Goal: Task Accomplishment & Management: Complete application form

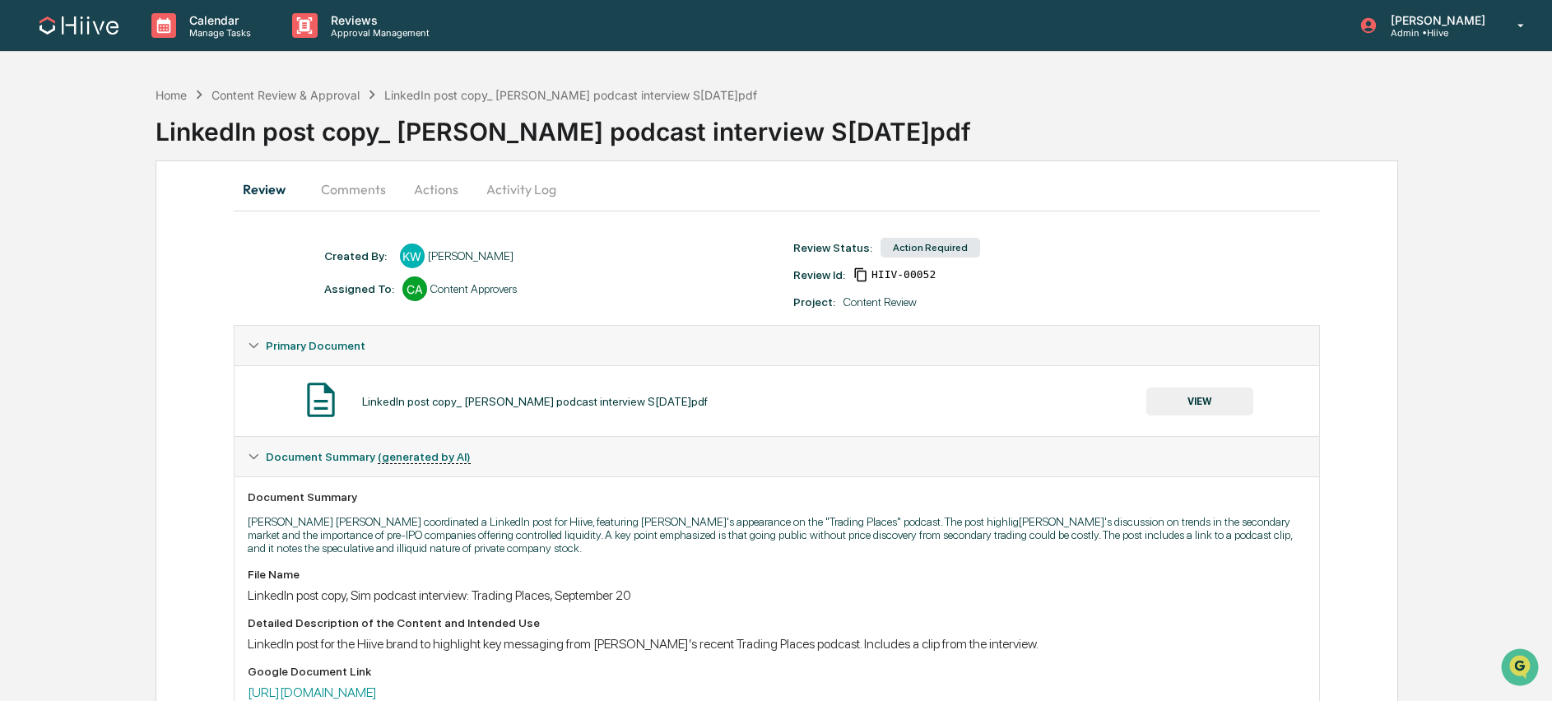
click at [1183, 397] on button "VIEW" at bounding box center [1199, 402] width 107 height 28
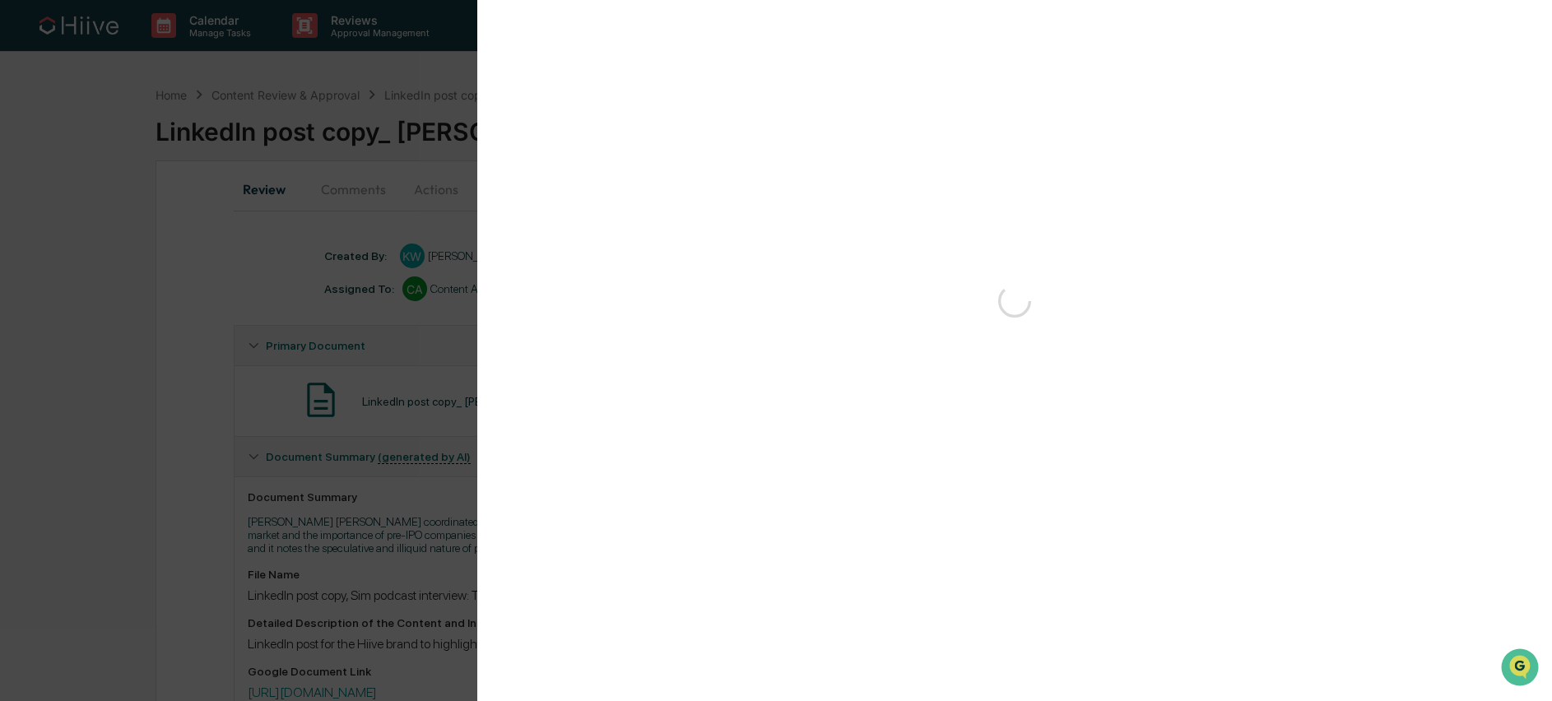
click at [1183, 397] on div "Version History 09/29/2025, 05:13 PM Kate Wilson 09/29/2025, 05:02 PM Kate Wils…" at bounding box center [776, 350] width 1552 height 701
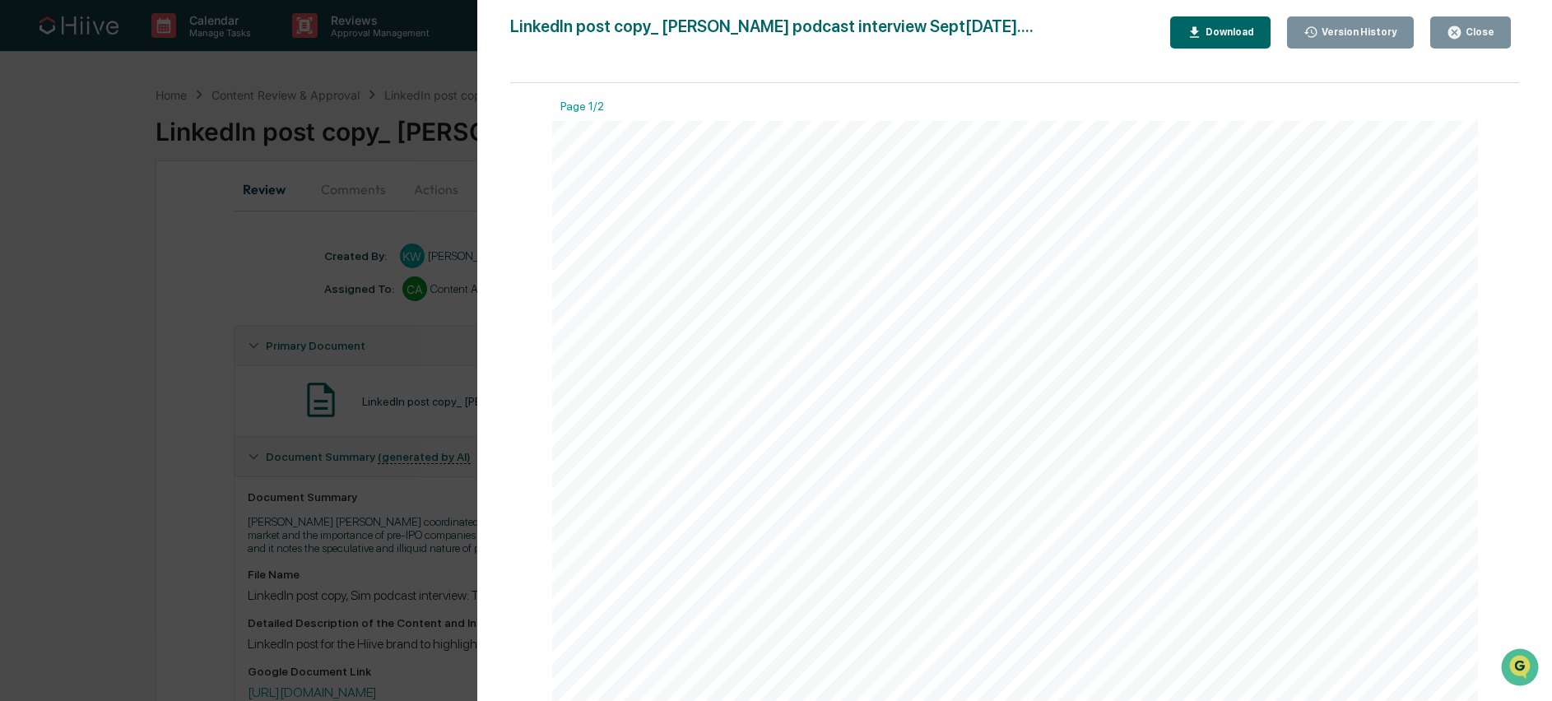
click at [1484, 36] on div "Close" at bounding box center [1478, 32] width 32 height 12
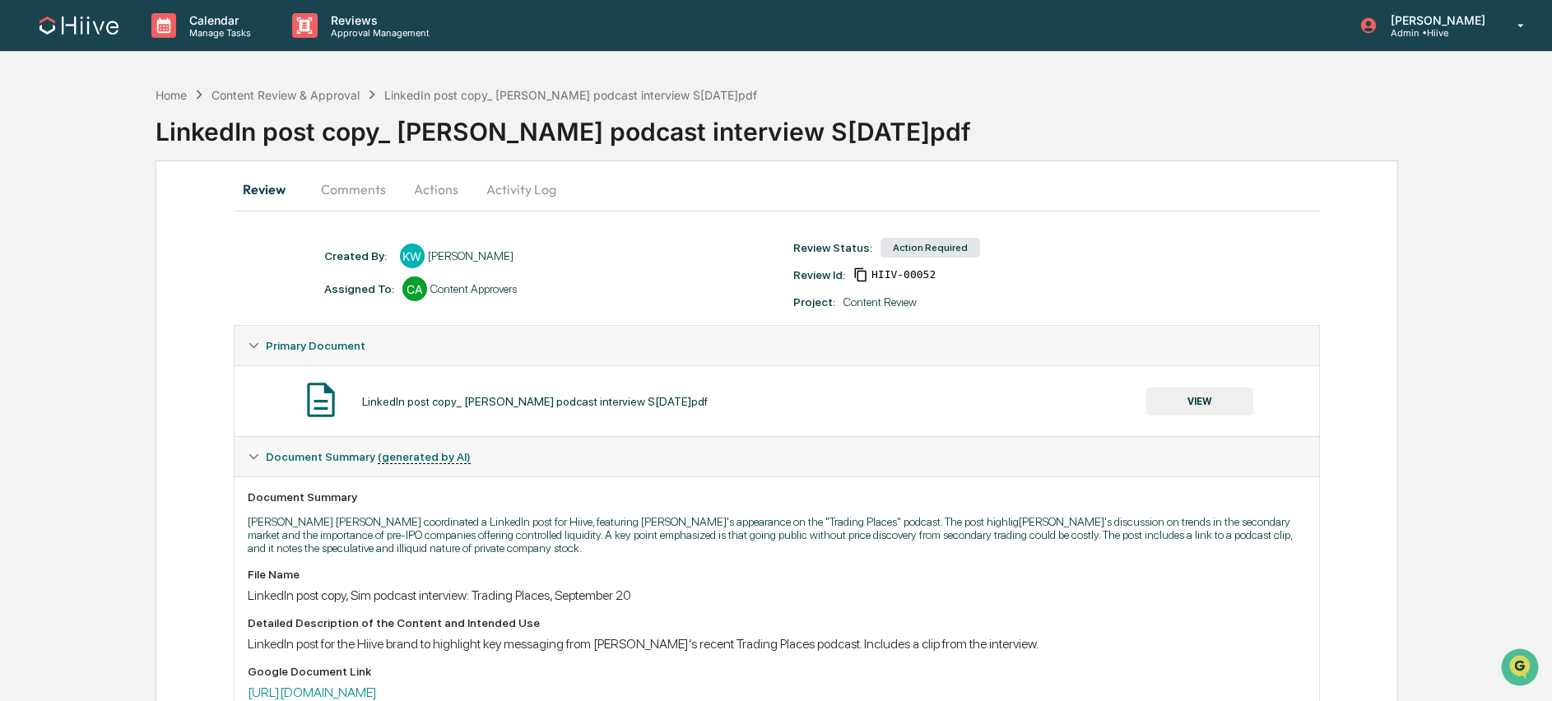
click at [938, 246] on div "Action Required" at bounding box center [930, 248] width 100 height 20
click at [429, 196] on button "Actions" at bounding box center [436, 188] width 74 height 39
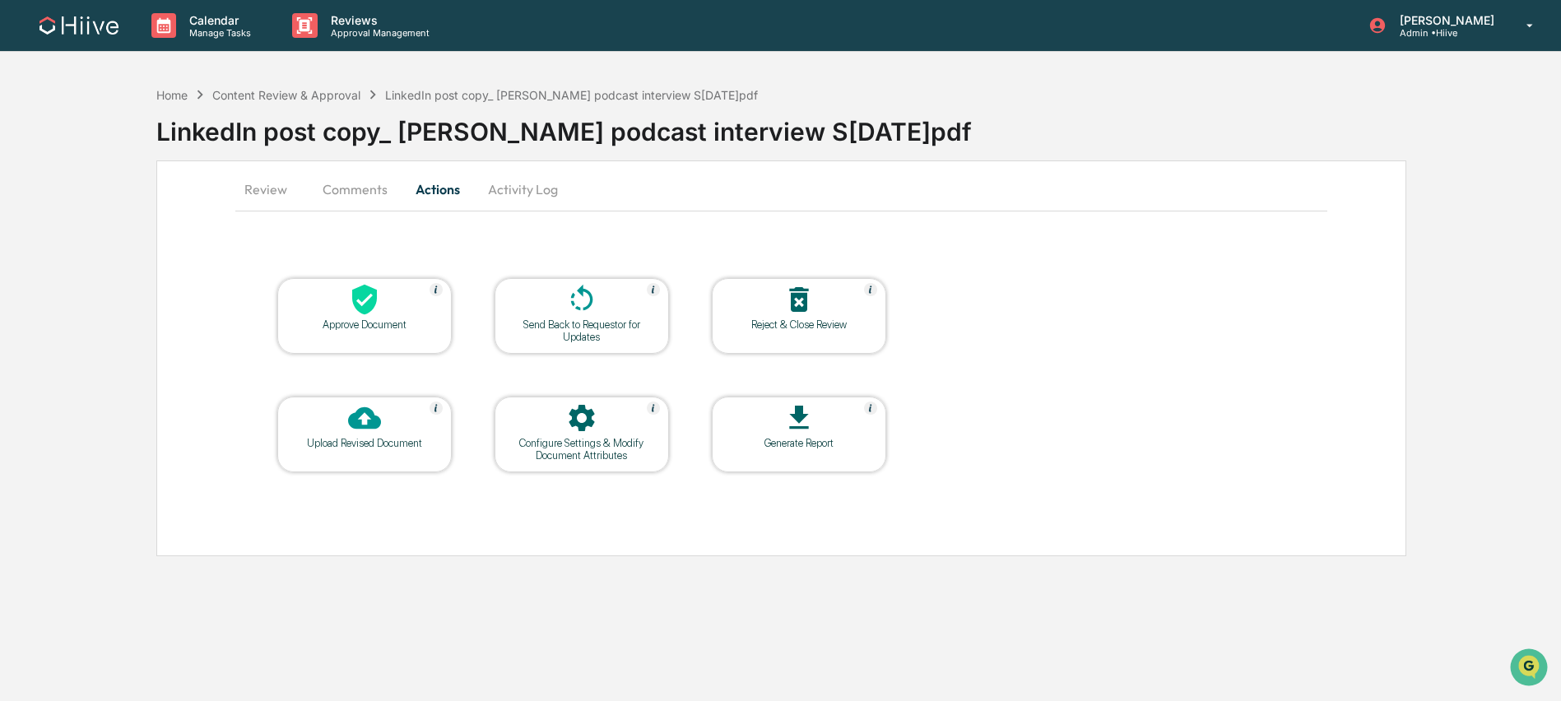
click at [346, 309] on div at bounding box center [364, 300] width 165 height 35
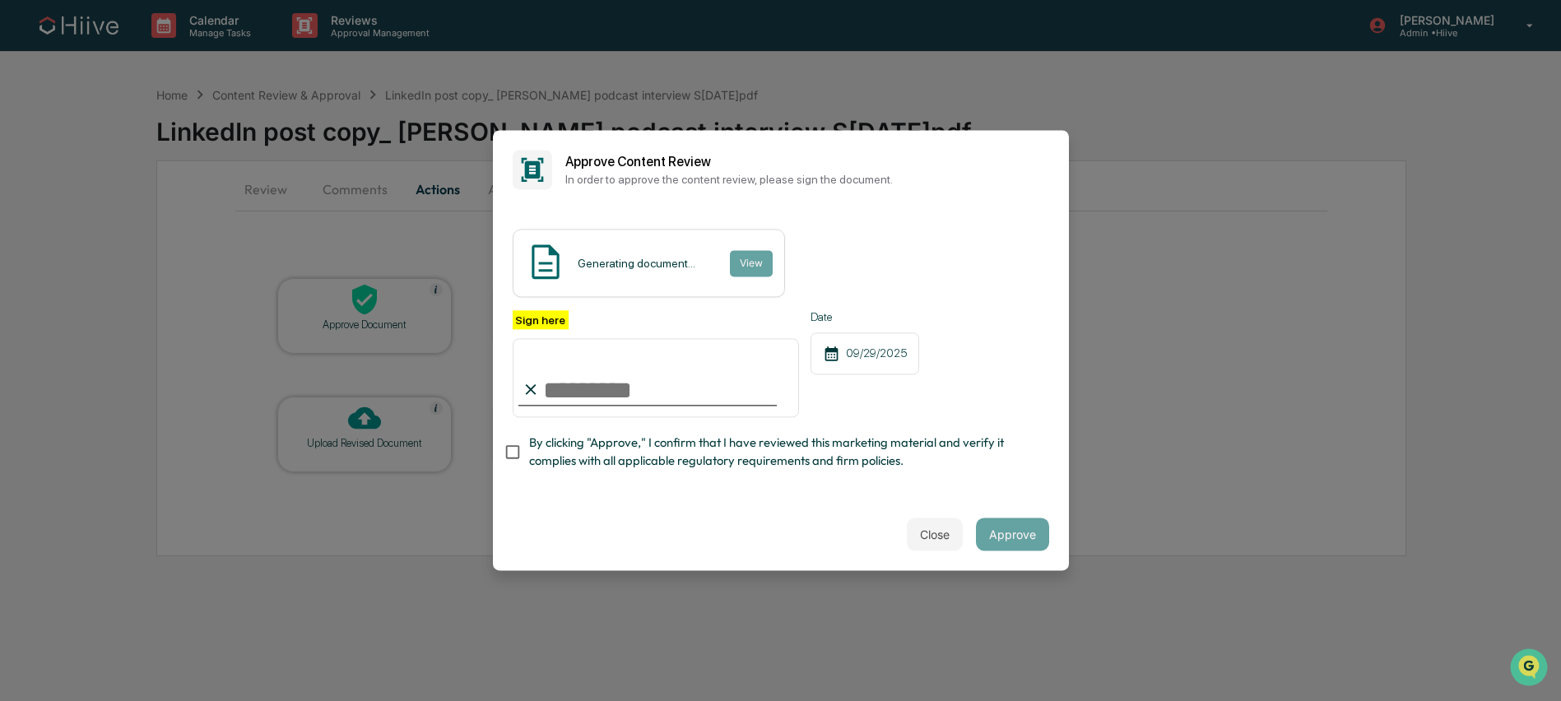
type input "**********"
click at [552, 462] on span "By clicking "Approve," I confirm that I have reviewed this marketing material a…" at bounding box center [782, 452] width 507 height 37
click at [1027, 539] on button "Approve" at bounding box center [1012, 534] width 73 height 33
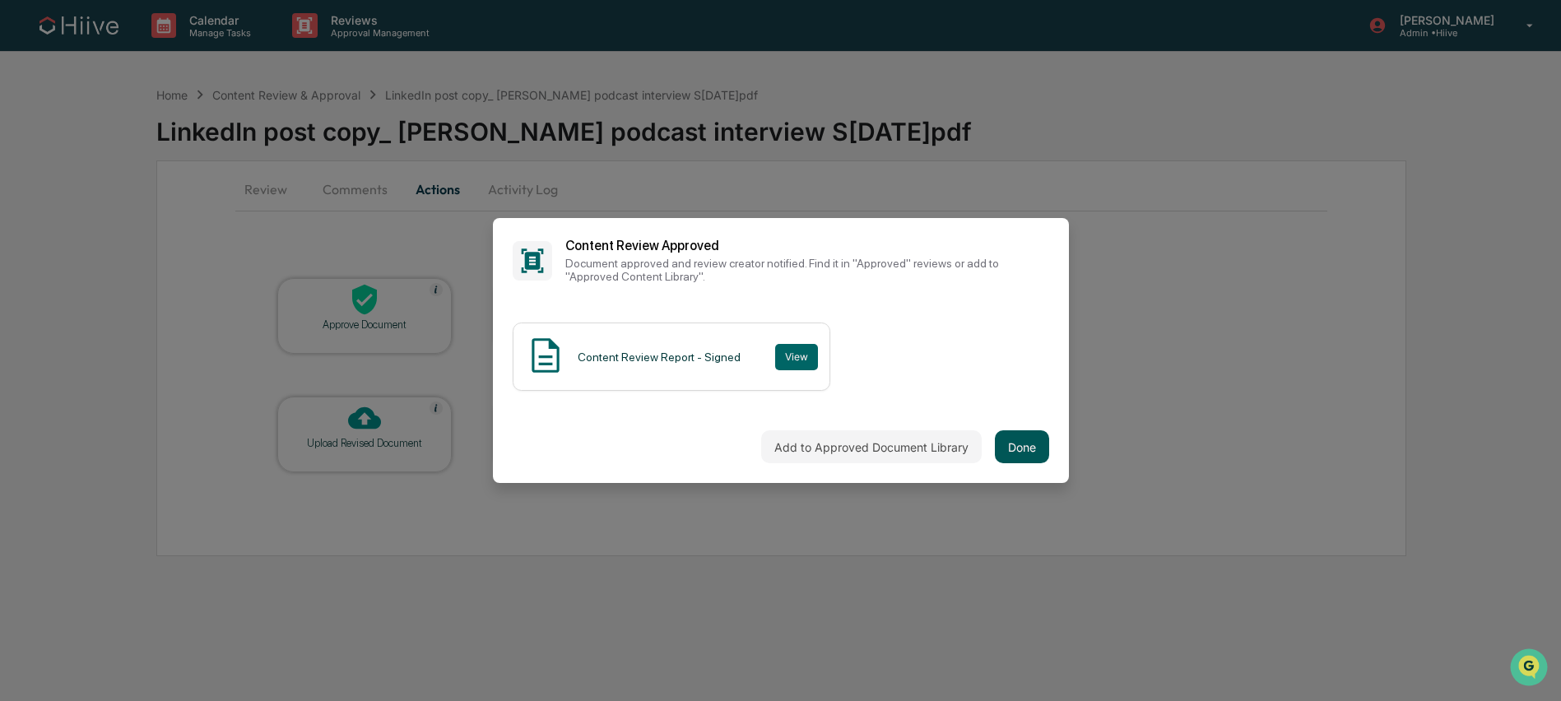
click at [1023, 457] on button "Done" at bounding box center [1022, 446] width 54 height 33
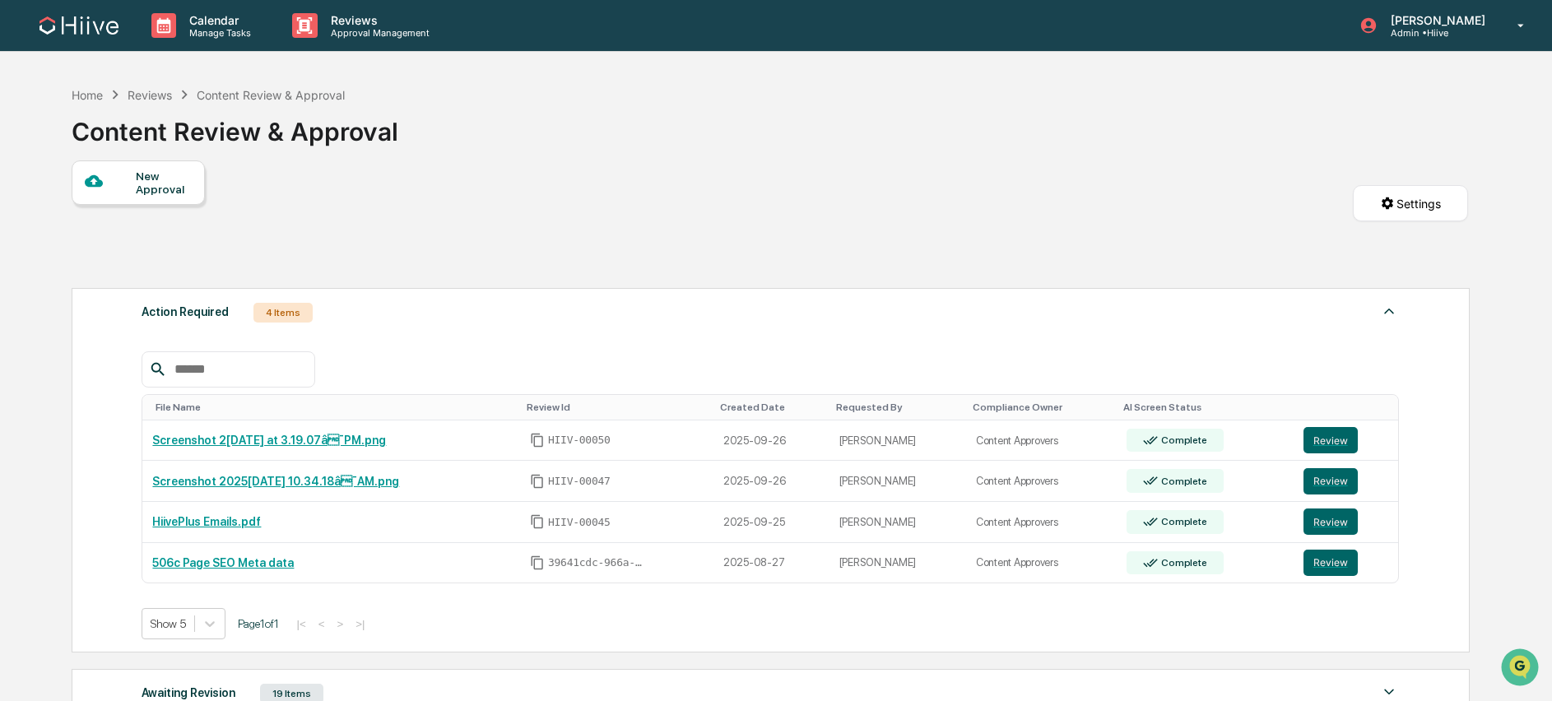
scroll to position [99, 0]
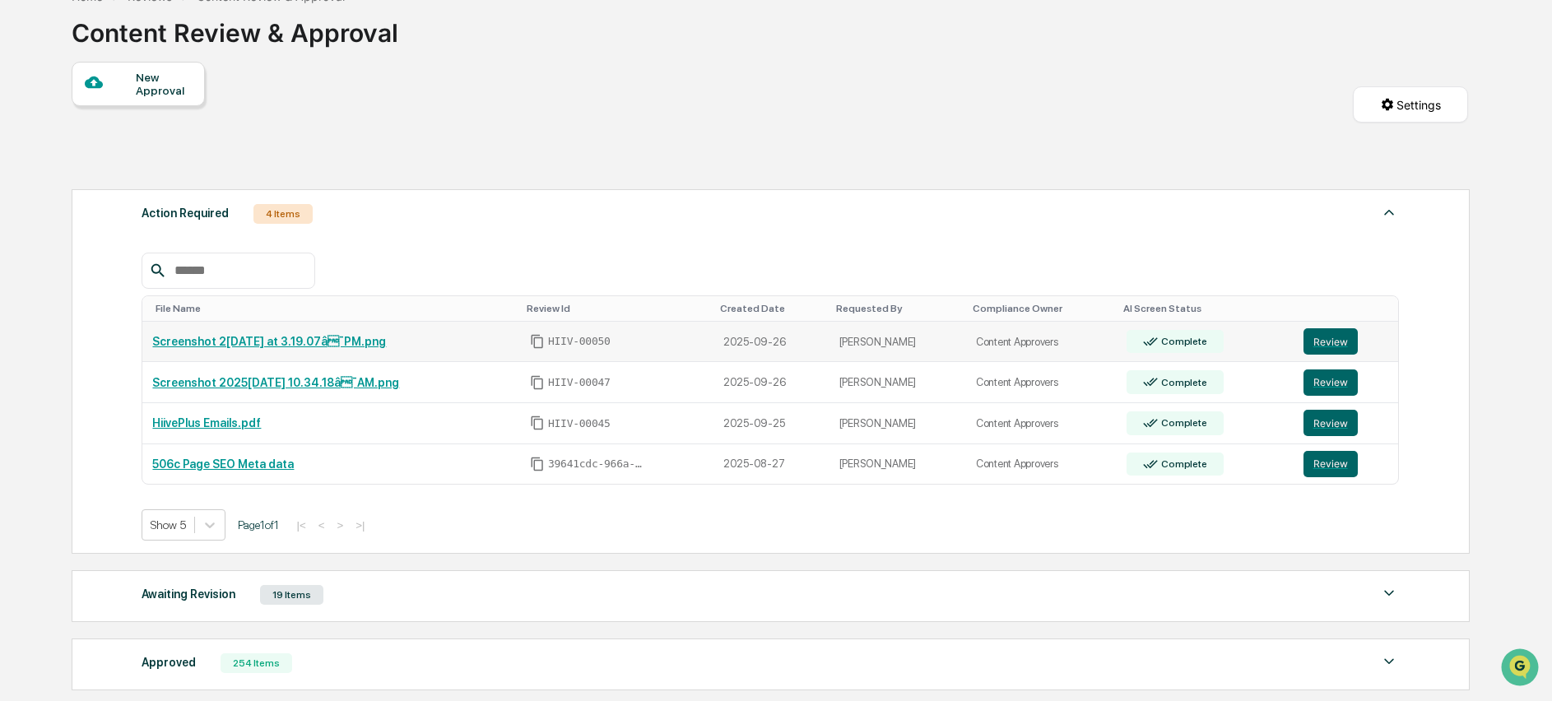
click at [302, 342] on link "Screenshot 20[DATE]t 3.19.07â¯PM.png" at bounding box center [269, 341] width 234 height 13
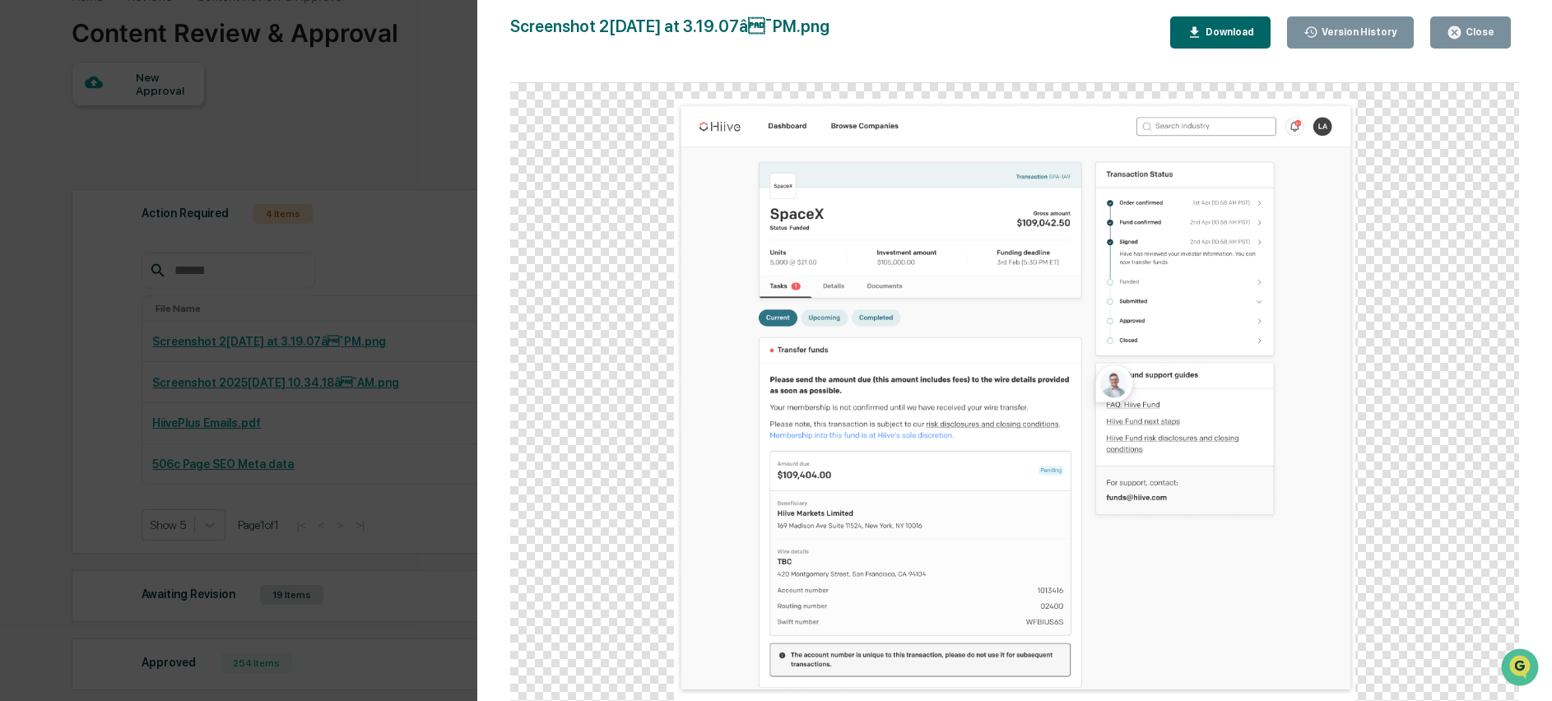
click at [377, 345] on div "Version History 09/29/2025, 04:36 PM Olivia Thornton 09/29/2025, 03:22 PM Steph…" at bounding box center [776, 350] width 1552 height 701
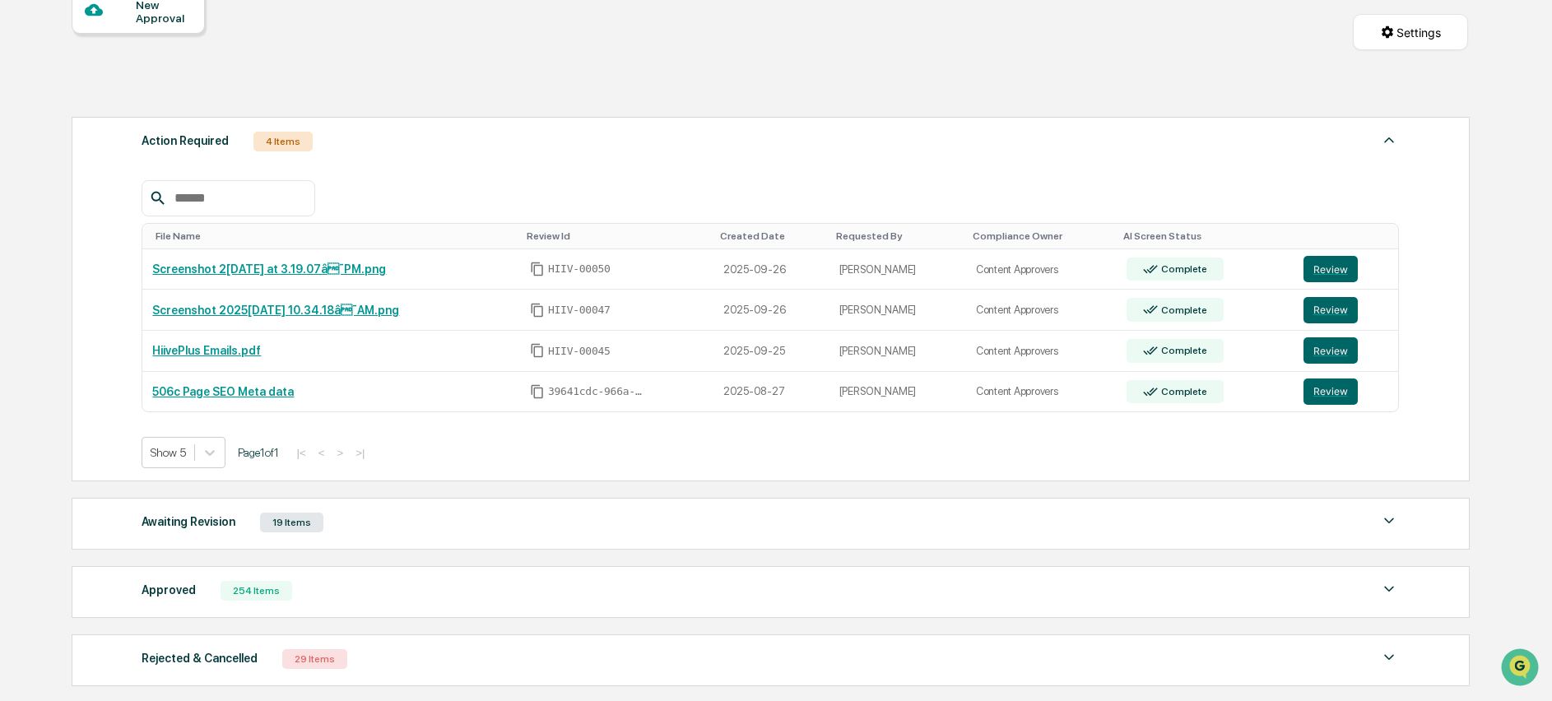
scroll to position [0, 0]
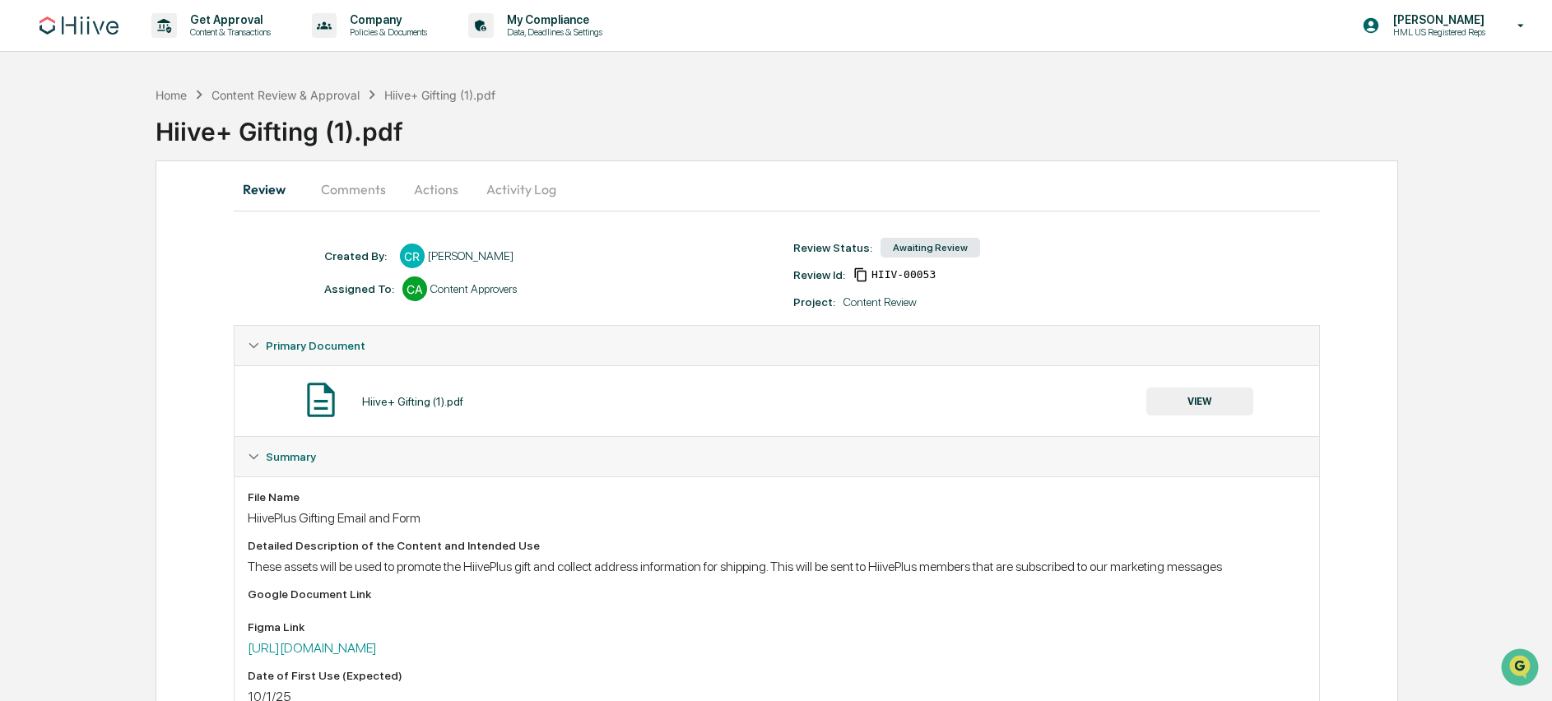
click at [1238, 411] on button "VIEW" at bounding box center [1199, 402] width 107 height 28
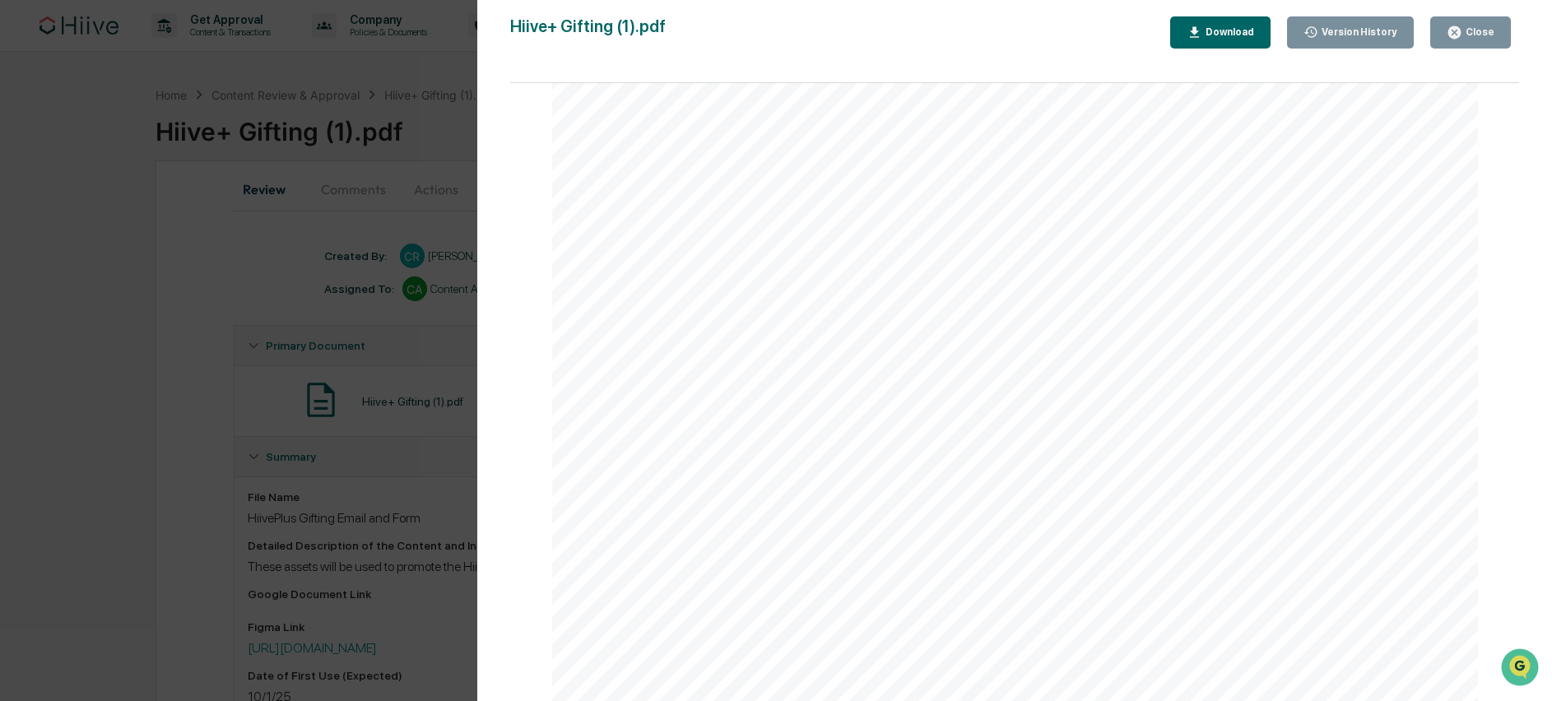
scroll to position [2353, 0]
click at [1460, 415] on div at bounding box center [1015, 109] width 926 height 1186
click at [1469, 17] on button "Close" at bounding box center [1470, 32] width 81 height 32
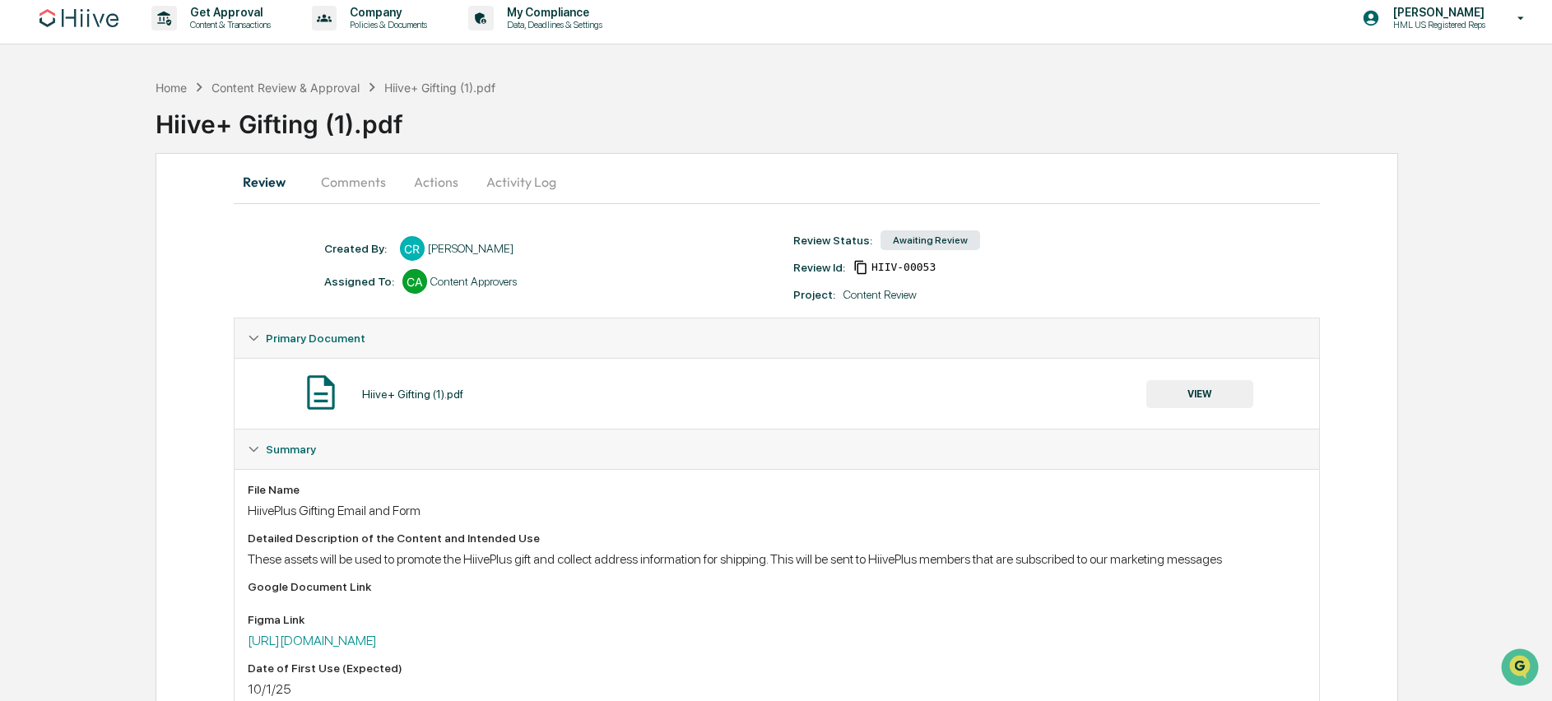
scroll to position [0, 0]
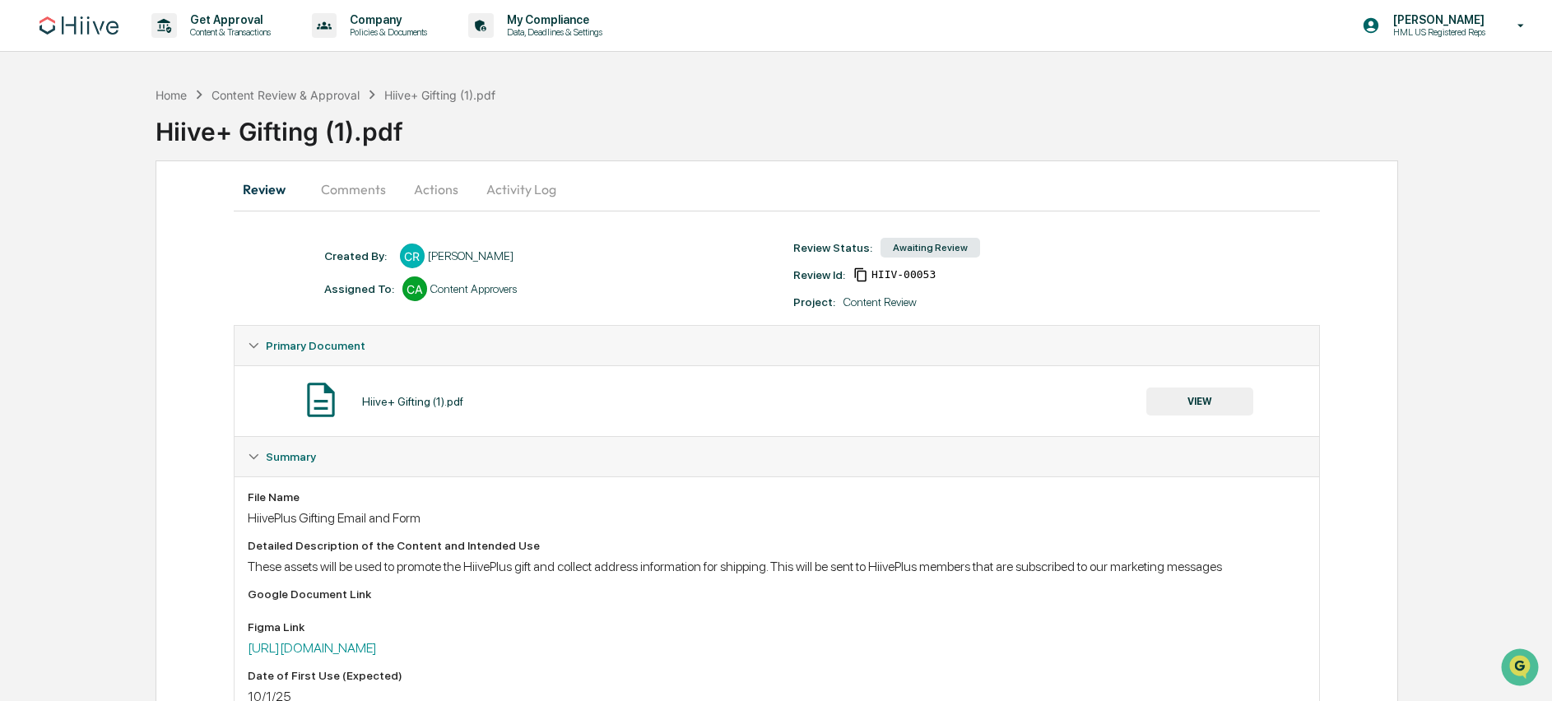
click at [427, 190] on button "Actions" at bounding box center [436, 188] width 74 height 39
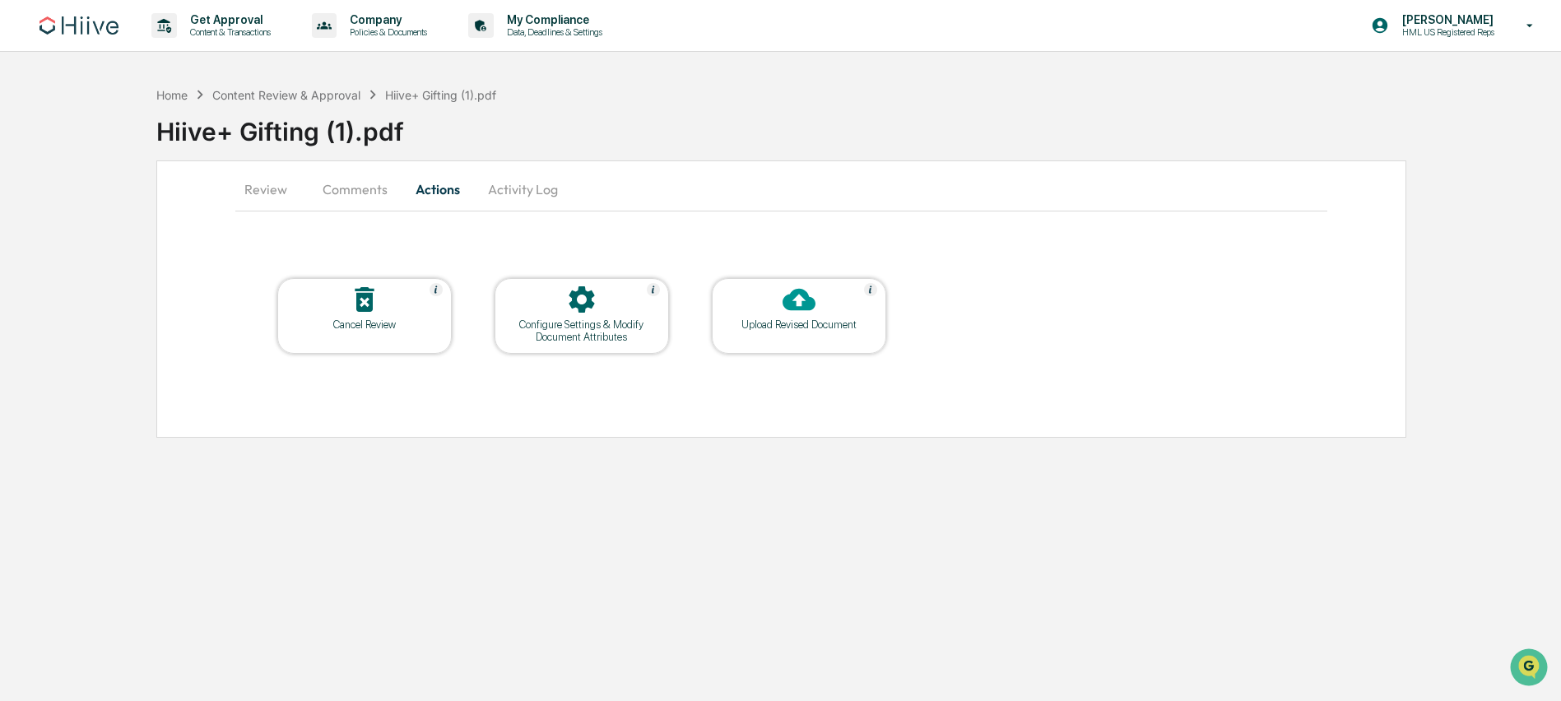
click at [247, 188] on button "Review" at bounding box center [272, 188] width 74 height 39
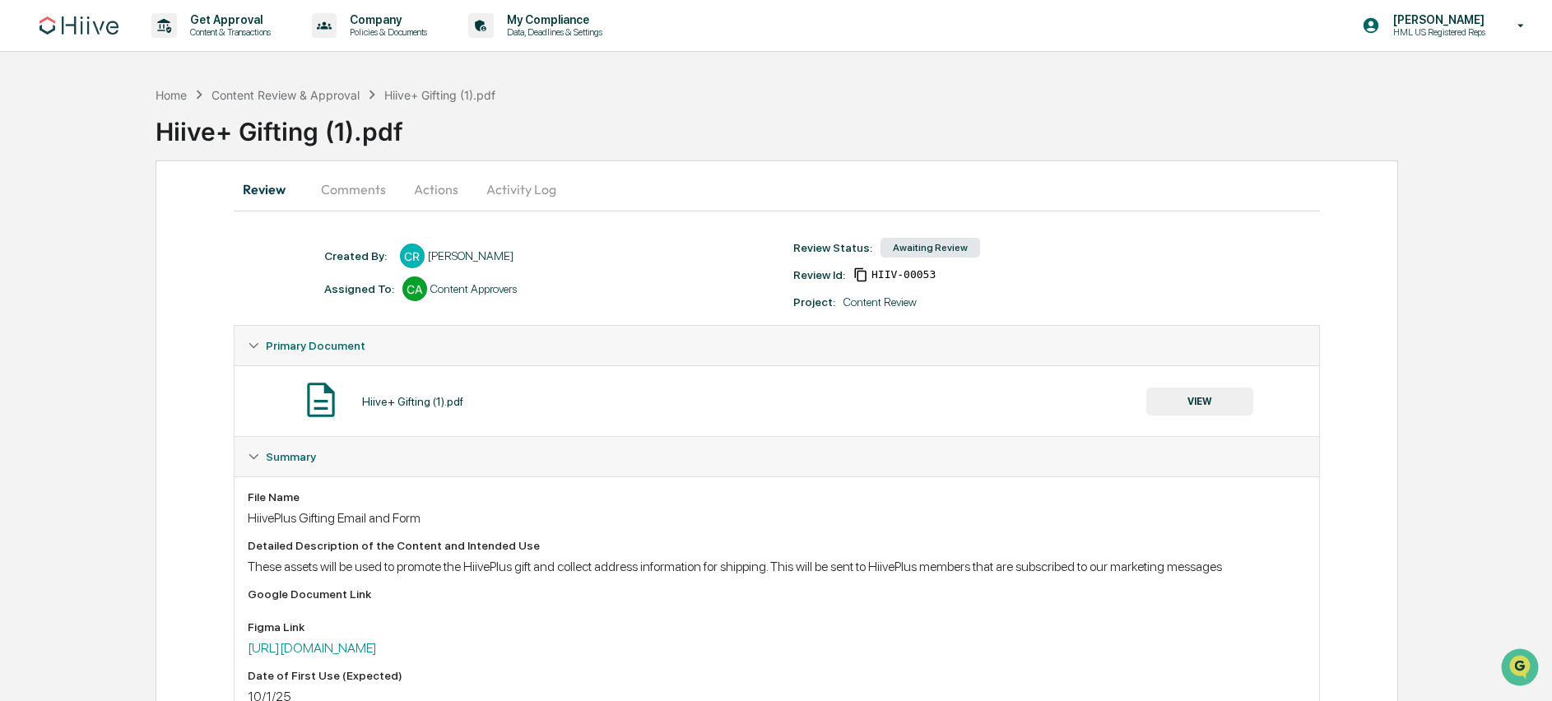
click at [443, 191] on button "Actions" at bounding box center [436, 188] width 74 height 39
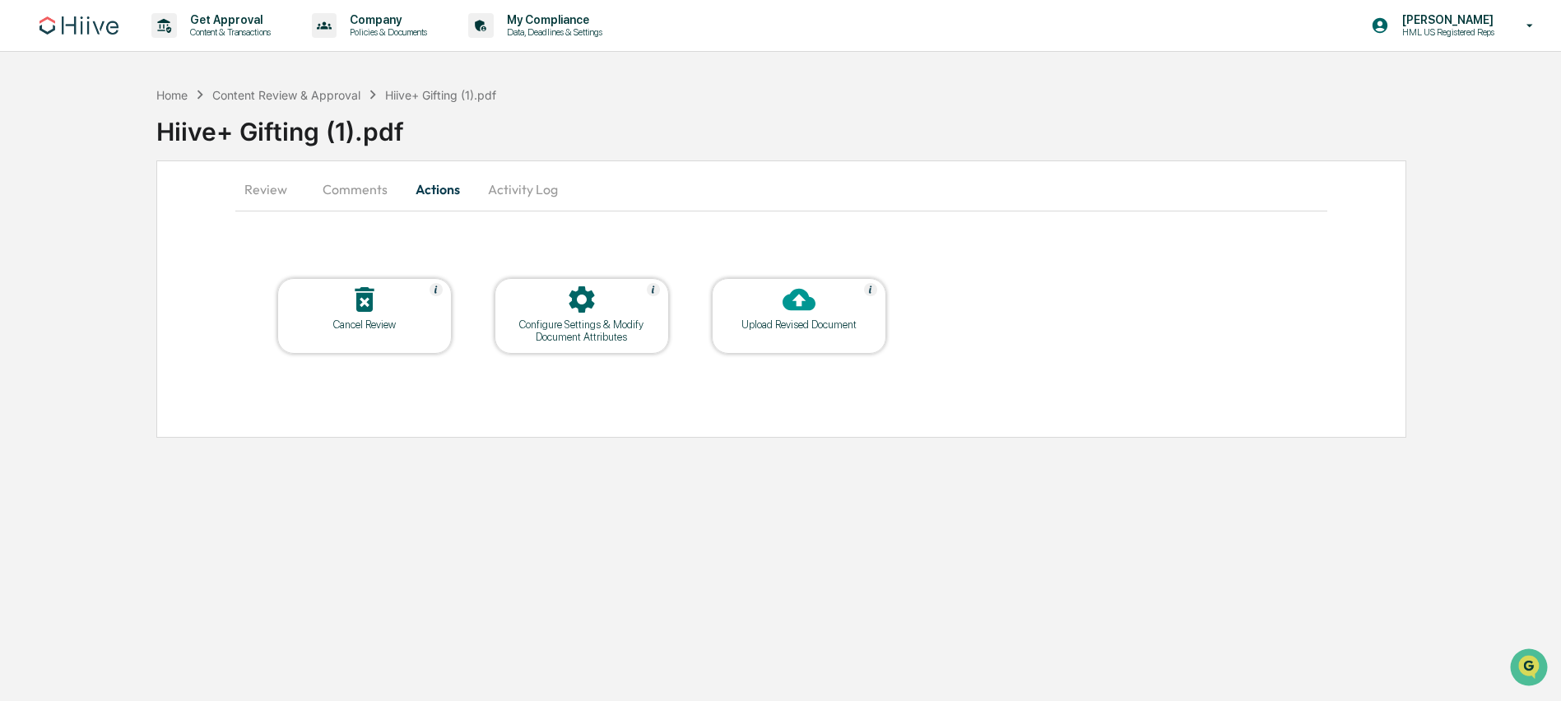
click at [274, 141] on div "Hiive+ Gifting (1).pdf" at bounding box center [858, 125] width 1405 height 43
click at [318, 88] on div "Content Review & Approval" at bounding box center [286, 95] width 148 height 14
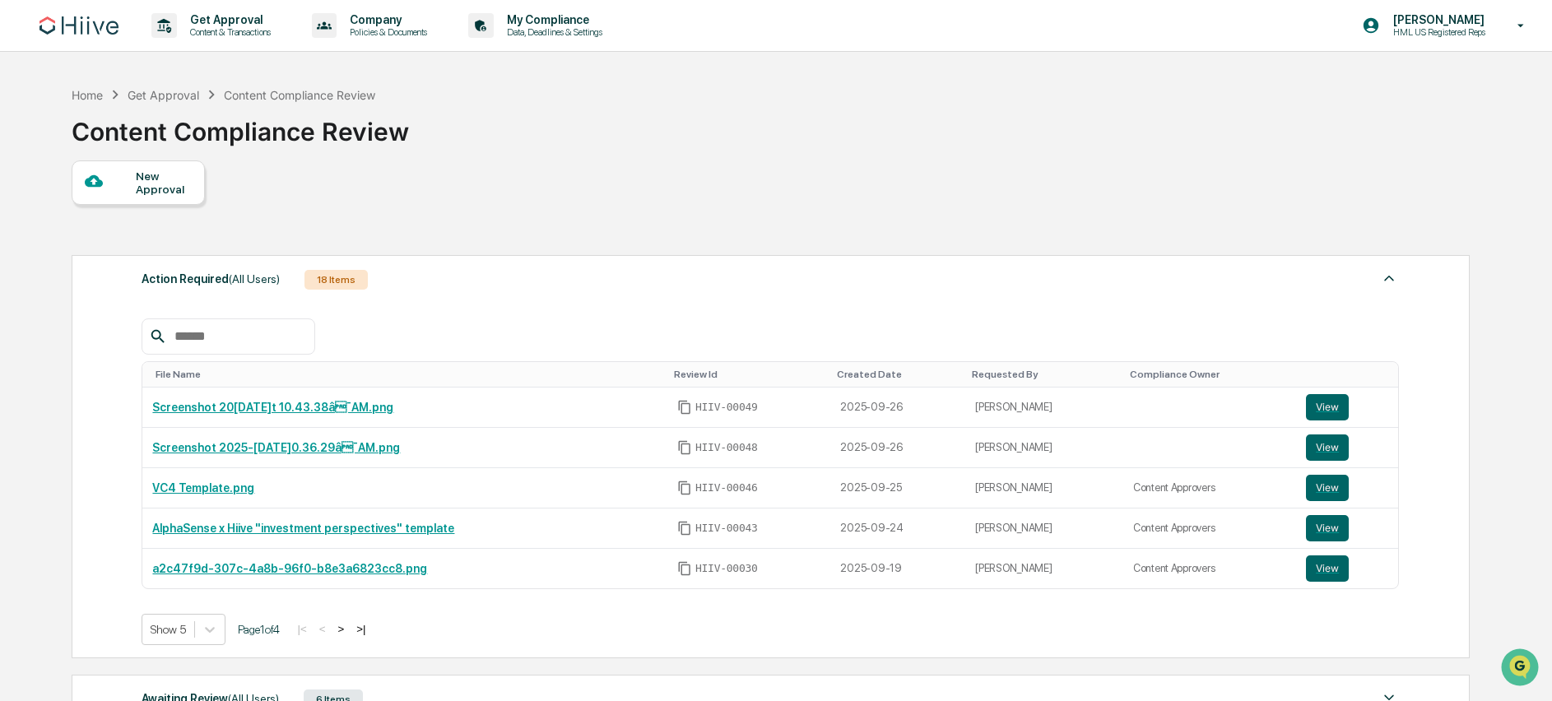
click at [349, 634] on button ">" at bounding box center [340, 629] width 16 height 14
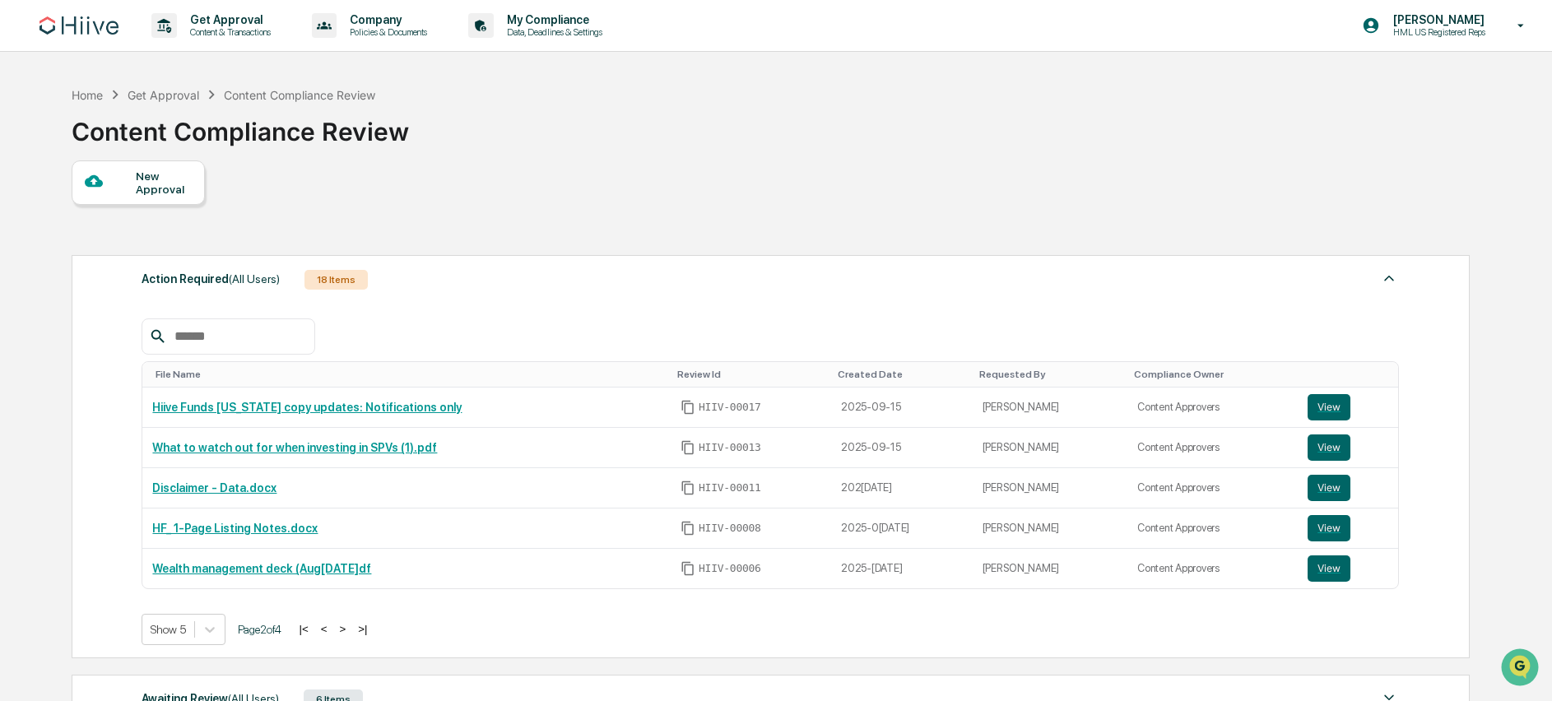
click at [351, 632] on button ">" at bounding box center [342, 629] width 16 height 14
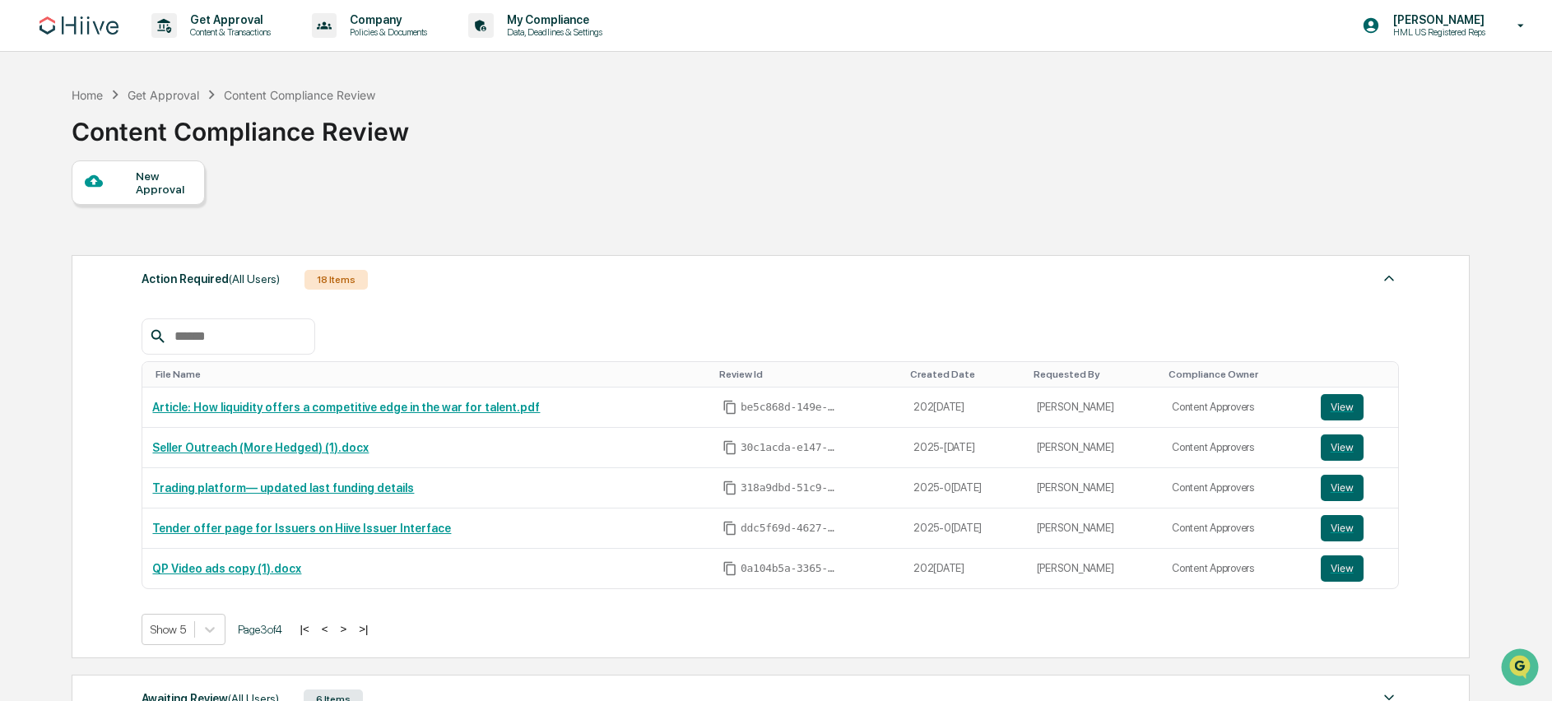
click at [351, 632] on button ">" at bounding box center [343, 629] width 16 height 14
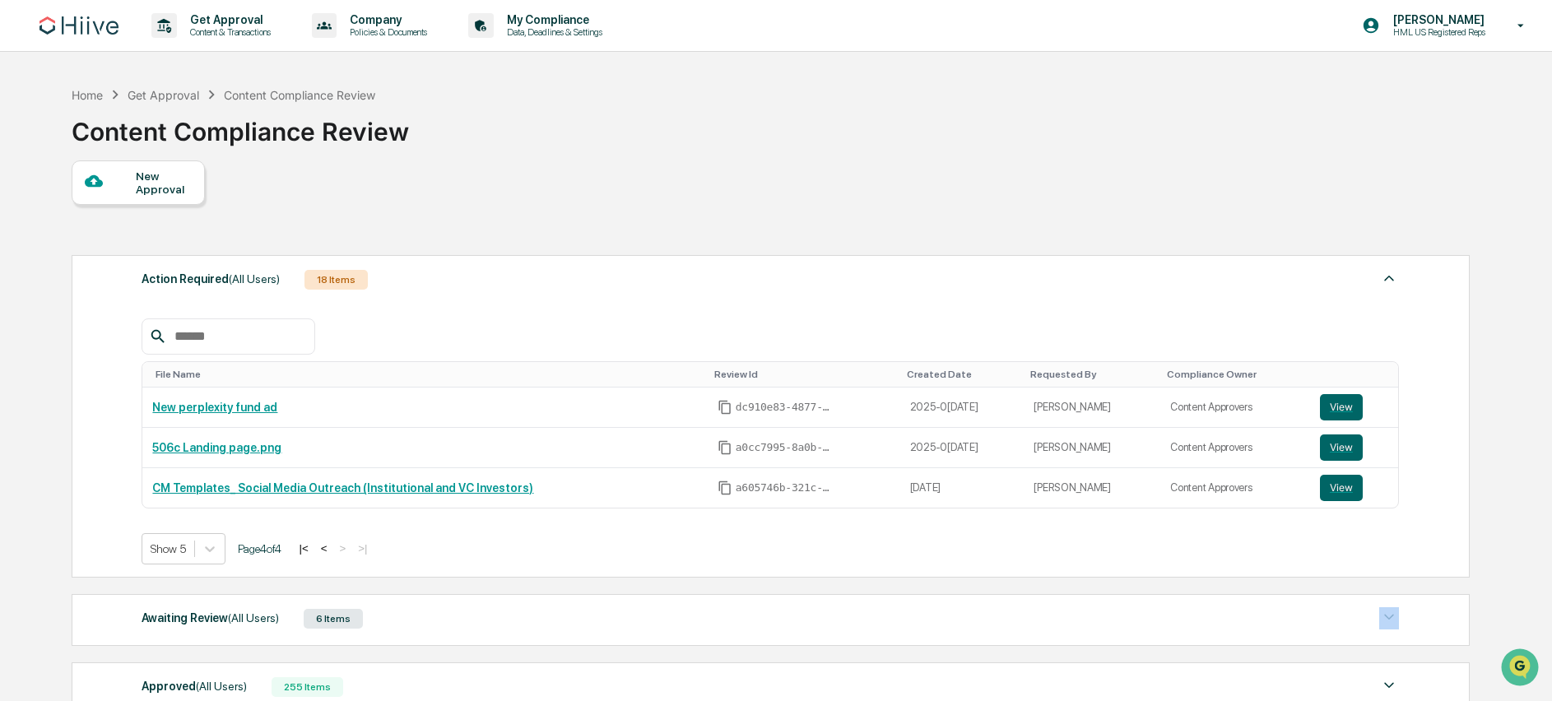
click at [360, 632] on div "Awaiting Review (All Users) 6 Items File Name Review Id Created Date Requested …" at bounding box center [771, 620] width 1398 height 52
click at [323, 541] on div "Show 5 Page 4 of 4 |< < > >|" at bounding box center [770, 548] width 1257 height 31
click at [313, 542] on button "|<" at bounding box center [303, 548] width 19 height 14
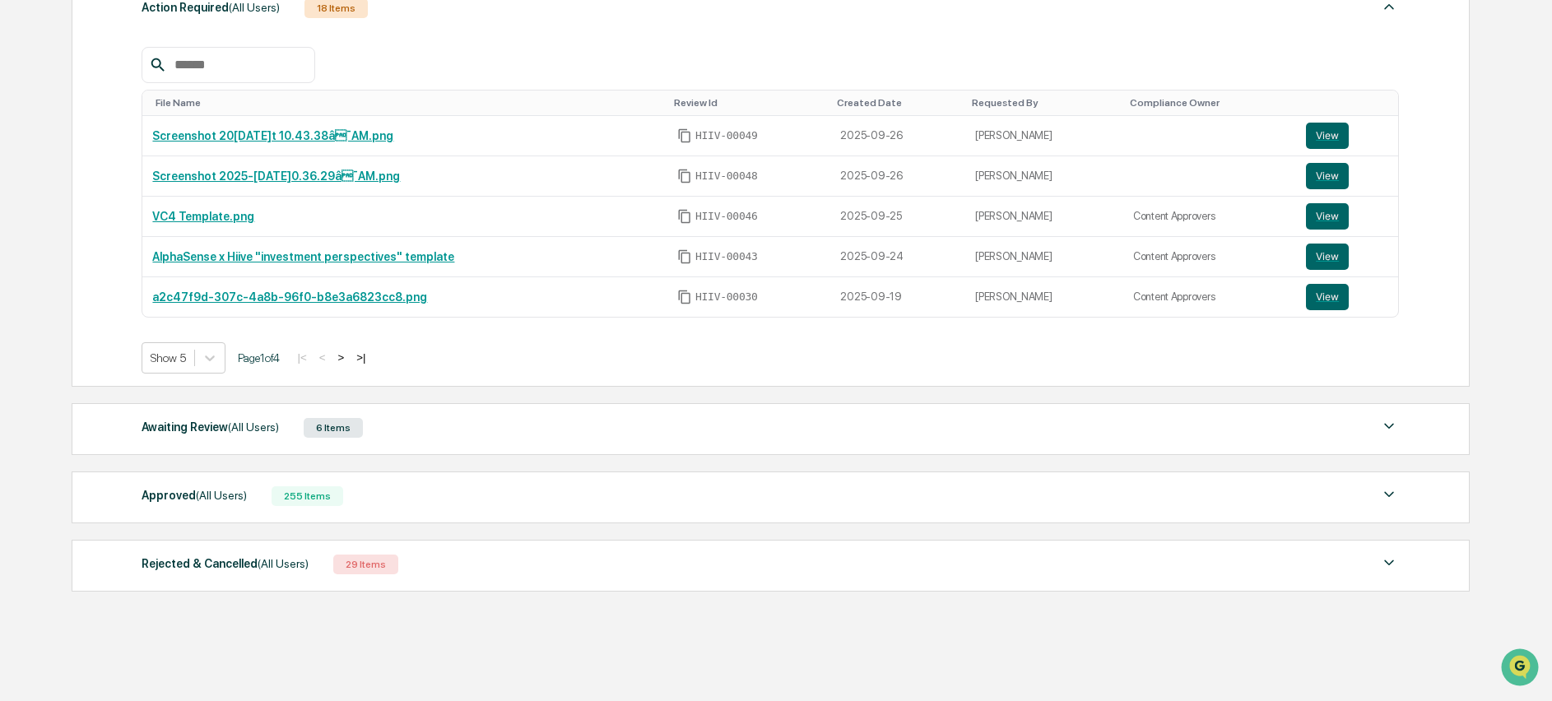
scroll to position [296, 0]
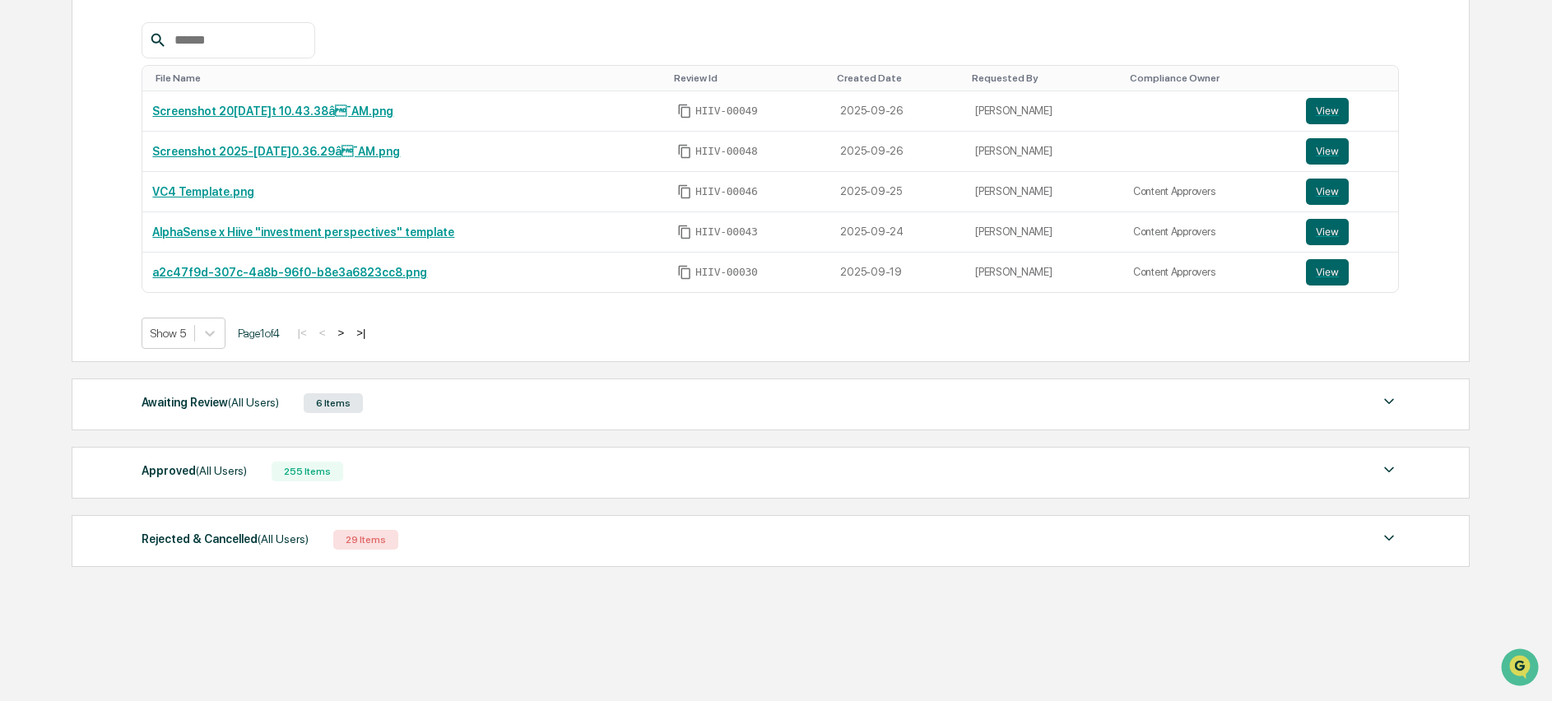
click at [414, 418] on div "Awaiting Review (All Users) 6 Items File Name Review Id Created Date Requested …" at bounding box center [771, 404] width 1398 height 52
click at [411, 411] on div "Awaiting Review (All Users) 6 Items" at bounding box center [770, 403] width 1257 height 23
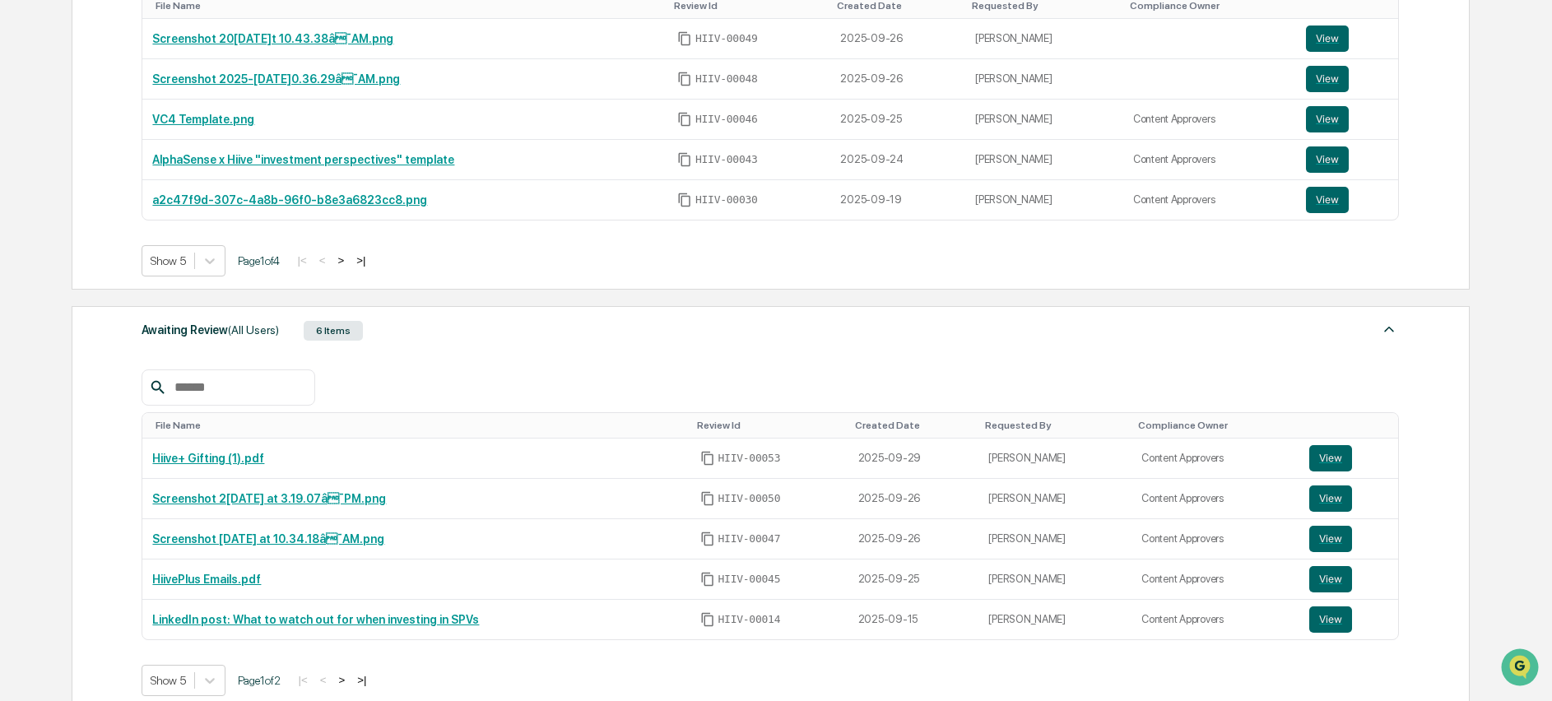
scroll to position [395, 0]
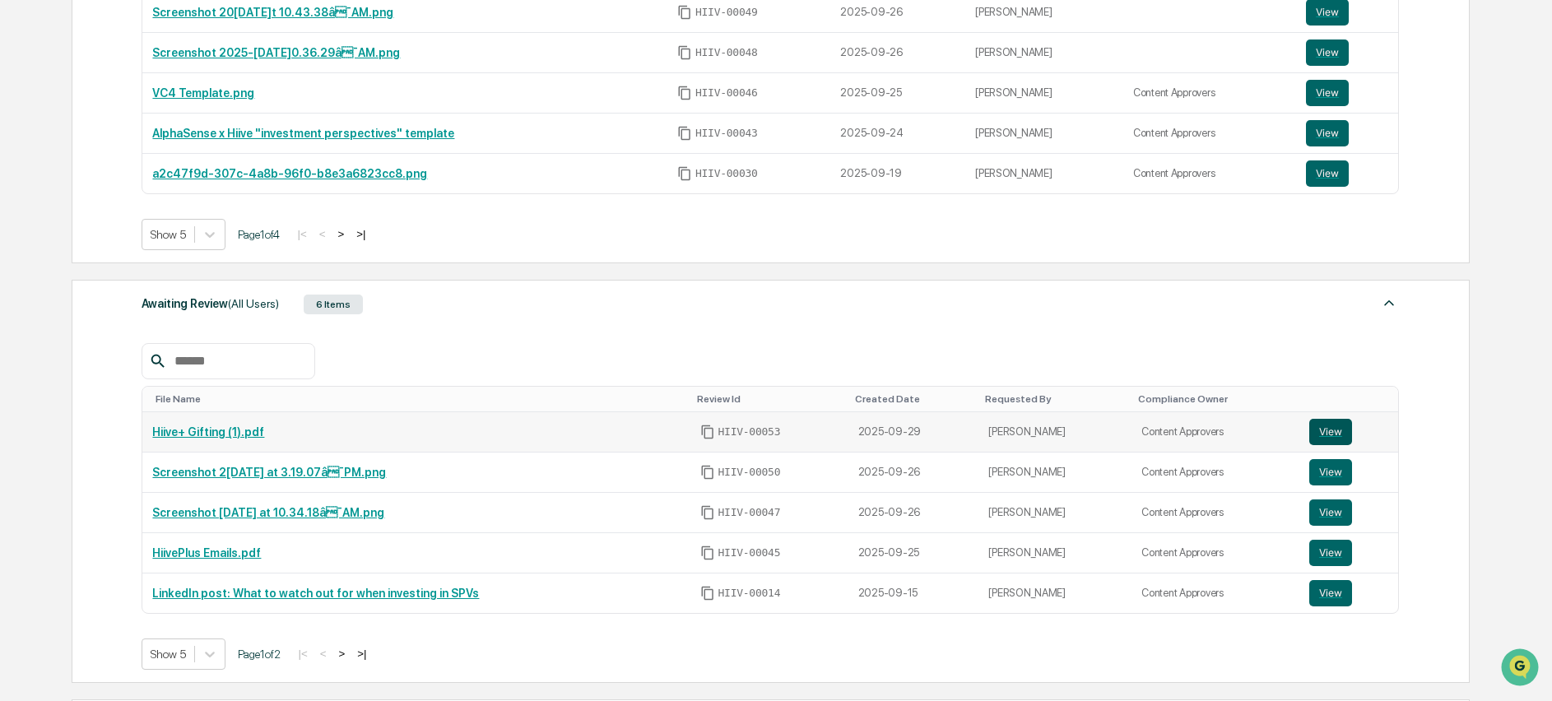
click at [1336, 425] on button "View" at bounding box center [1330, 432] width 43 height 26
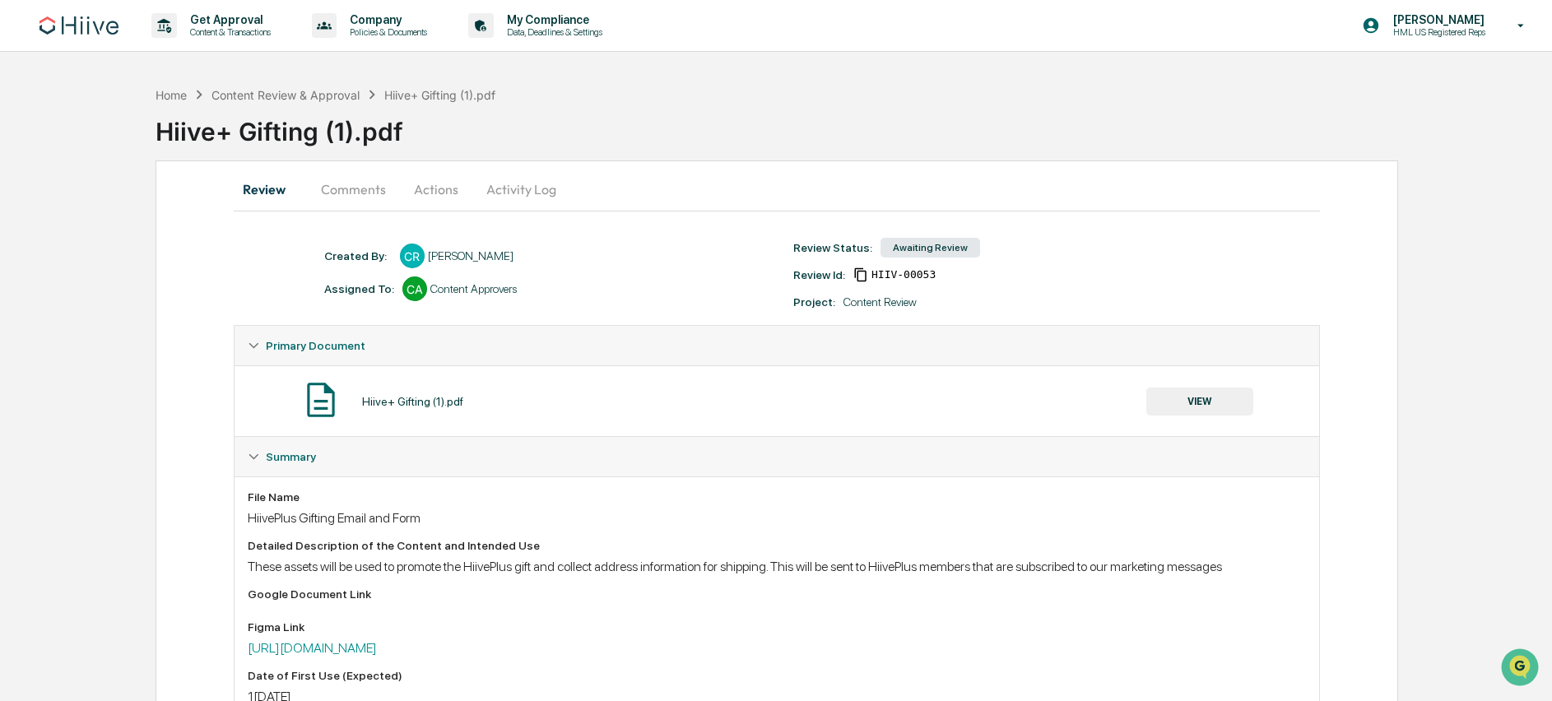
click at [433, 201] on button "Actions" at bounding box center [436, 188] width 74 height 39
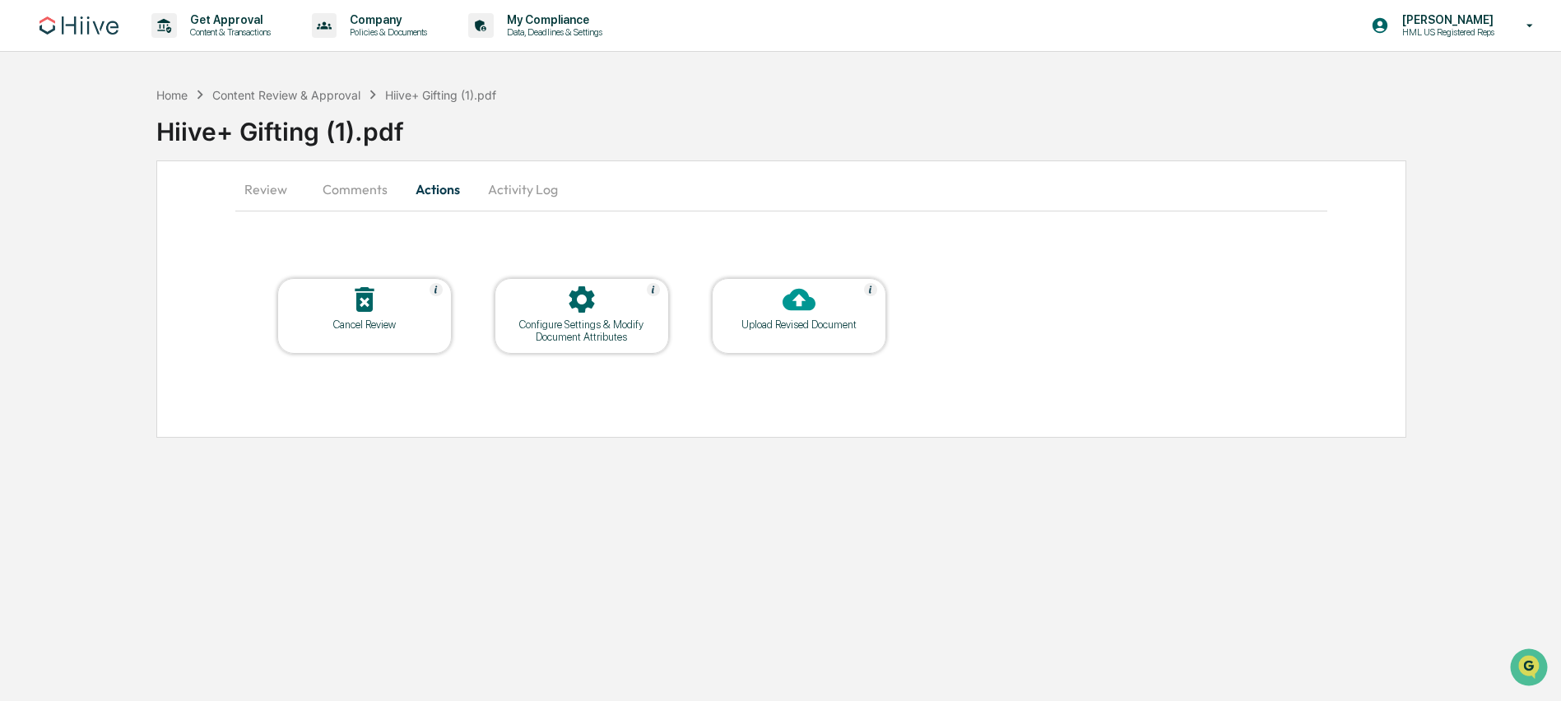
click at [332, 197] on button "Comments" at bounding box center [354, 188] width 91 height 39
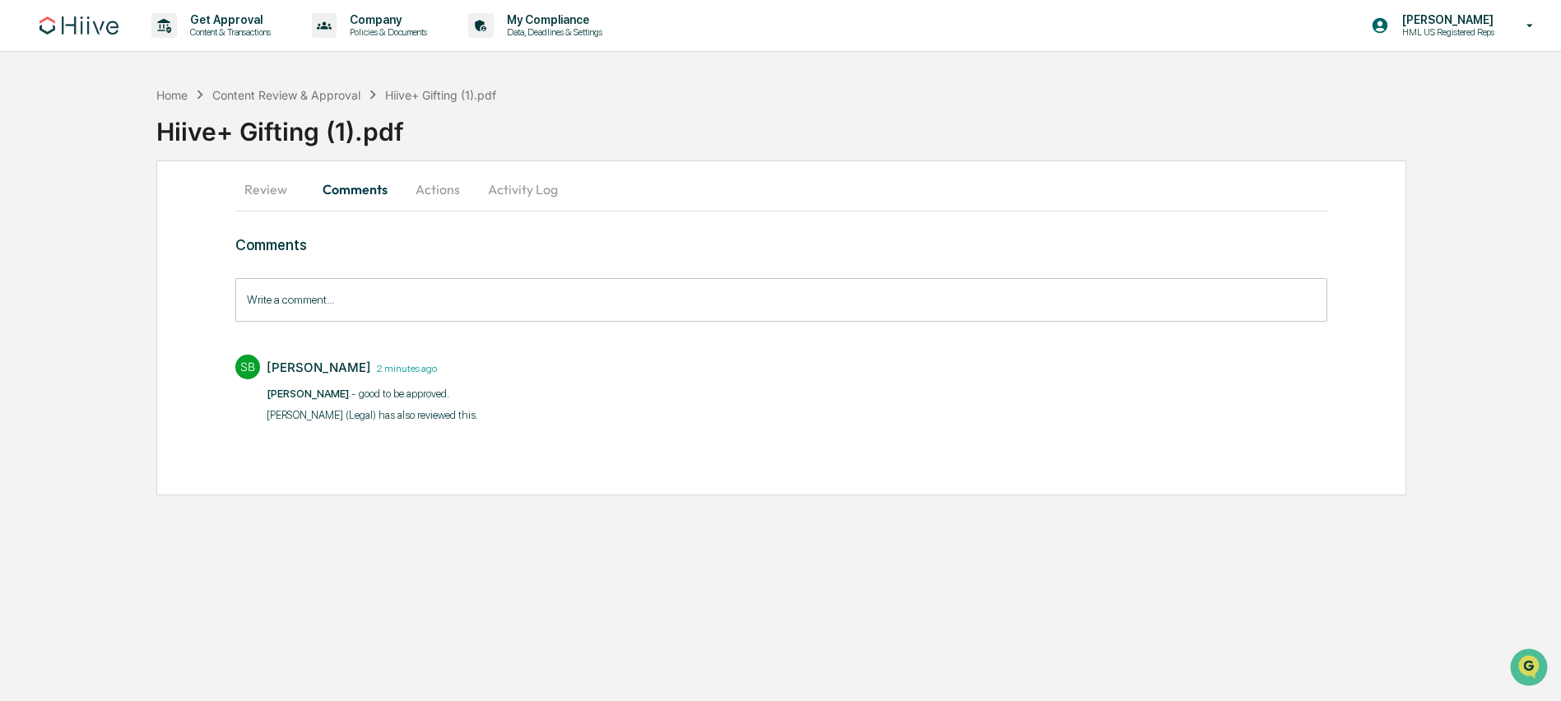
click at [288, 193] on button "Review" at bounding box center [272, 188] width 74 height 39
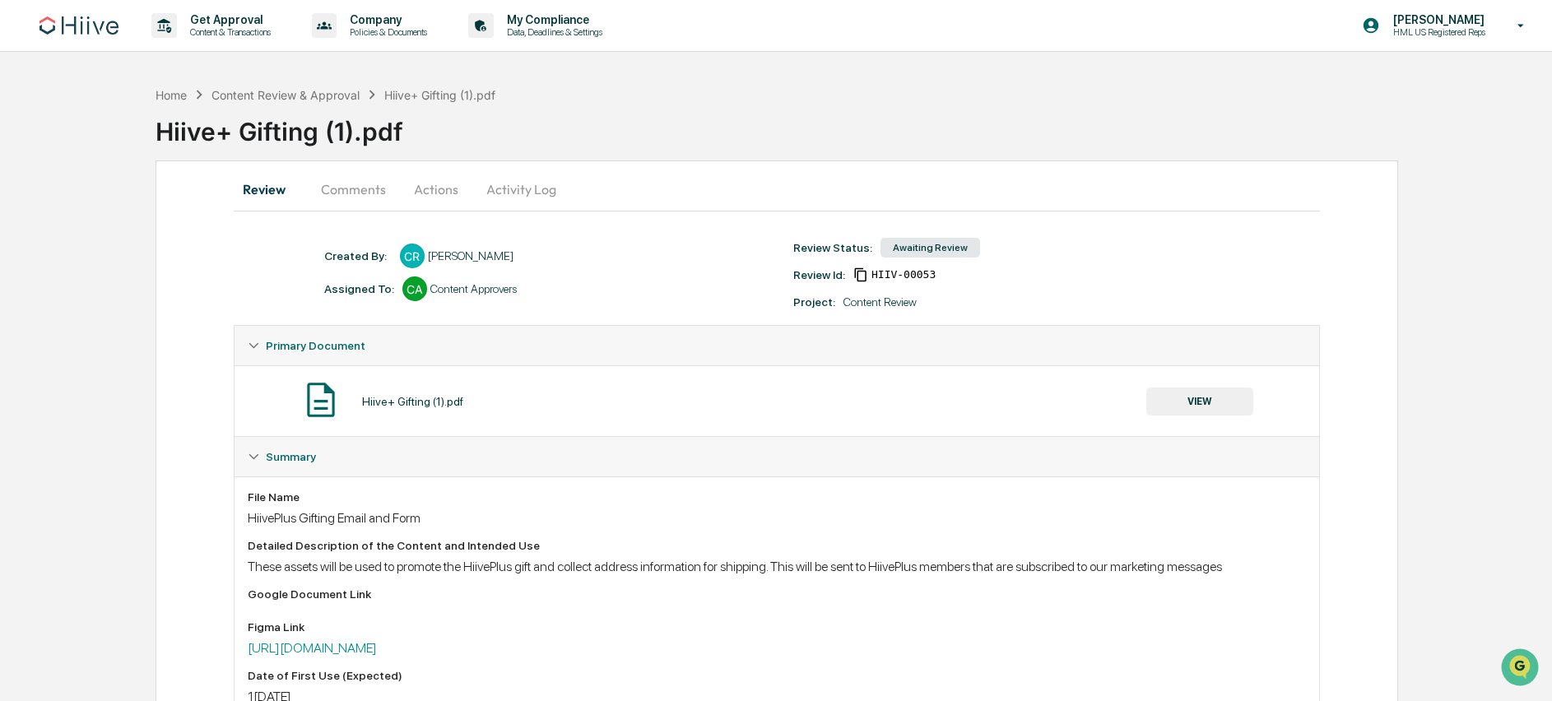
click at [433, 196] on button "Actions" at bounding box center [436, 188] width 74 height 39
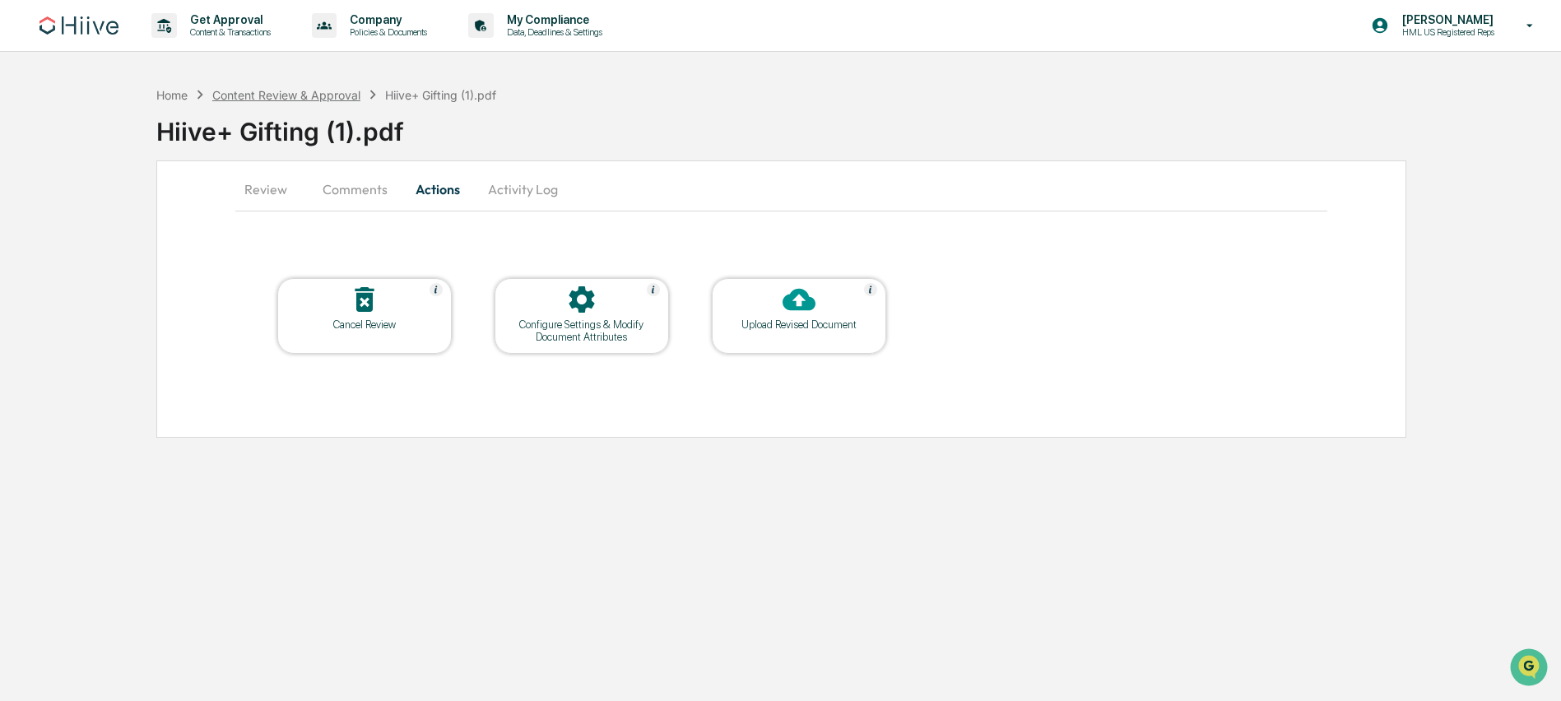
click at [323, 95] on div "Content Review & Approval" at bounding box center [286, 95] width 148 height 14
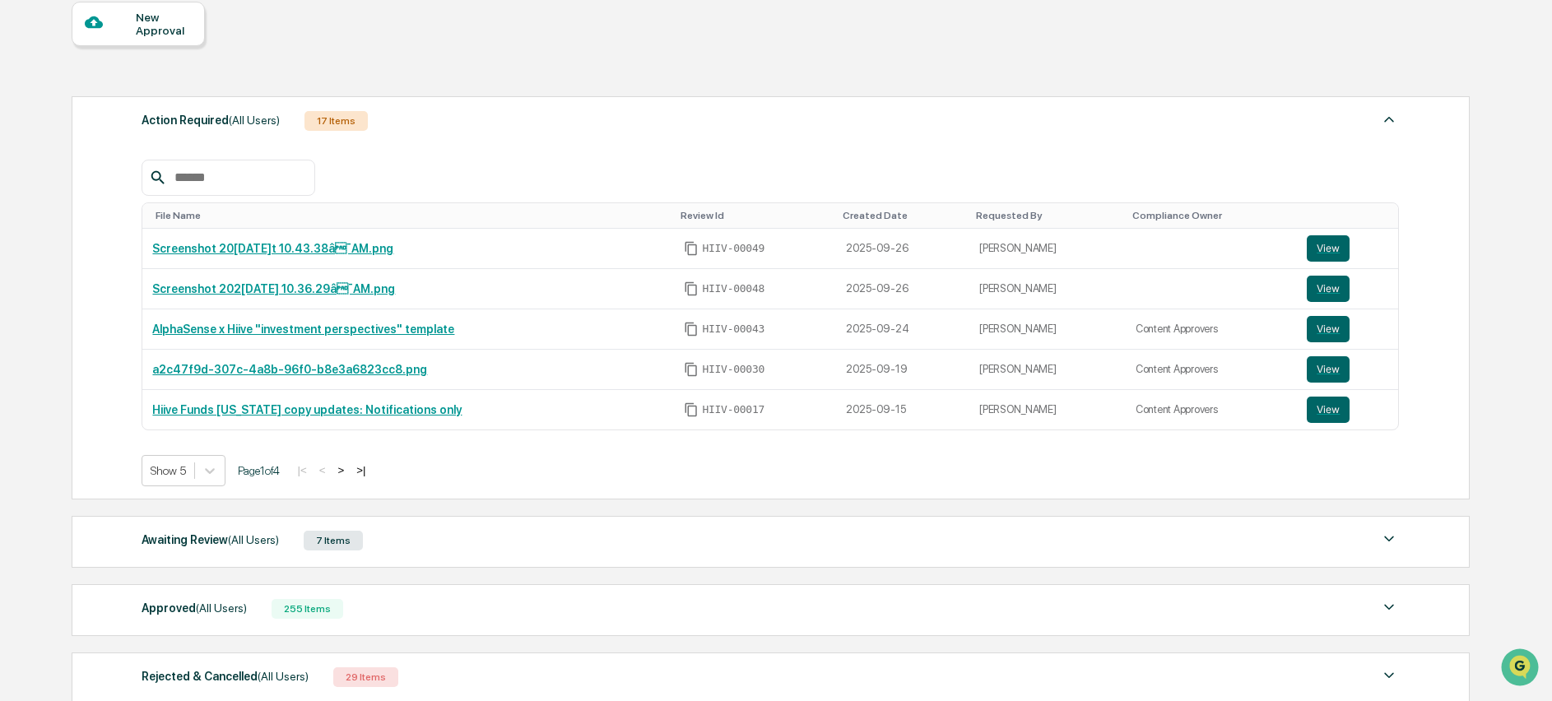
scroll to position [197, 0]
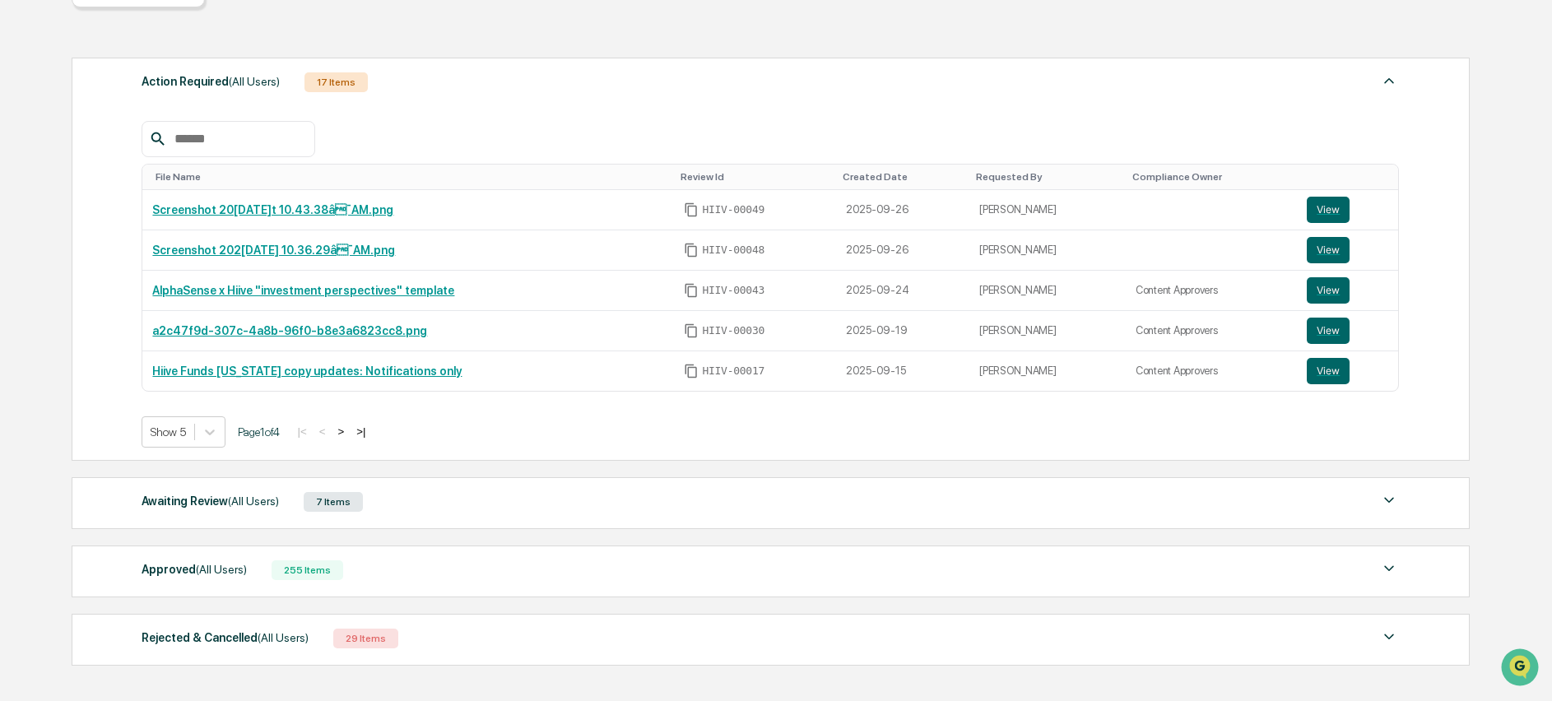
click at [606, 508] on div "Awaiting Review (All Users) 7 Items" at bounding box center [770, 501] width 1257 height 23
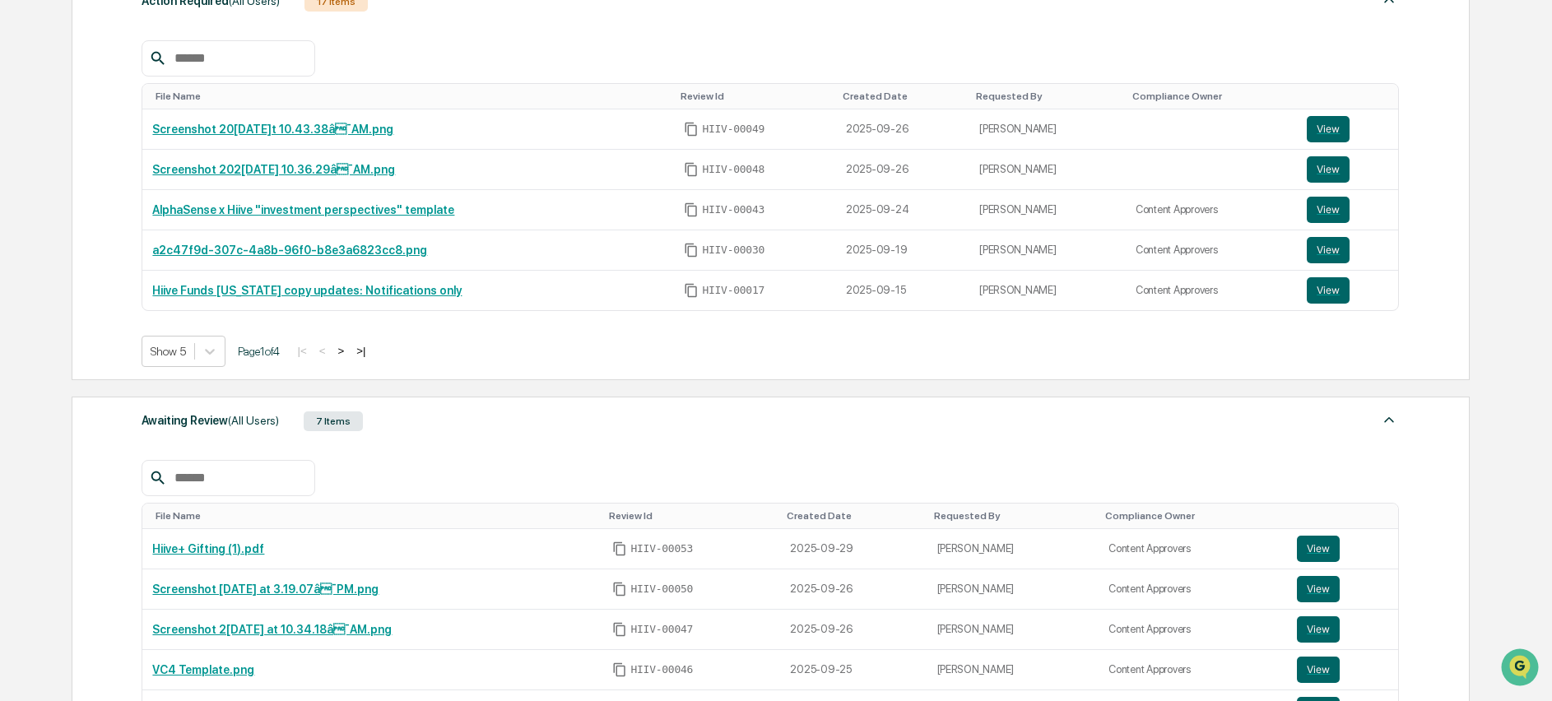
scroll to position [395, 0]
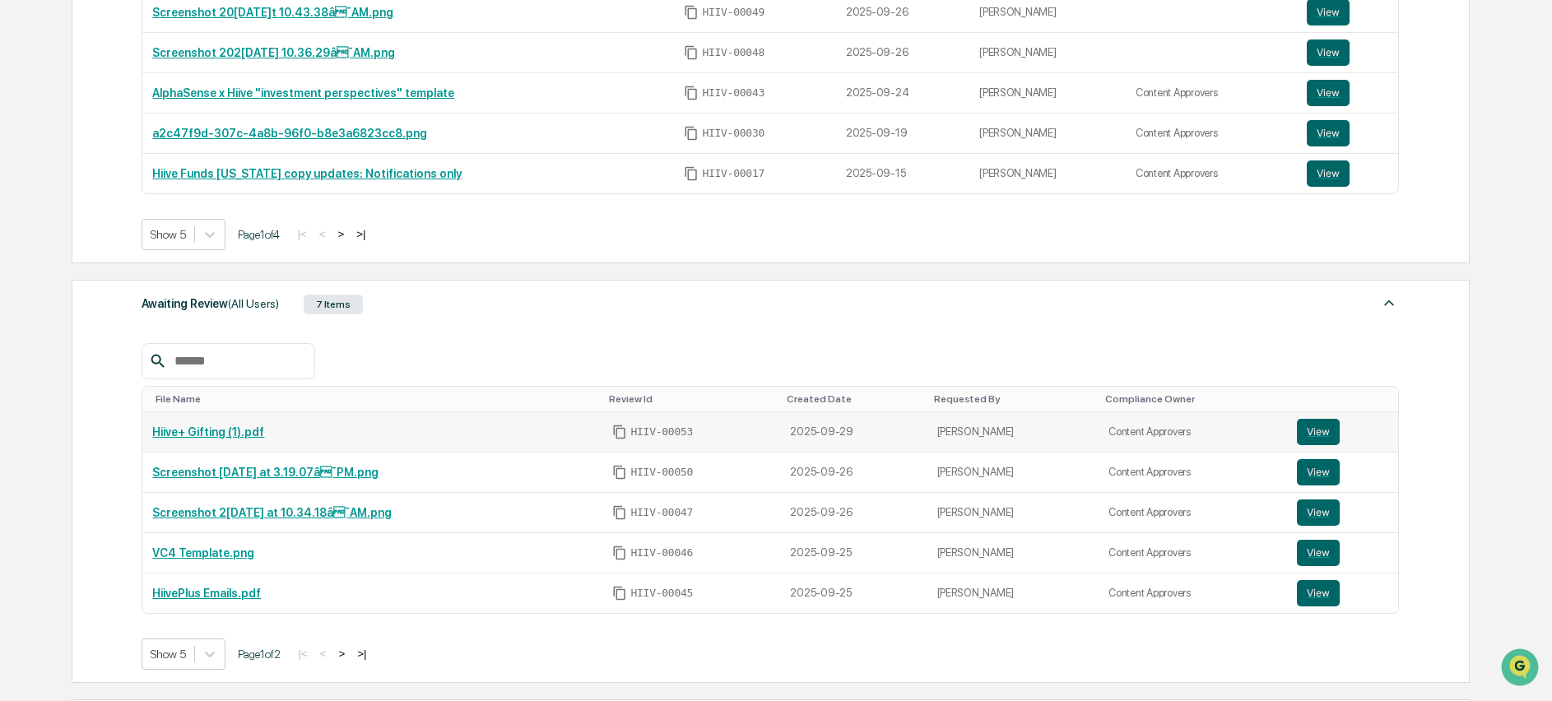
click at [239, 435] on link "Hiive+ Gifting (1).pdf" at bounding box center [208, 431] width 112 height 13
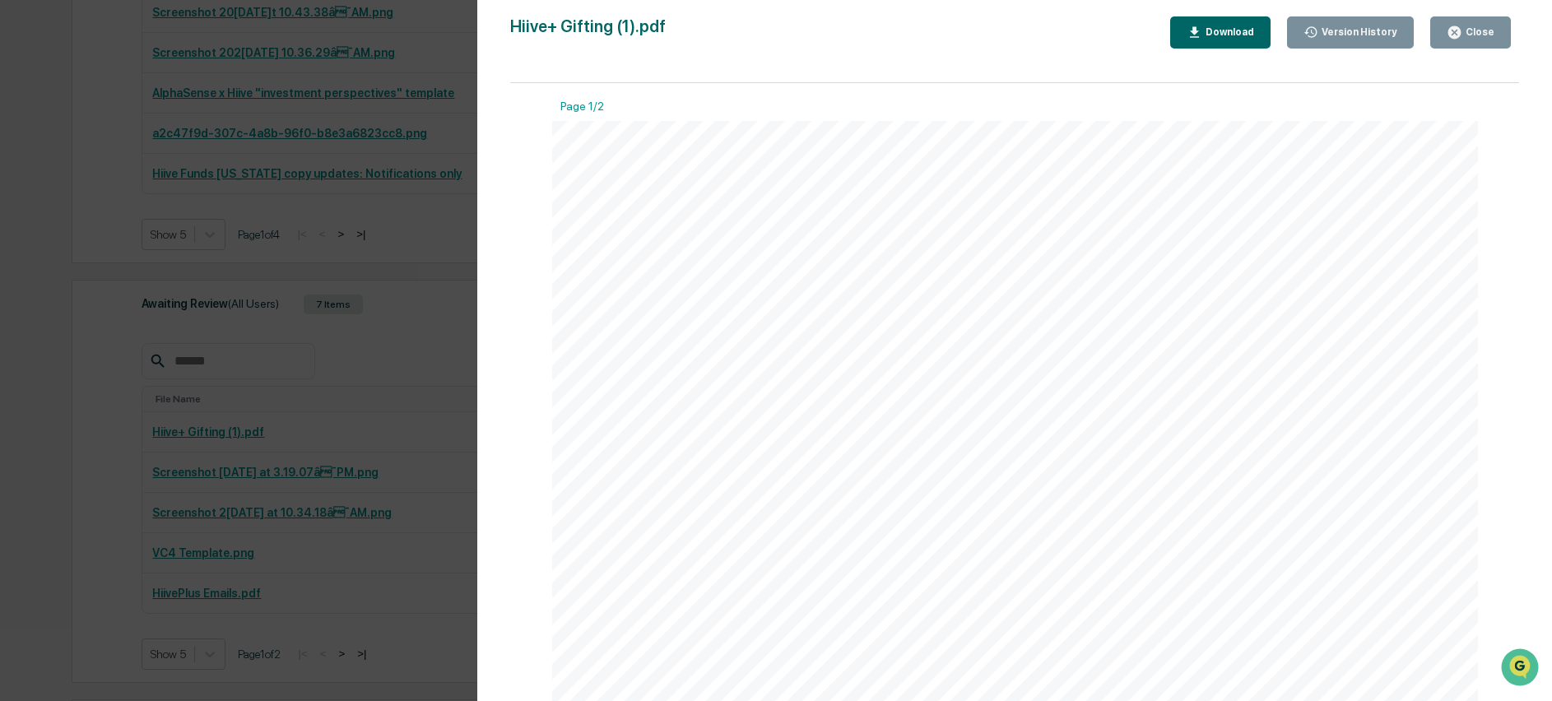
click at [1487, 14] on div "Version History 09/29/2025, 05:47 PM Caroline Ramsay Hiive+ Gifting (1).pdf Clo…" at bounding box center [1014, 367] width 1075 height 734
click at [1484, 21] on button "Close" at bounding box center [1470, 32] width 81 height 32
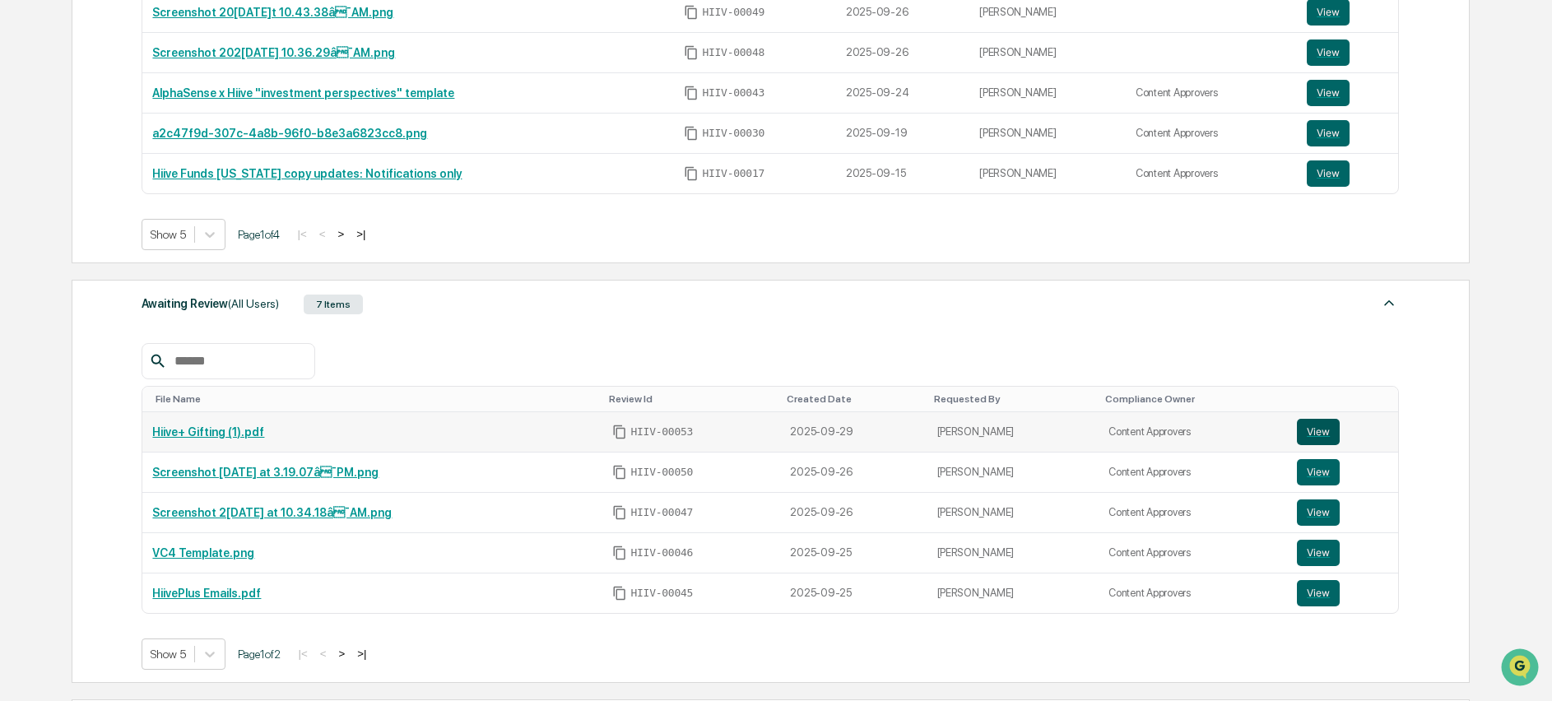
click at [1335, 445] on button "View" at bounding box center [1318, 432] width 43 height 26
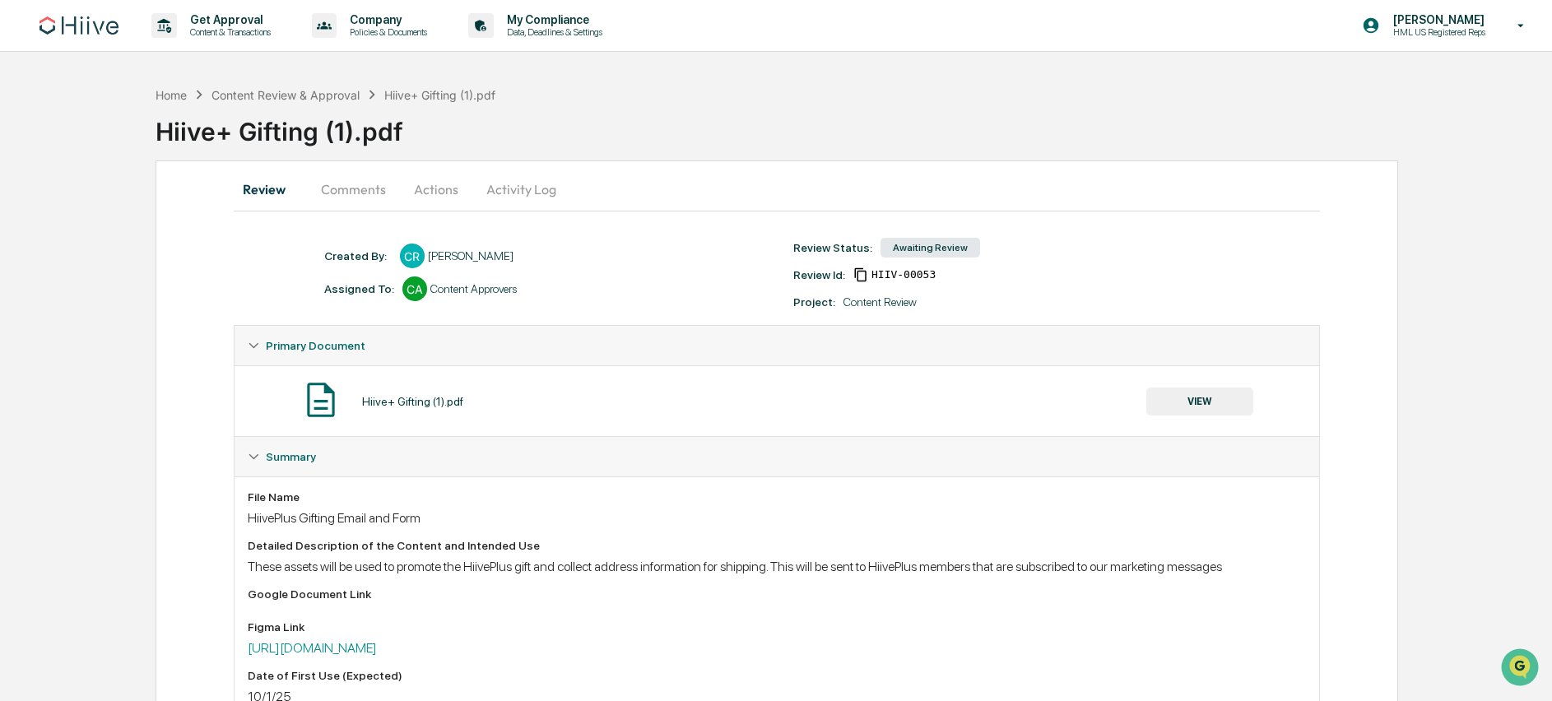
click at [449, 192] on button "Actions" at bounding box center [436, 188] width 74 height 39
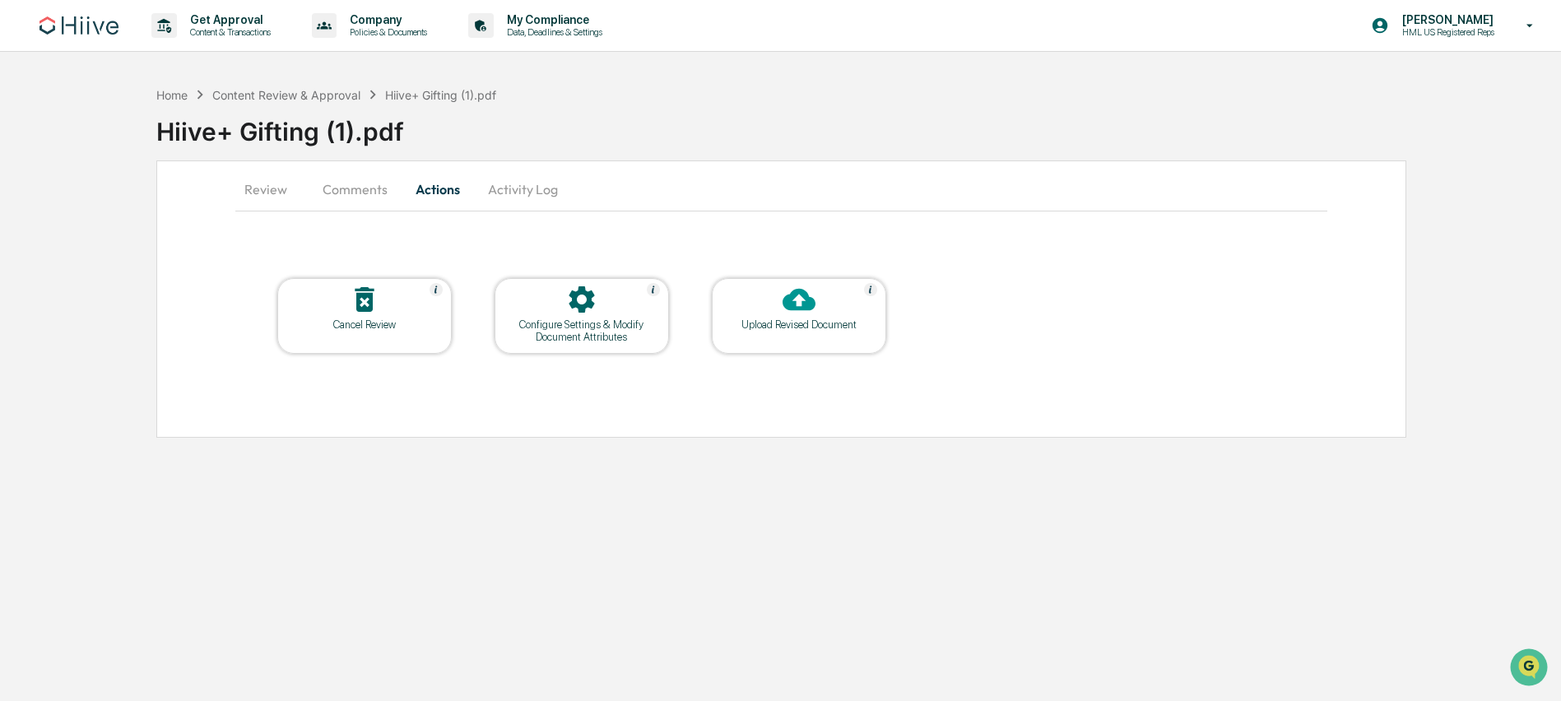
click at [269, 193] on button "Review" at bounding box center [272, 188] width 74 height 39
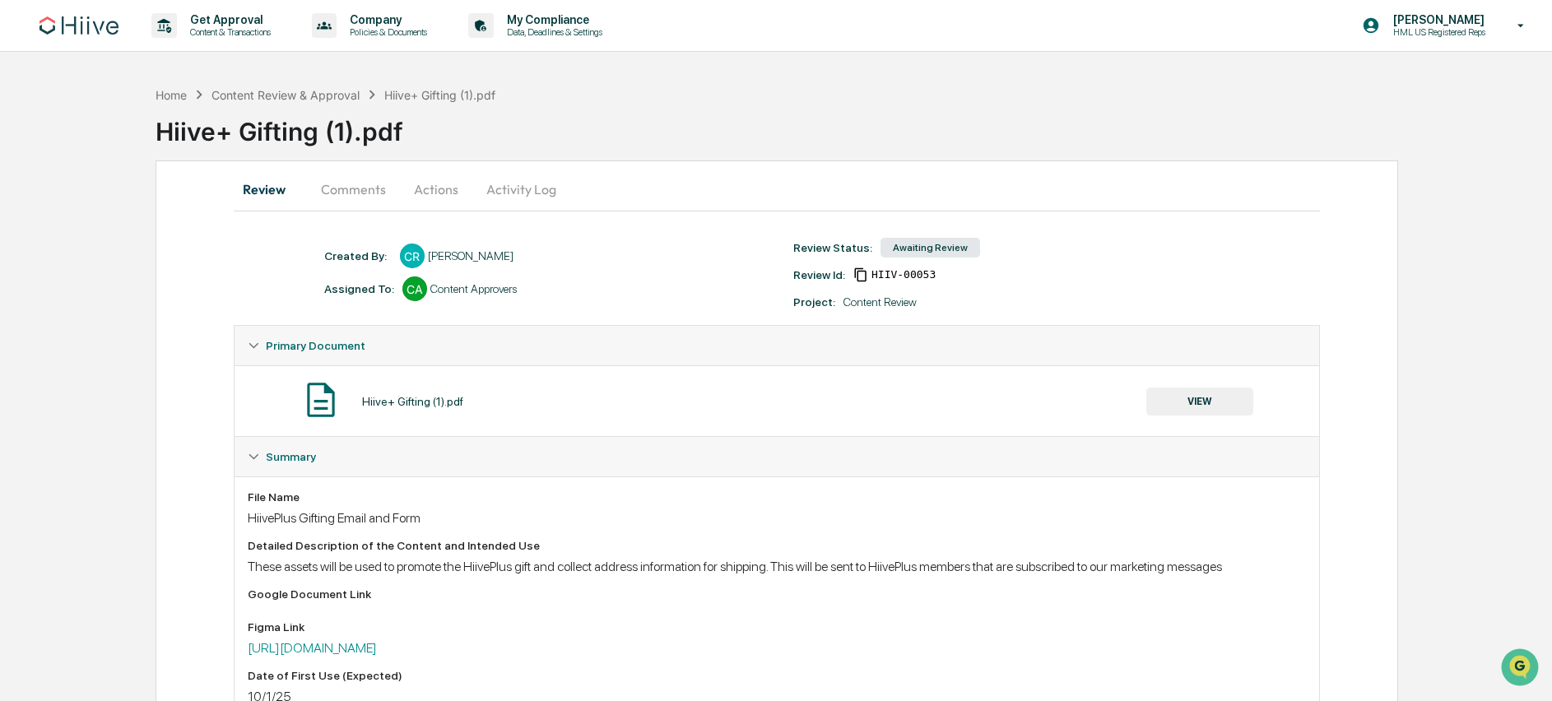
click at [940, 253] on div "Awaiting Review" at bounding box center [930, 248] width 100 height 20
click at [1212, 396] on button "VIEW" at bounding box center [1199, 402] width 107 height 28
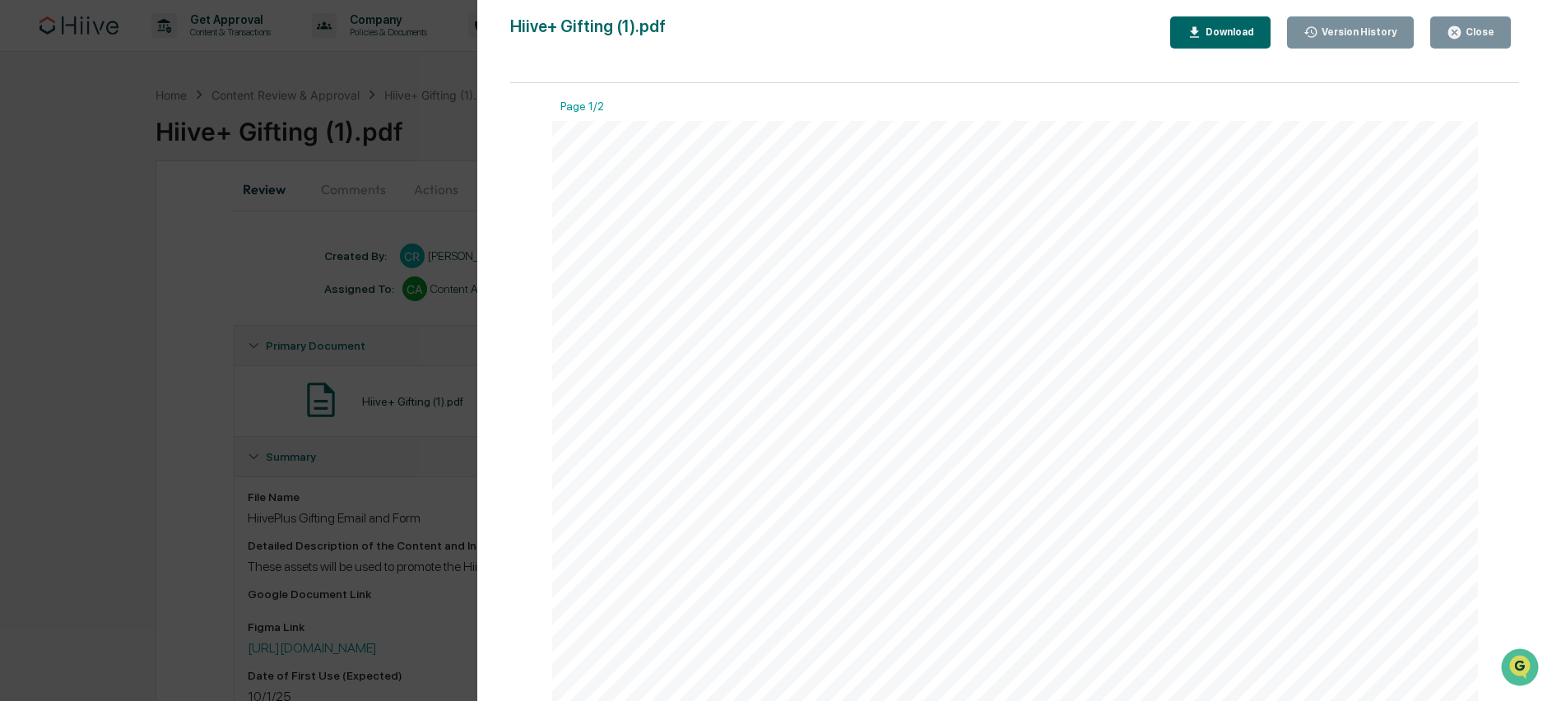
click at [1481, 34] on div "Close" at bounding box center [1478, 32] width 32 height 12
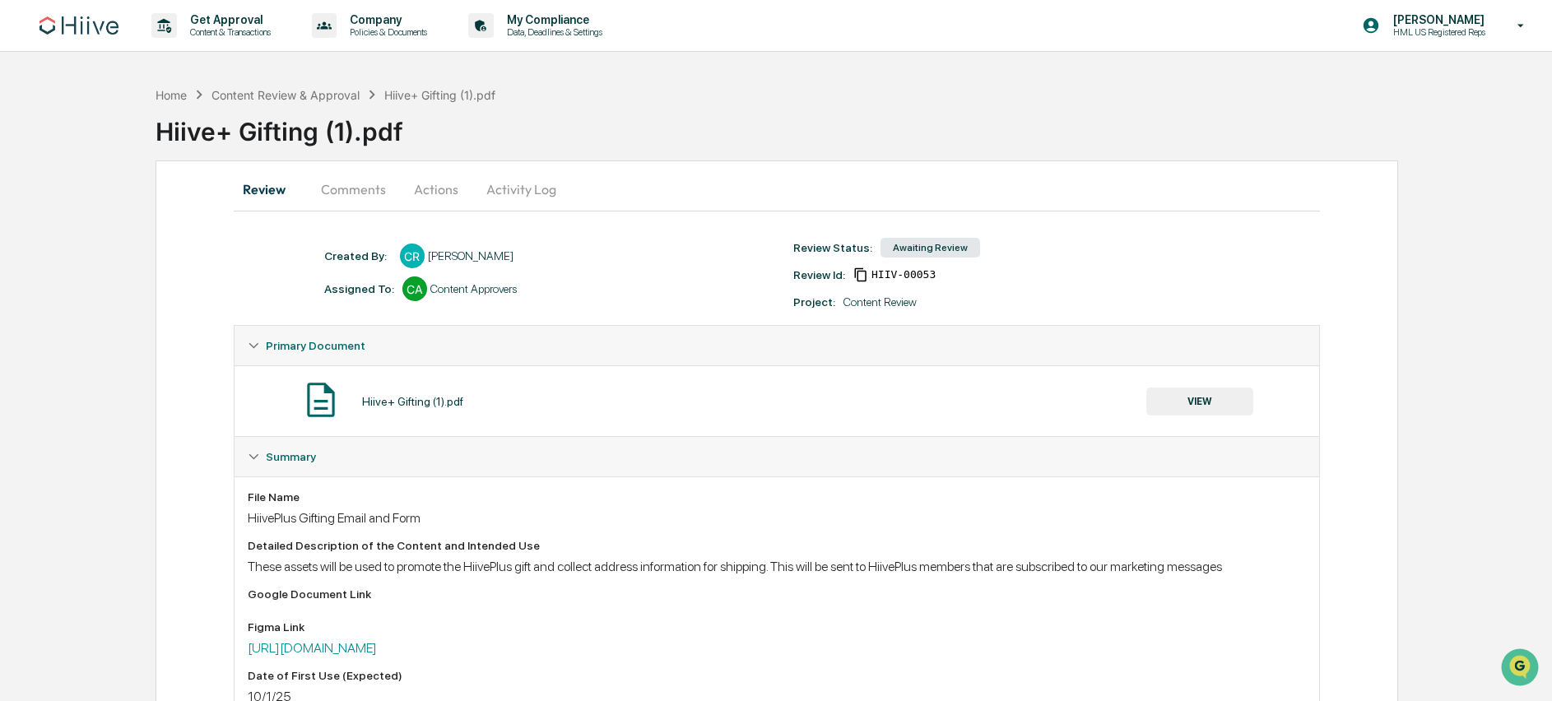
click at [429, 188] on button "Actions" at bounding box center [436, 188] width 74 height 39
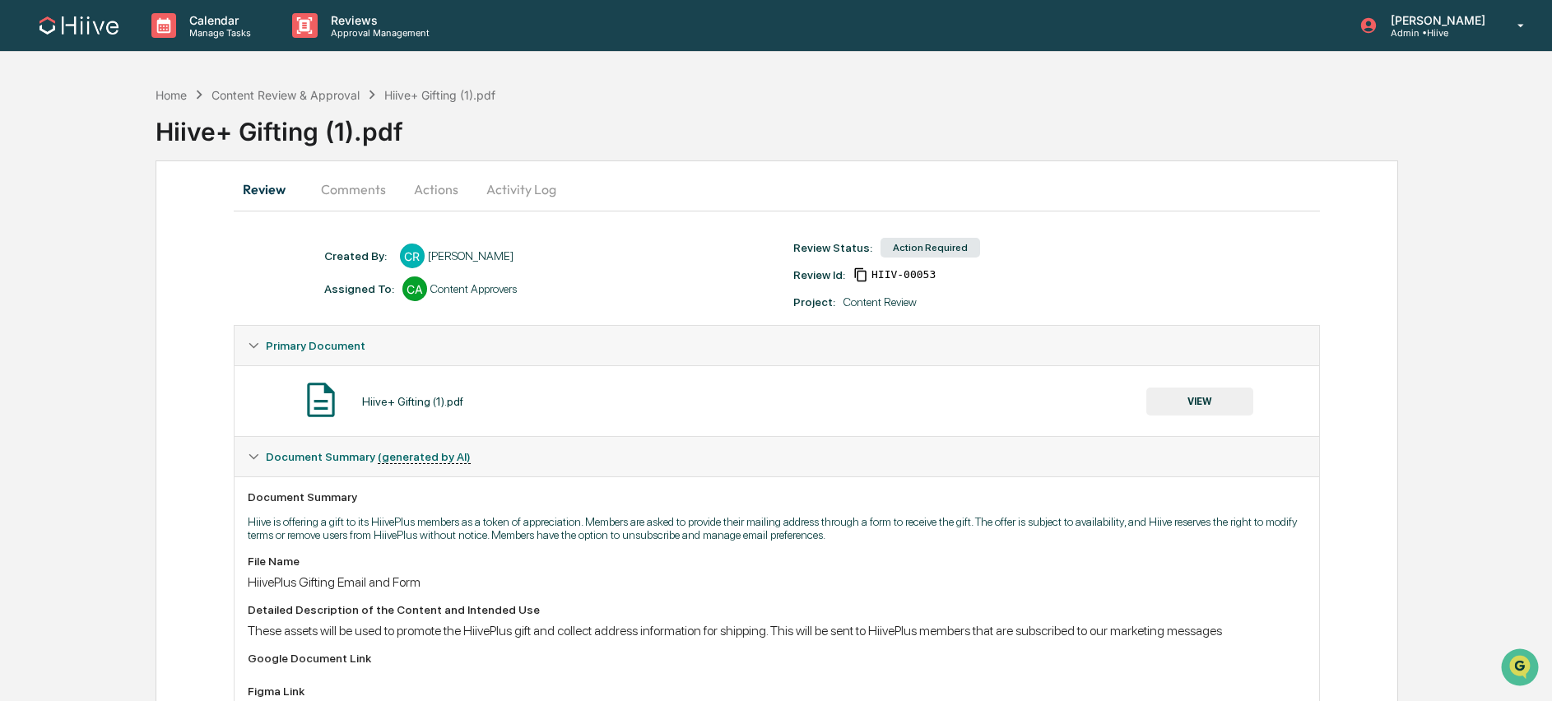
click at [467, 178] on button "Actions" at bounding box center [436, 188] width 74 height 39
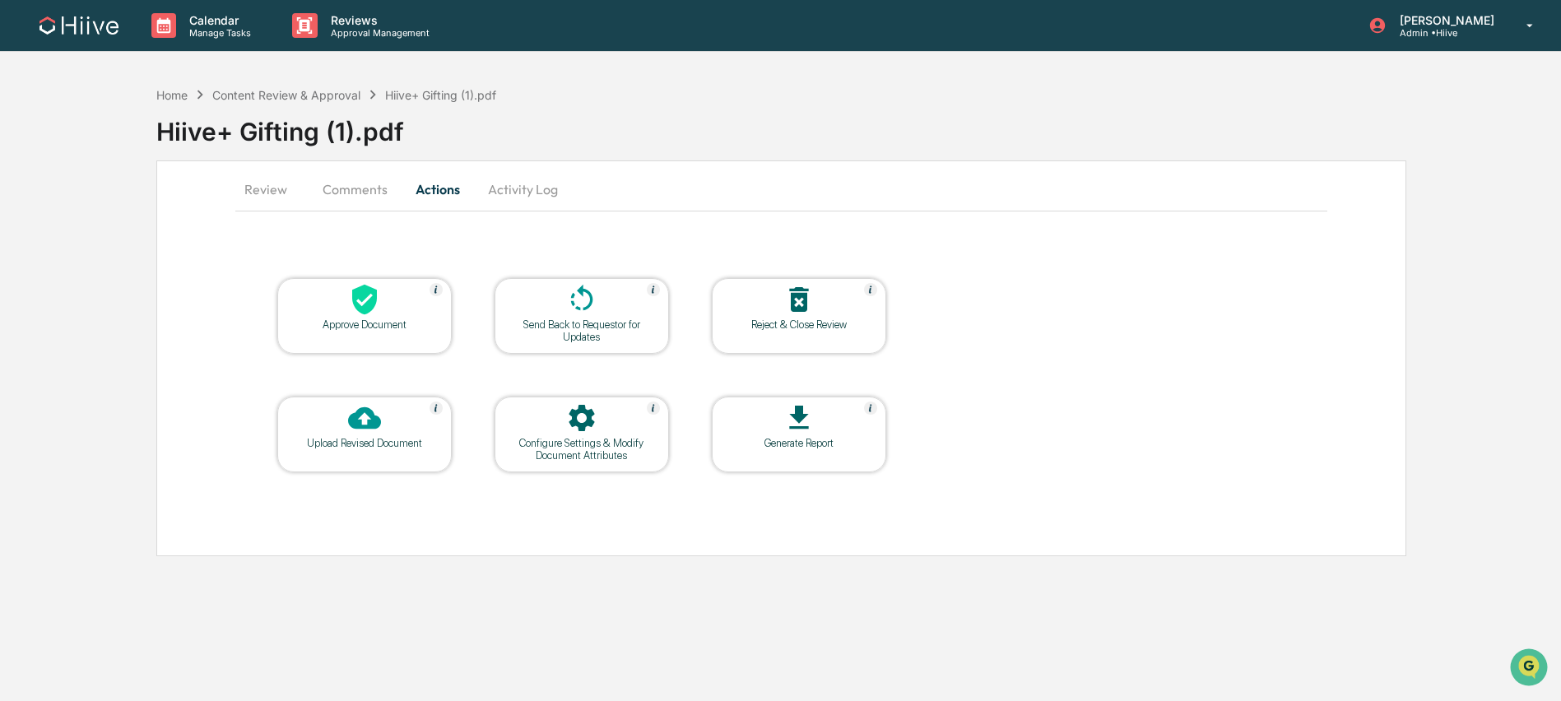
click at [291, 179] on button "Review" at bounding box center [272, 188] width 74 height 39
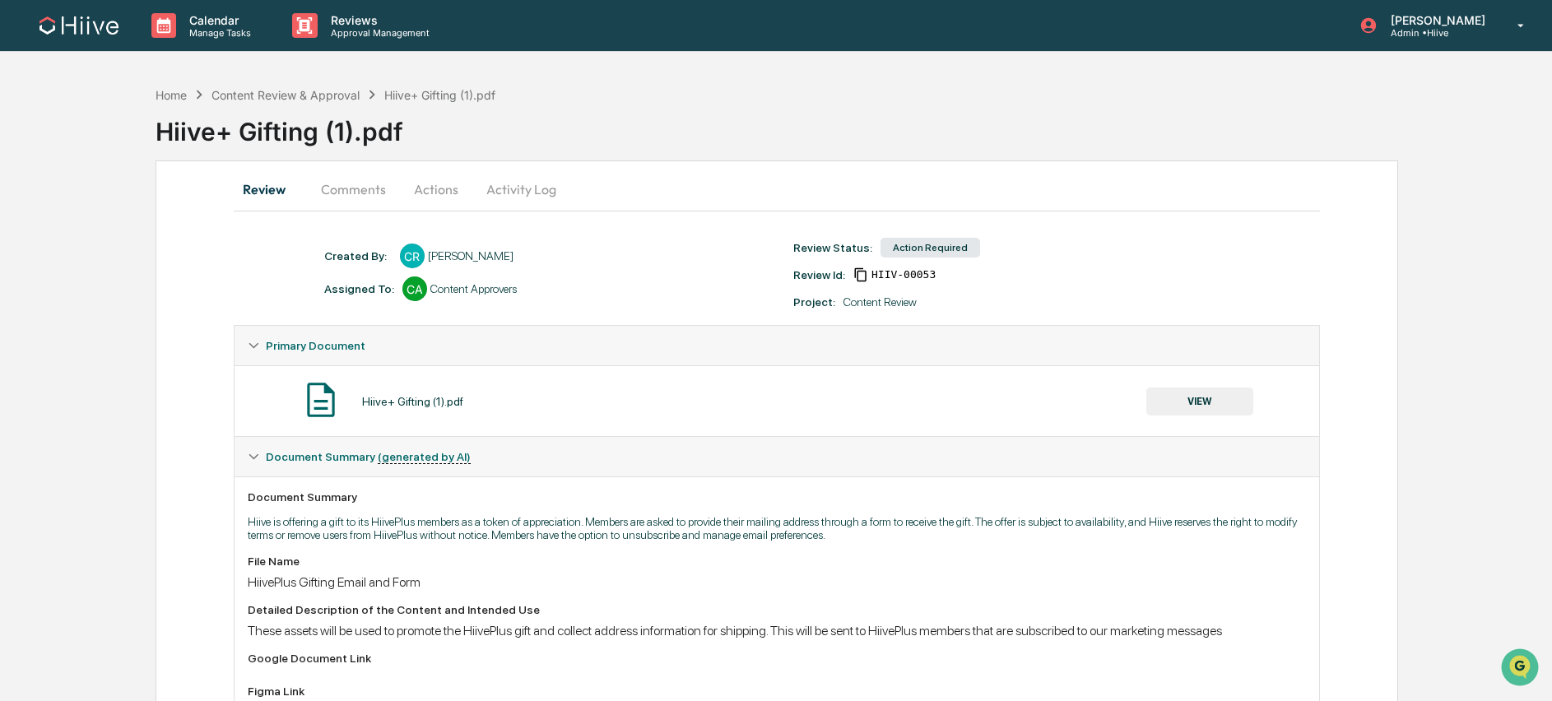
click at [436, 100] on div "Hiive+ Gifting (1).pdf" at bounding box center [439, 95] width 111 height 14
click at [318, 91] on div "Content Review & Approval" at bounding box center [285, 95] width 148 height 14
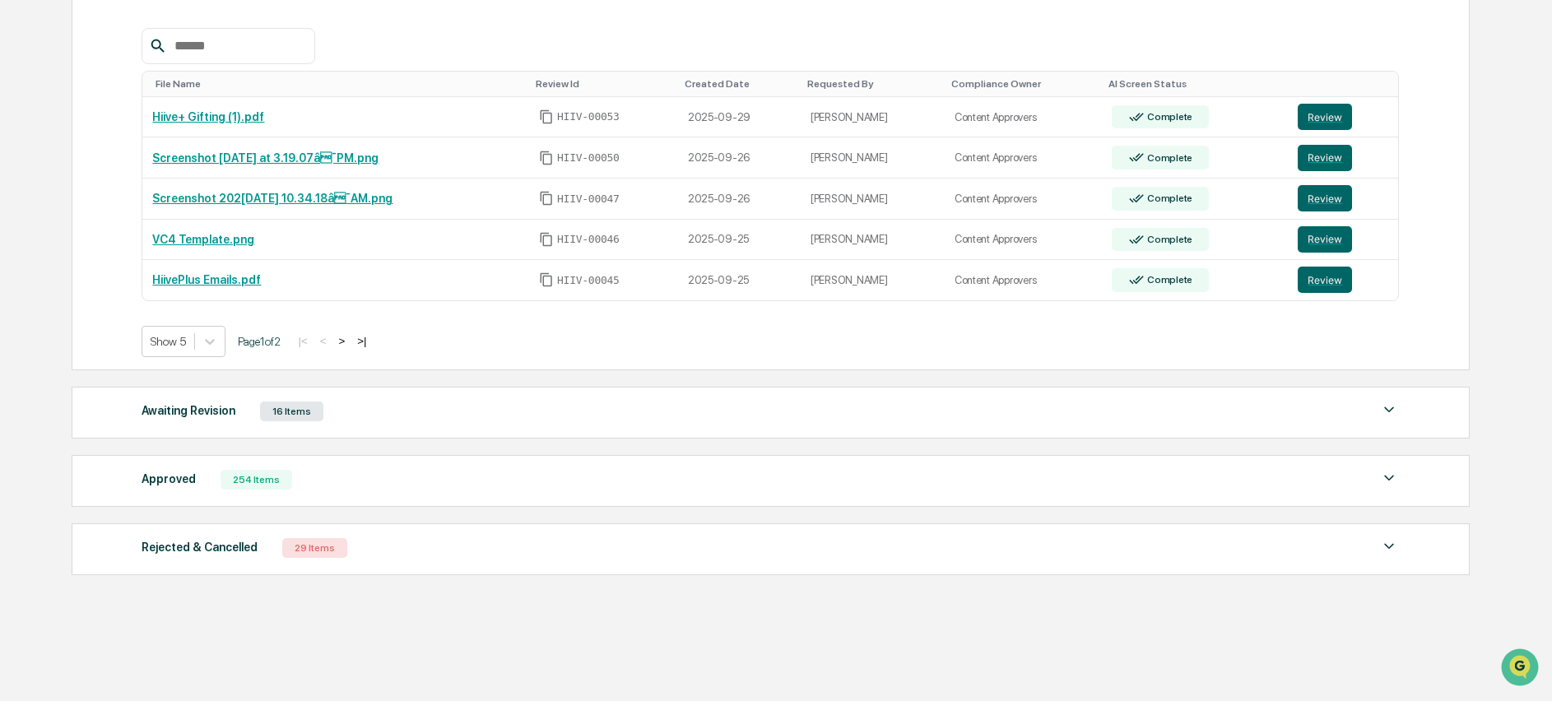
scroll to position [346, 0]
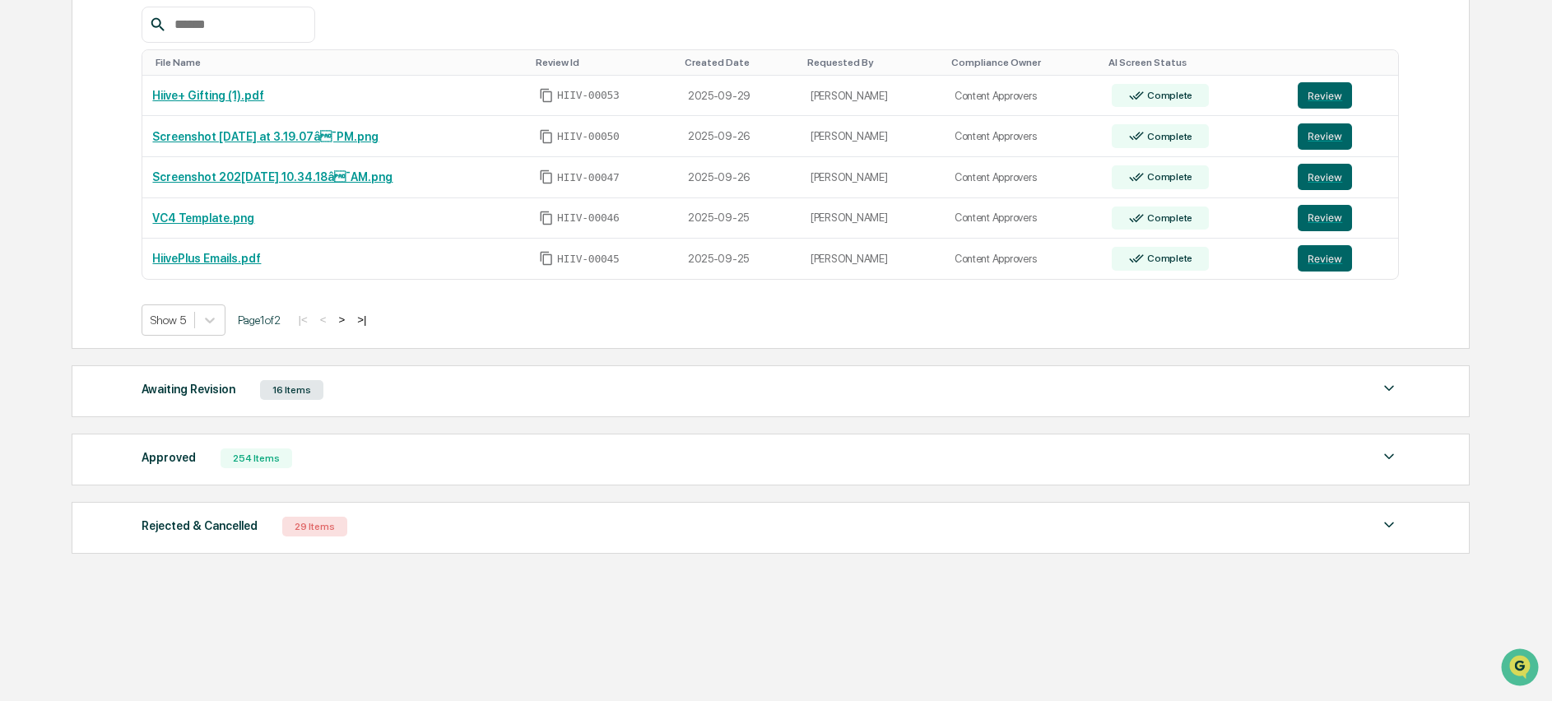
click at [194, 384] on div "Awaiting Revision" at bounding box center [189, 388] width 94 height 21
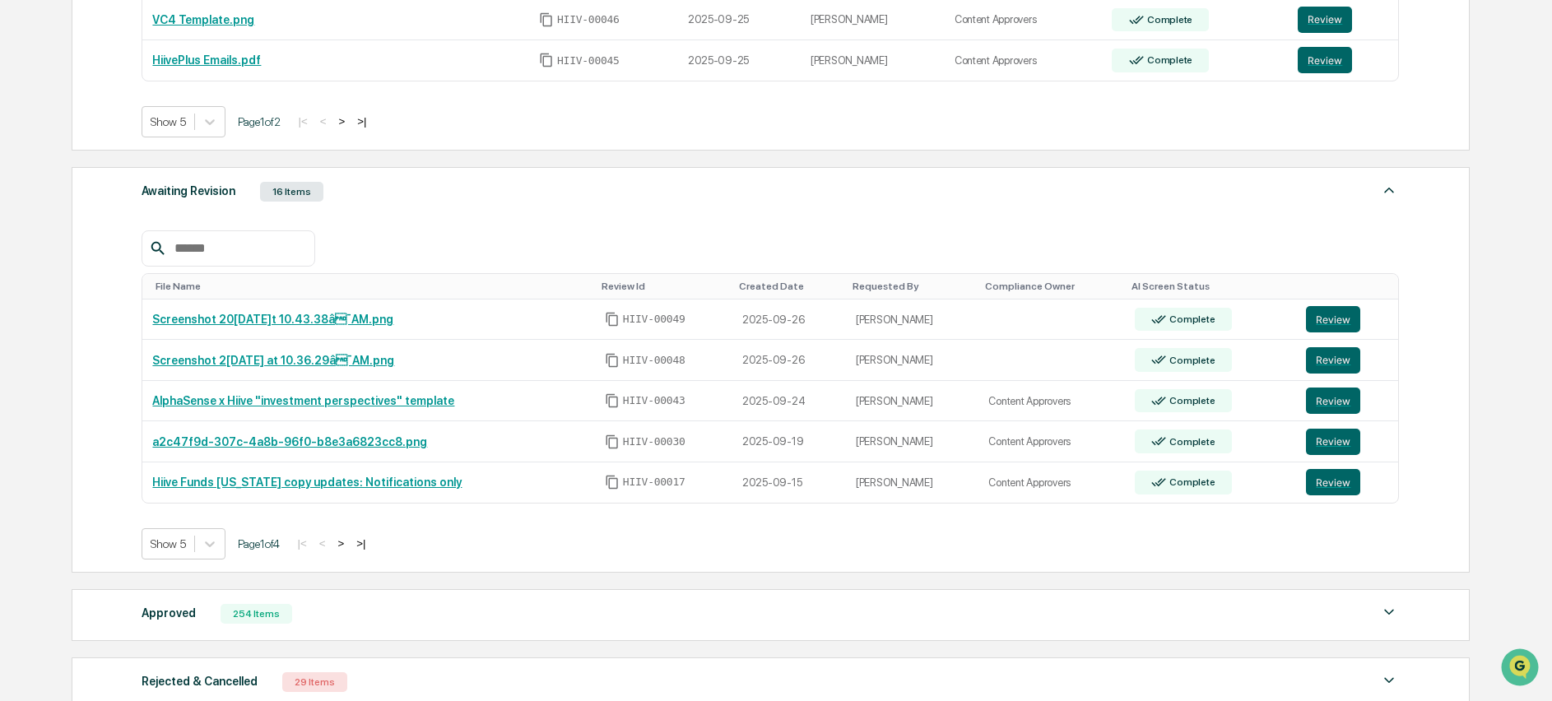
scroll to position [56, 0]
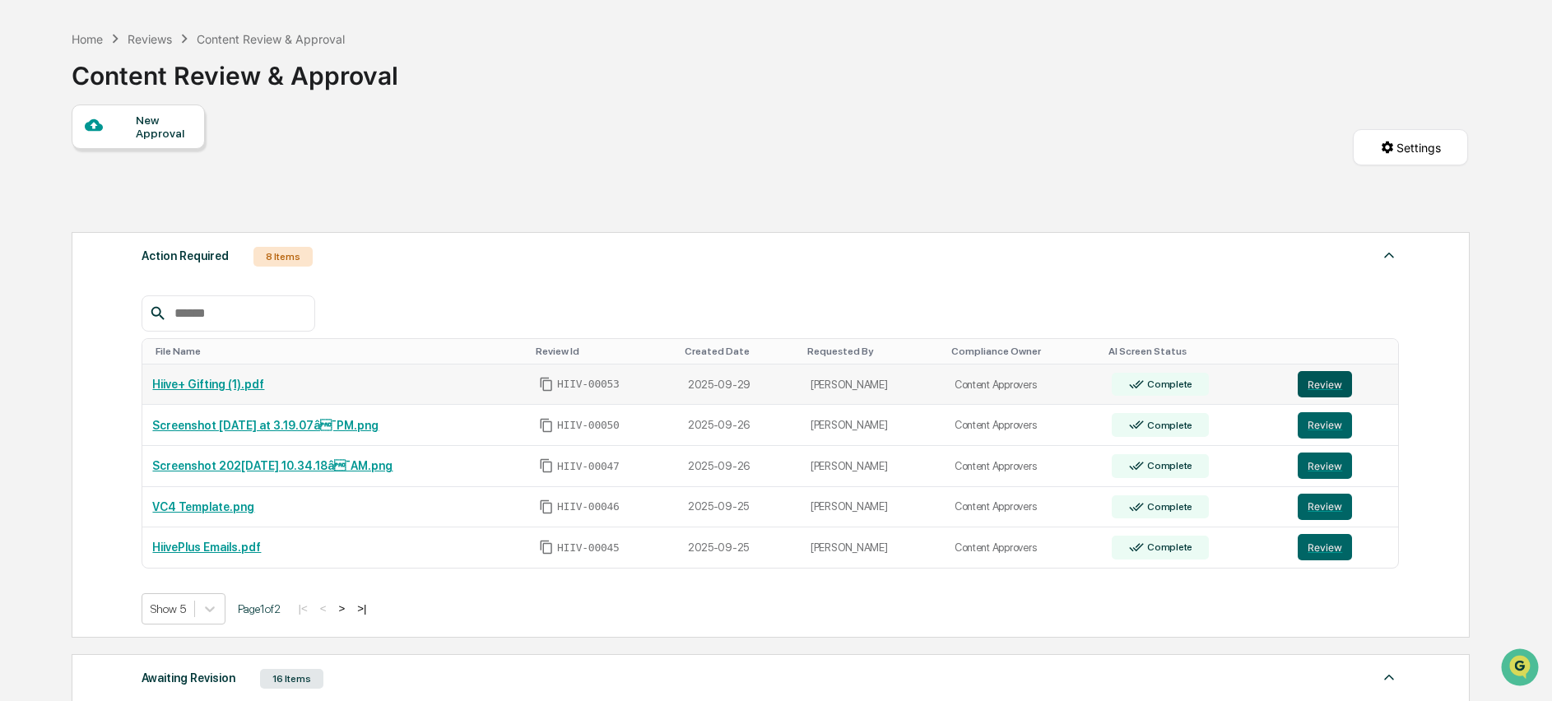
click at [1317, 387] on button "Review" at bounding box center [1325, 384] width 54 height 26
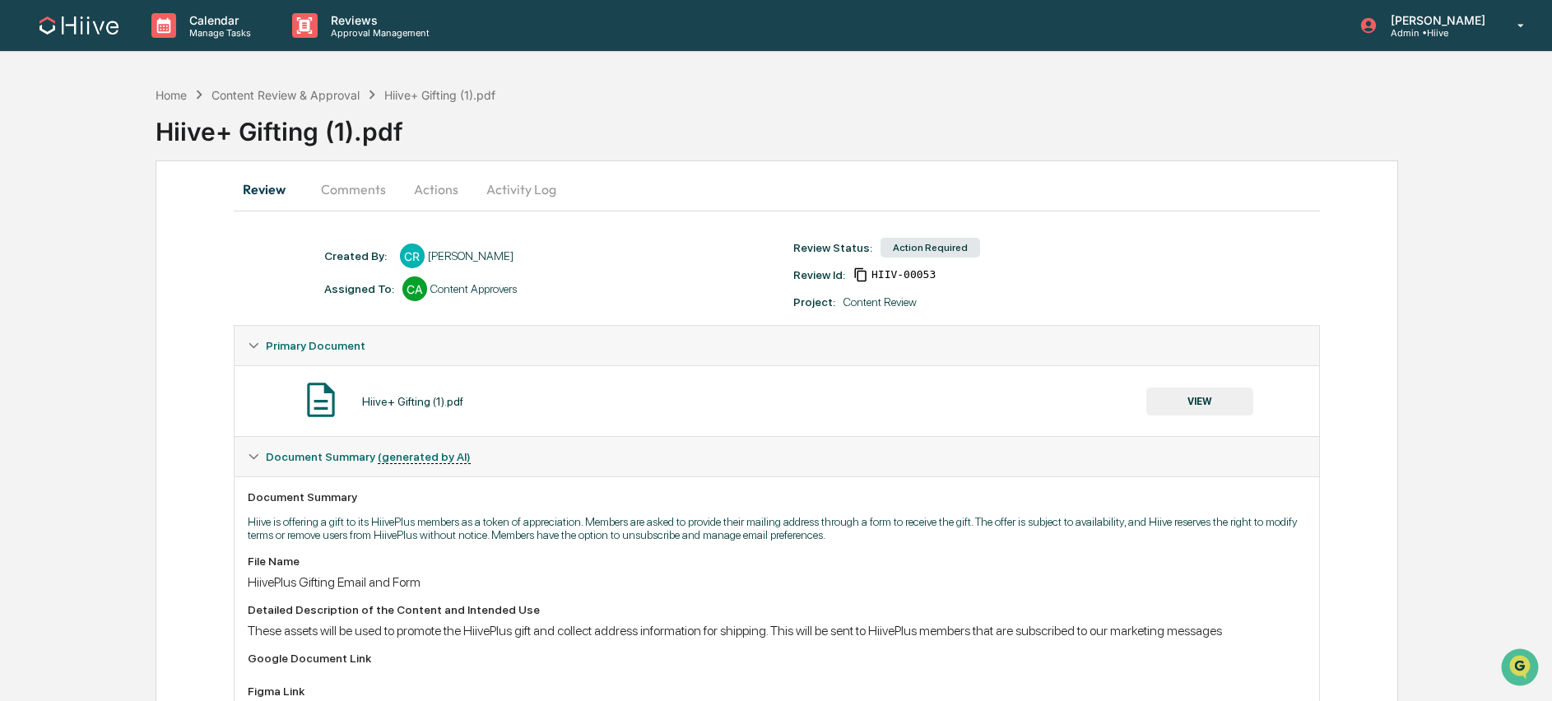
click at [429, 187] on button "Actions" at bounding box center [436, 188] width 74 height 39
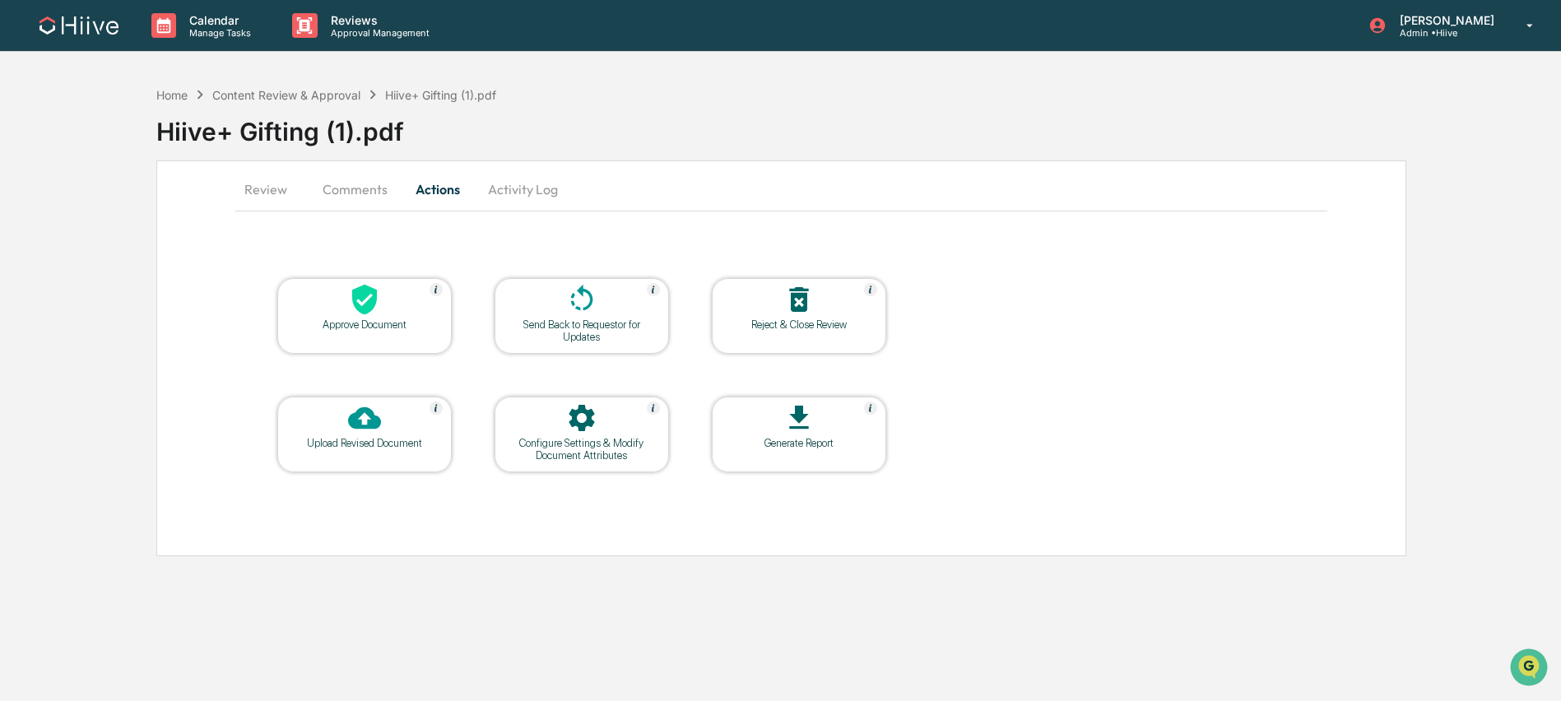
click at [360, 296] on icon at bounding box center [364, 300] width 25 height 30
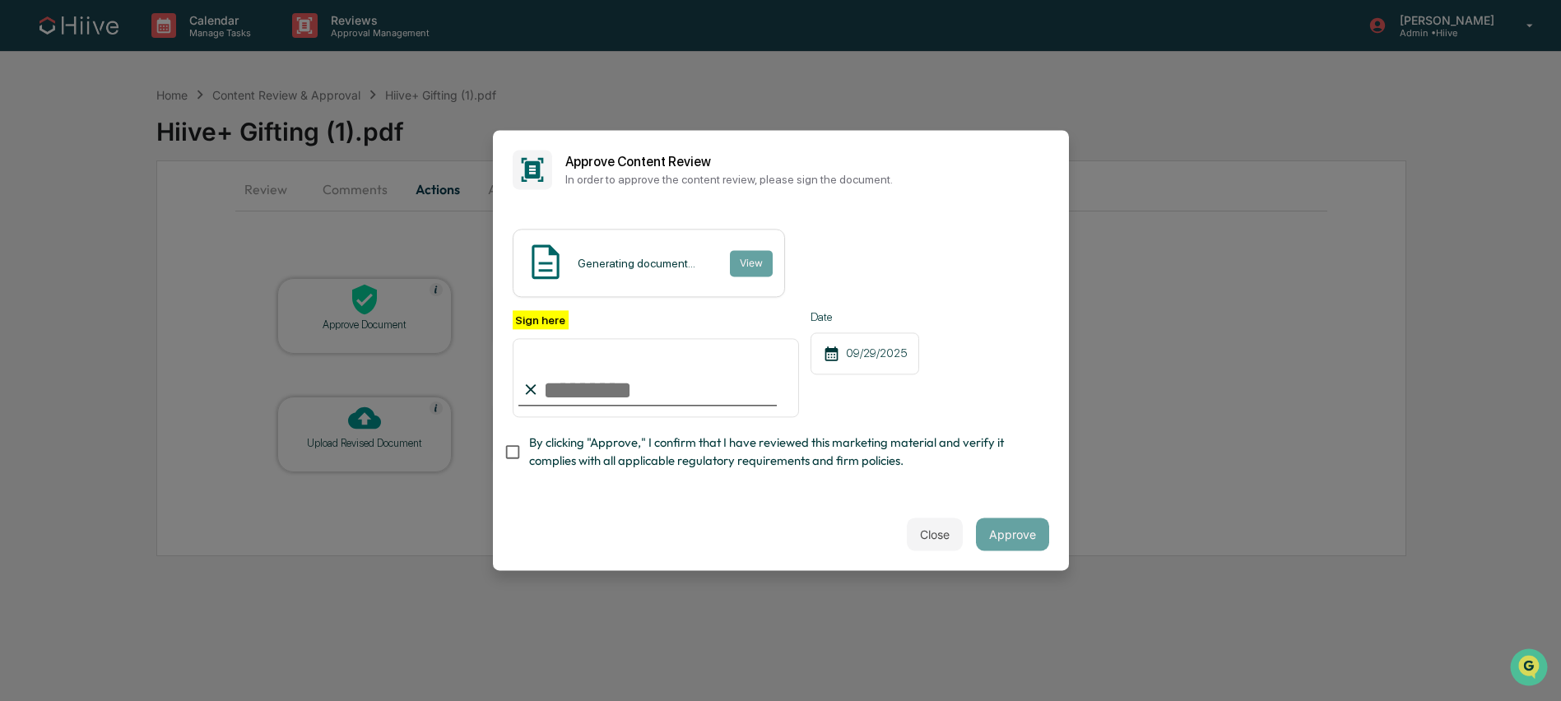
click at [620, 379] on input "Sign here" at bounding box center [656, 377] width 287 height 79
click at [0, 700] on com-1password-button at bounding box center [0, 701] width 0 height 0
type input "**********"
click at [658, 454] on span "By clicking "Approve," I confirm that I have reviewed this marketing material a…" at bounding box center [782, 452] width 507 height 37
click at [1012, 522] on button "Approve" at bounding box center [1012, 534] width 73 height 33
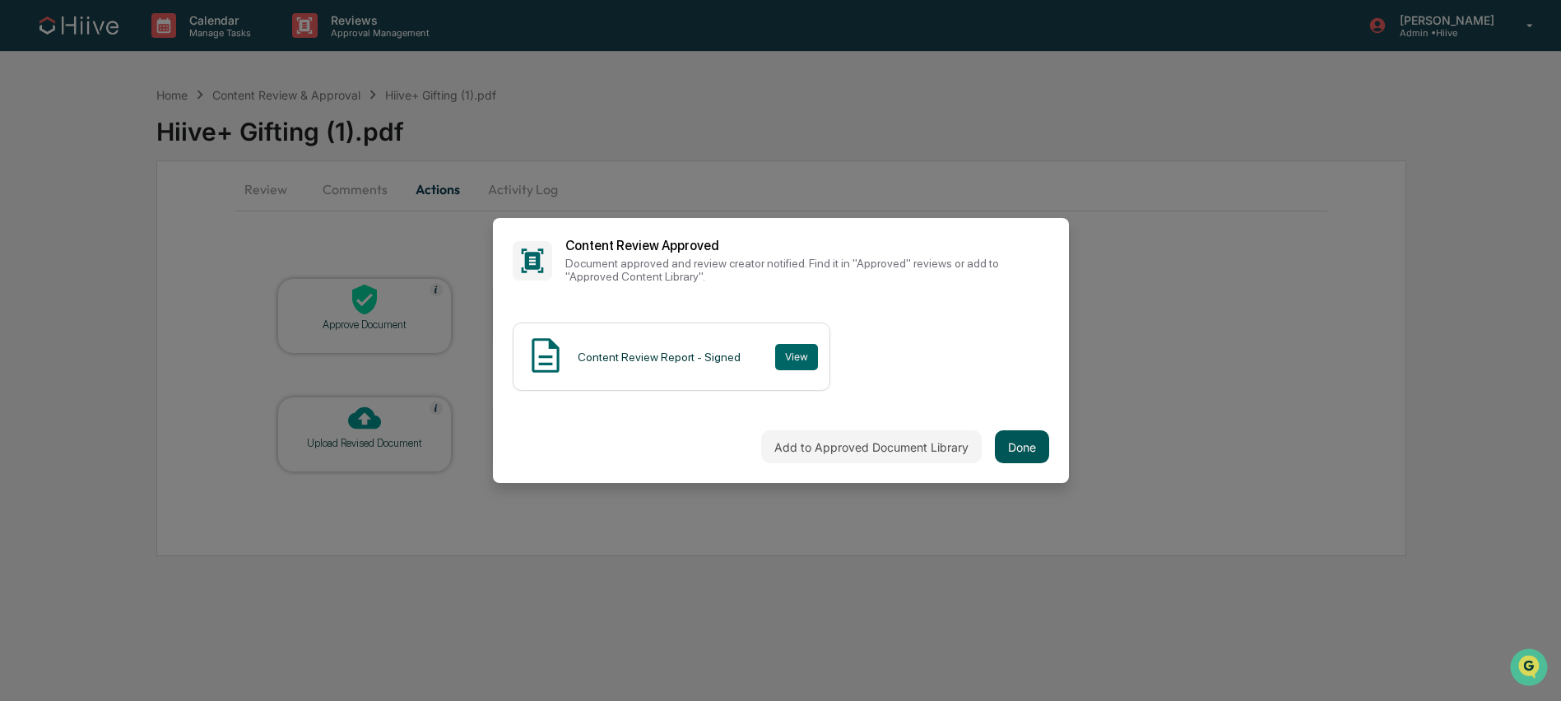
click at [1018, 448] on button "Done" at bounding box center [1022, 446] width 54 height 33
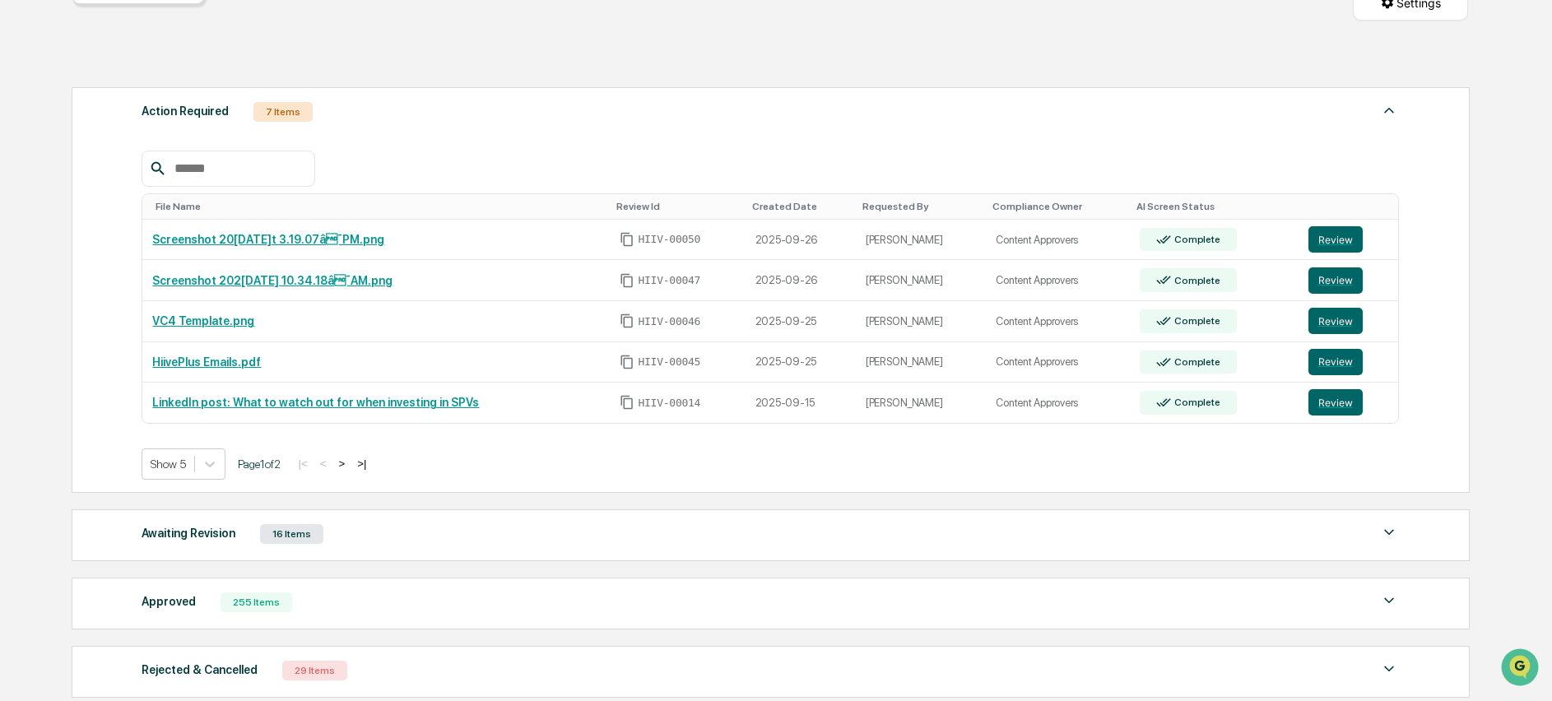
scroll to position [299, 0]
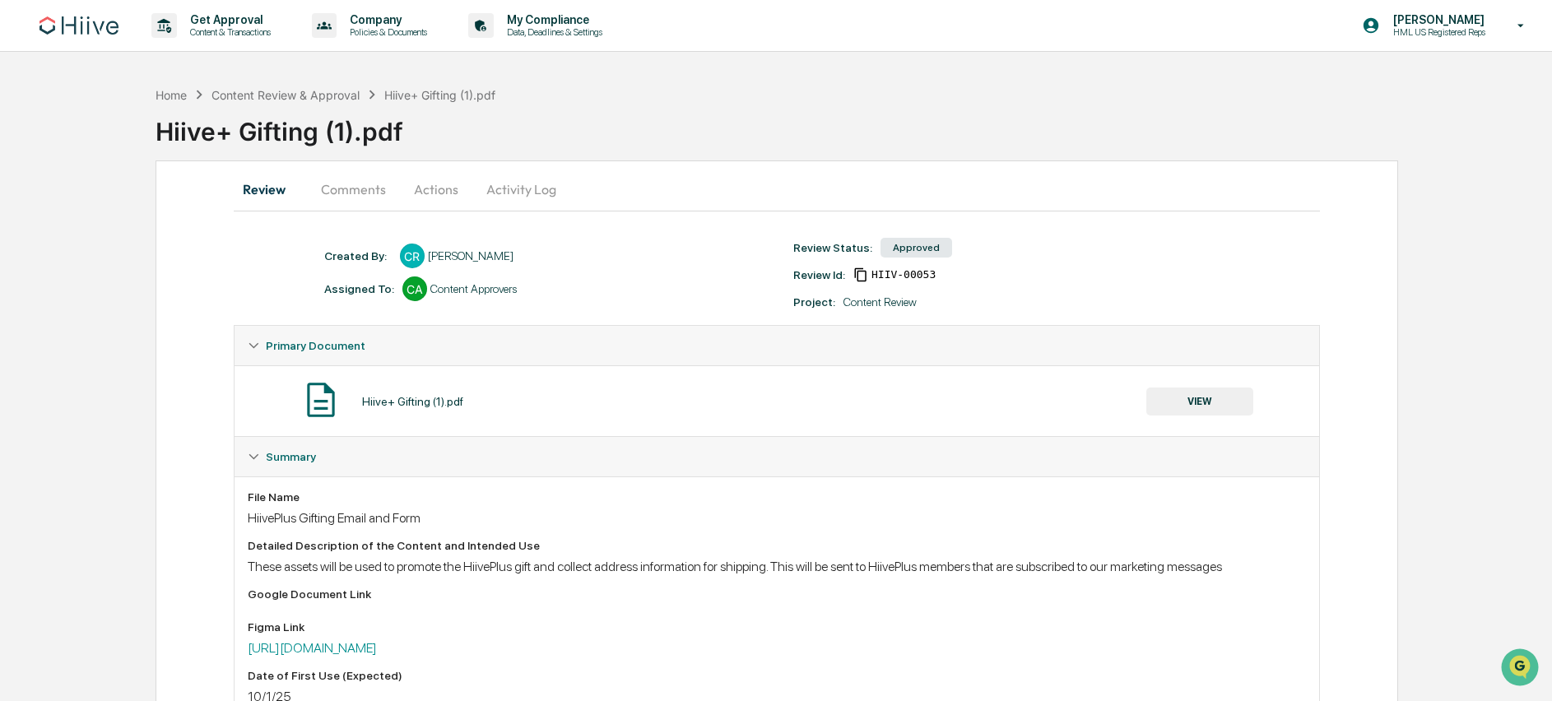
click at [426, 197] on button "Actions" at bounding box center [436, 188] width 74 height 39
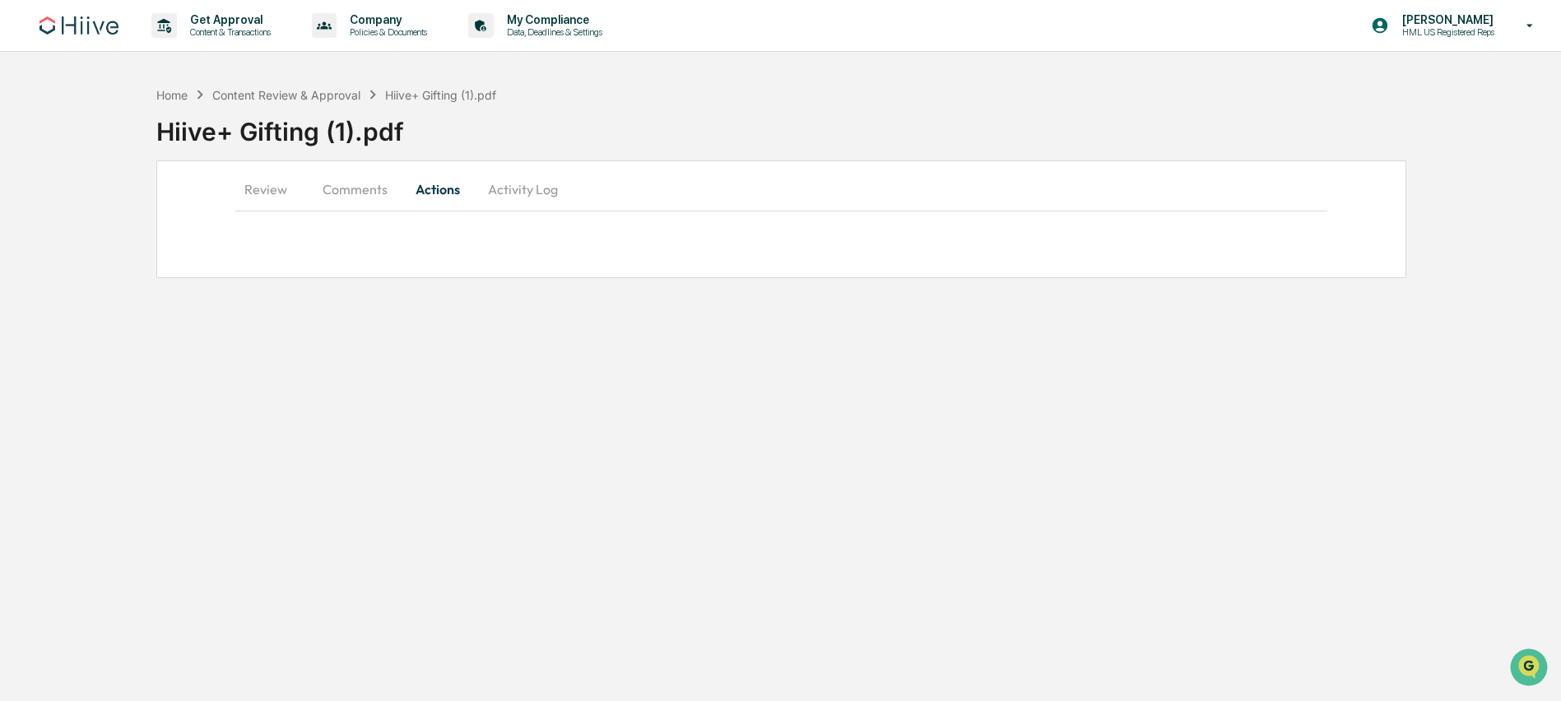
click at [275, 182] on button "Review" at bounding box center [272, 188] width 74 height 39
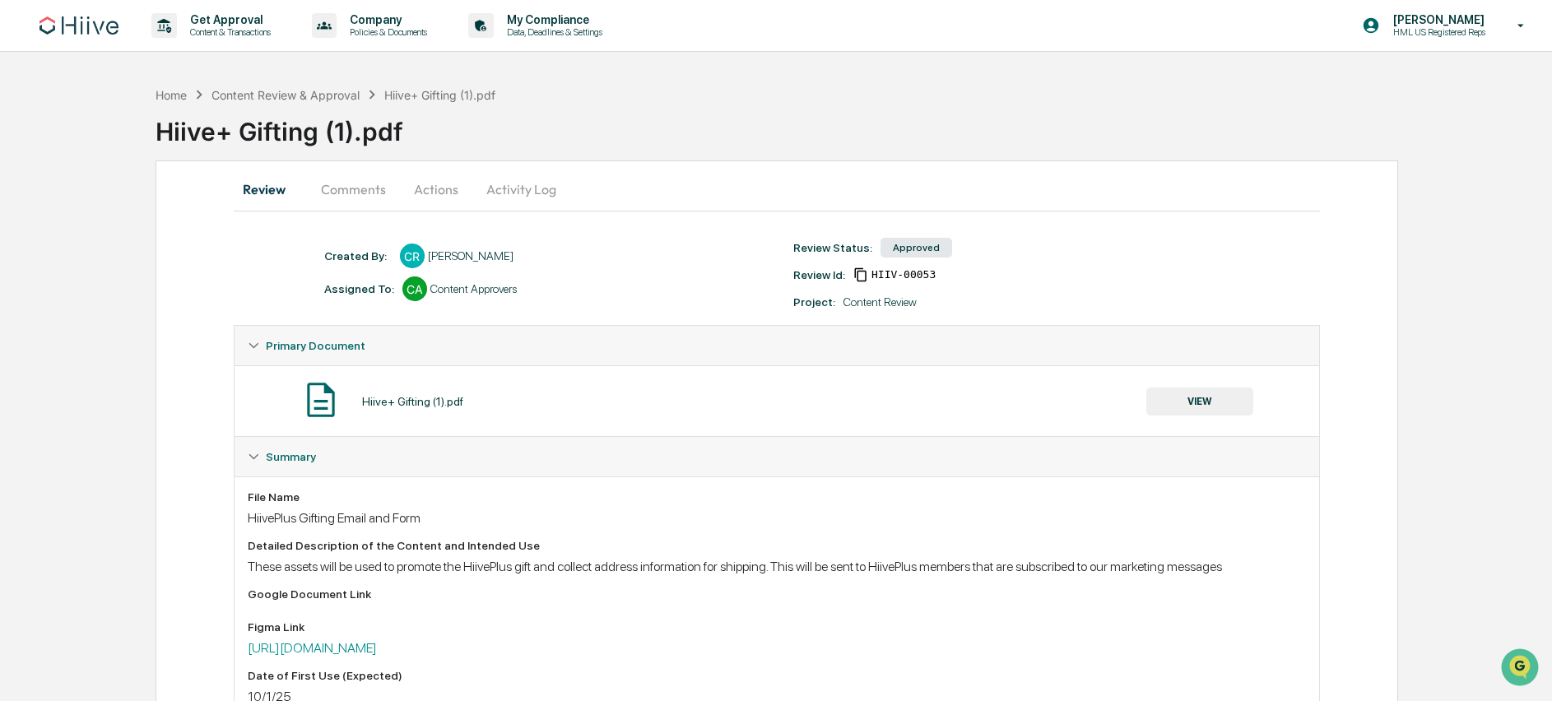
click at [422, 186] on button "Actions" at bounding box center [436, 188] width 74 height 39
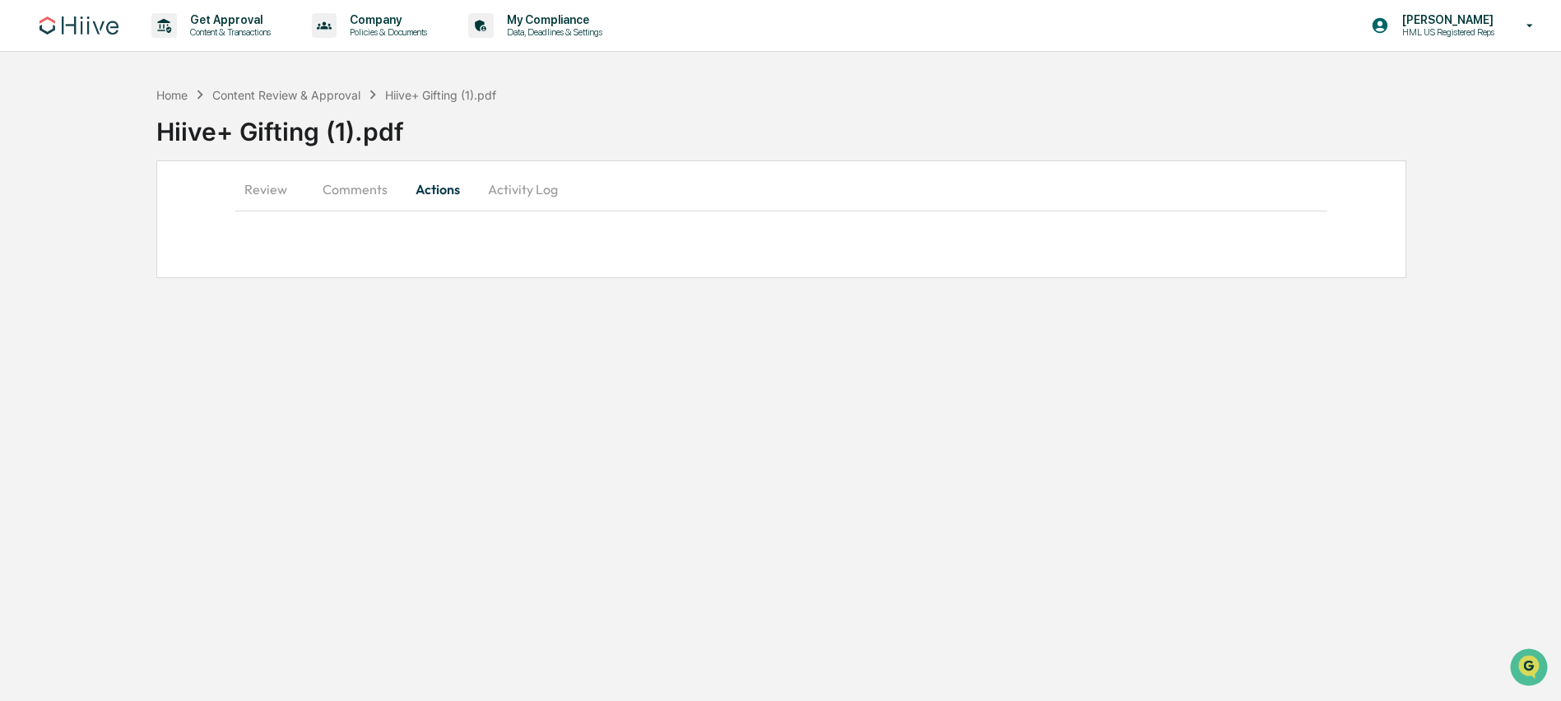
click at [271, 189] on button "Review" at bounding box center [272, 188] width 74 height 39
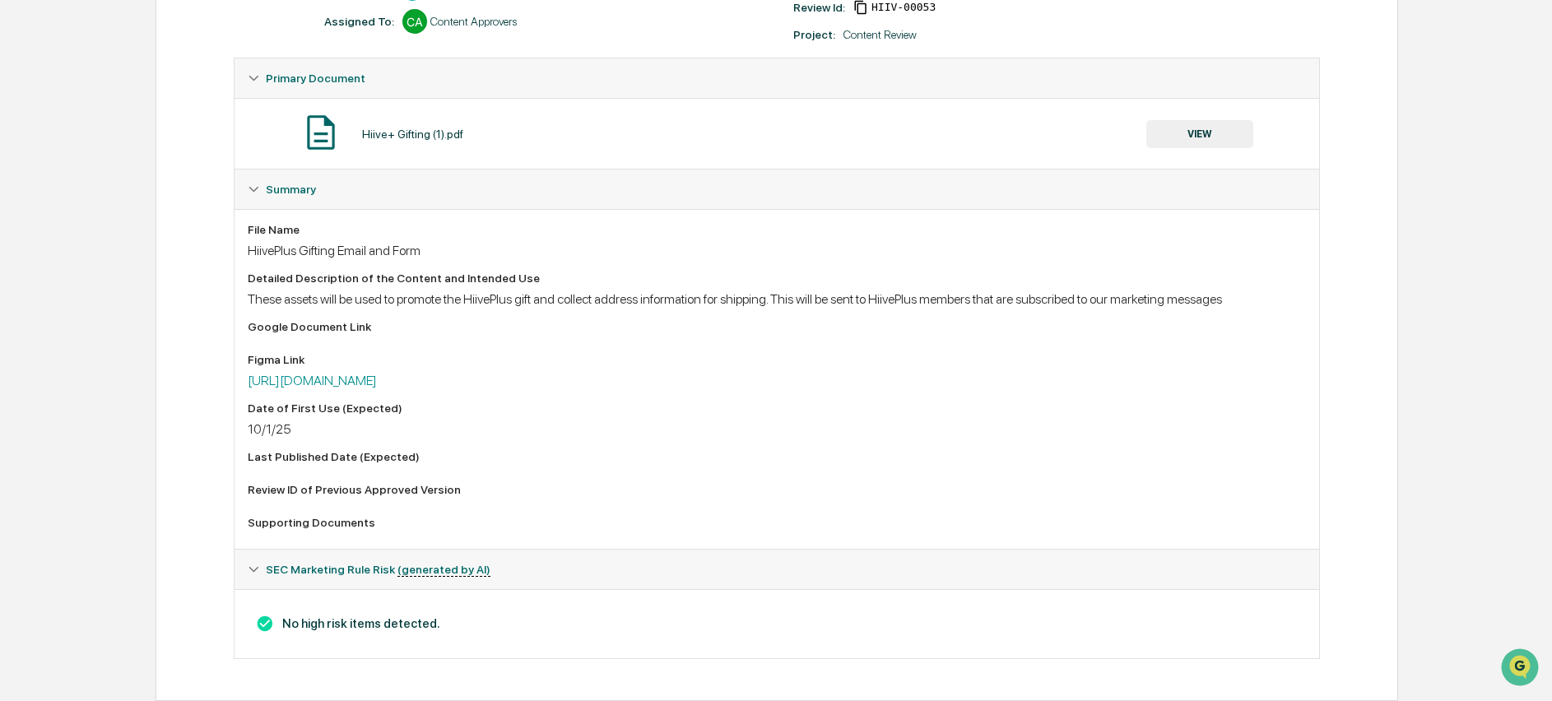
scroll to position [188, 0]
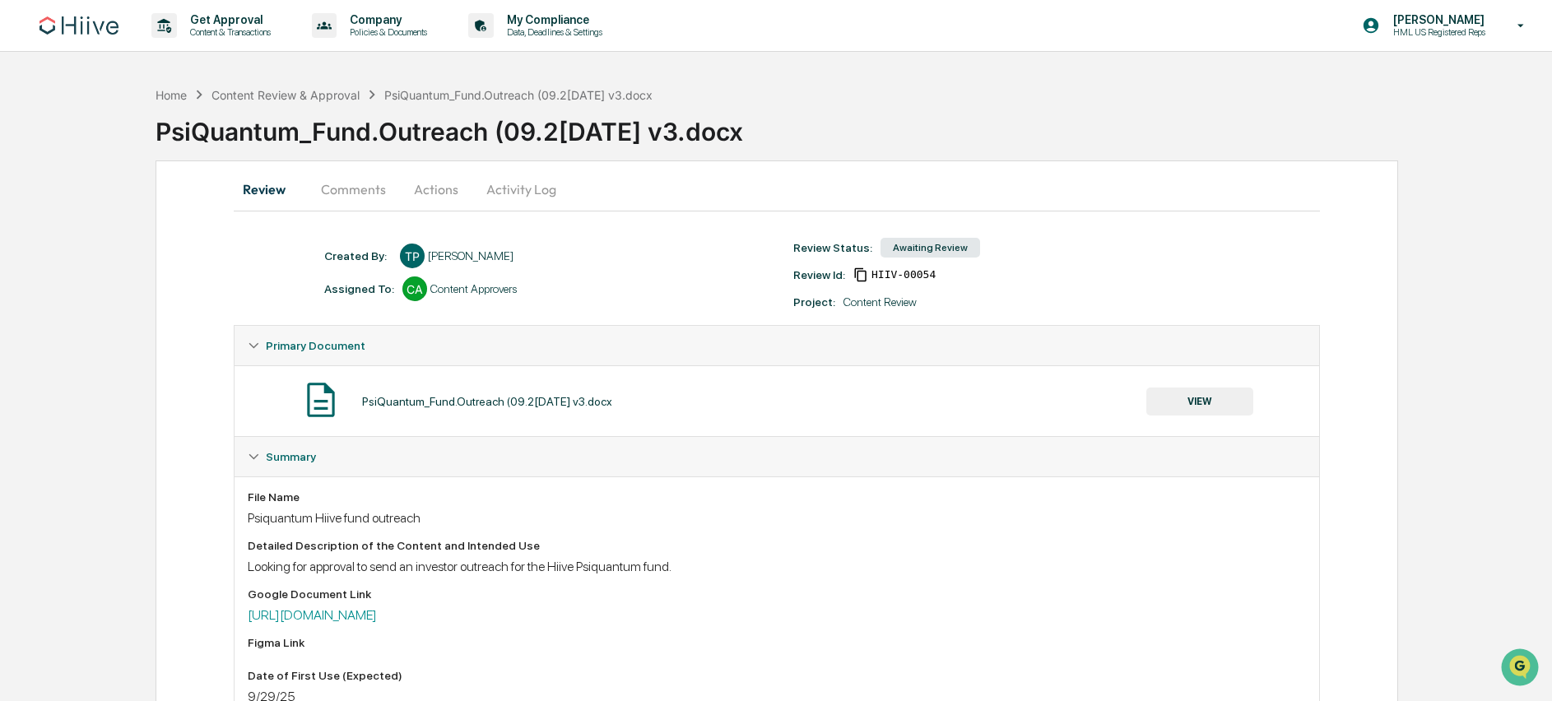
click at [438, 194] on button "Actions" at bounding box center [436, 188] width 74 height 39
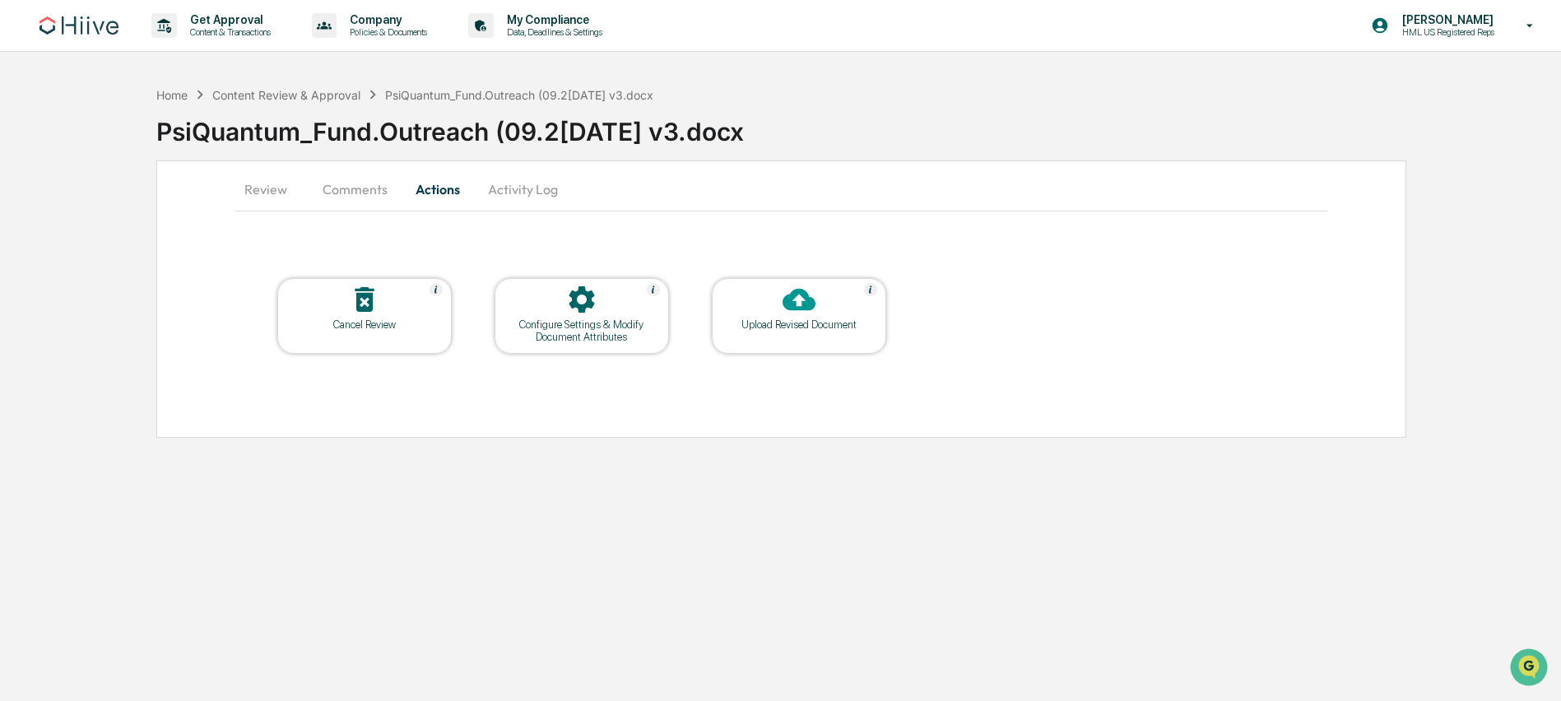
click at [277, 183] on button "Review" at bounding box center [272, 188] width 74 height 39
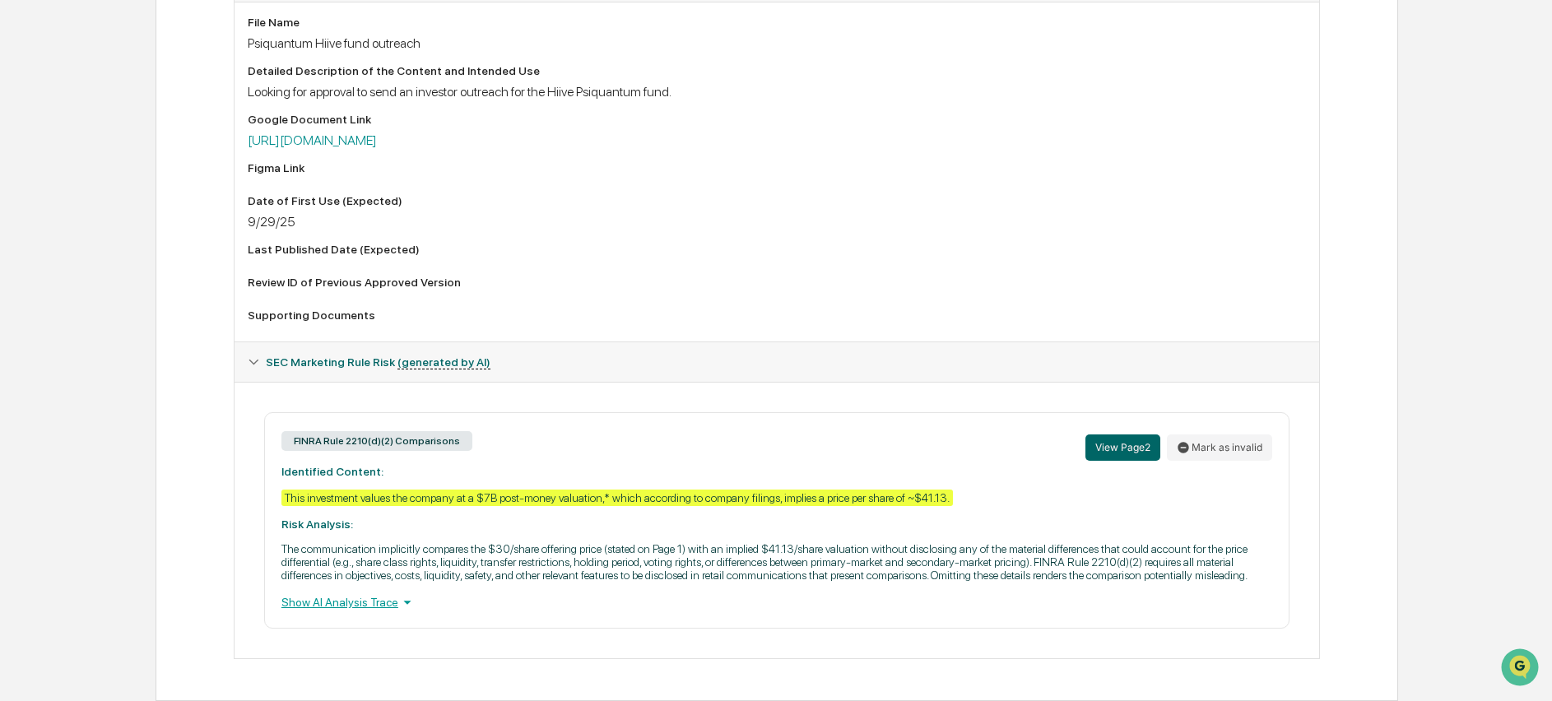
scroll to position [495, 0]
click at [1138, 435] on button "View Page 2" at bounding box center [1122, 447] width 75 height 26
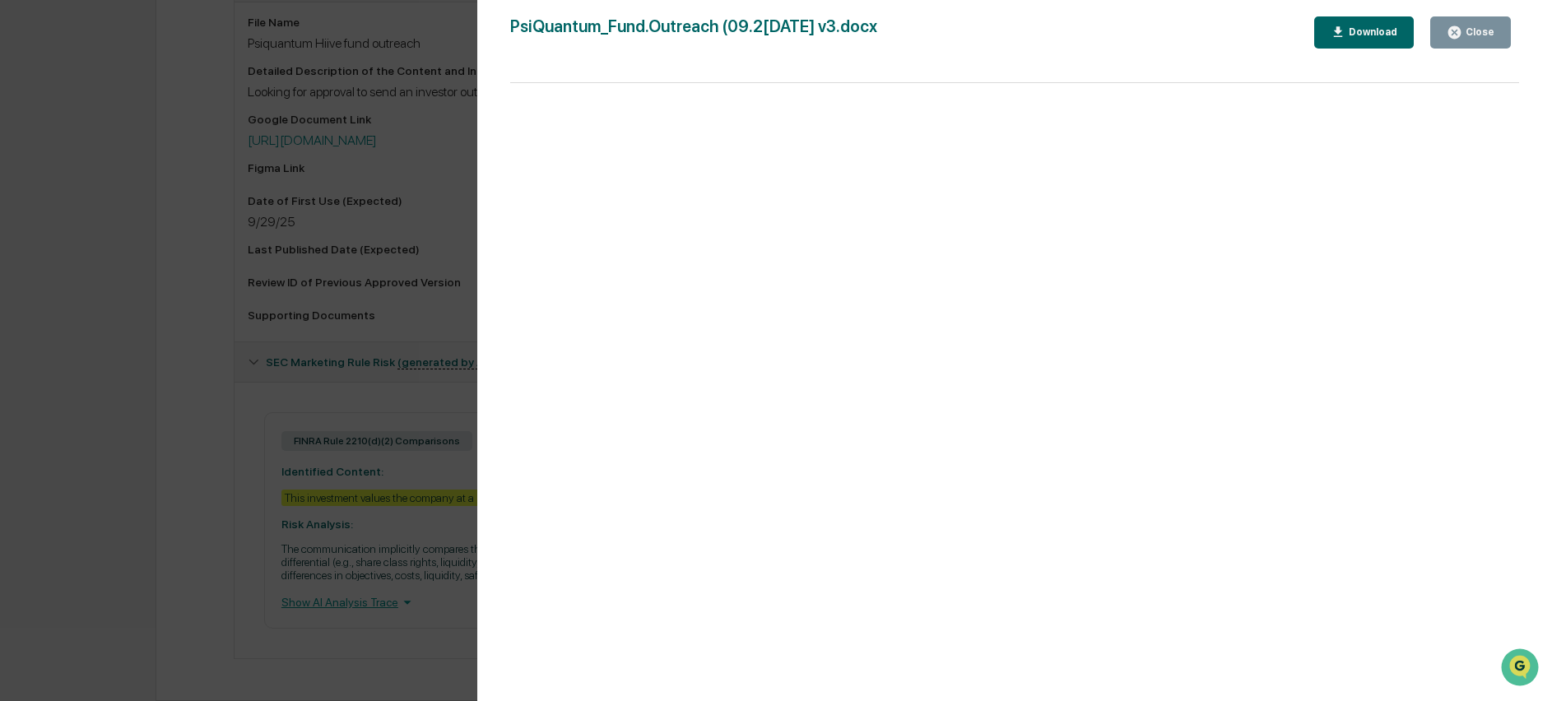
click at [1461, 39] on button "Close" at bounding box center [1470, 32] width 81 height 32
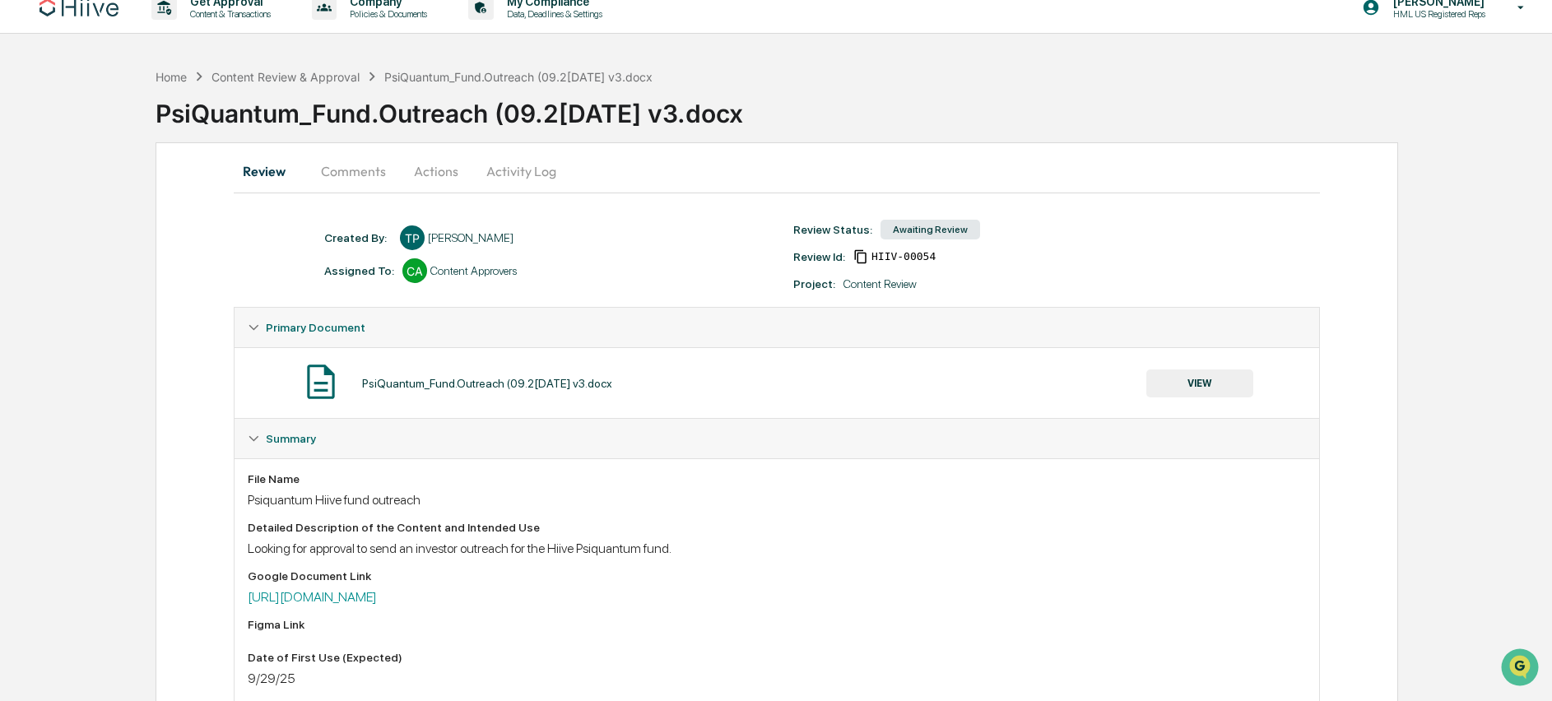
scroll to position [2, 0]
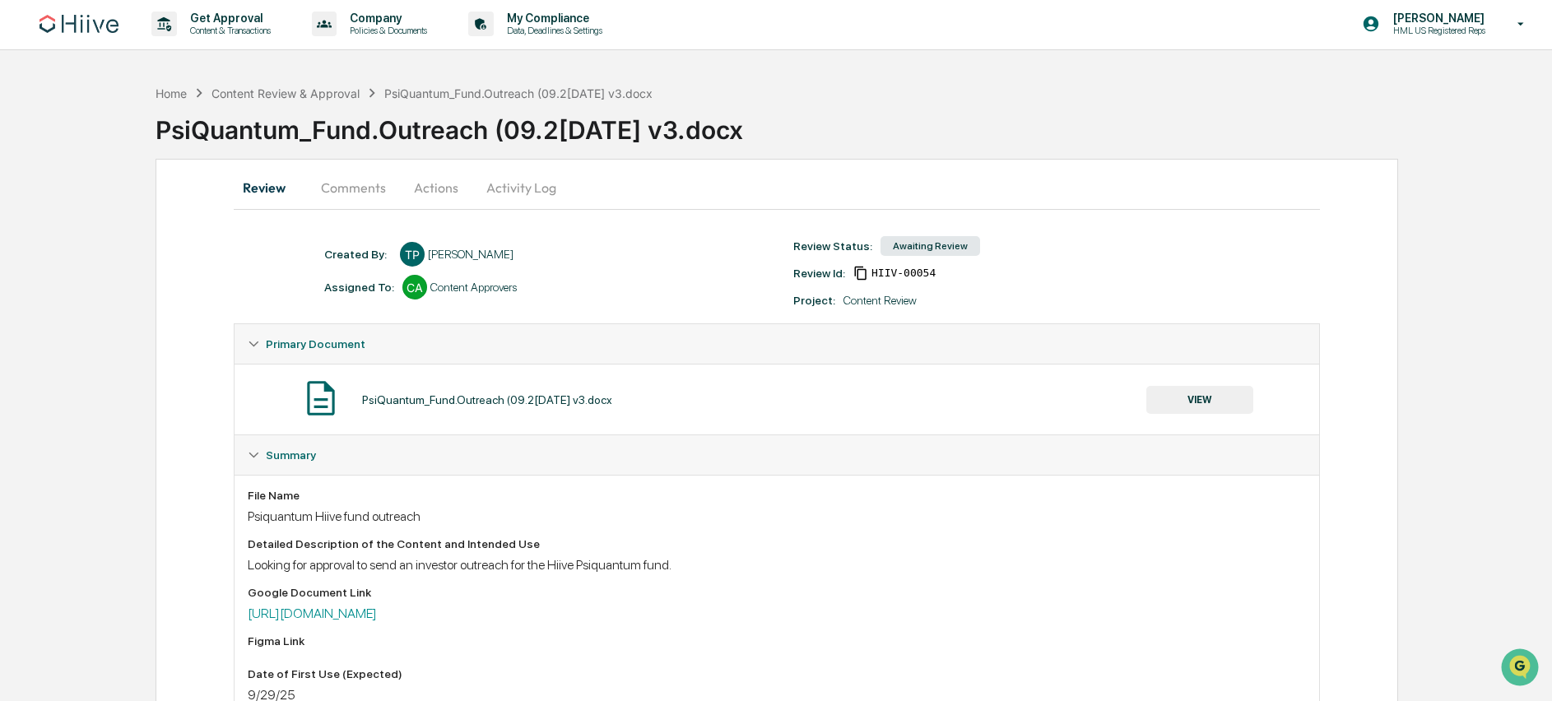
click at [1189, 396] on button "VIEW" at bounding box center [1199, 400] width 107 height 28
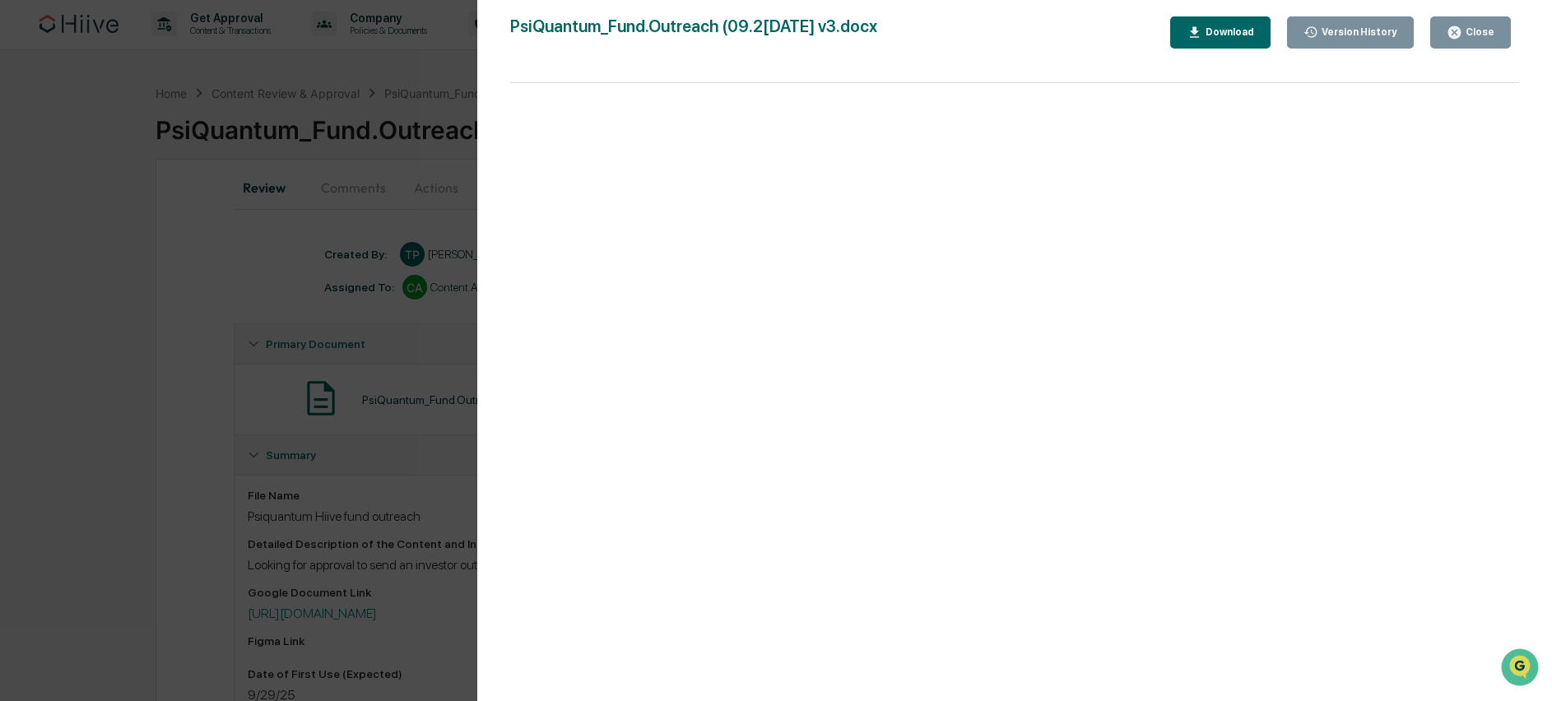
click at [1487, 40] on button "Close" at bounding box center [1470, 32] width 81 height 32
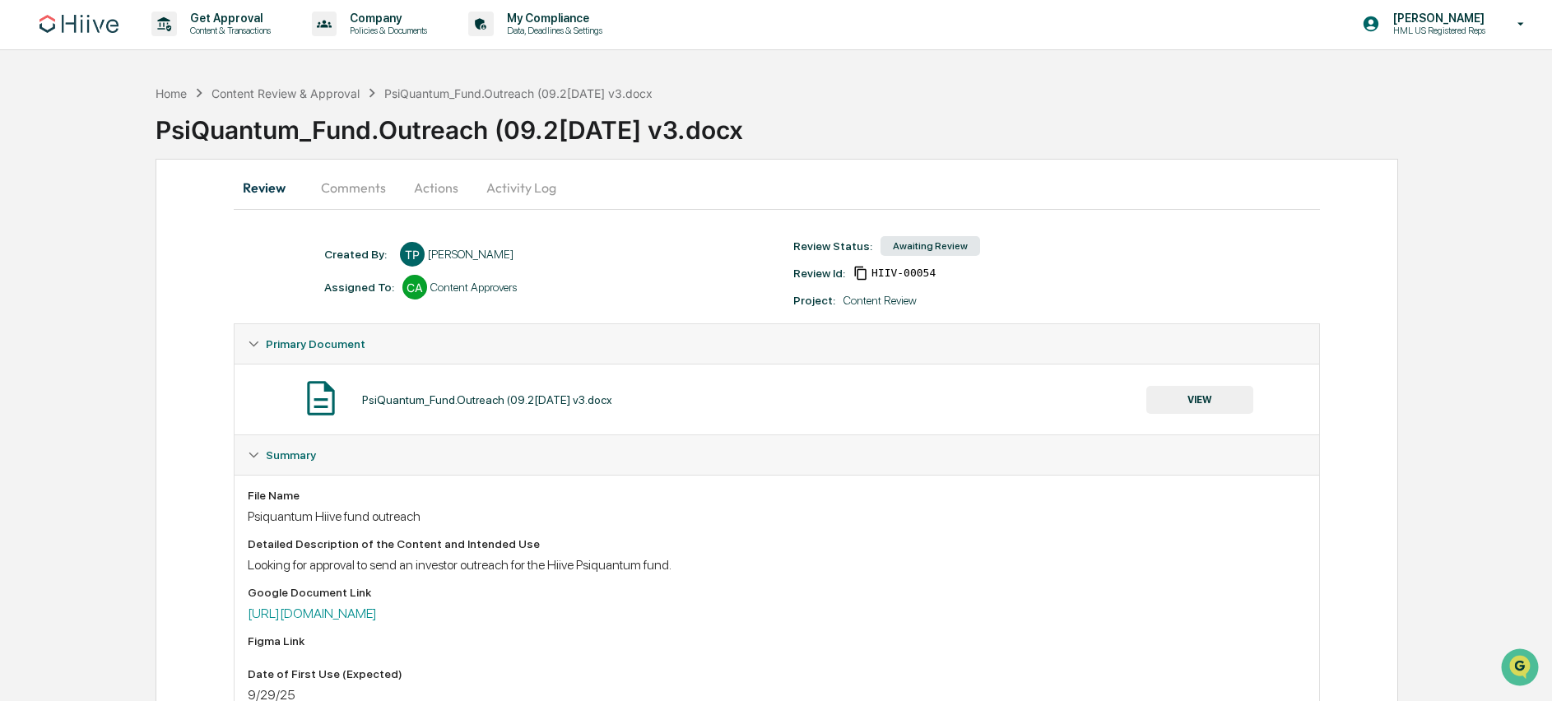
click at [467, 187] on button "Actions" at bounding box center [436, 187] width 74 height 39
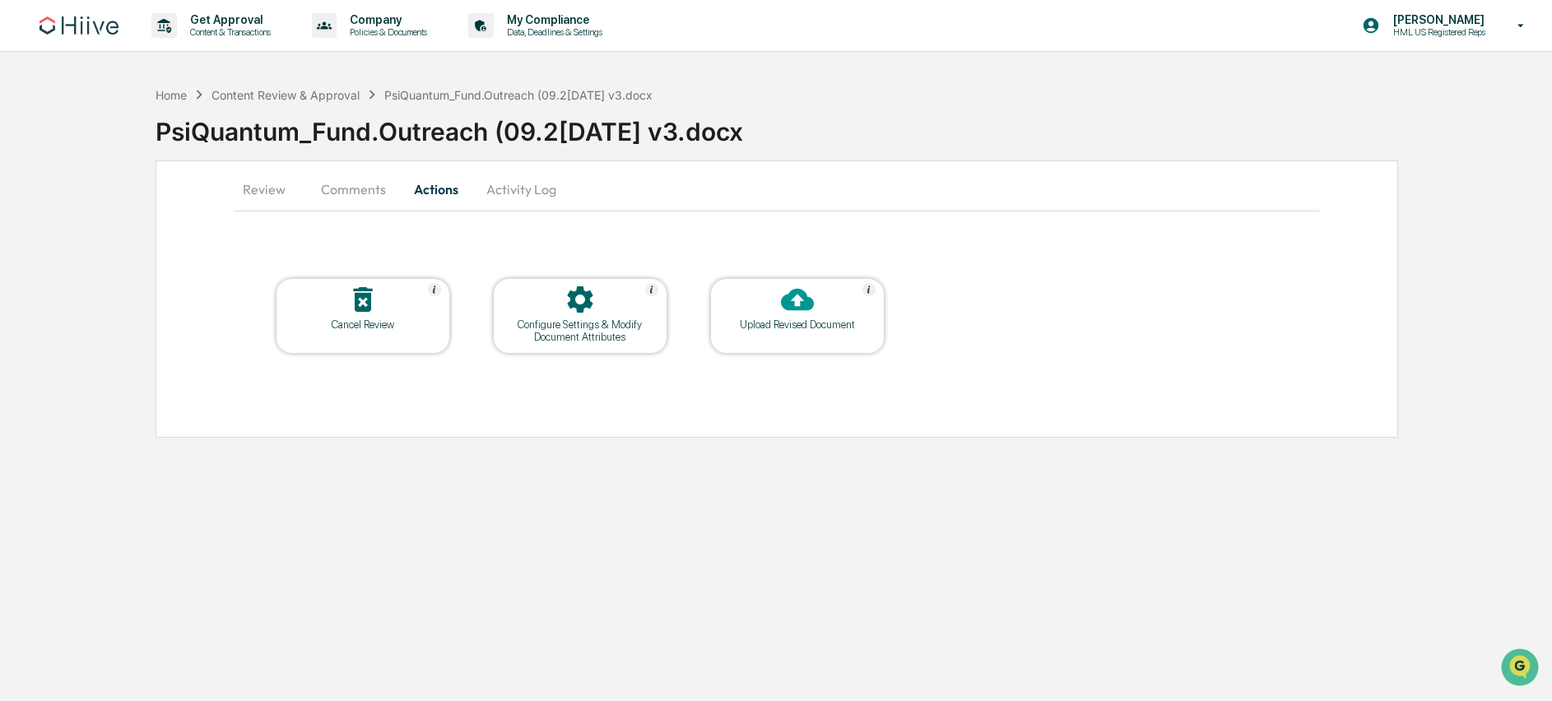
scroll to position [0, 0]
click at [276, 193] on button "Review" at bounding box center [272, 188] width 74 height 39
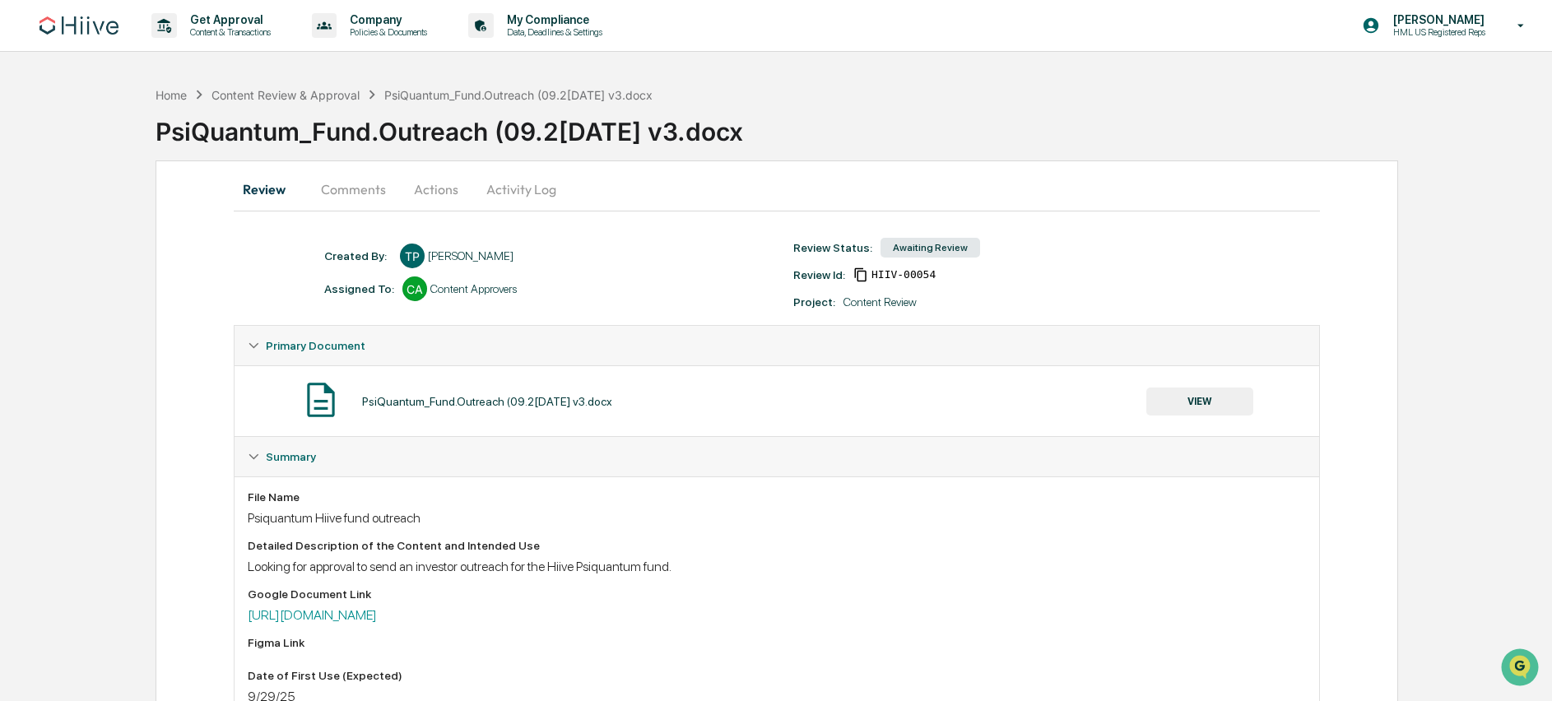
click at [402, 93] on div "PsiQuantum_Fund.Outreach ([DATE]) - v3.docx" at bounding box center [518, 95] width 268 height 14
click at [359, 93] on div "Content Review & Approval" at bounding box center [285, 95] width 148 height 14
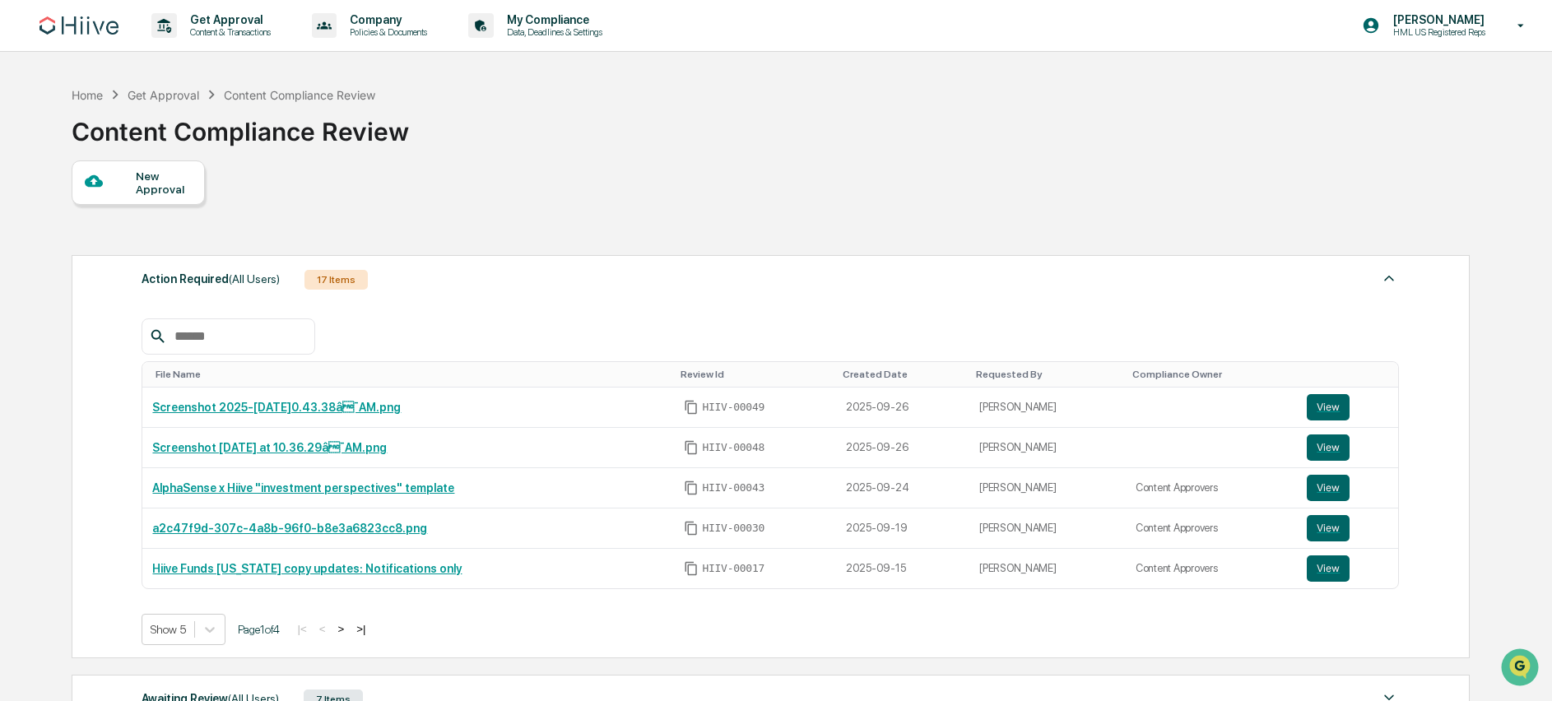
click at [187, 95] on div "Get Approval" at bounding box center [164, 95] width 72 height 14
click at [166, 91] on div "Get Approval" at bounding box center [164, 95] width 72 height 14
click at [258, 95] on div "Content Compliance Review" at bounding box center [299, 95] width 151 height 14
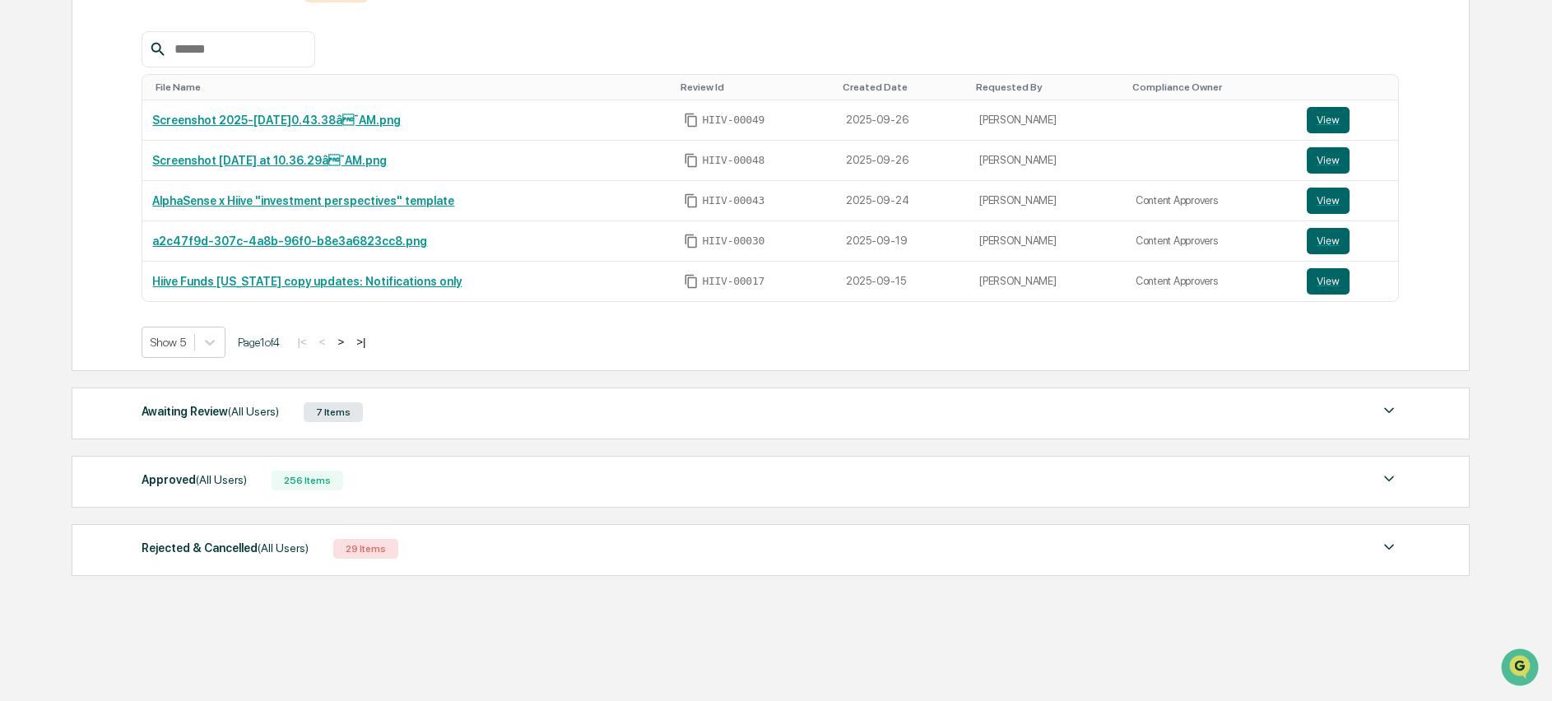
click at [197, 425] on div "Awaiting Review (All Users) 7 Items File Name Review Id Created Date Requested …" at bounding box center [771, 414] width 1398 height 52
click at [201, 415] on div "Awaiting Review (All Users)" at bounding box center [210, 411] width 137 height 21
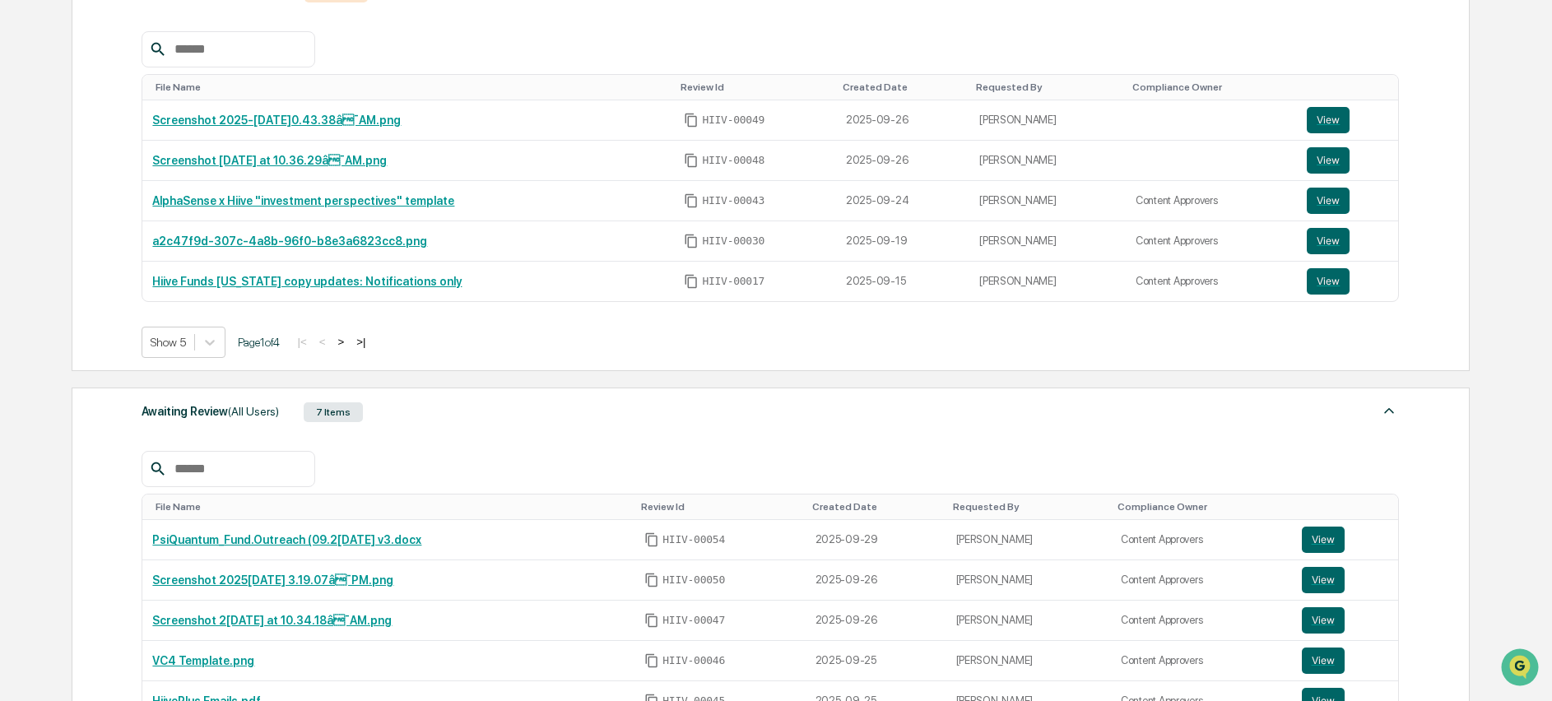
scroll to position [188, 0]
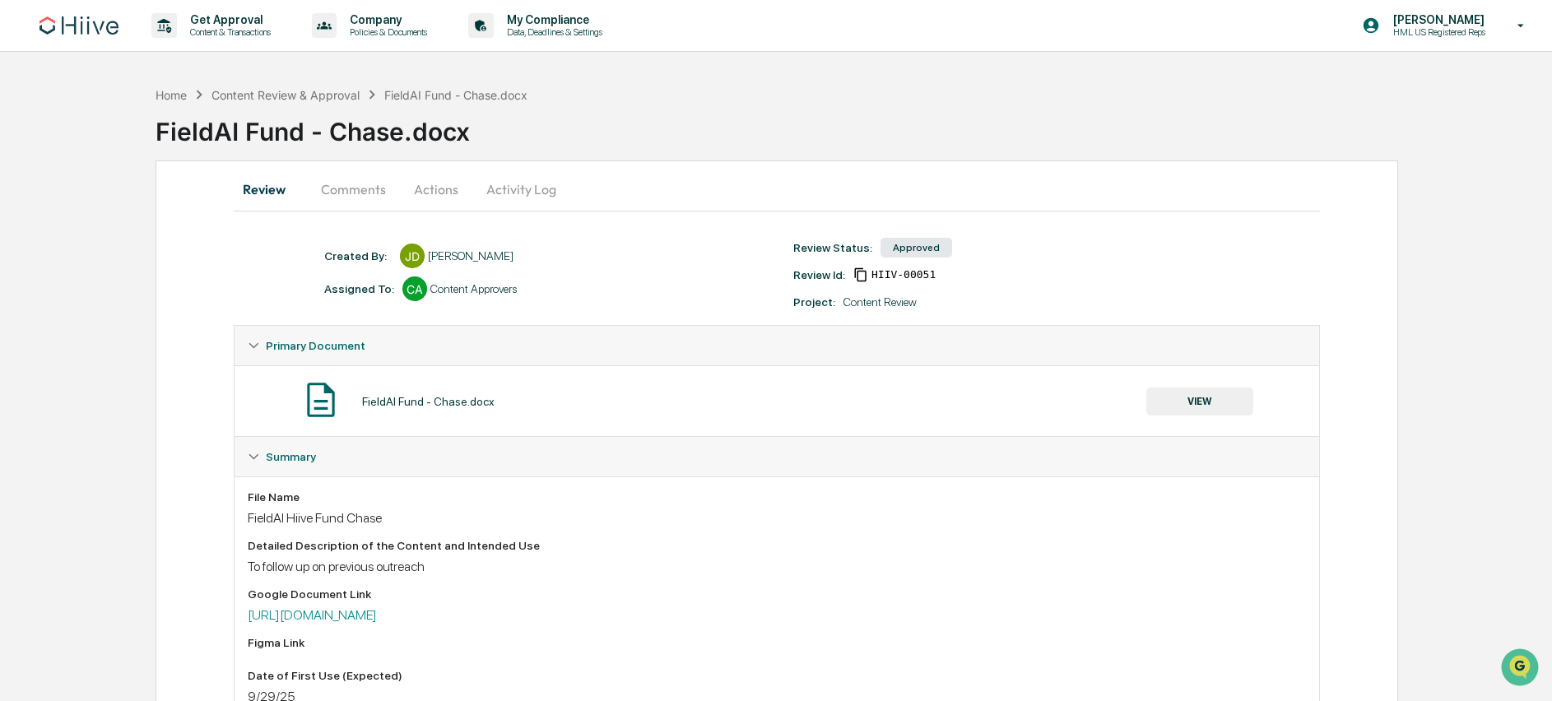
click at [452, 185] on button "Actions" at bounding box center [436, 188] width 74 height 39
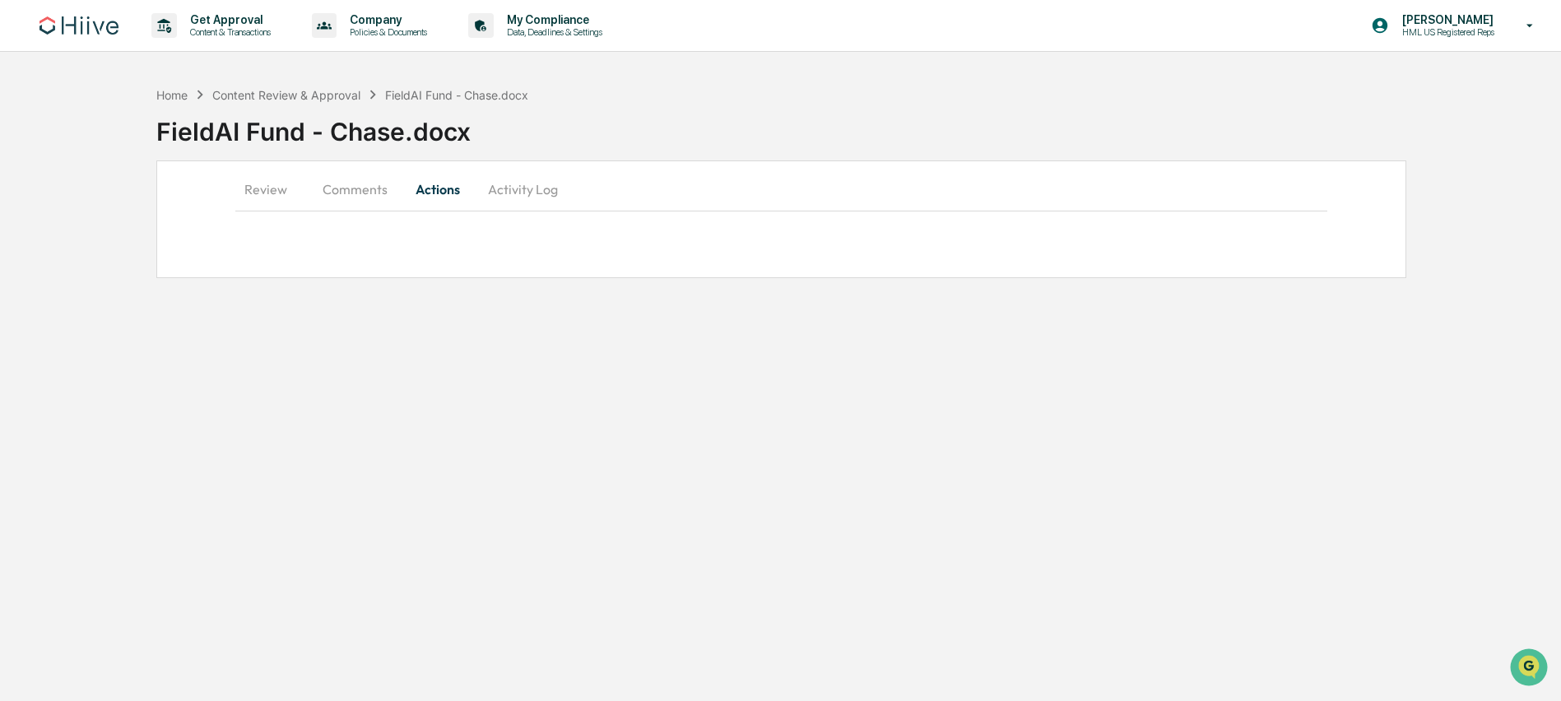
click at [489, 188] on button "Activity Log" at bounding box center [523, 188] width 96 height 39
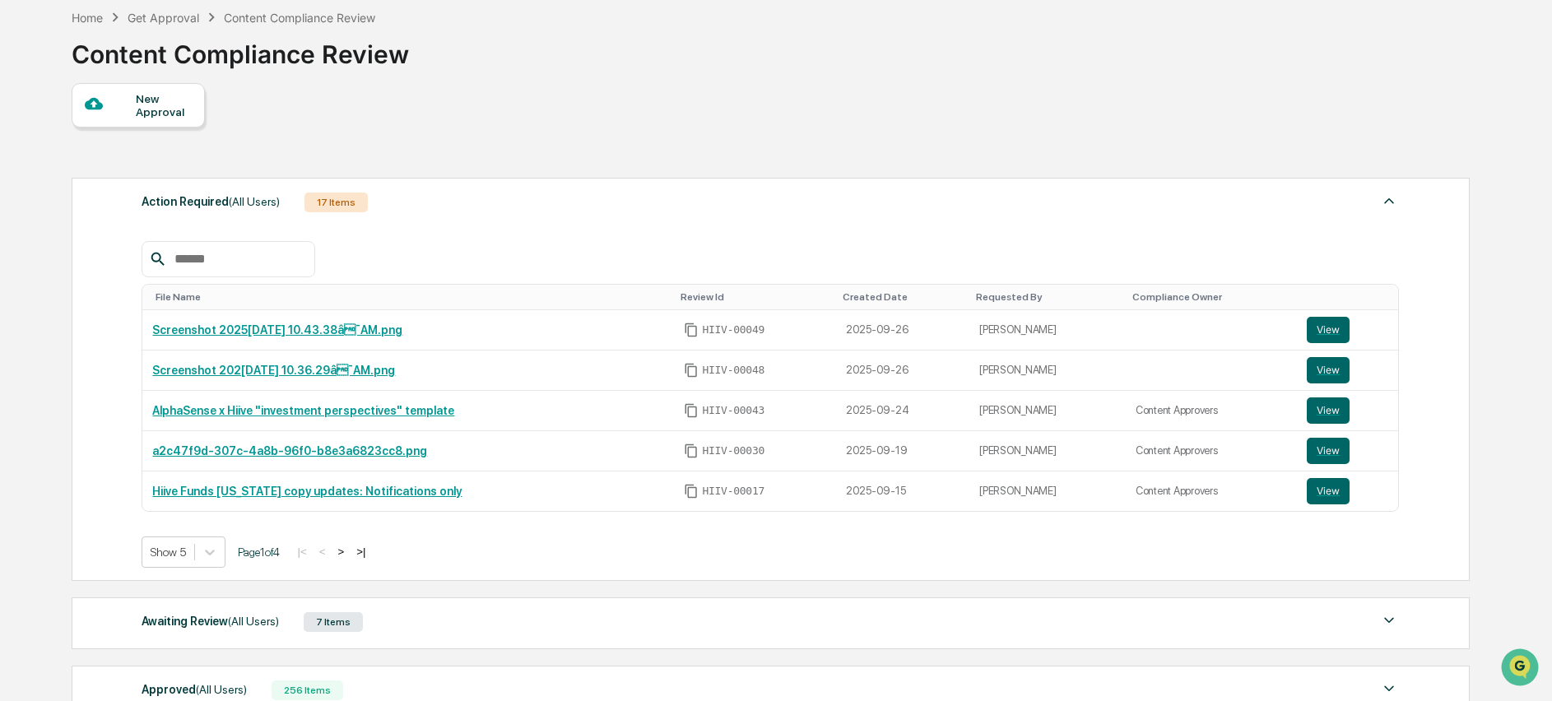
scroll to position [197, 0]
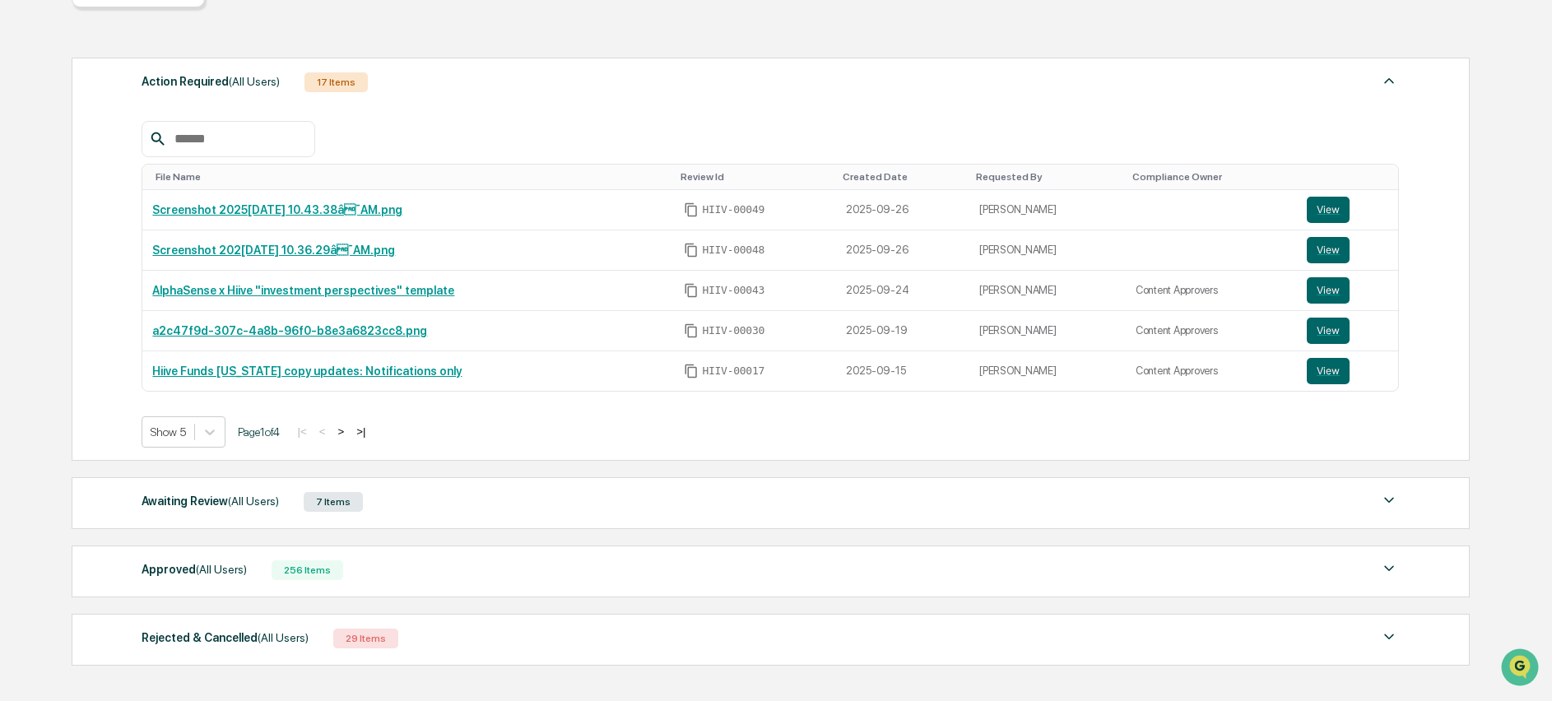
click at [226, 502] on div "Awaiting Review (All Users)" at bounding box center [210, 500] width 137 height 21
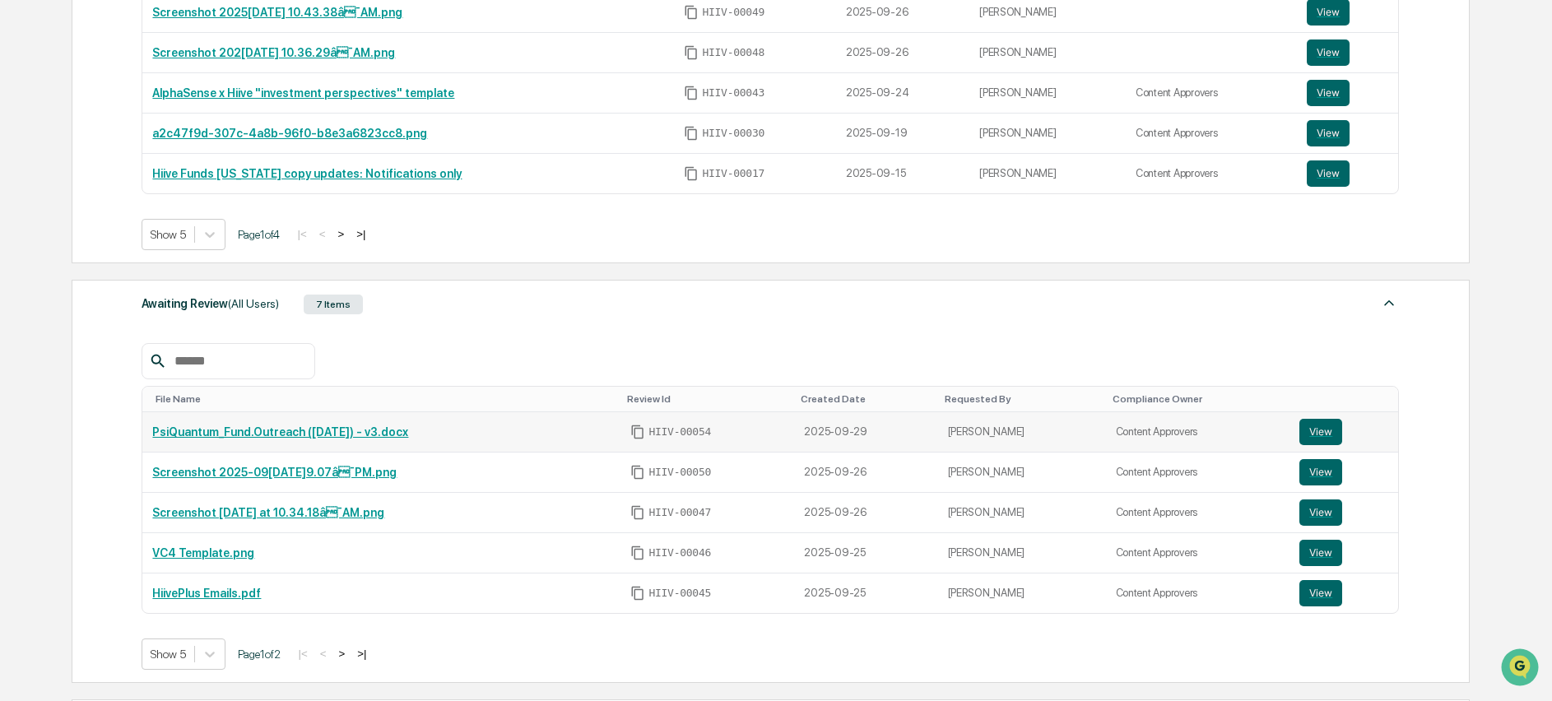
scroll to position [0, 0]
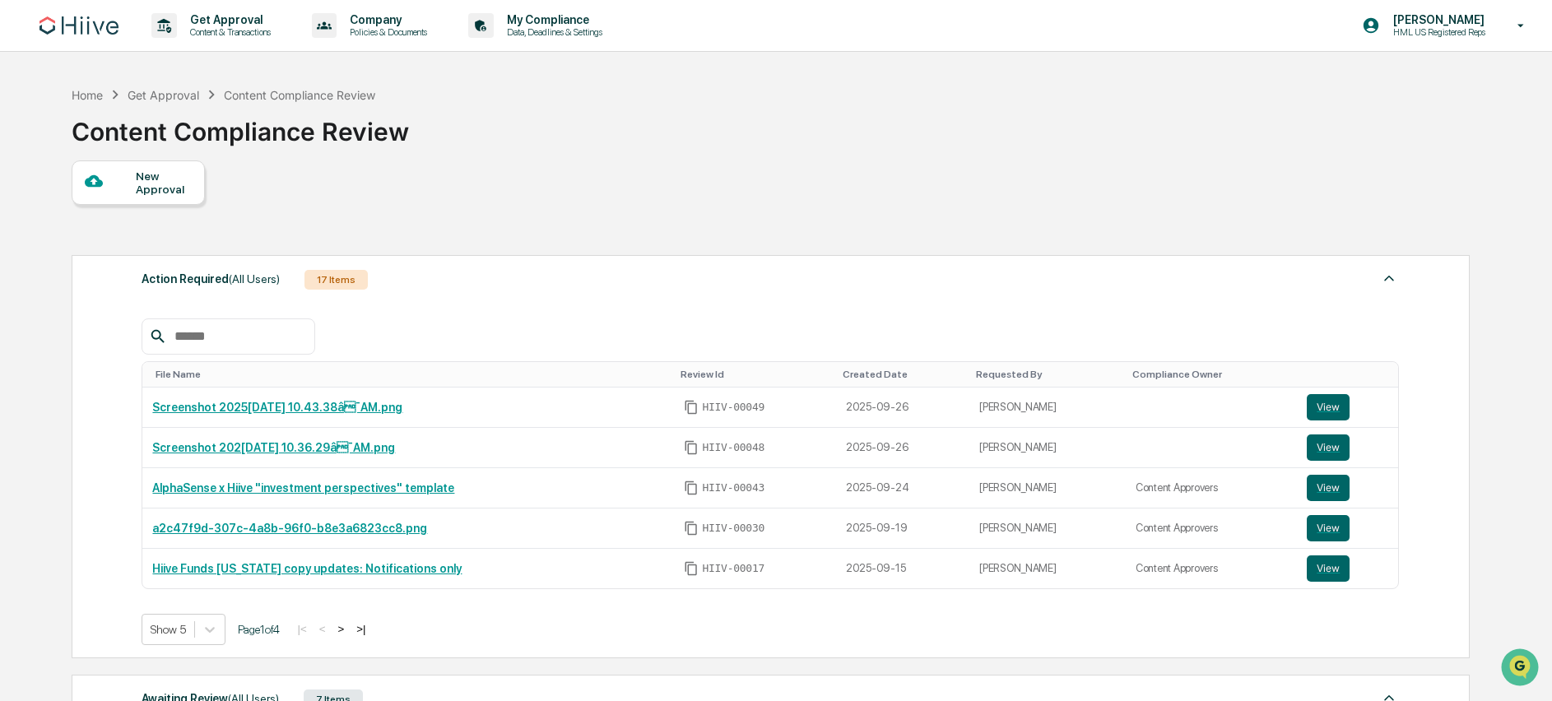
click at [177, 96] on div "Get Approval" at bounding box center [164, 95] width 72 height 14
click at [234, 35] on p "Content & Transactions" at bounding box center [228, 32] width 102 height 12
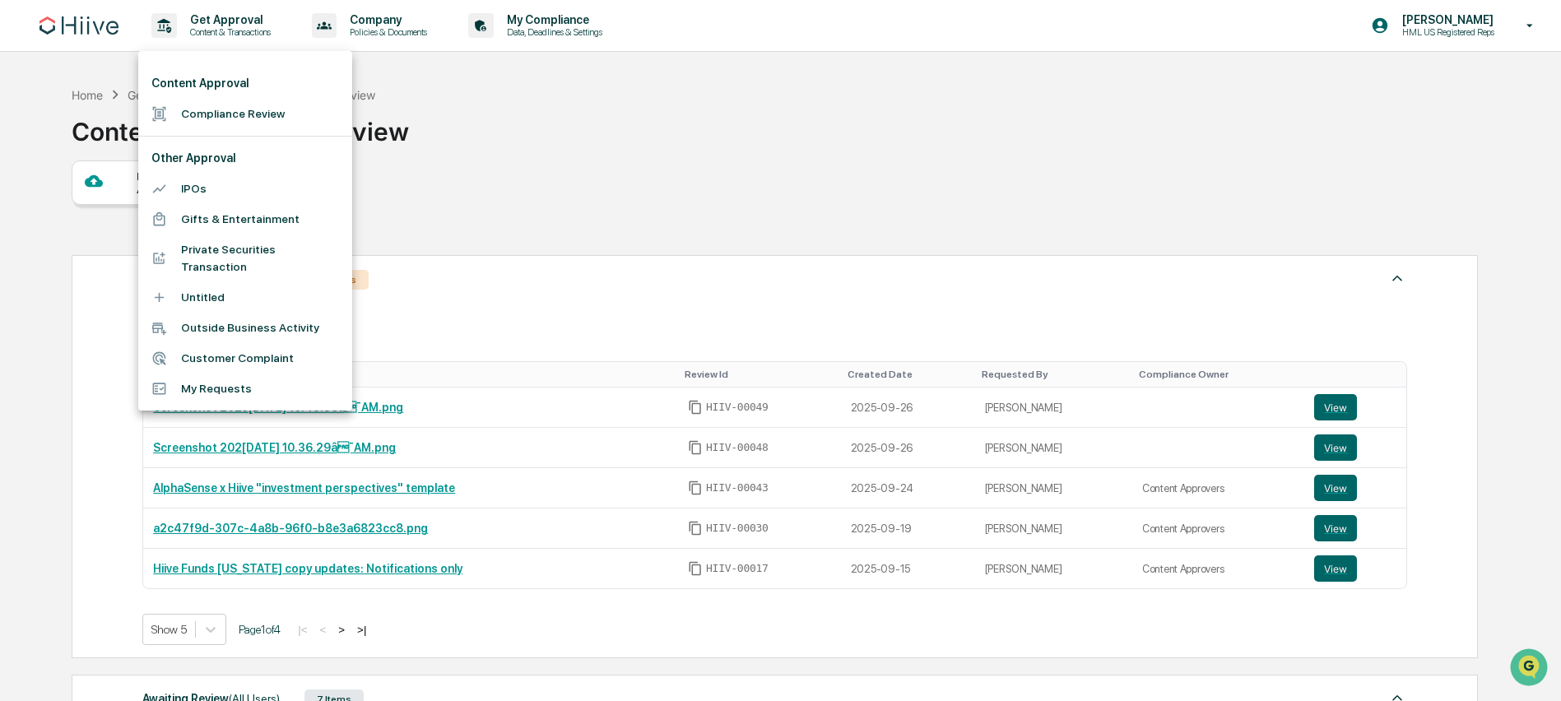
click at [107, 34] on div at bounding box center [780, 350] width 1561 height 701
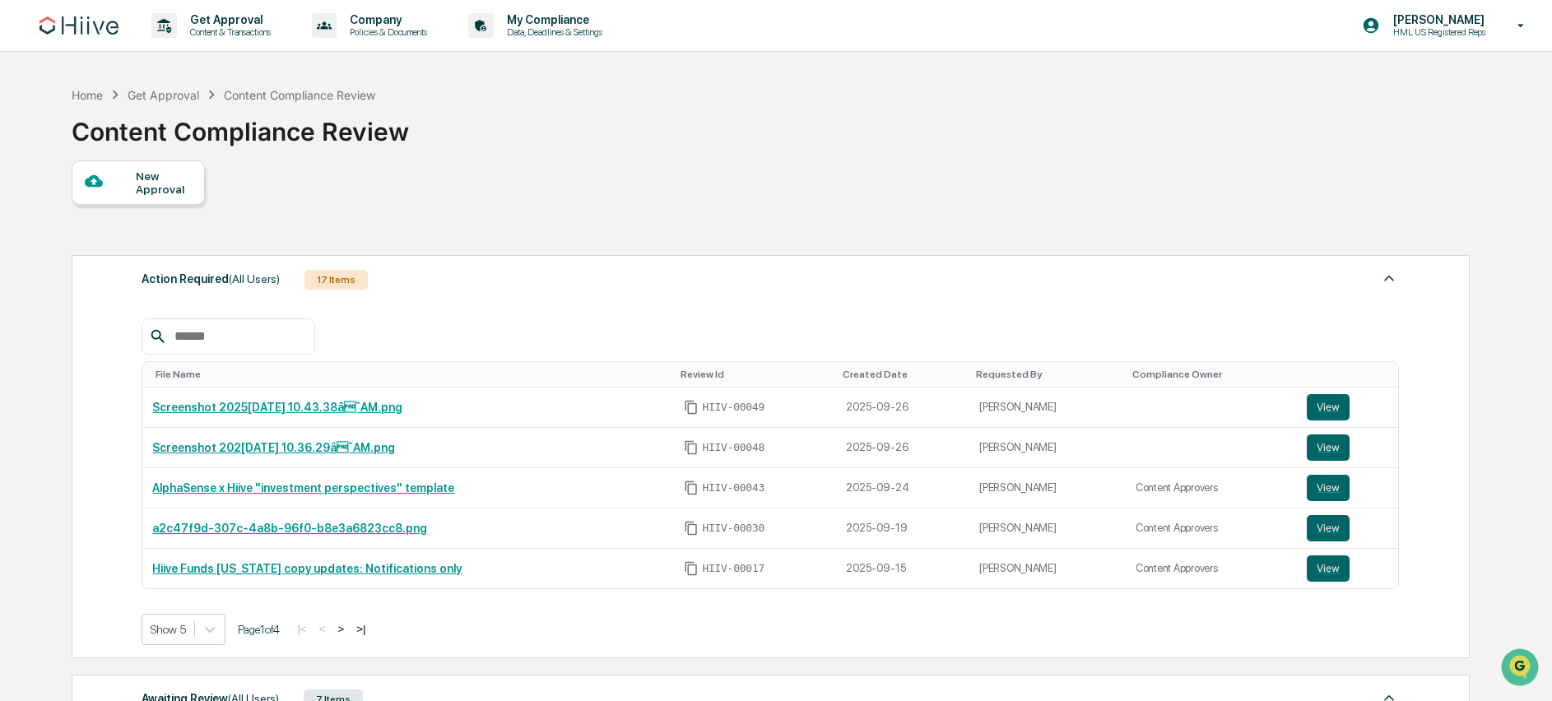
click at [70, 30] on div "Content Approval Compliance Review Other Approval IPOs Gifts & Entertainment Pr…" at bounding box center [776, 350] width 1552 height 701
click at [77, 34] on img at bounding box center [78, 25] width 79 height 18
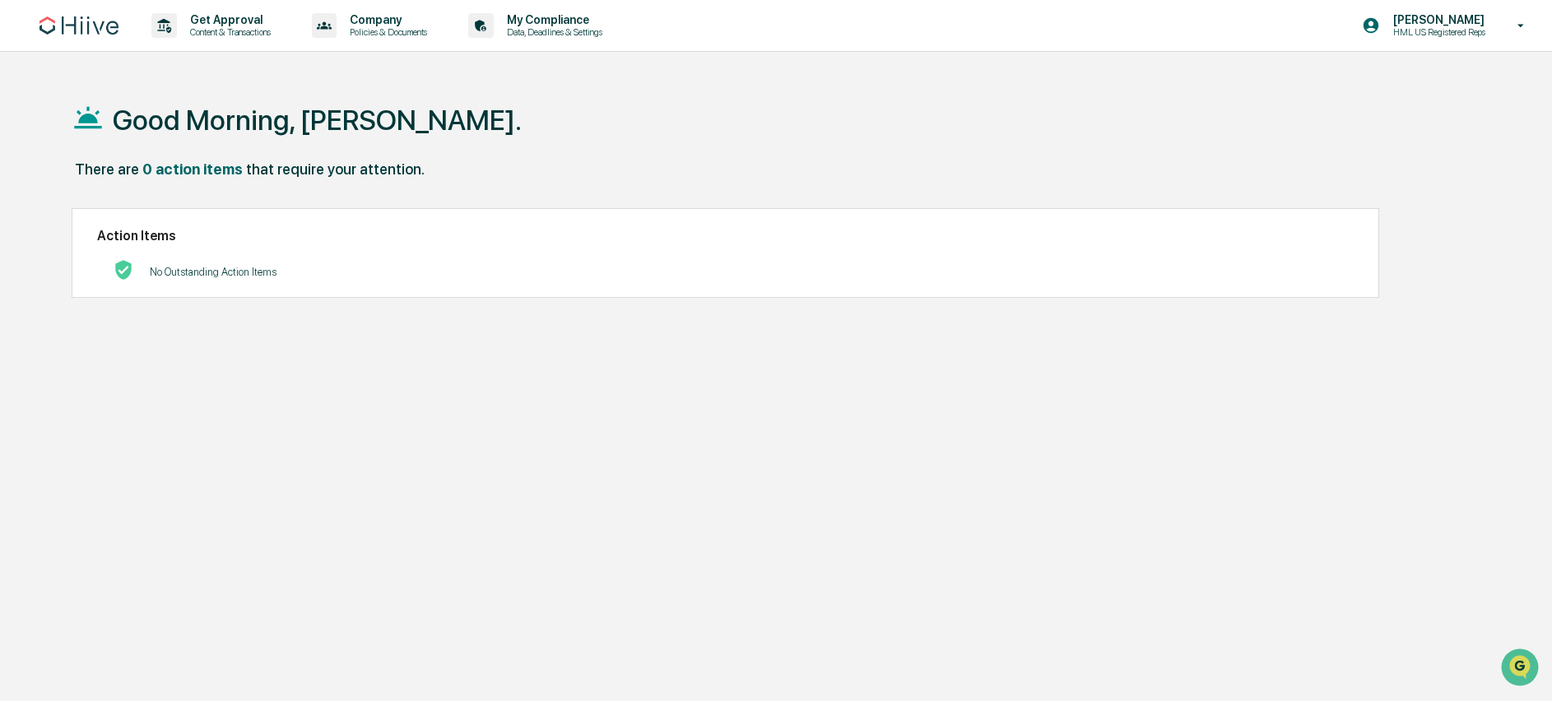
click at [197, 170] on div "0 action items" at bounding box center [192, 168] width 100 height 17
click at [76, 26] on img at bounding box center [78, 25] width 79 height 18
click at [186, 170] on div "0 action items" at bounding box center [192, 168] width 100 height 17
click at [243, 32] on p "Content & Transactions" at bounding box center [228, 32] width 102 height 12
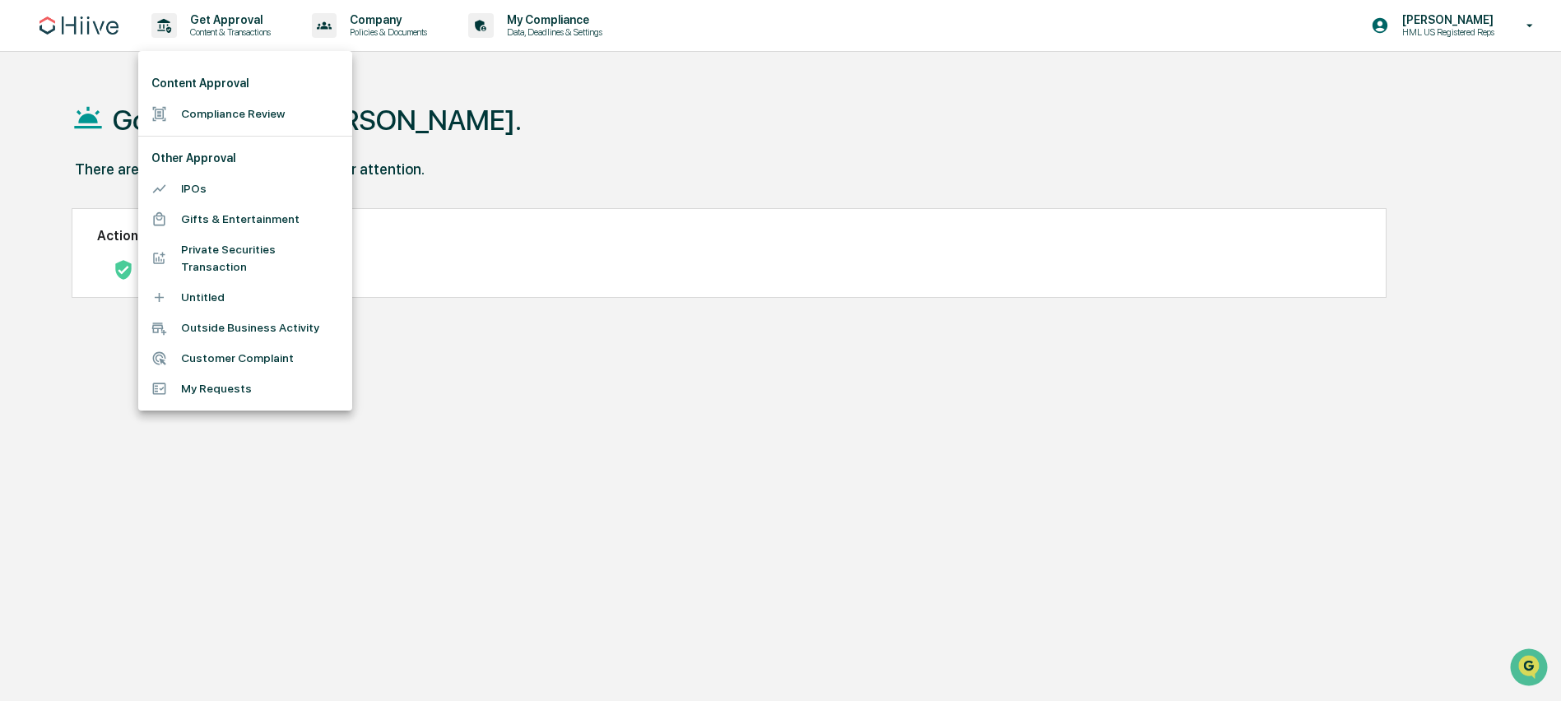
click at [281, 104] on li "Compliance Review" at bounding box center [245, 114] width 214 height 30
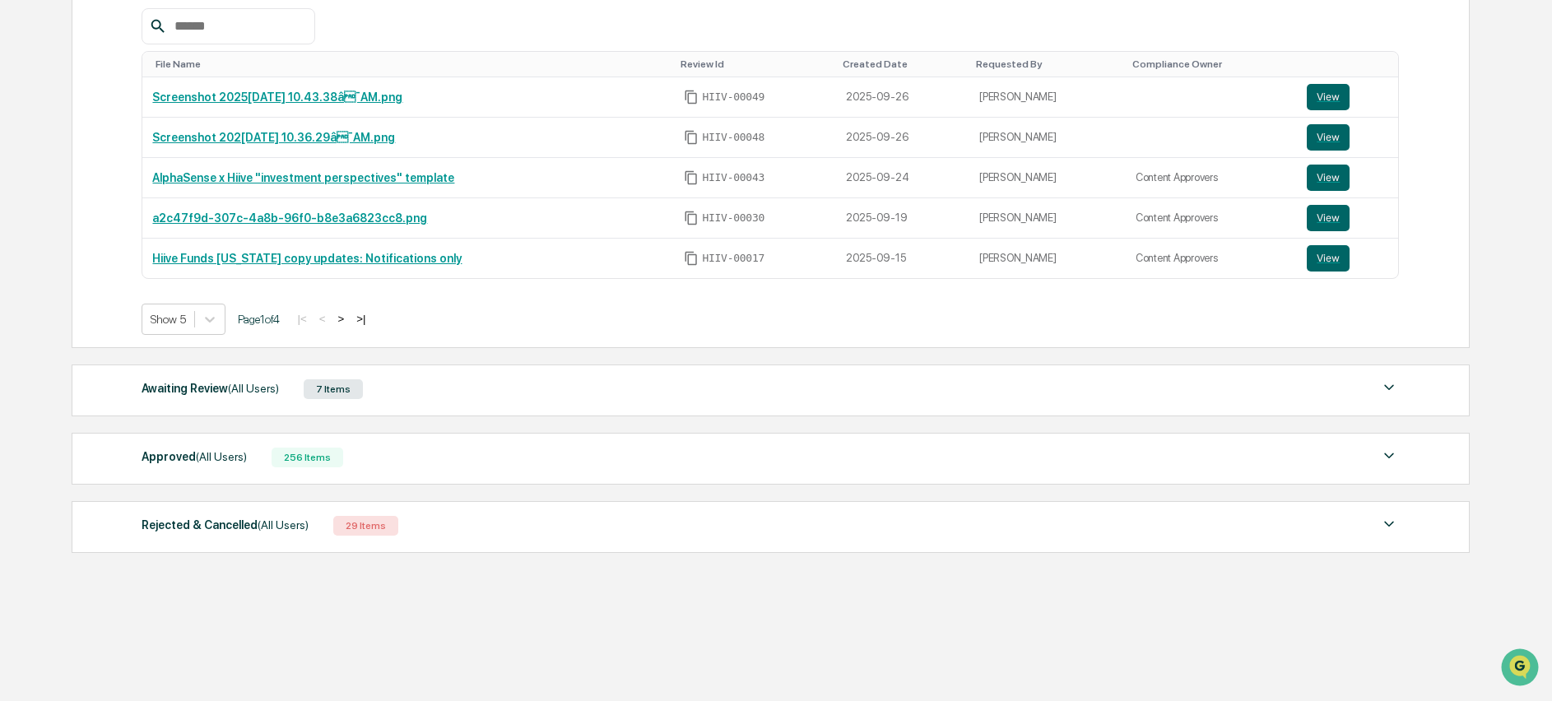
scroll to position [211, 0]
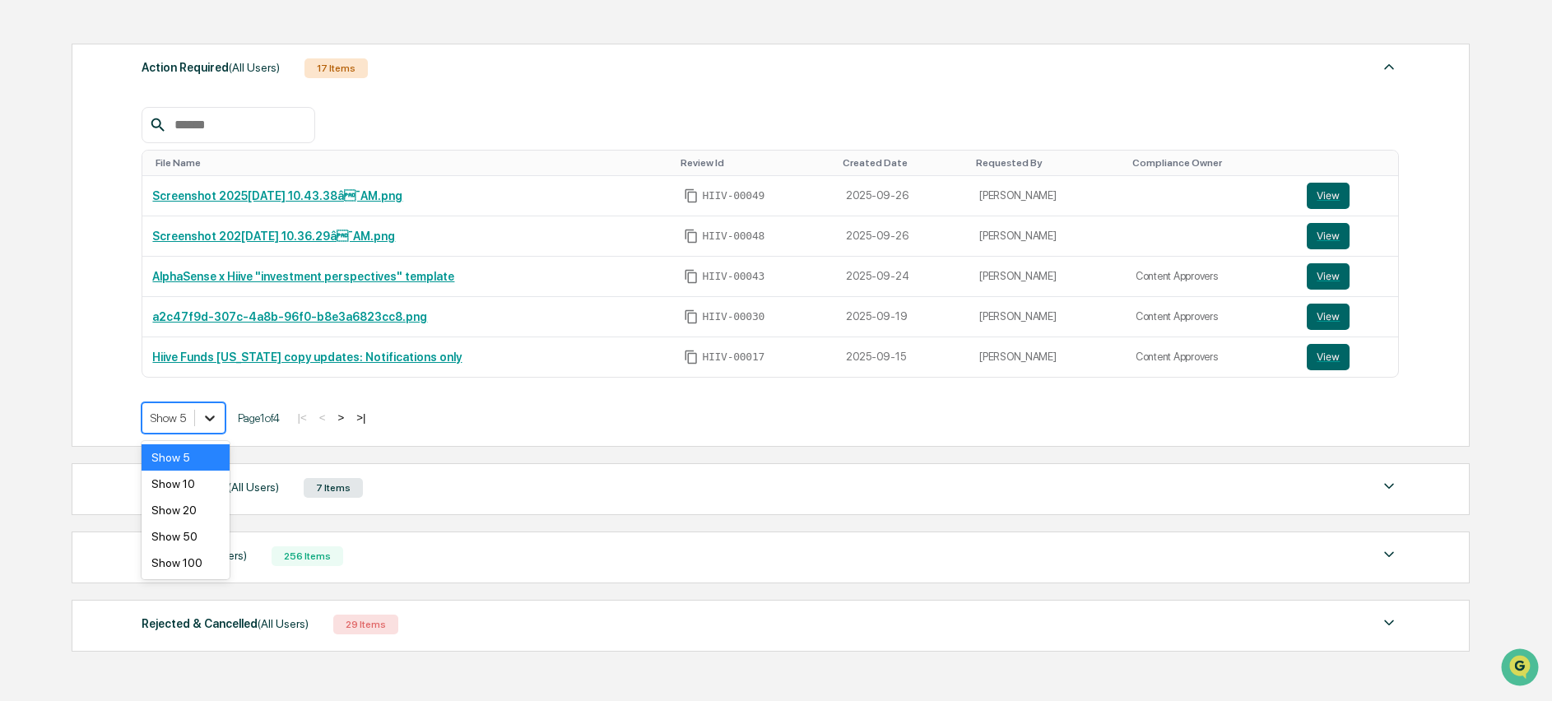
click at [218, 426] on icon at bounding box center [210, 418] width 16 height 16
click at [204, 540] on div "Show 50" at bounding box center [185, 536] width 87 height 26
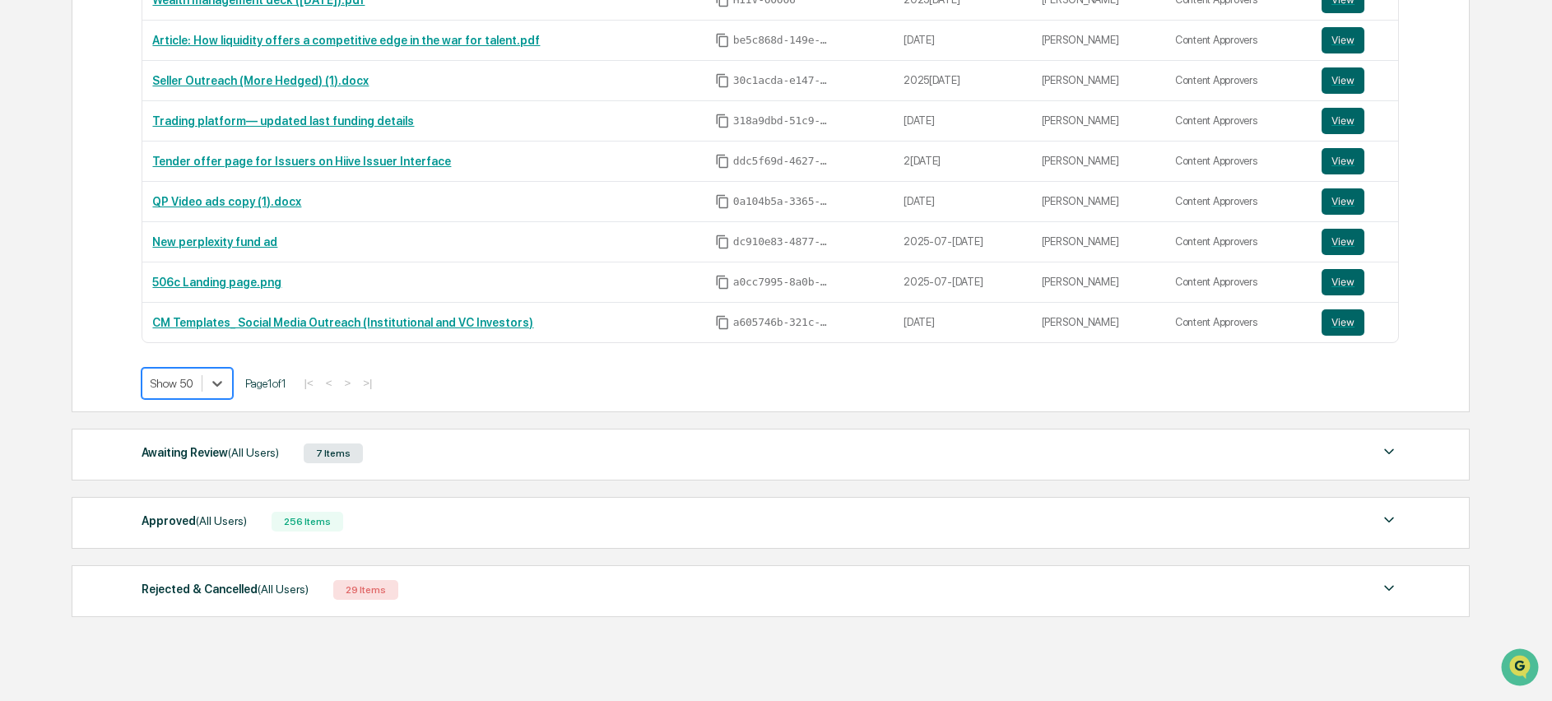
scroll to position [790, 0]
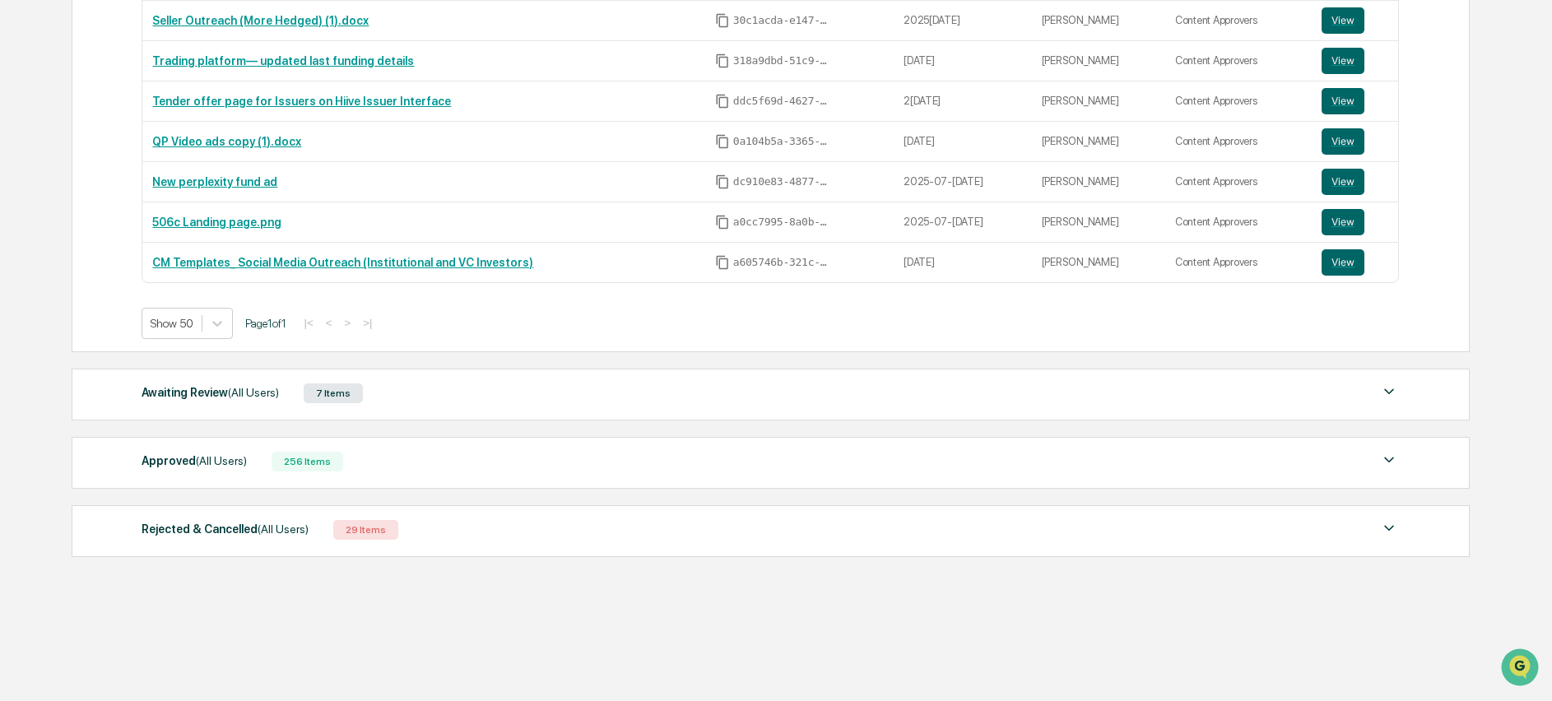
click at [202, 388] on div "Awaiting Review (All Users)" at bounding box center [210, 392] width 137 height 21
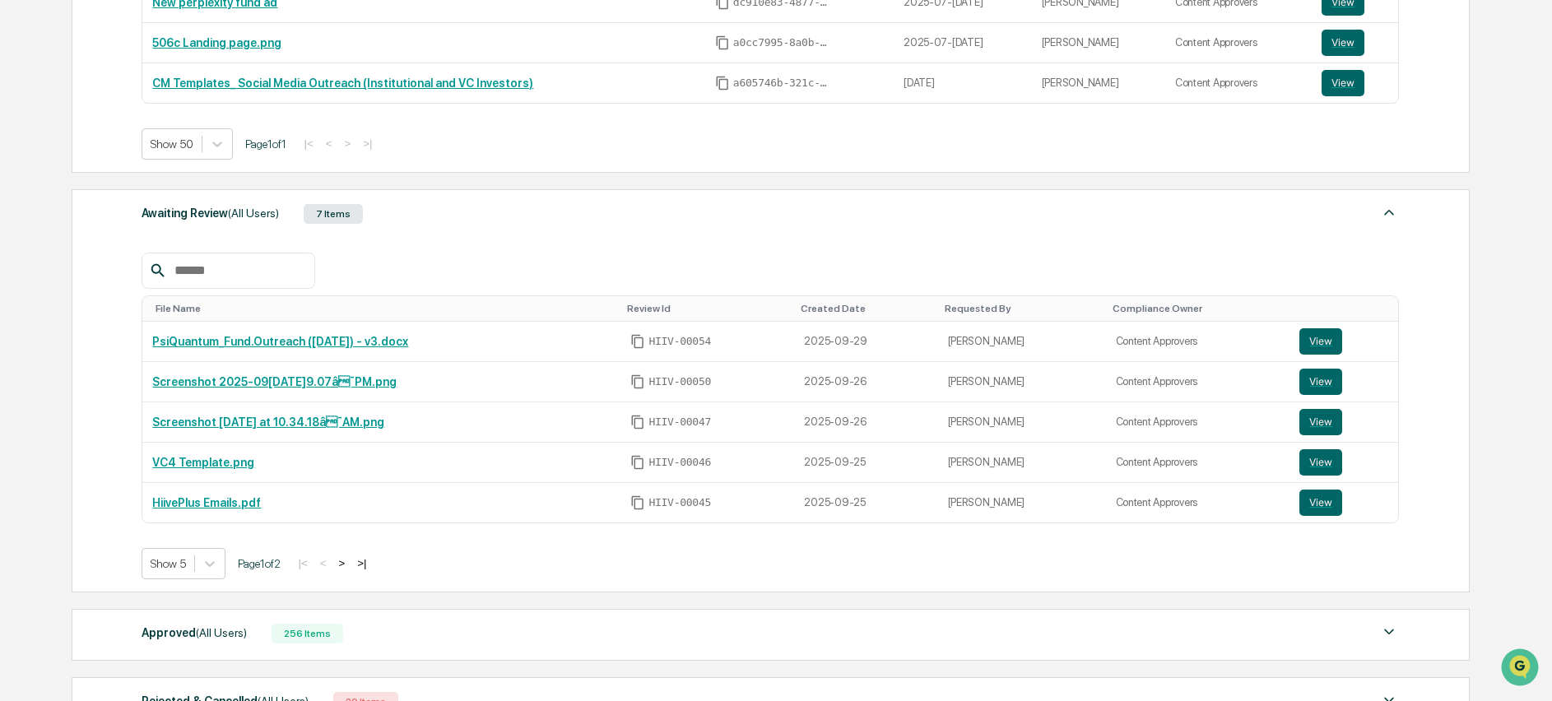
scroll to position [987, 0]
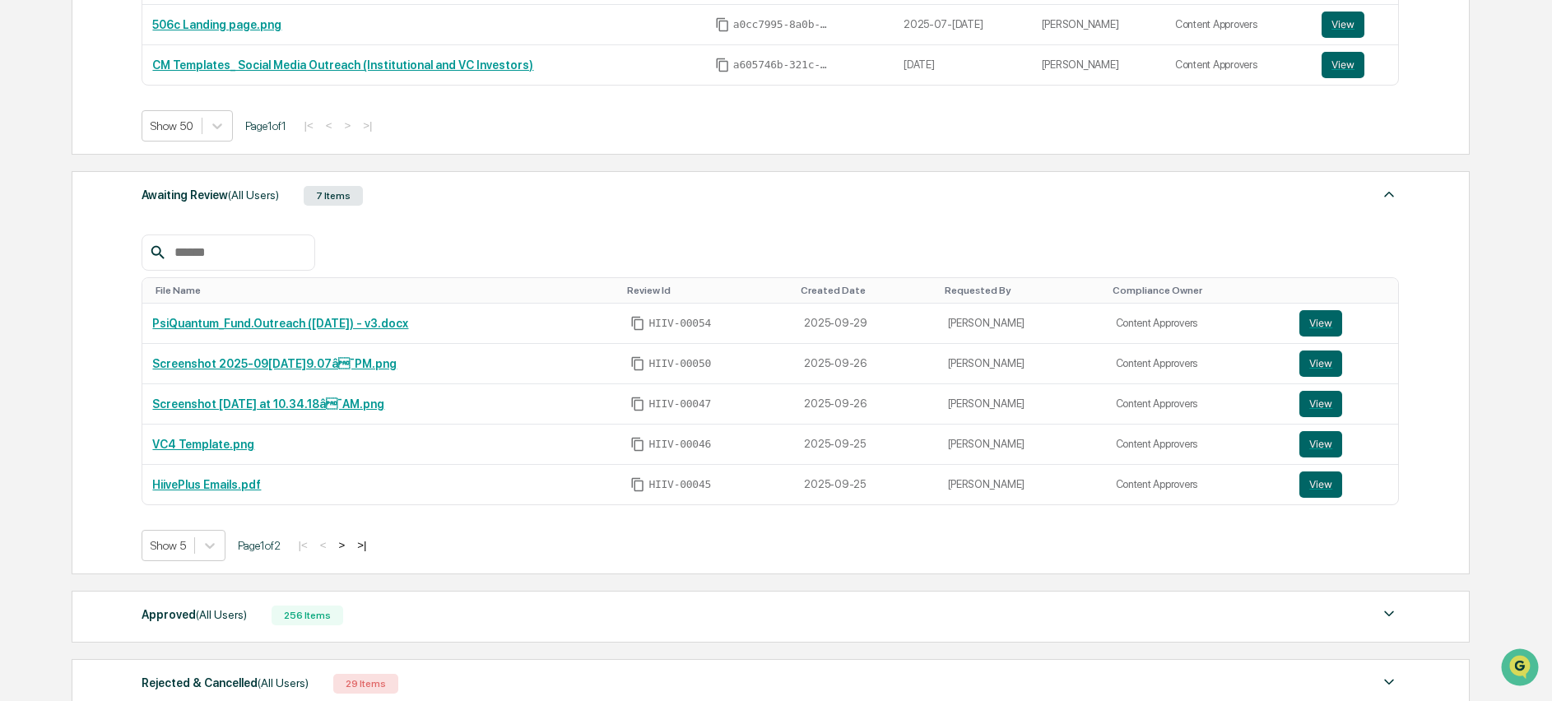
click at [224, 550] on div "Awaiting Review (All Users) 7 Items File Name Review Id Created Date Requested …" at bounding box center [771, 372] width 1398 height 403
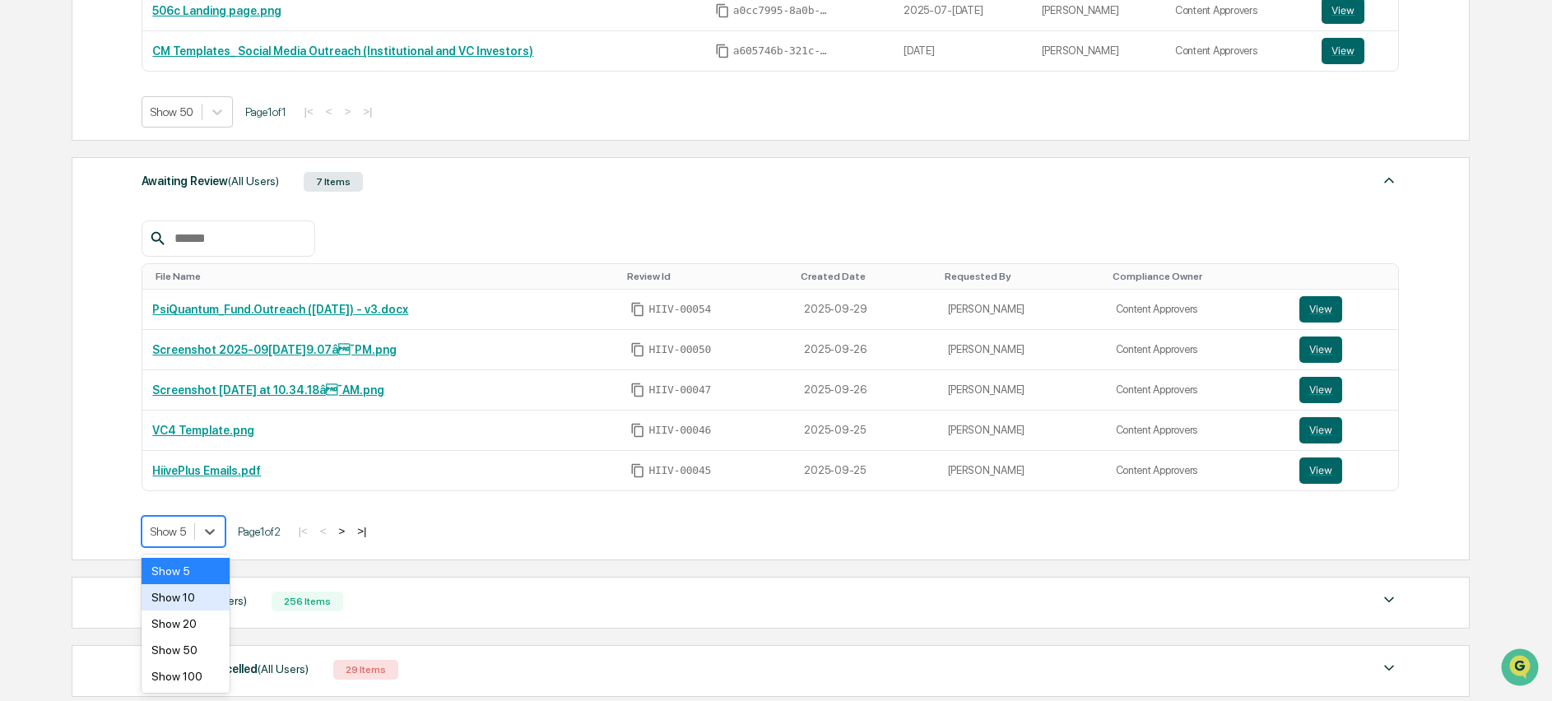
click at [194, 611] on div "Show 20" at bounding box center [185, 624] width 87 height 26
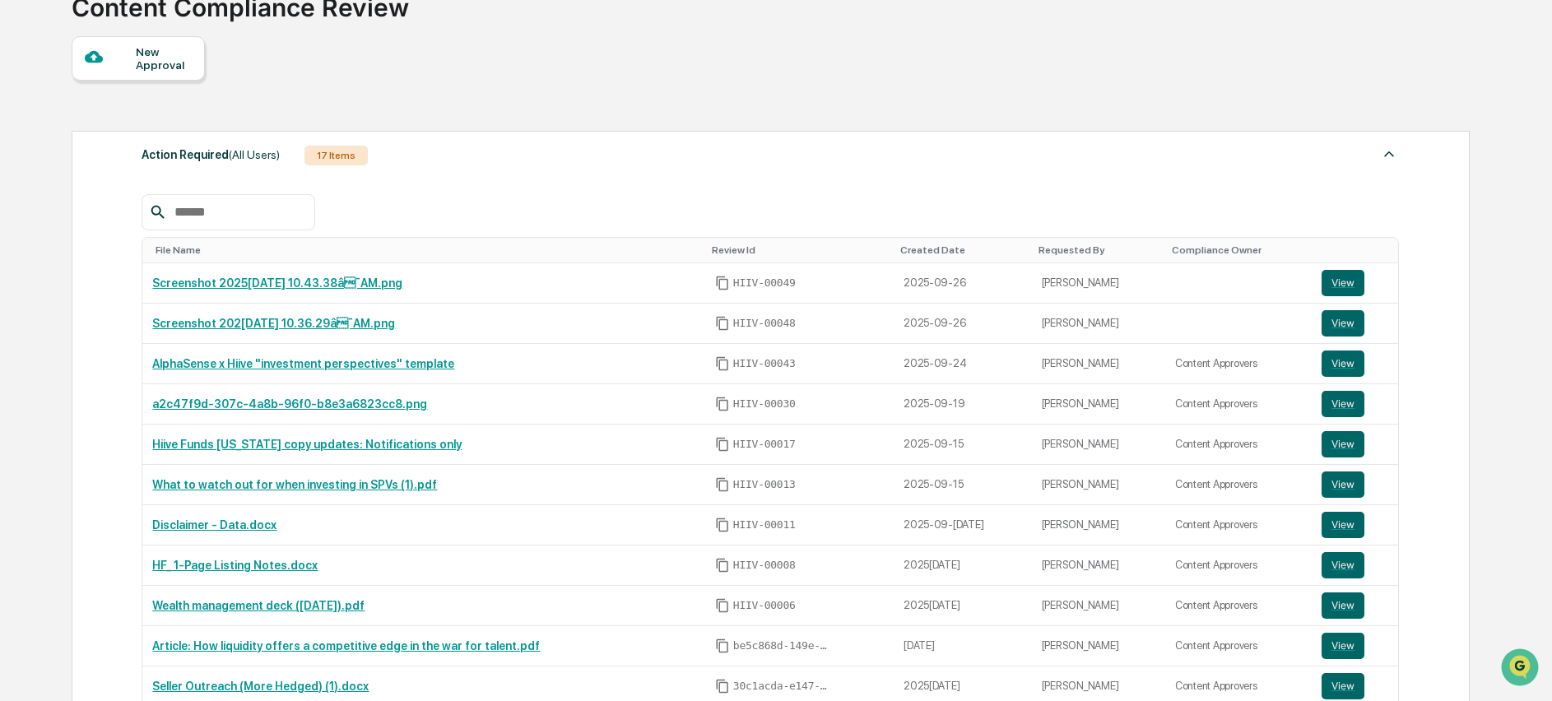
scroll to position [0, 0]
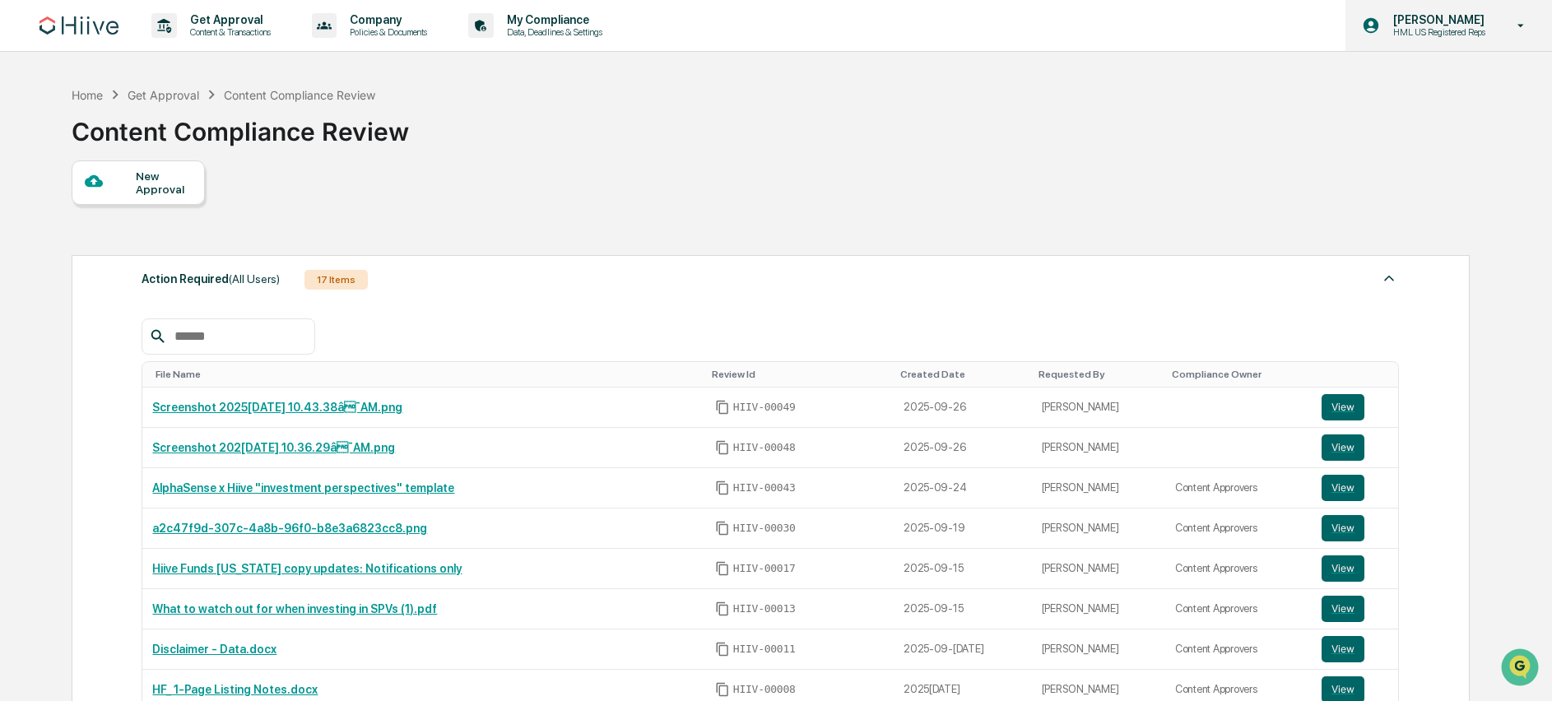
click at [1481, 26] on p "HML US Registered Reps" at bounding box center [1437, 32] width 114 height 12
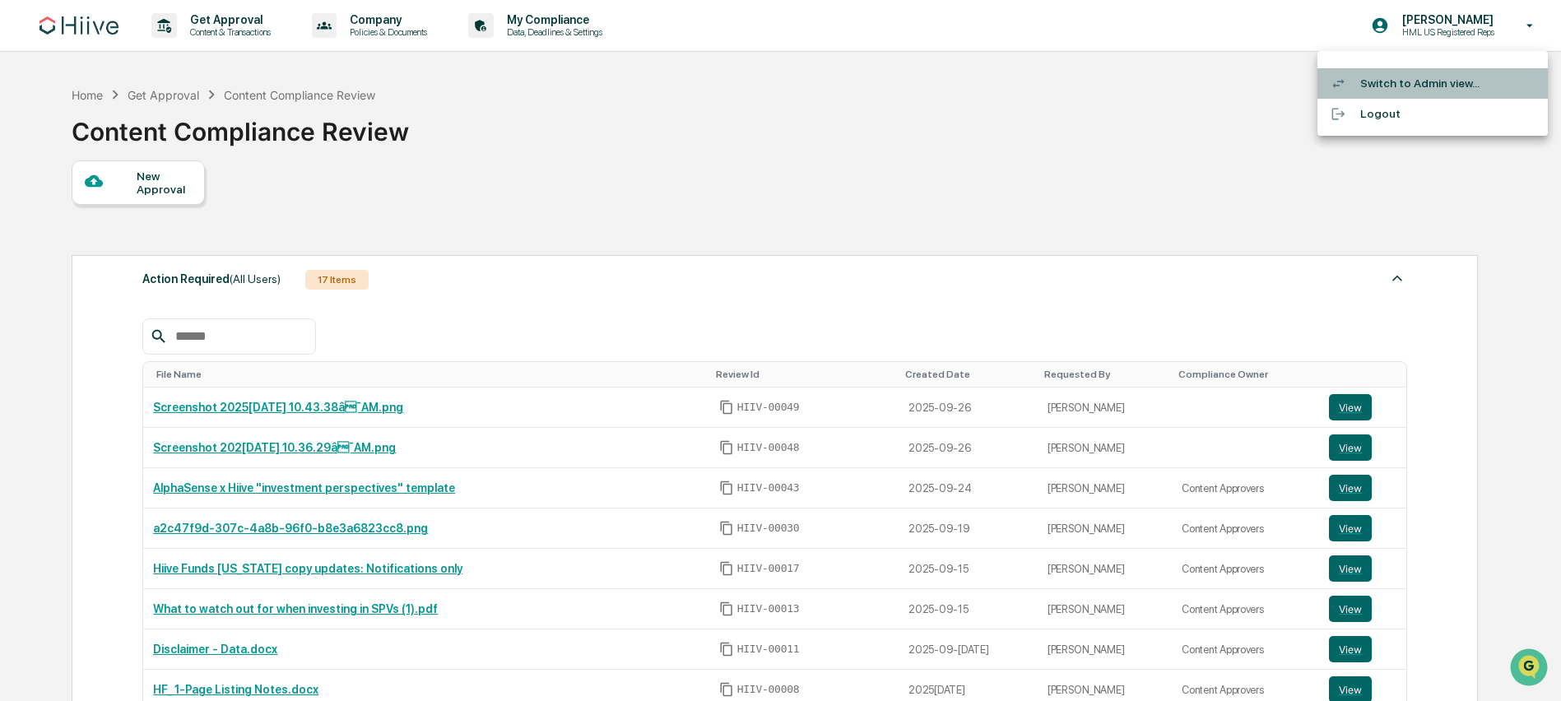
click at [1432, 87] on li "Switch to Admin view..." at bounding box center [1432, 83] width 230 height 30
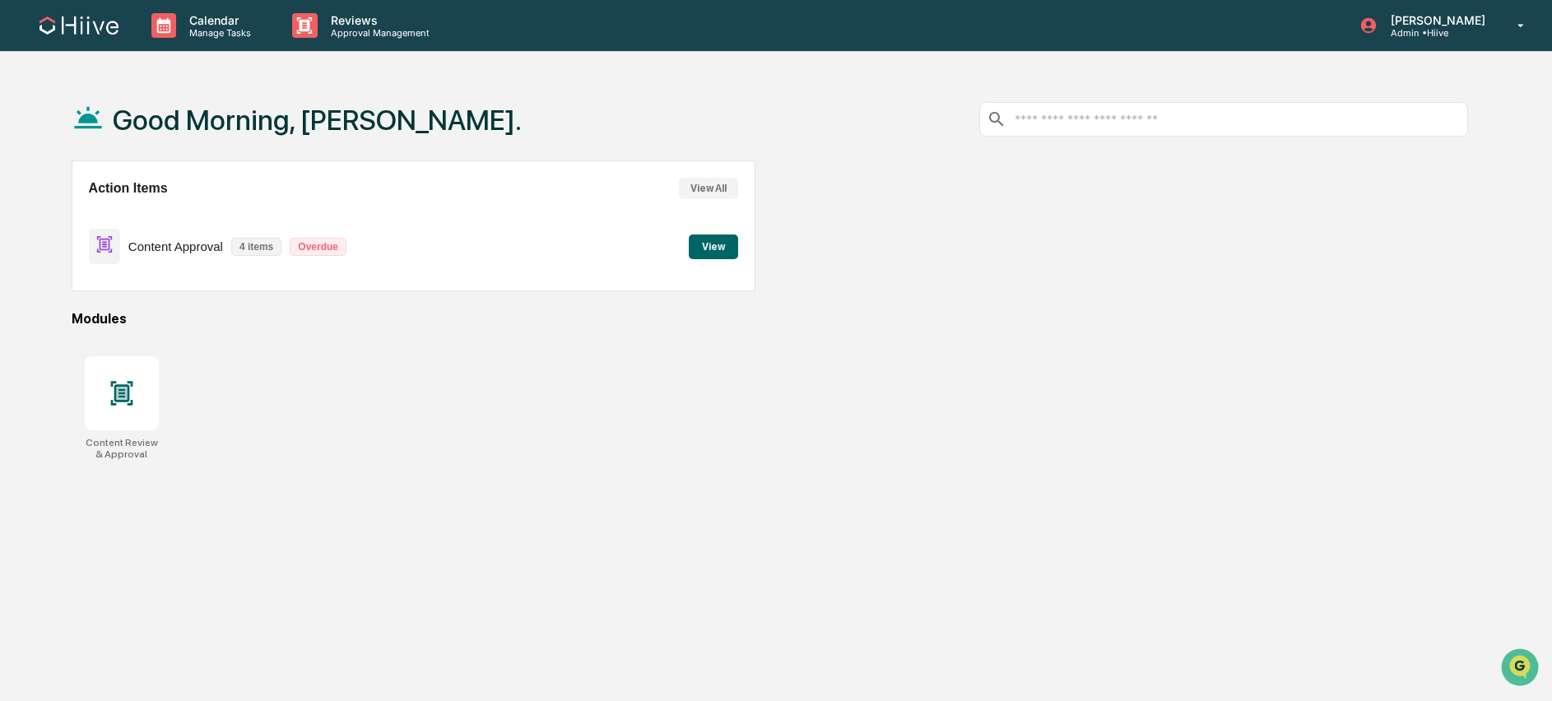
click at [718, 237] on button "View" at bounding box center [713, 246] width 49 height 25
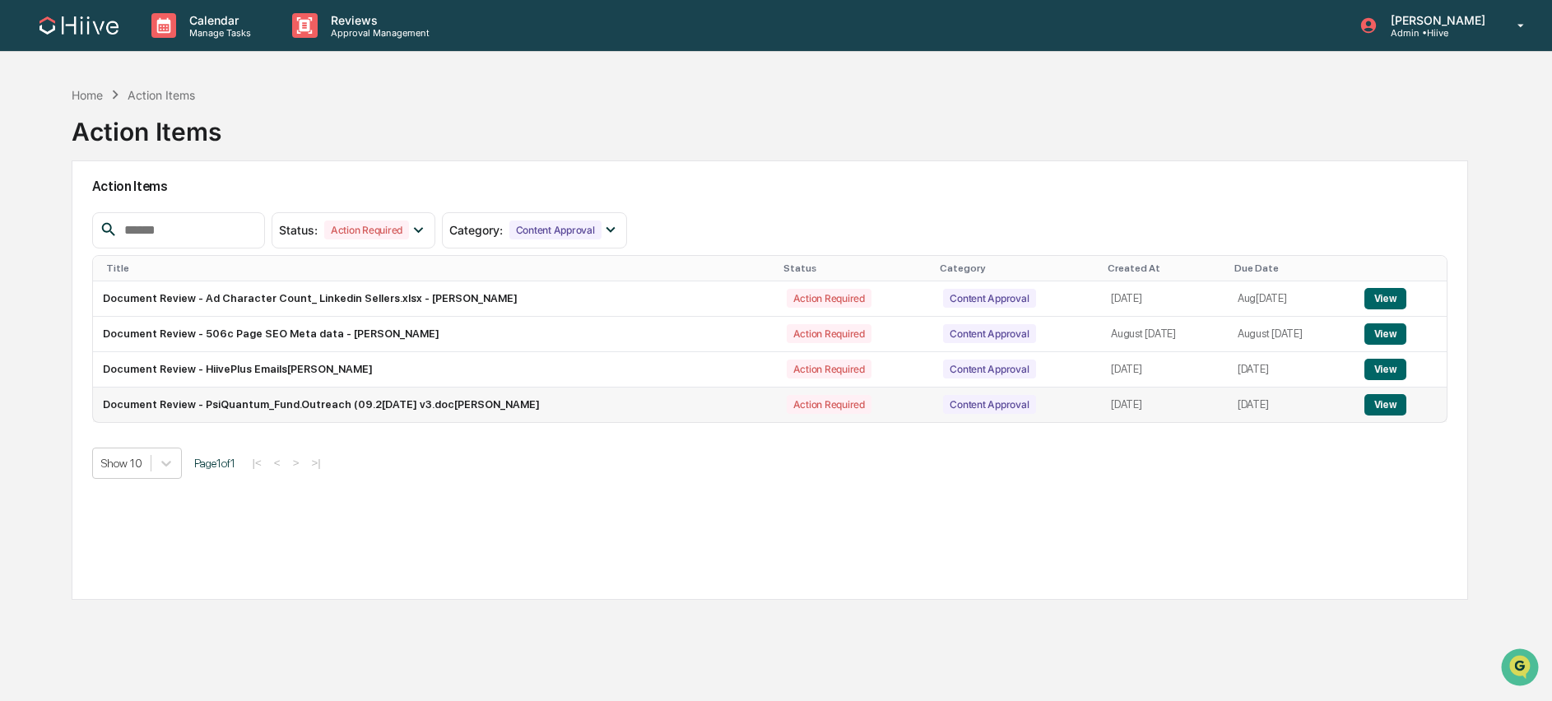
click at [1393, 404] on button "View" at bounding box center [1385, 404] width 42 height 21
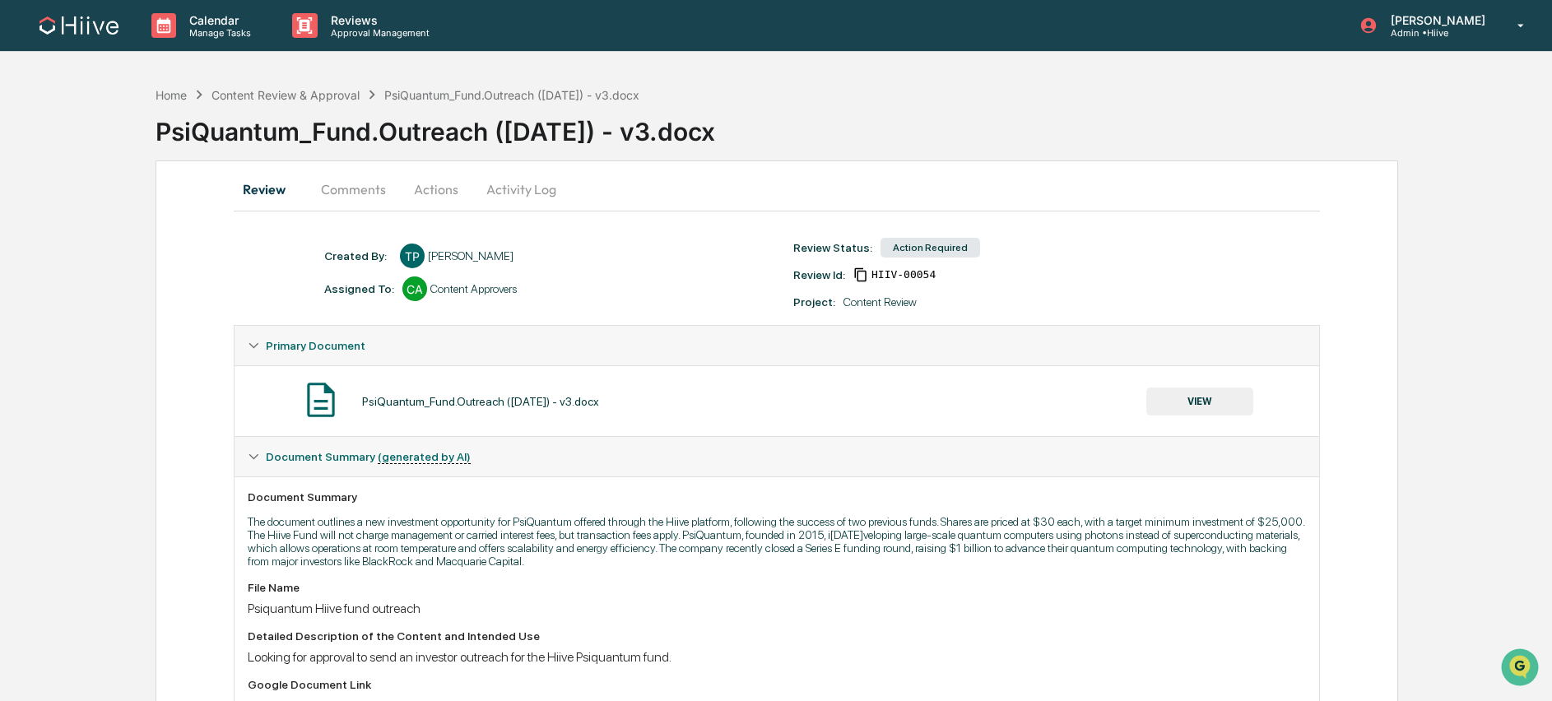
click at [338, 183] on button "Comments" at bounding box center [353, 188] width 91 height 39
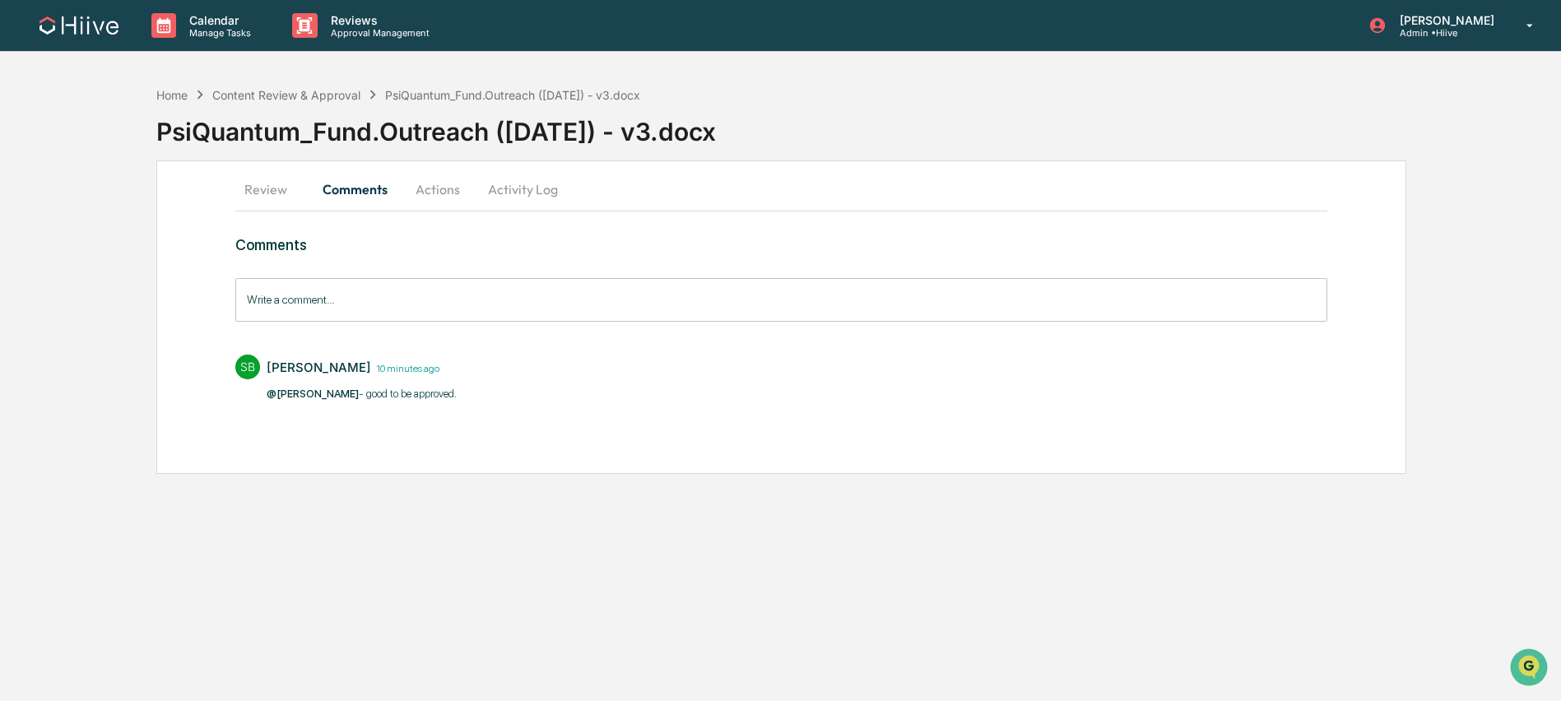
click at [280, 191] on button "Review" at bounding box center [272, 188] width 74 height 39
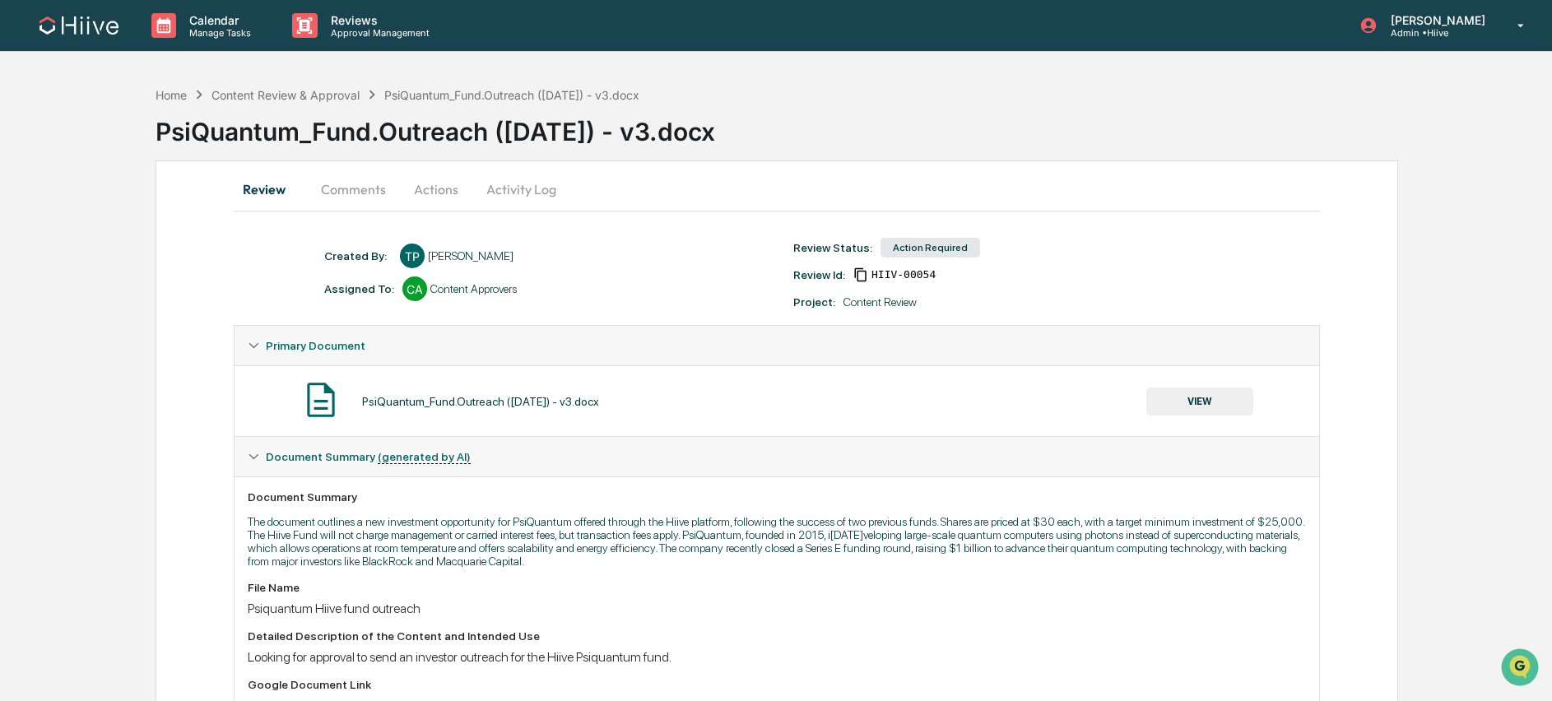
click at [437, 183] on button "Actions" at bounding box center [436, 188] width 74 height 39
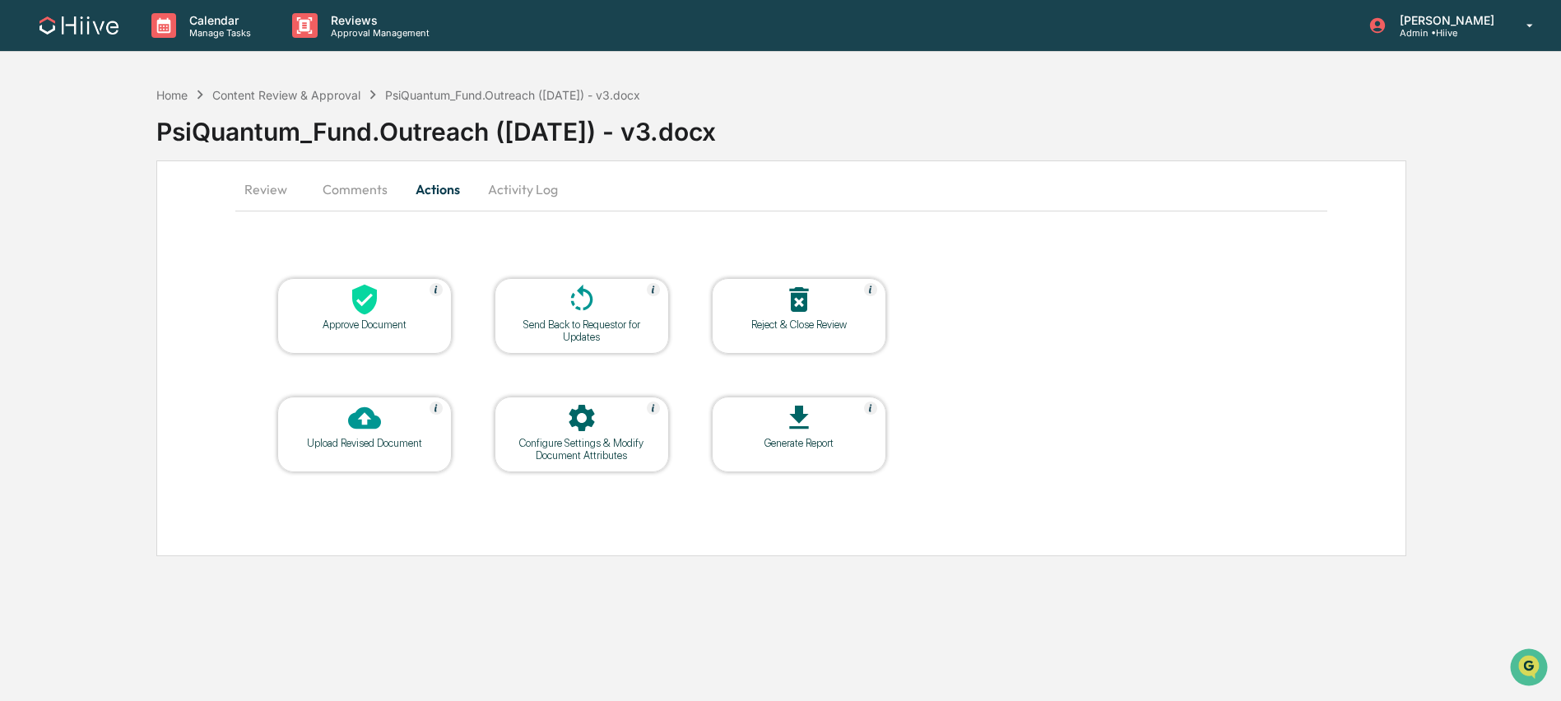
click at [356, 305] on icon at bounding box center [364, 300] width 25 height 30
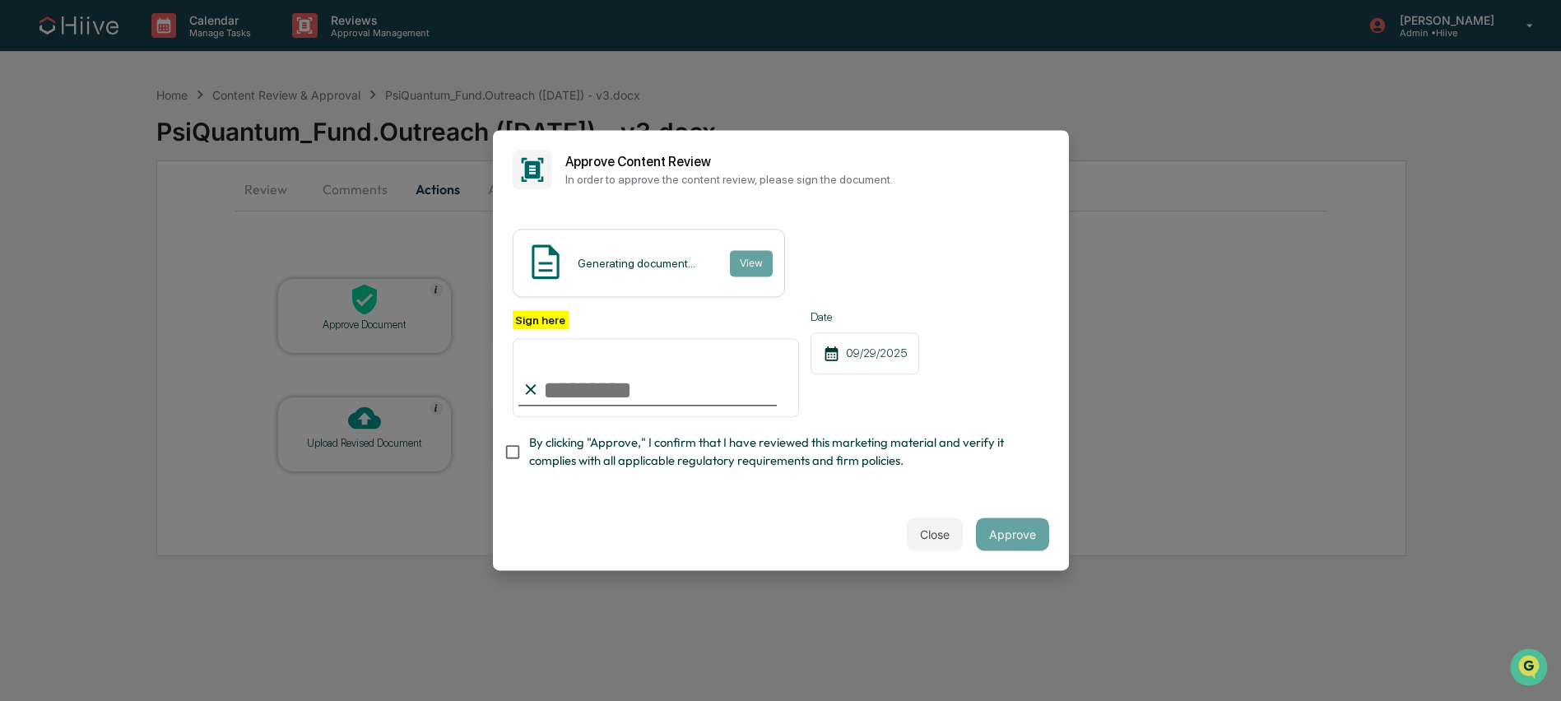
type input "**********"
click at [706, 390] on input "**********" at bounding box center [656, 377] width 287 height 79
click at [703, 457] on span "By clicking "Approve," I confirm that I have reviewed this marketing material a…" at bounding box center [782, 452] width 507 height 37
click at [772, 450] on span "By clicking "Approve," I confirm that I have reviewed this marketing material a…" at bounding box center [782, 452] width 507 height 37
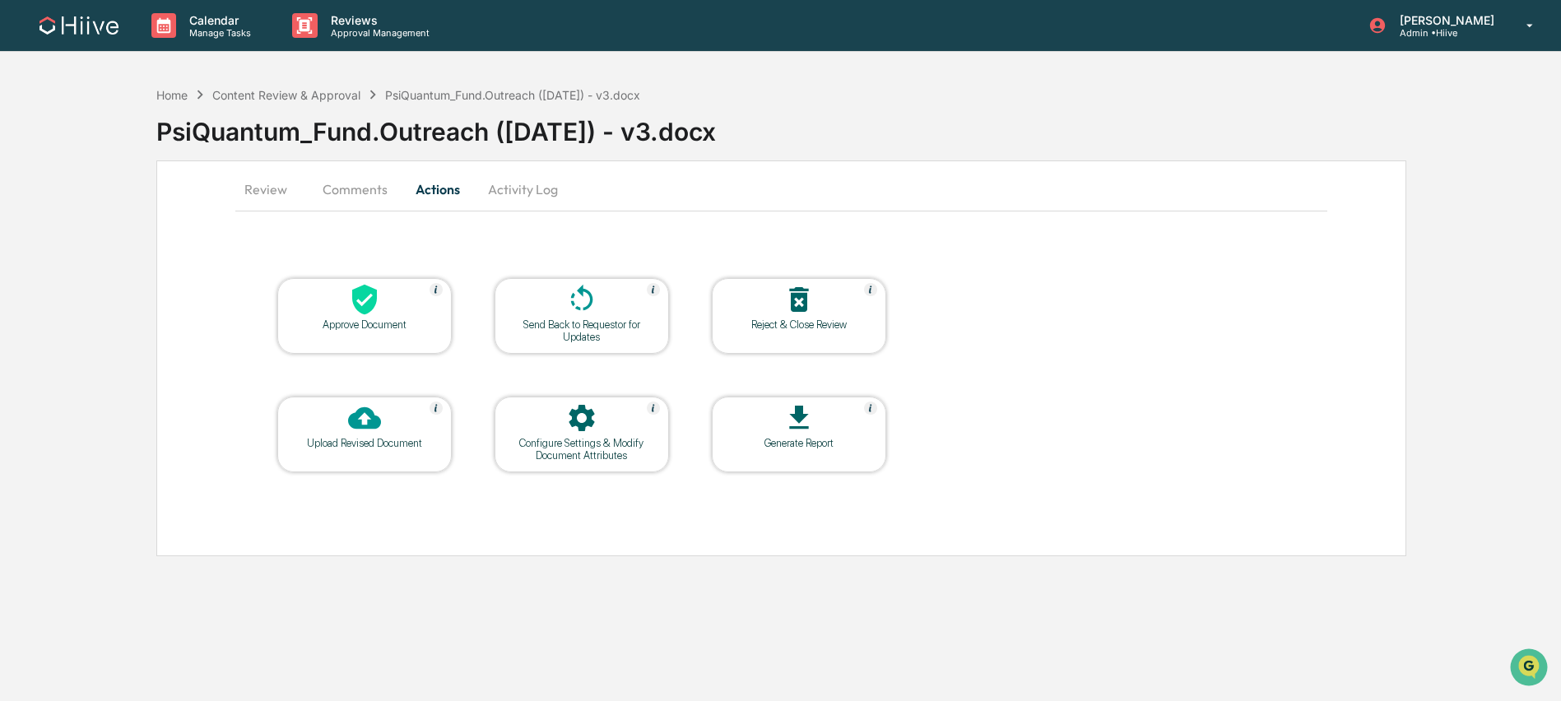
click at [303, 313] on div at bounding box center [364, 300] width 165 height 35
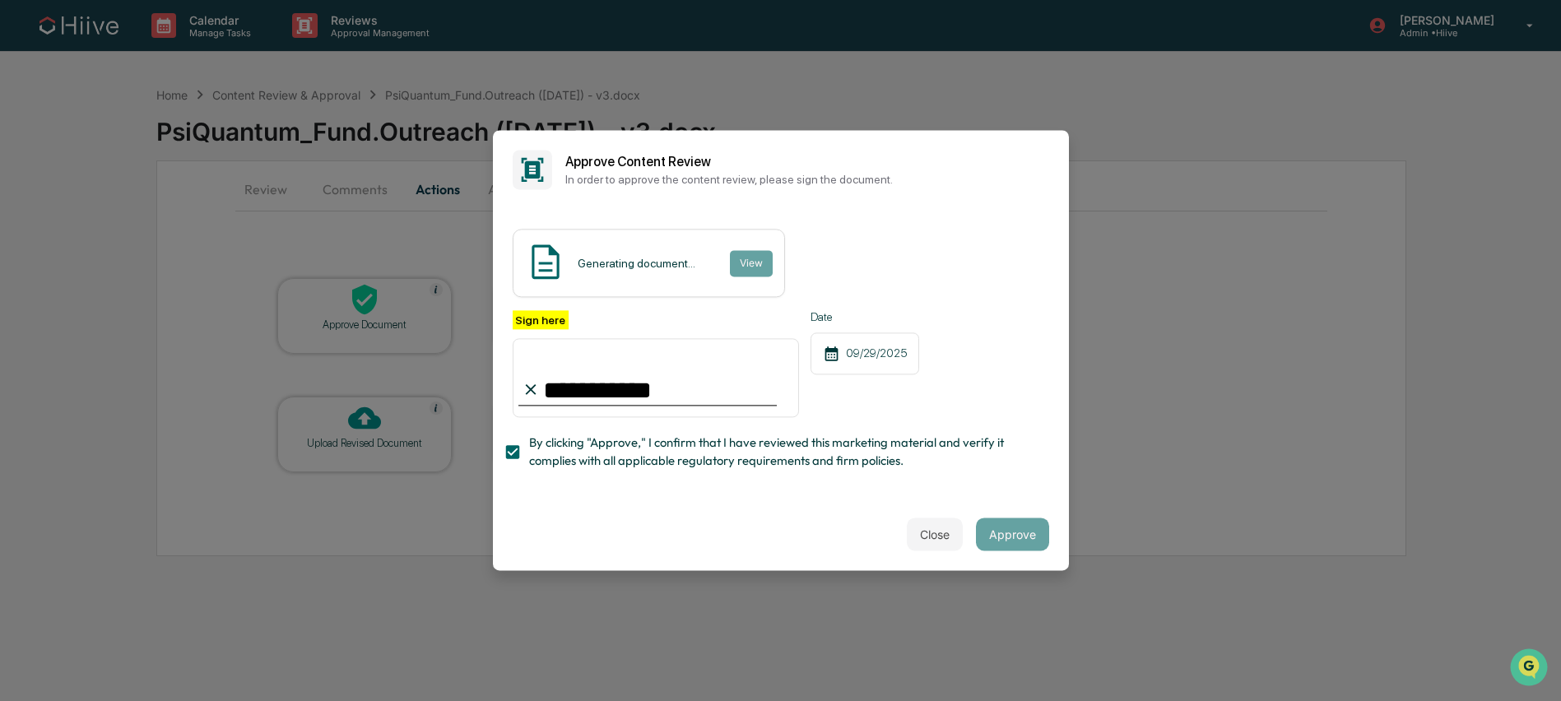
click at [605, 475] on div "**********" at bounding box center [781, 394] width 536 height 168
click at [628, 395] on input "**********" at bounding box center [656, 377] width 287 height 79
click at [611, 493] on div "**********" at bounding box center [781, 353] width 576 height 289
click at [551, 454] on span "By clicking "Approve," I confirm that I have reviewed this marketing material a…" at bounding box center [782, 452] width 507 height 37
click at [551, 453] on span "By clicking "Approve," I confirm that I have reviewed this marketing material a…" at bounding box center [782, 452] width 507 height 37
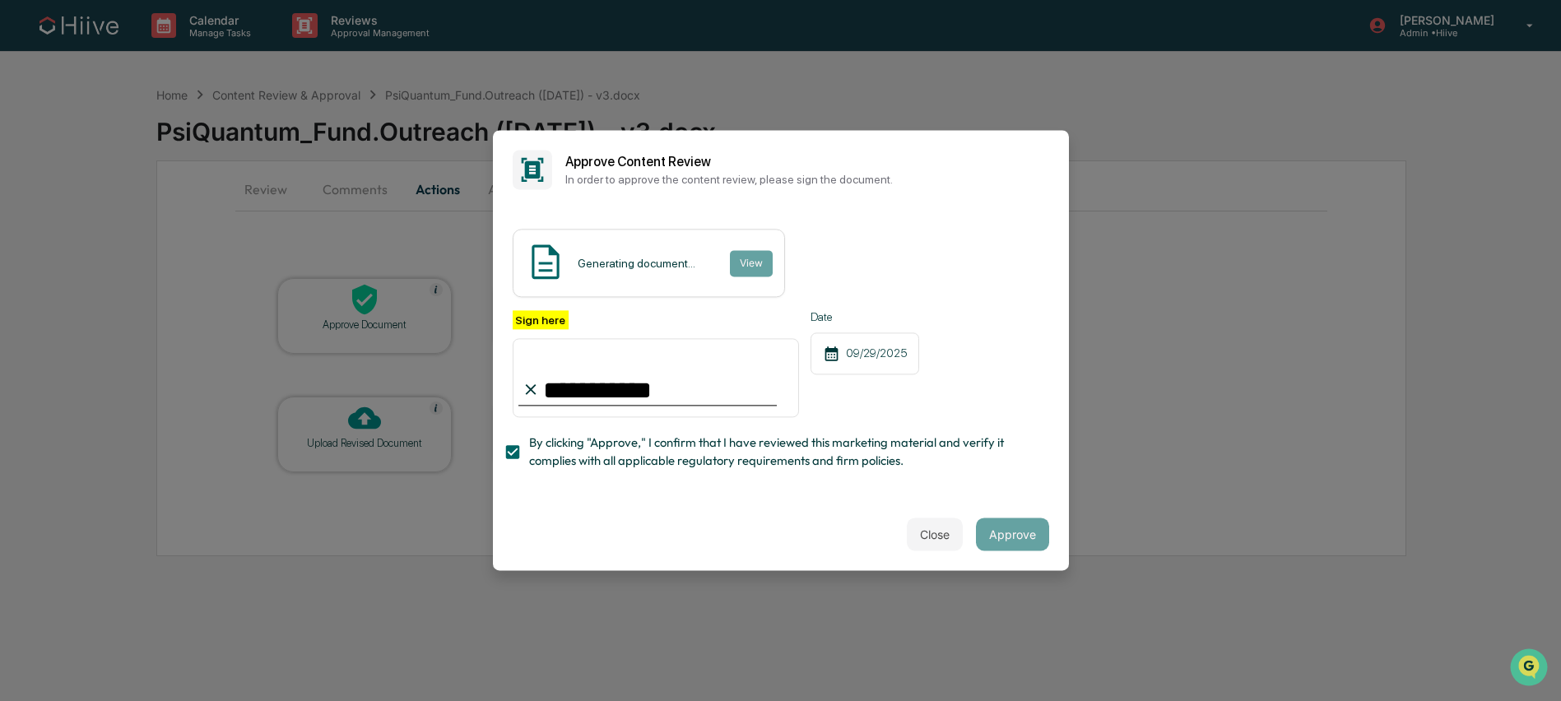
click at [656, 265] on div "Generating document..." at bounding box center [637, 263] width 118 height 13
click at [1018, 538] on button "Approve" at bounding box center [1012, 534] width 73 height 33
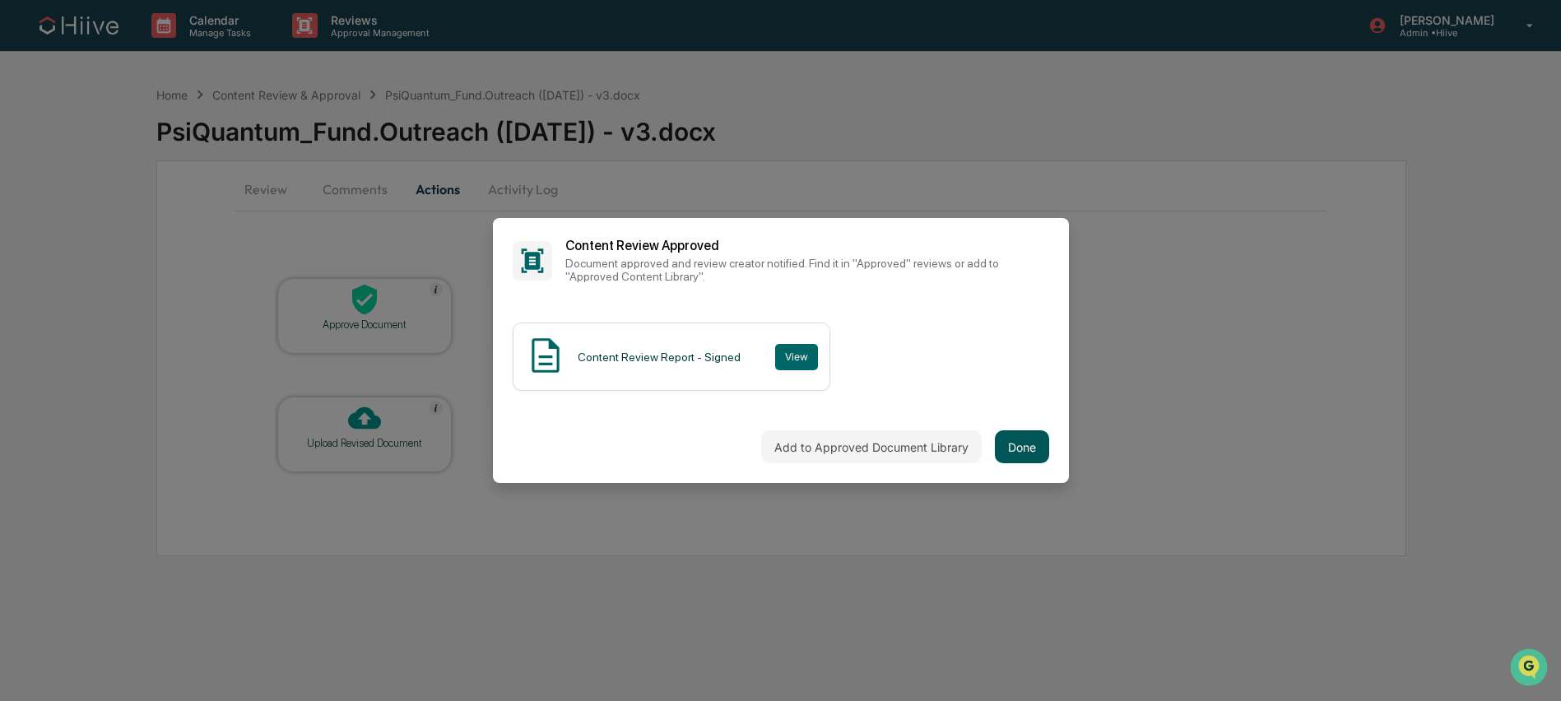
click at [1024, 452] on button "Done" at bounding box center [1022, 446] width 54 height 33
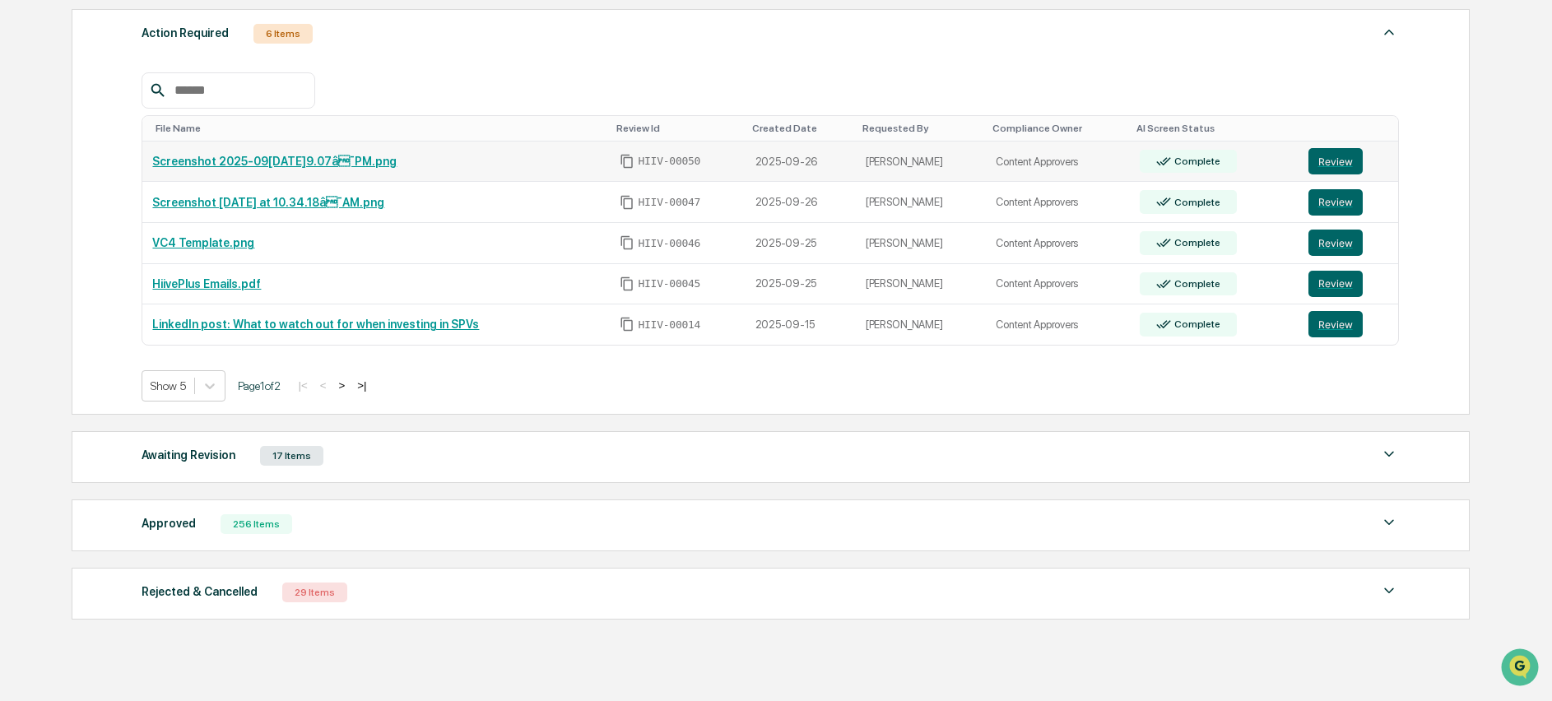
scroll to position [296, 0]
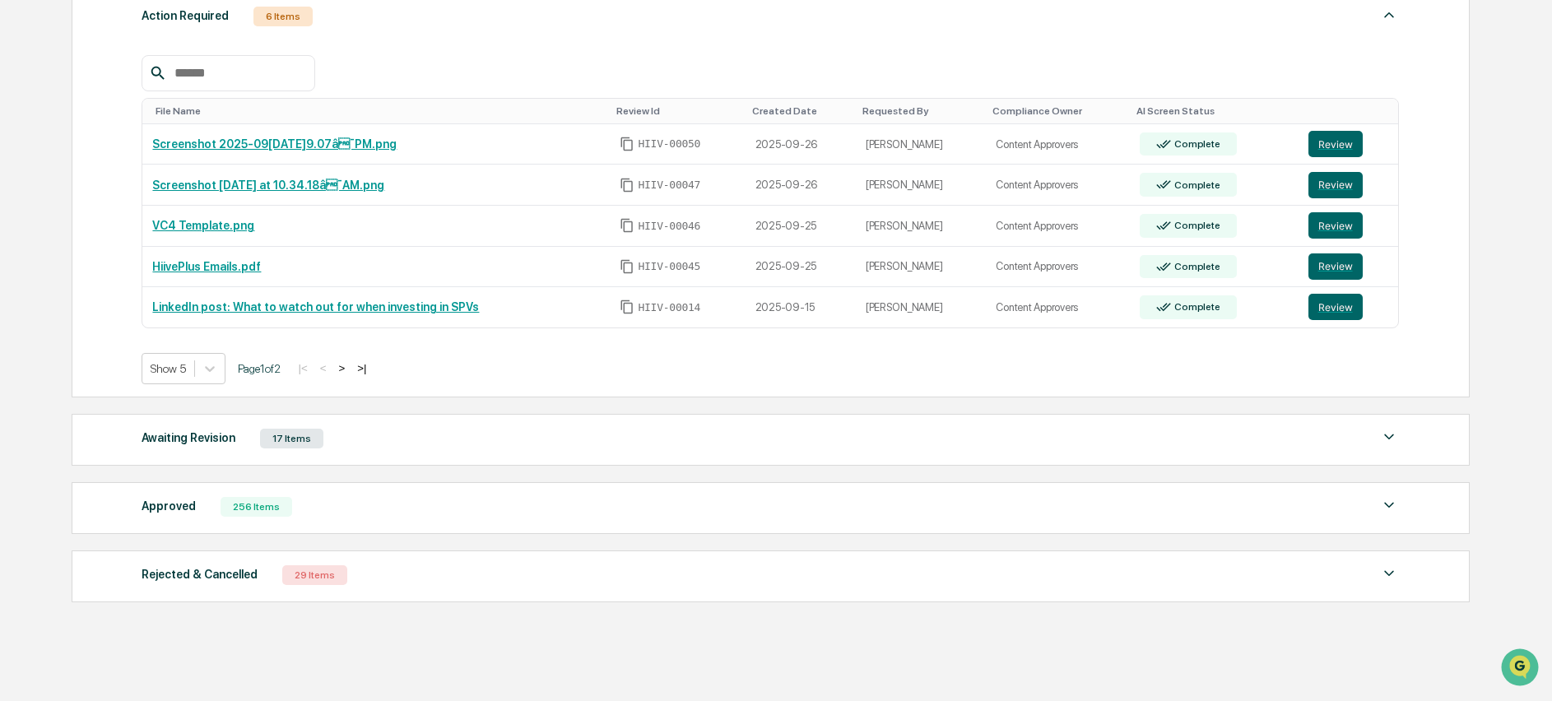
click at [524, 434] on div "Awaiting Revision 17 Items" at bounding box center [770, 438] width 1257 height 23
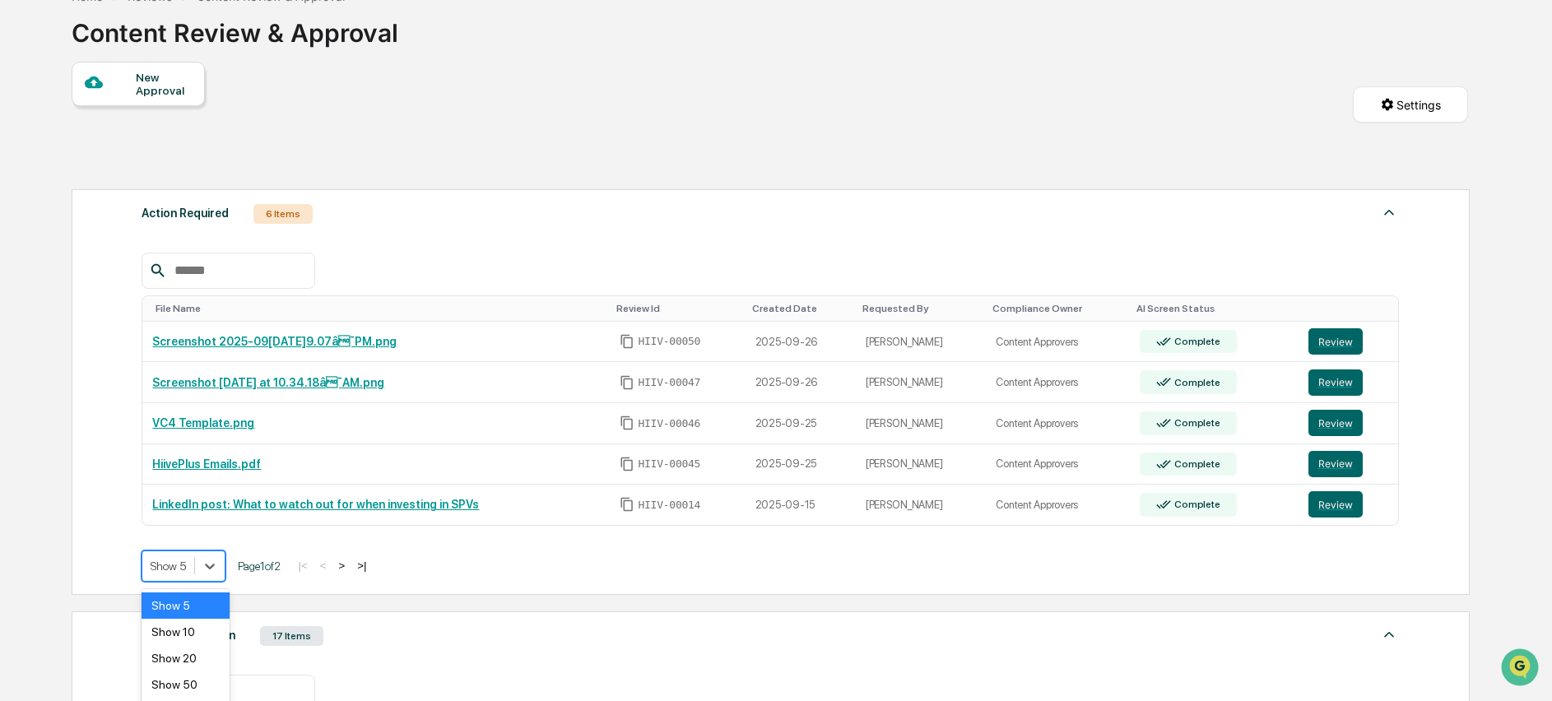
scroll to position [133, 0]
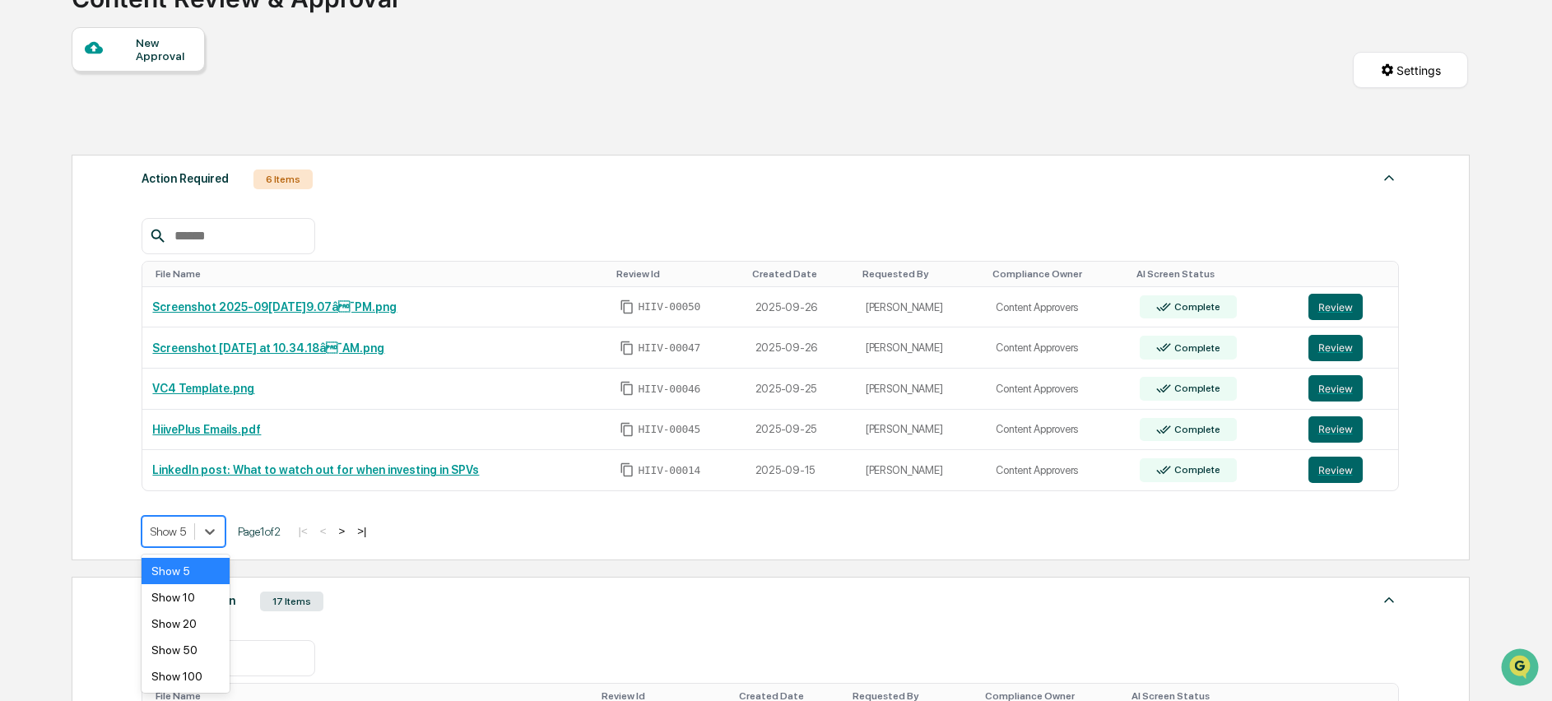
click at [207, 562] on body "Calendar Manage Tasks Reviews Approval Management Amjad Patel Admin • Hiive Hom…" at bounding box center [776, 567] width 1552 height 1400
click at [199, 636] on div "Show 20" at bounding box center [185, 624] width 87 height 26
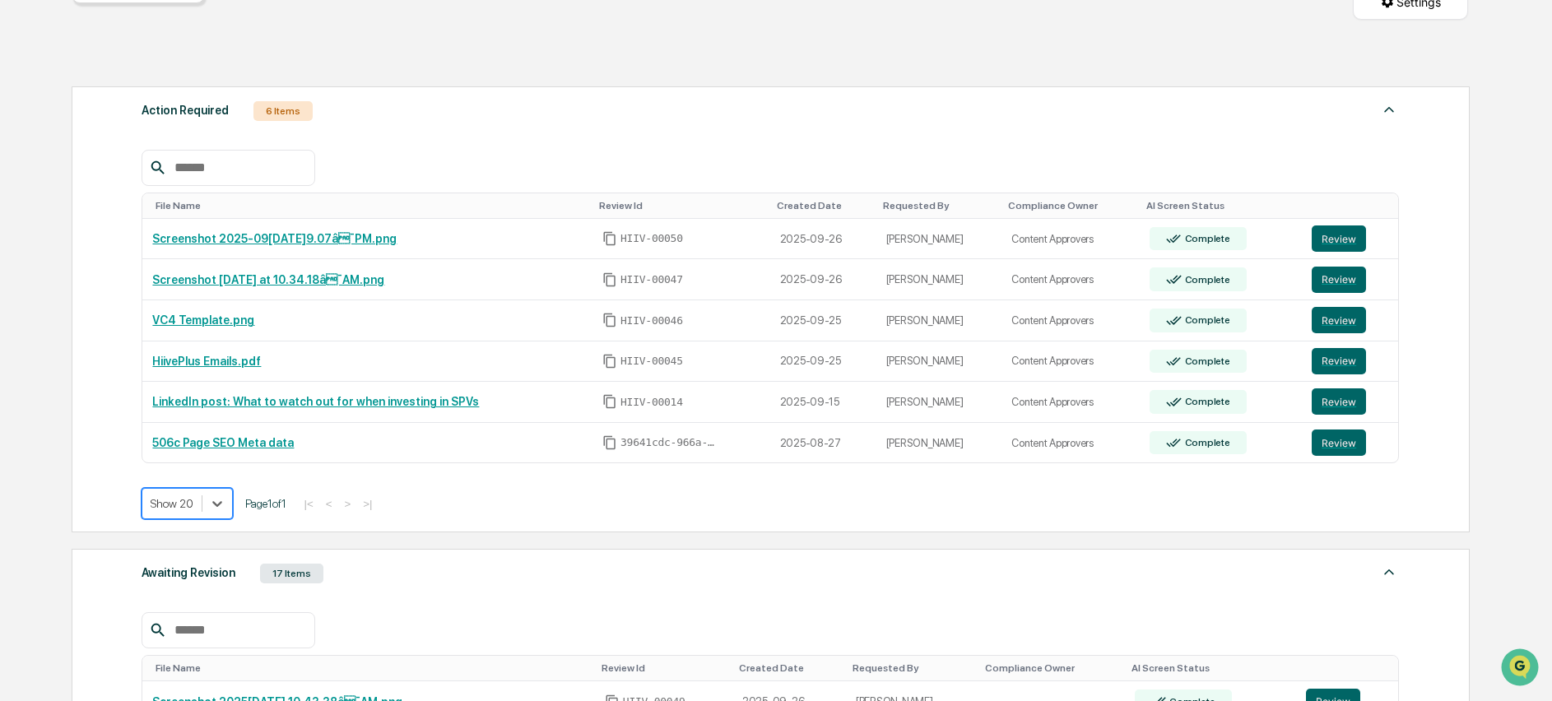
scroll to position [232, 0]
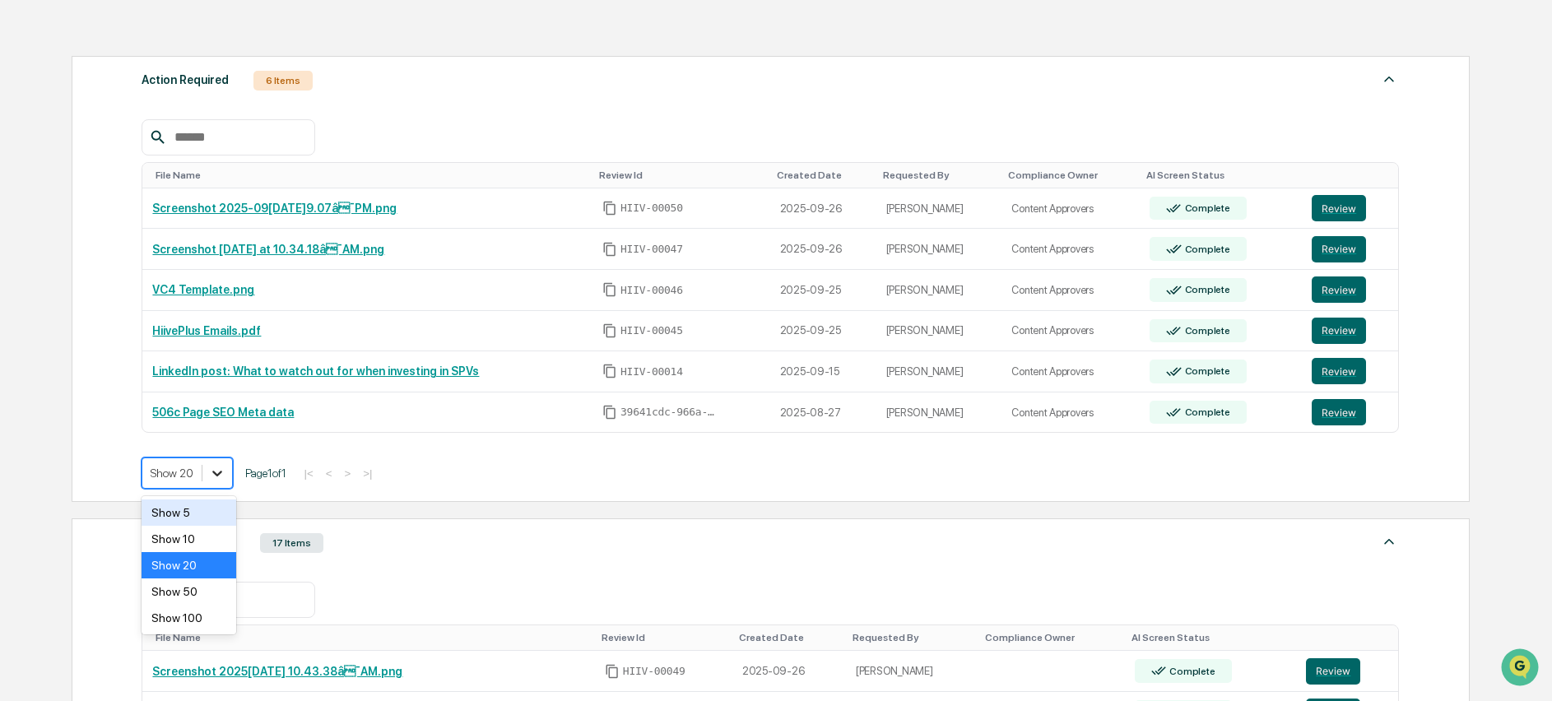
click at [225, 477] on icon at bounding box center [217, 473] width 16 height 16
click at [199, 592] on div "Show 50" at bounding box center [189, 591] width 95 height 26
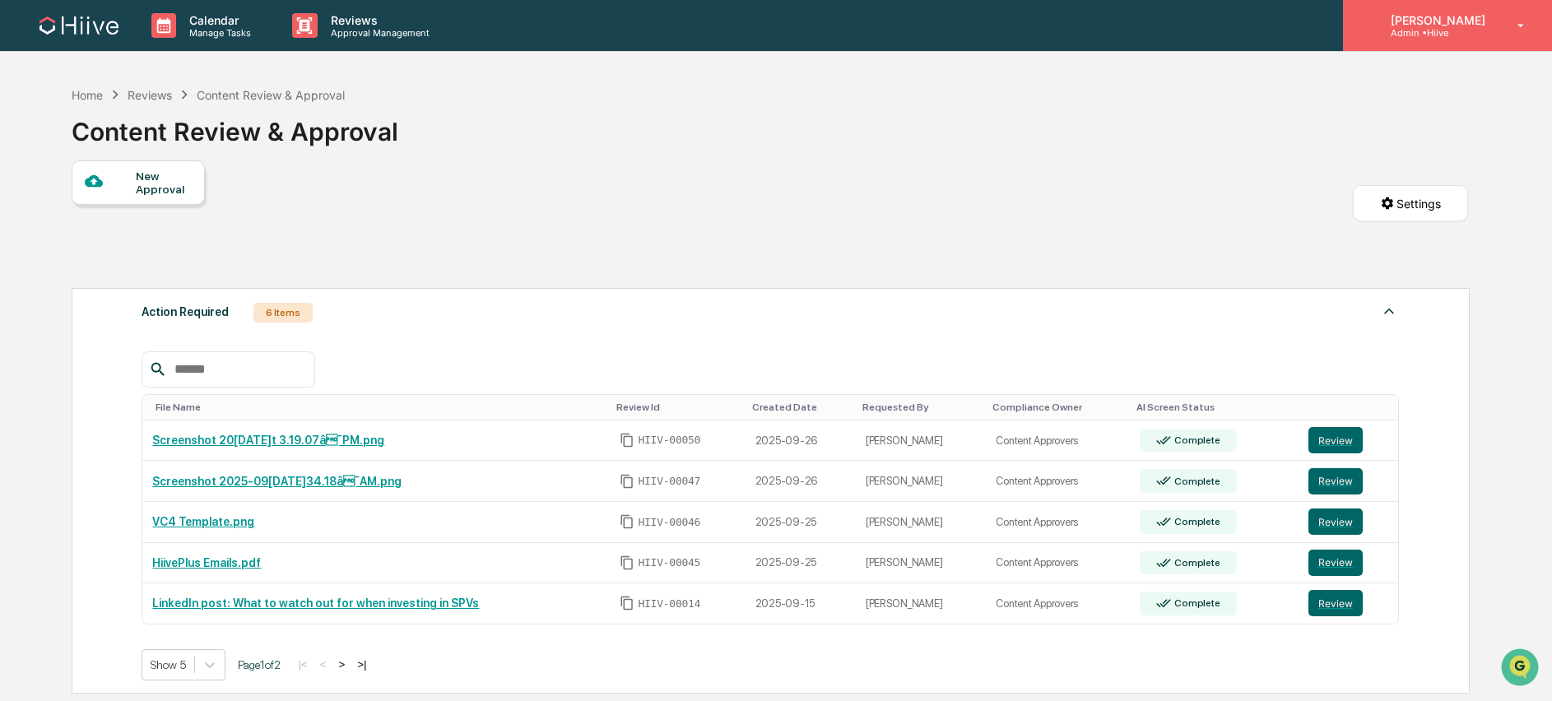
click at [1499, 32] on div "[PERSON_NAME] Admin • Hiive" at bounding box center [1447, 25] width 209 height 51
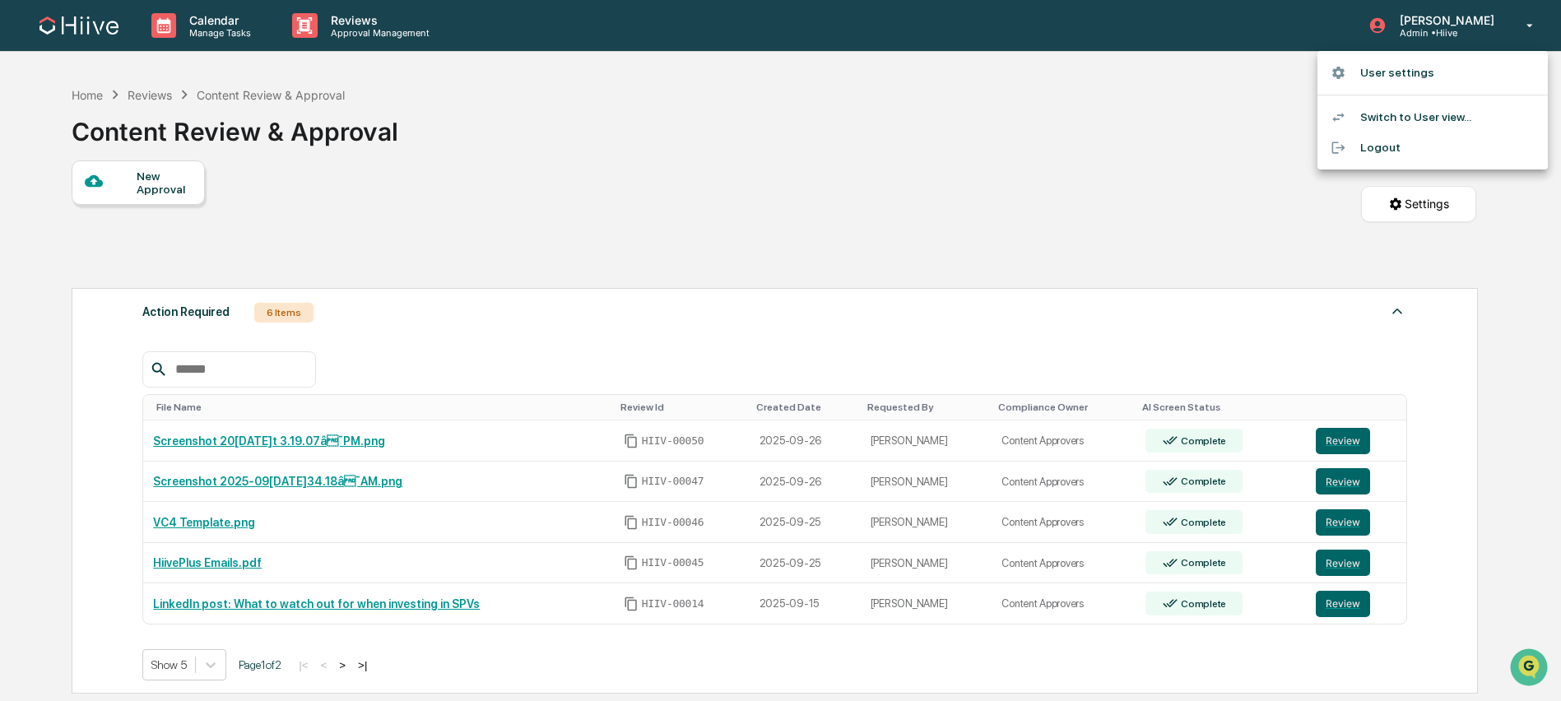
click at [1116, 139] on div at bounding box center [780, 350] width 1561 height 701
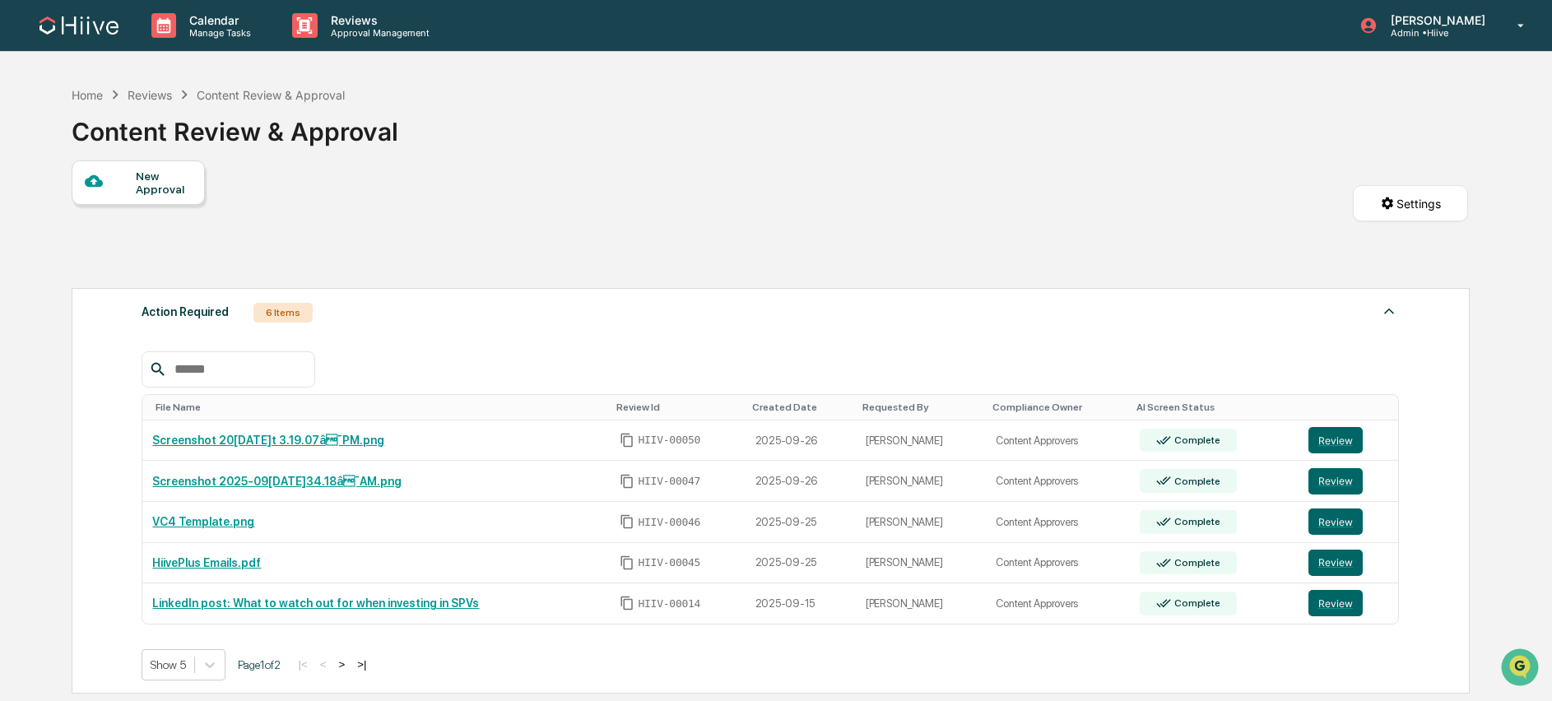
click at [91, 28] on img at bounding box center [78, 25] width 79 height 18
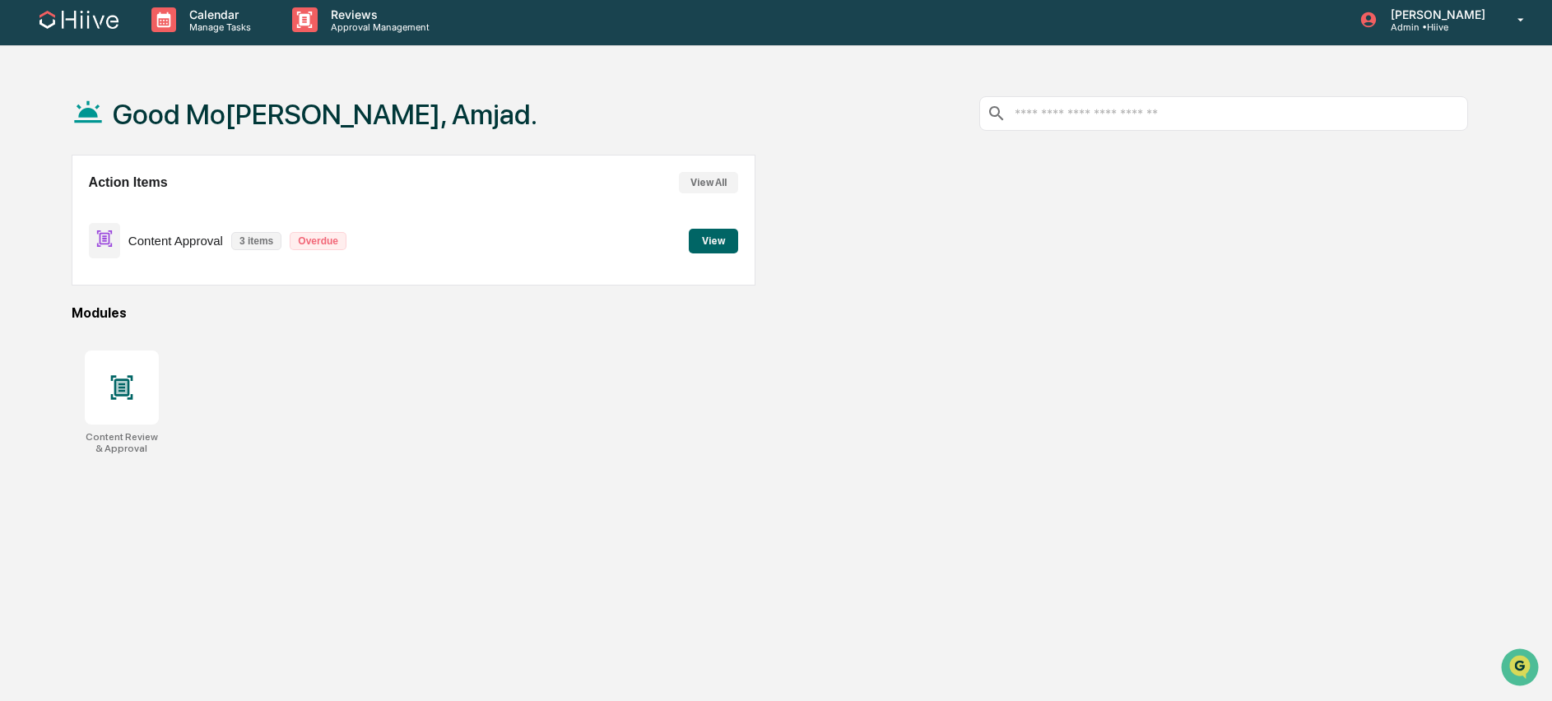
scroll to position [78, 0]
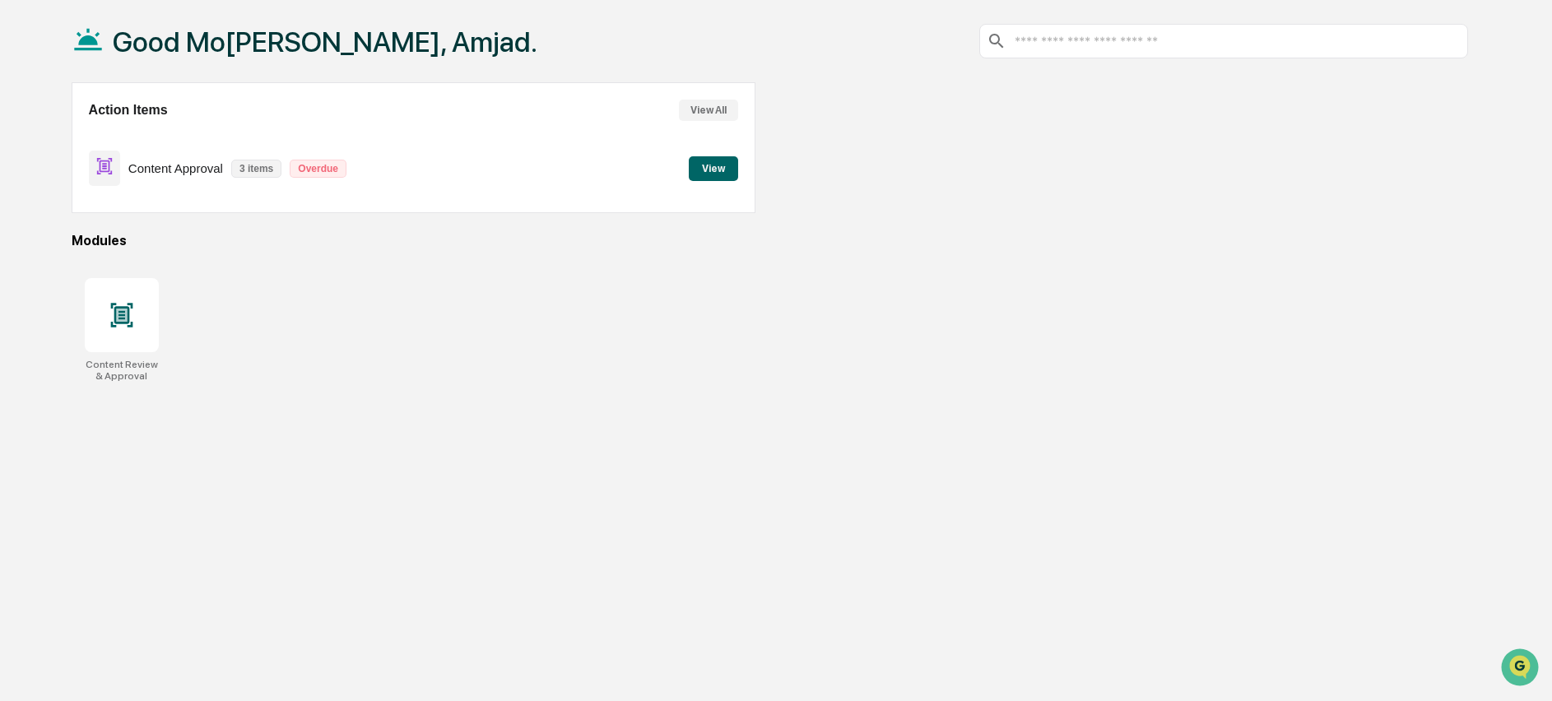
click at [717, 113] on button "View All" at bounding box center [708, 110] width 59 height 21
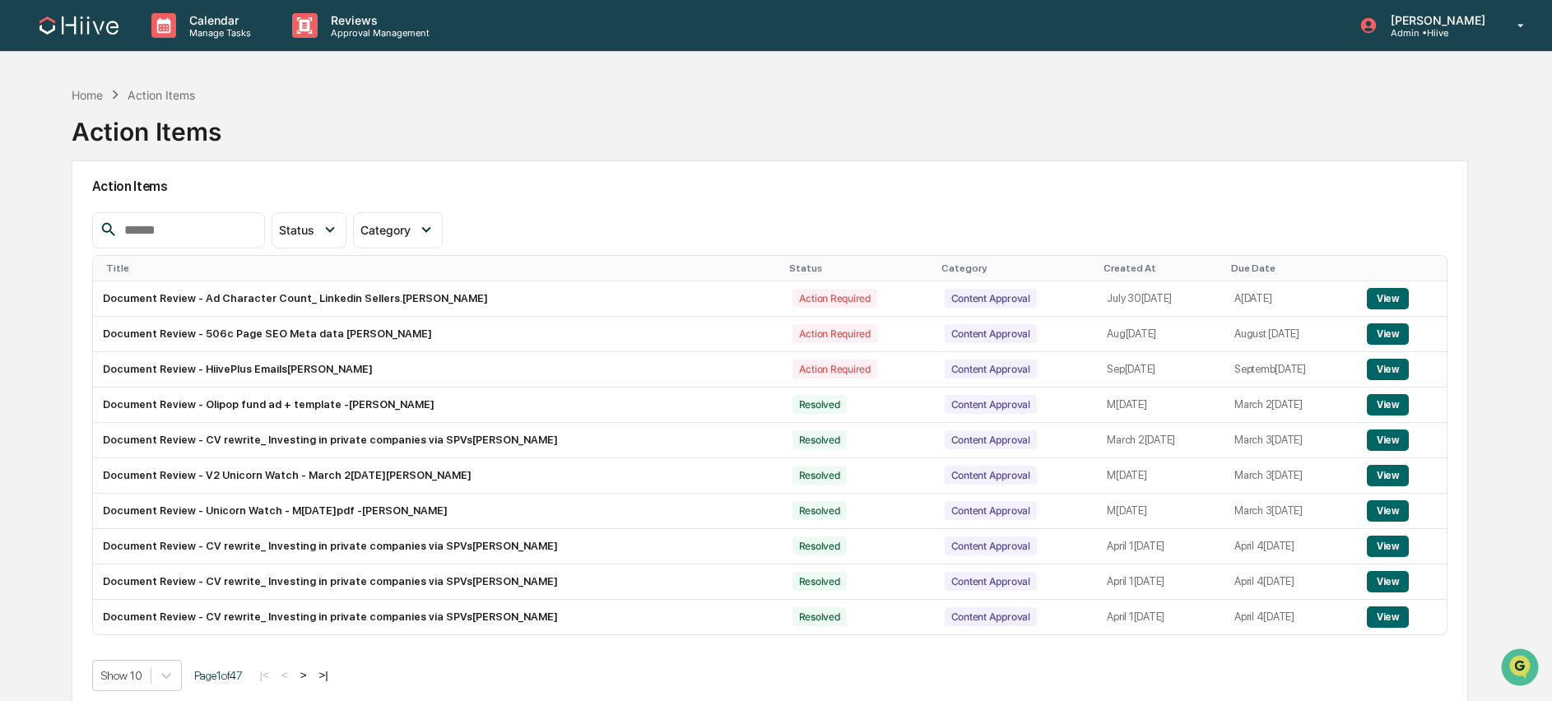
scroll to position [78, 0]
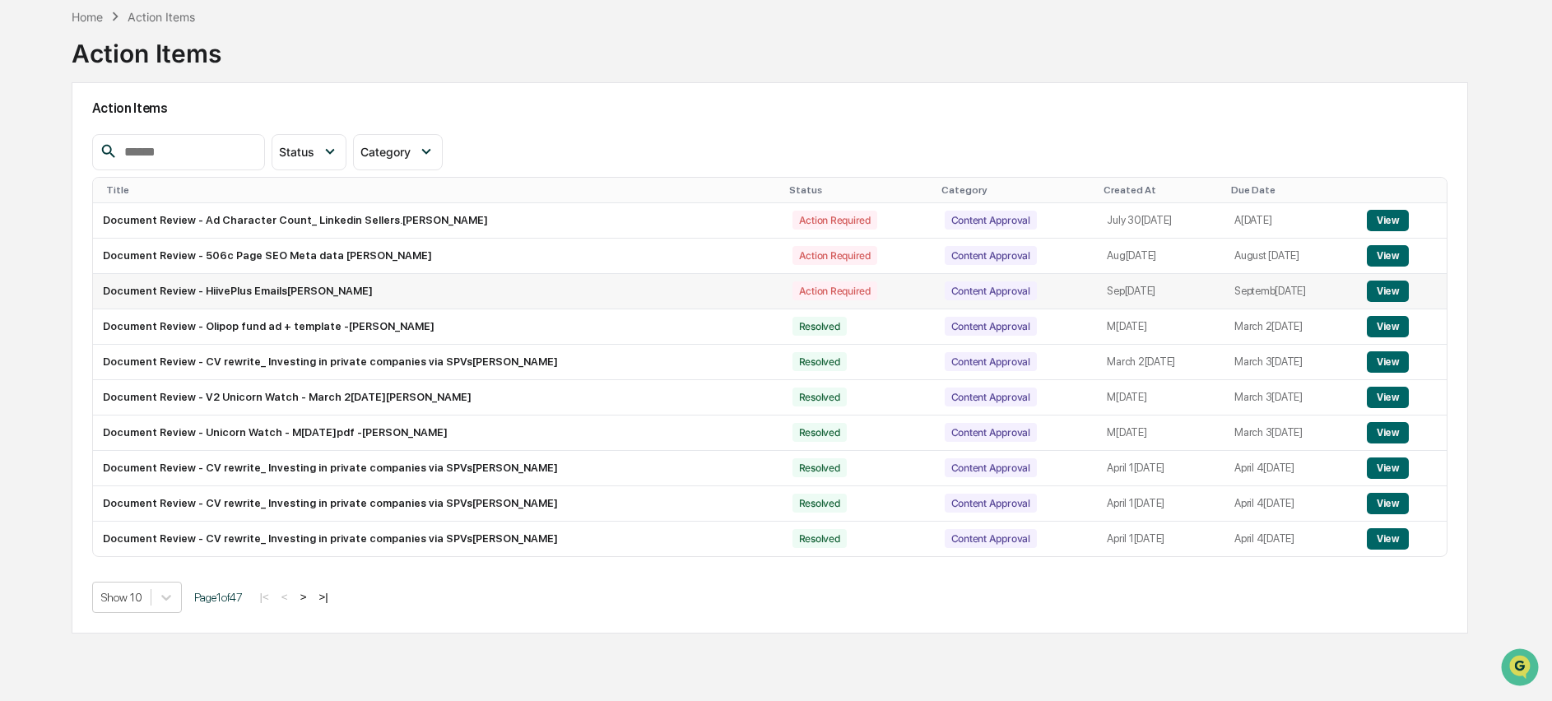
click at [165, 293] on td "Document Review - HiivePlus Emails.pdf - [PERSON_NAME]" at bounding box center [438, 291] width 690 height 35
click at [1386, 294] on button "View" at bounding box center [1388, 291] width 42 height 21
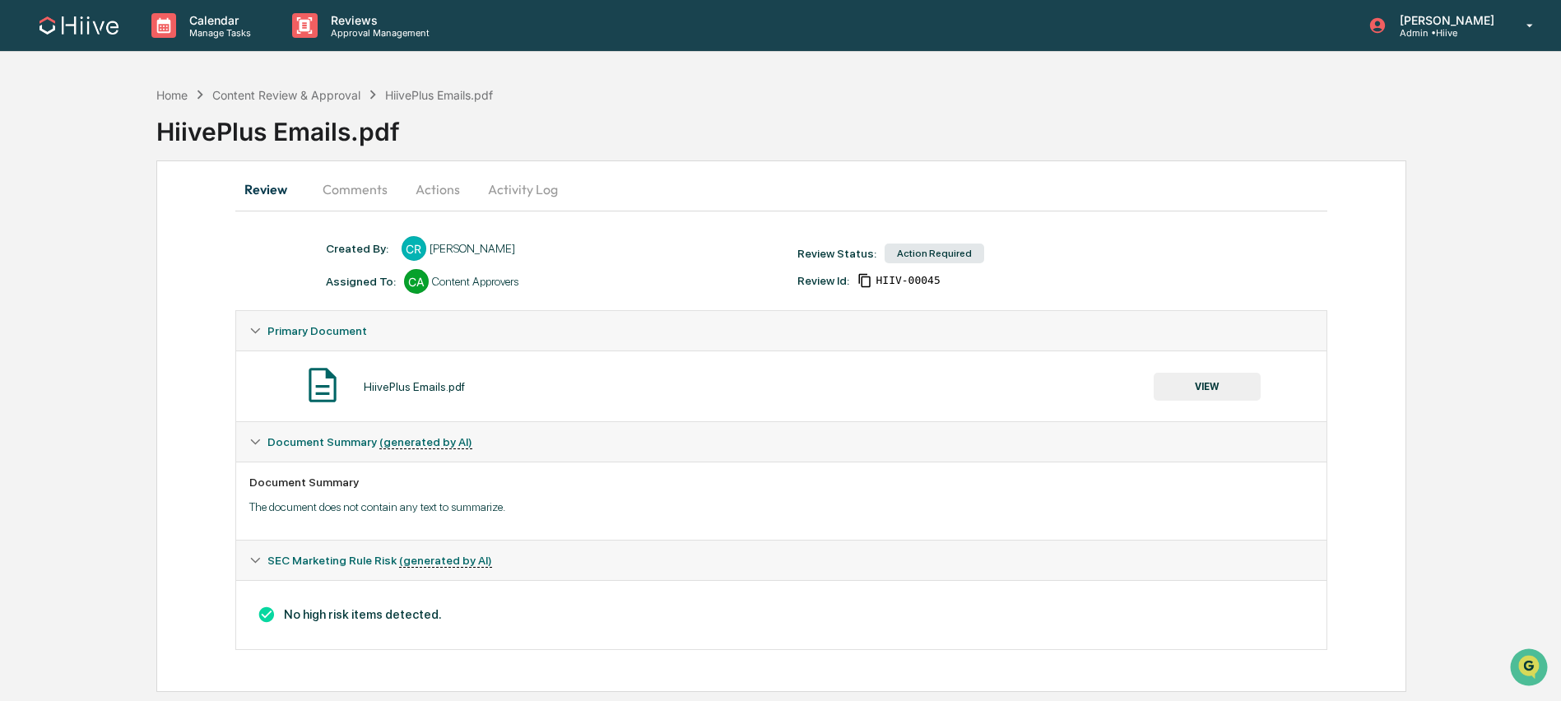
click at [375, 198] on button "Comments" at bounding box center [354, 188] width 91 height 39
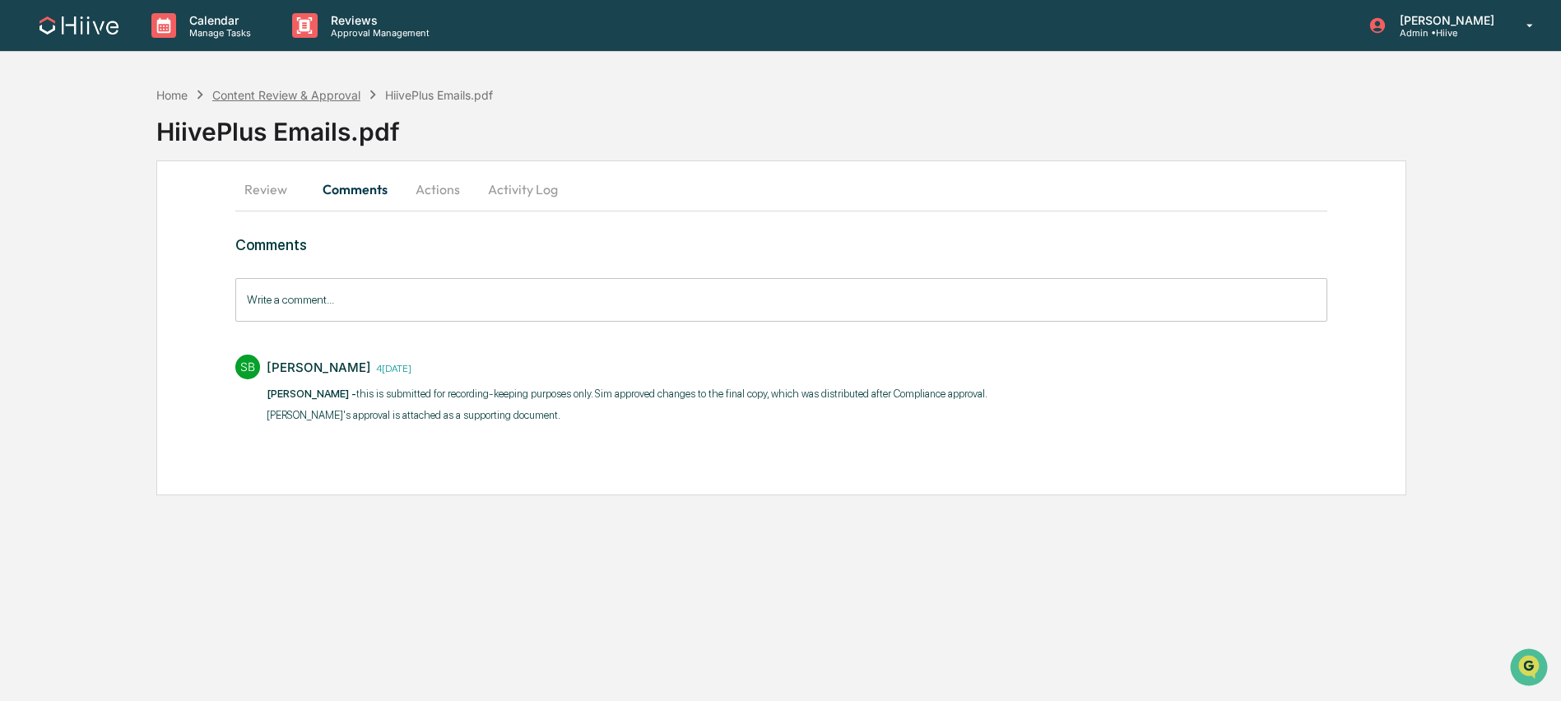
click at [296, 88] on div "Content Review & Approval" at bounding box center [286, 95] width 148 height 14
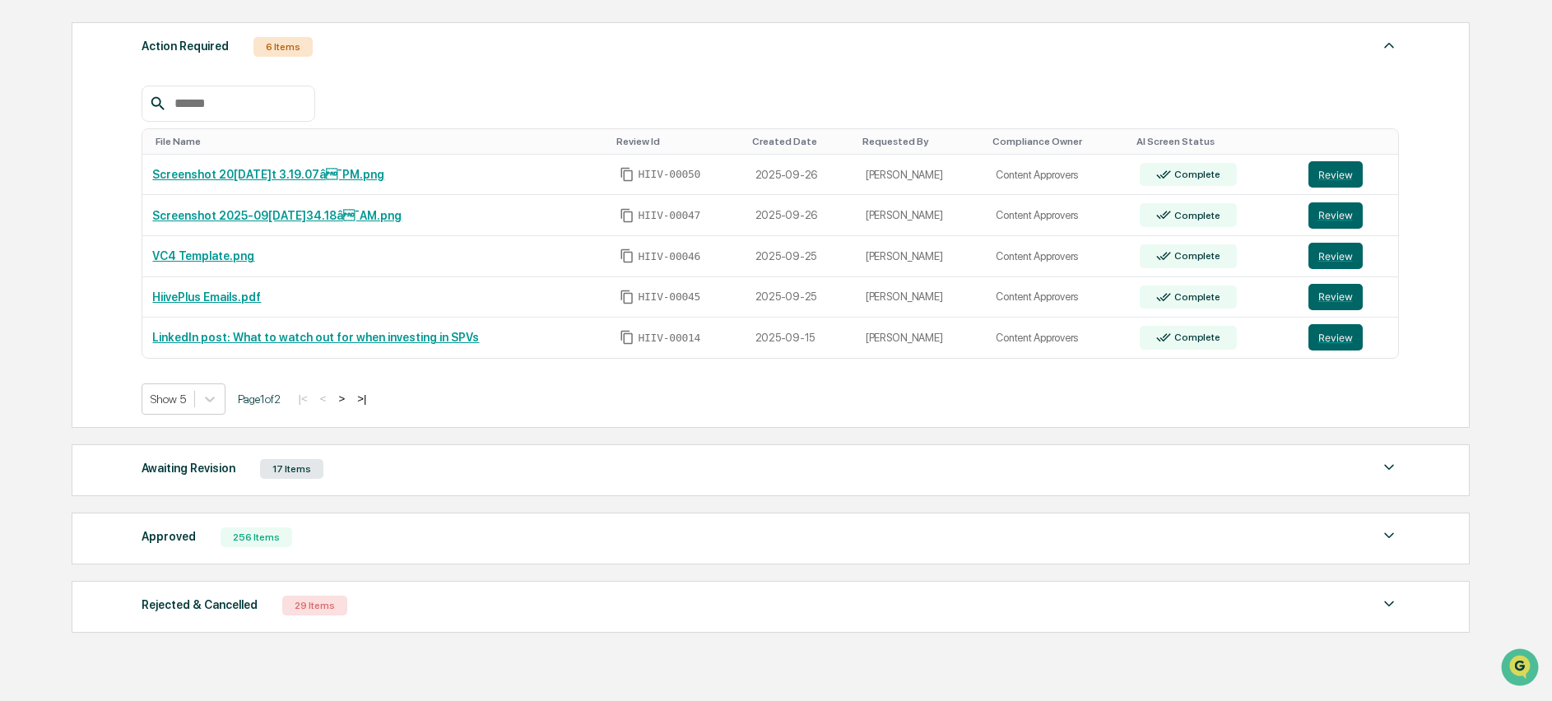
scroll to position [296, 0]
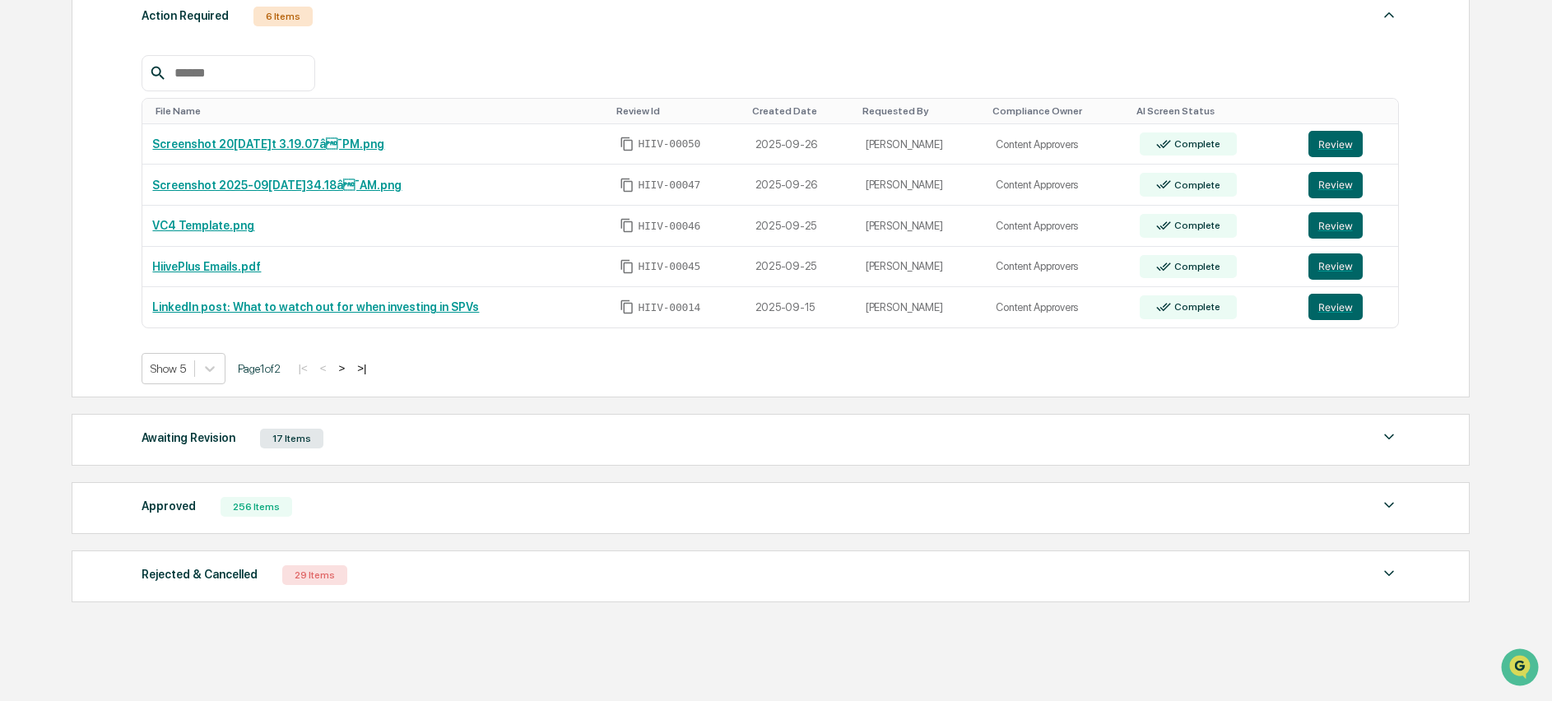
click at [366, 446] on div "Awaiting Revision 17 Items" at bounding box center [770, 438] width 1257 height 23
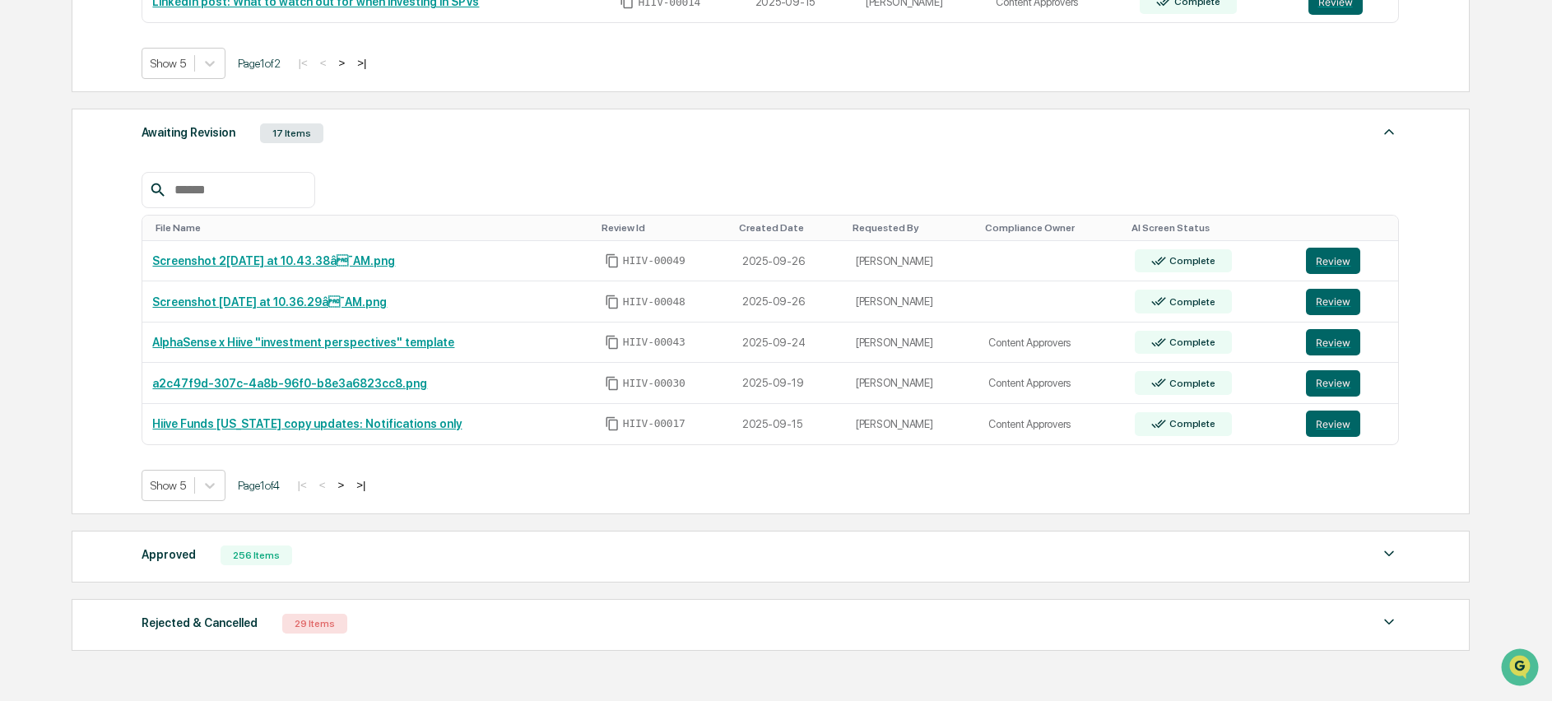
scroll to position [691, 0]
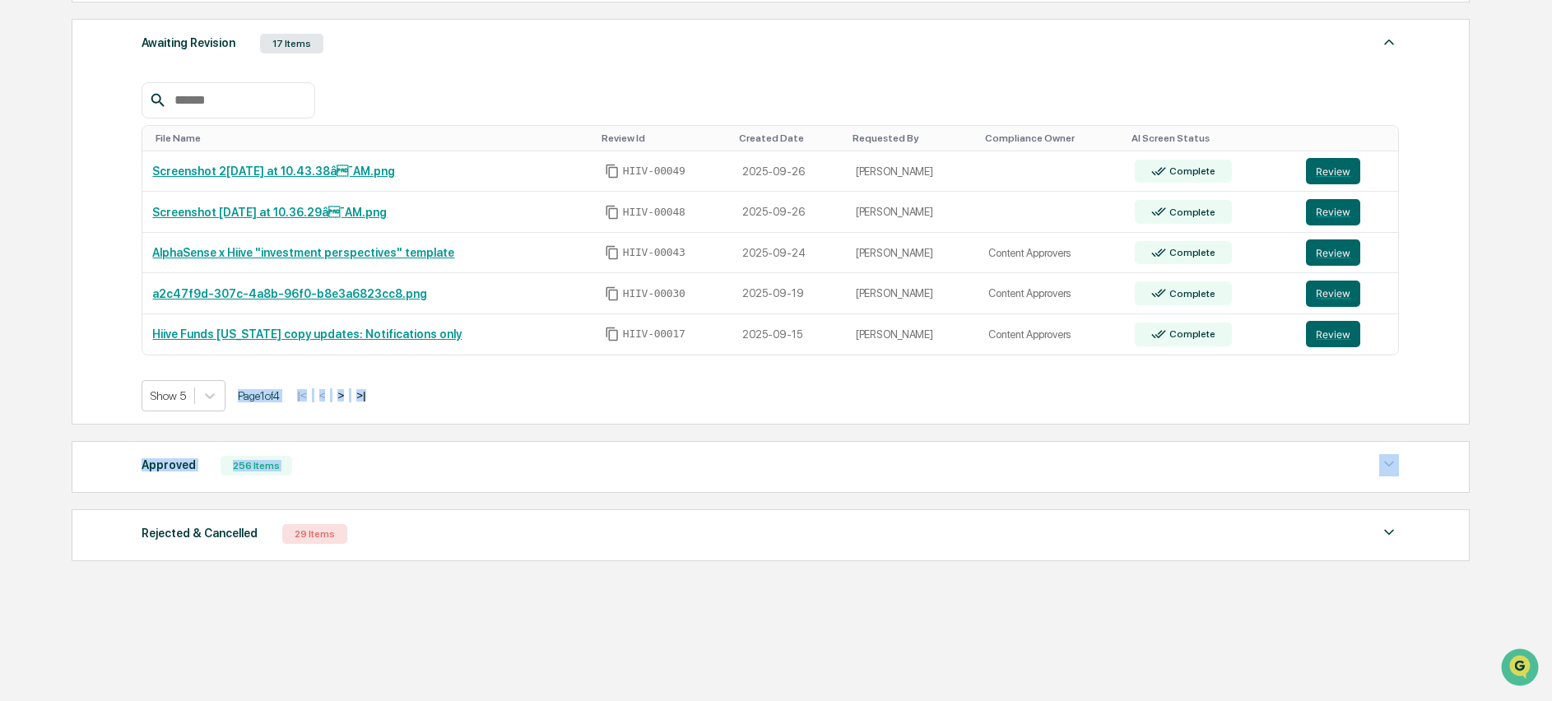
drag, startPoint x: 365, startPoint y: 478, endPoint x: 102, endPoint y: 375, distance: 282.7
click at [102, 375] on div "Action Required 6 Items File Name Review Id Created Date Requested By Complianc…" at bounding box center [770, 79] width 1396 height 981
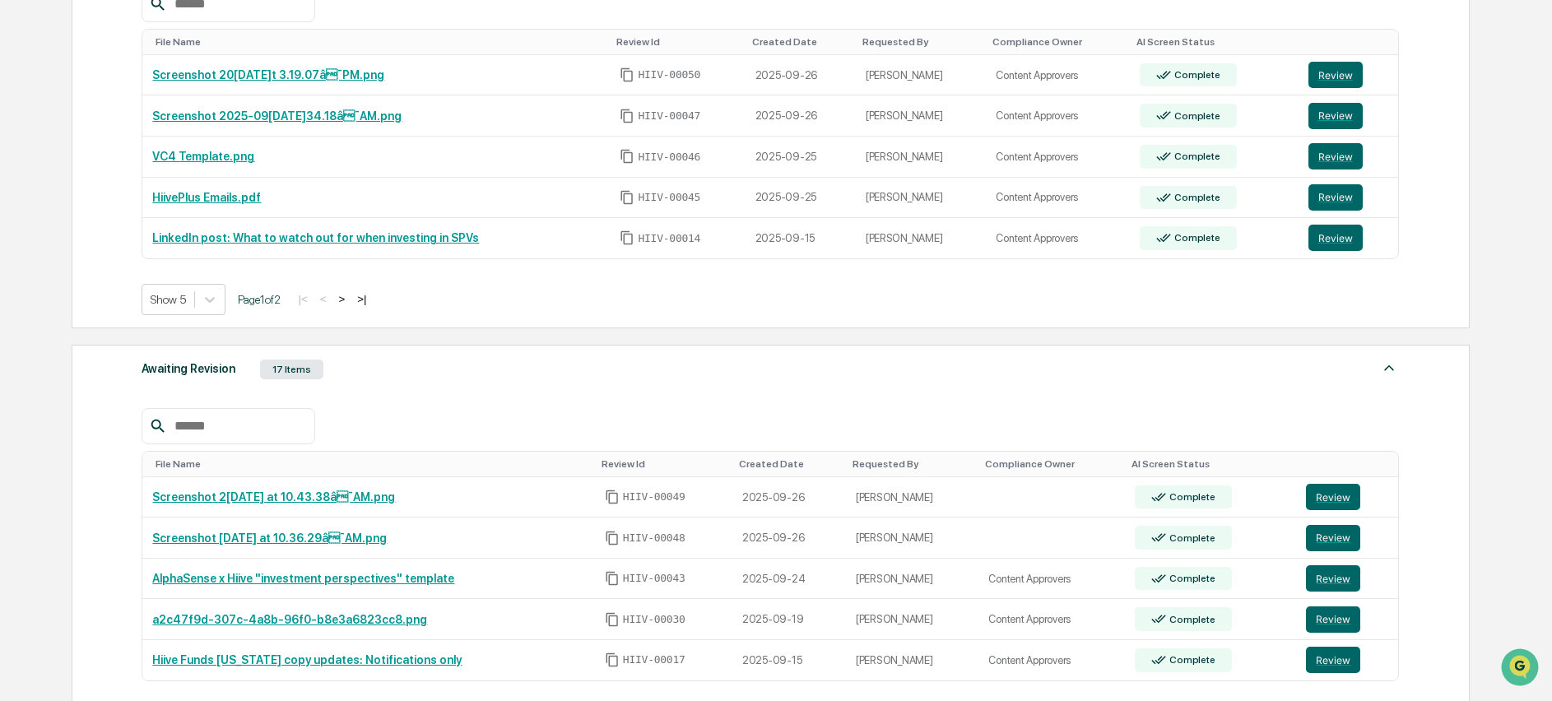
scroll to position [305, 0]
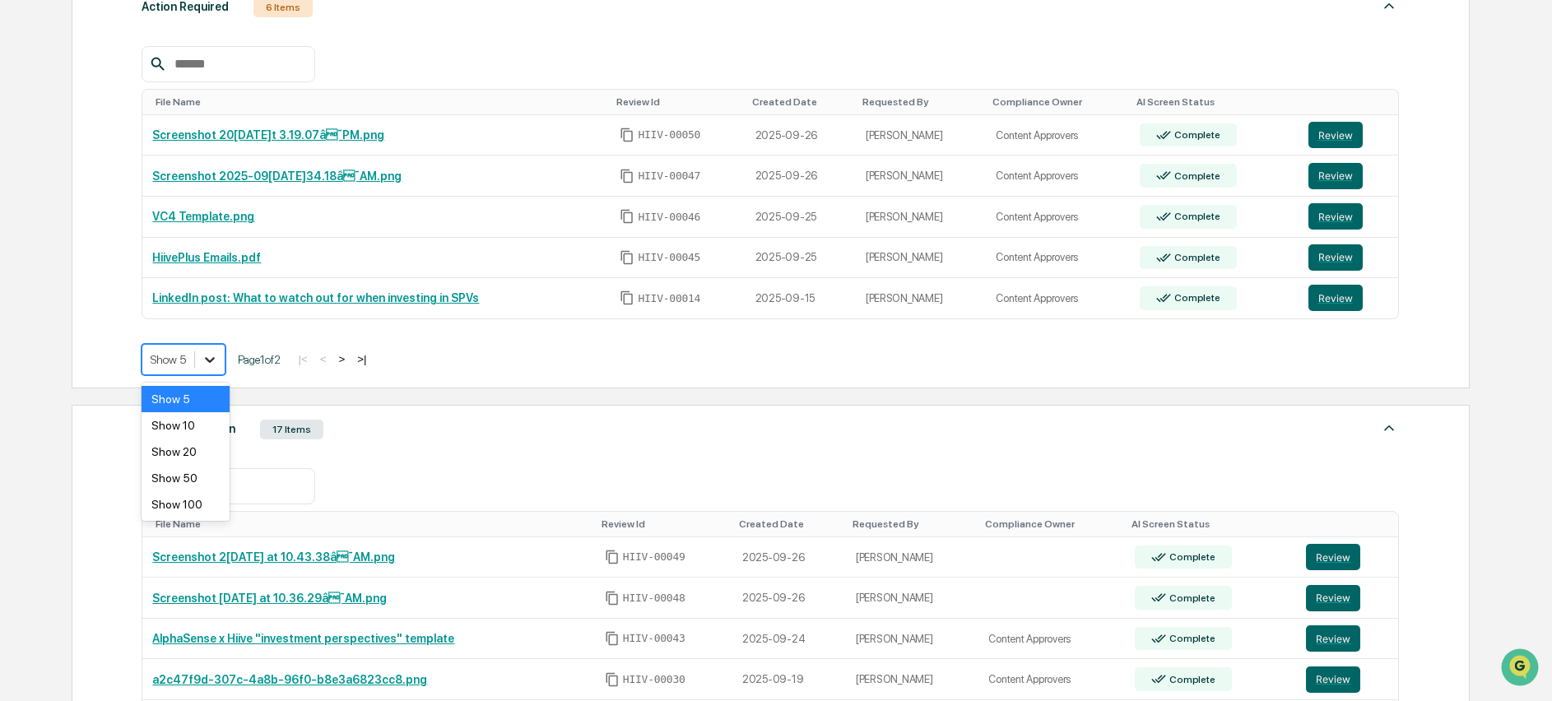
click at [211, 360] on icon at bounding box center [211, 360] width 10 height 6
click at [211, 472] on div "Show 50" at bounding box center [185, 478] width 87 height 26
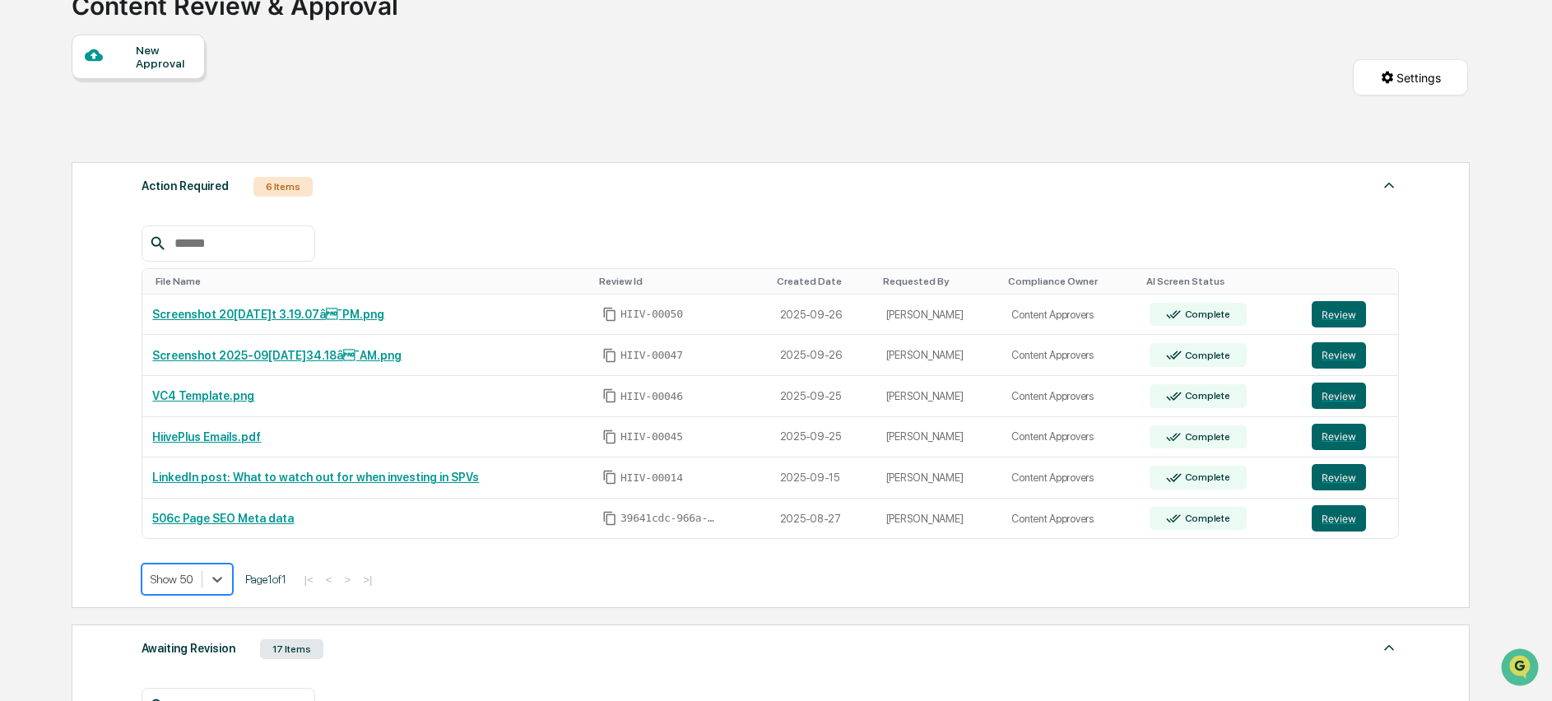
scroll to position [108, 0]
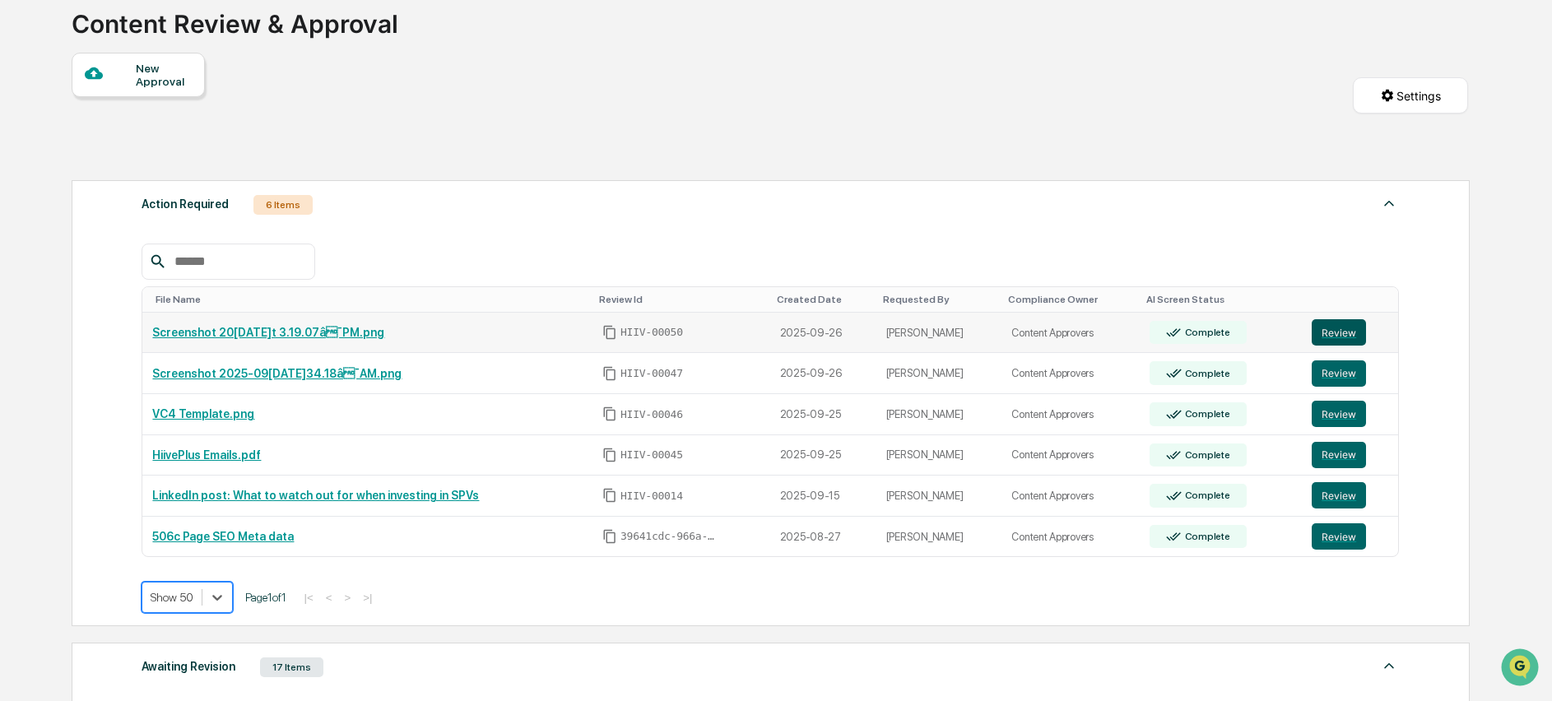
click at [1349, 329] on button "Review" at bounding box center [1339, 332] width 54 height 26
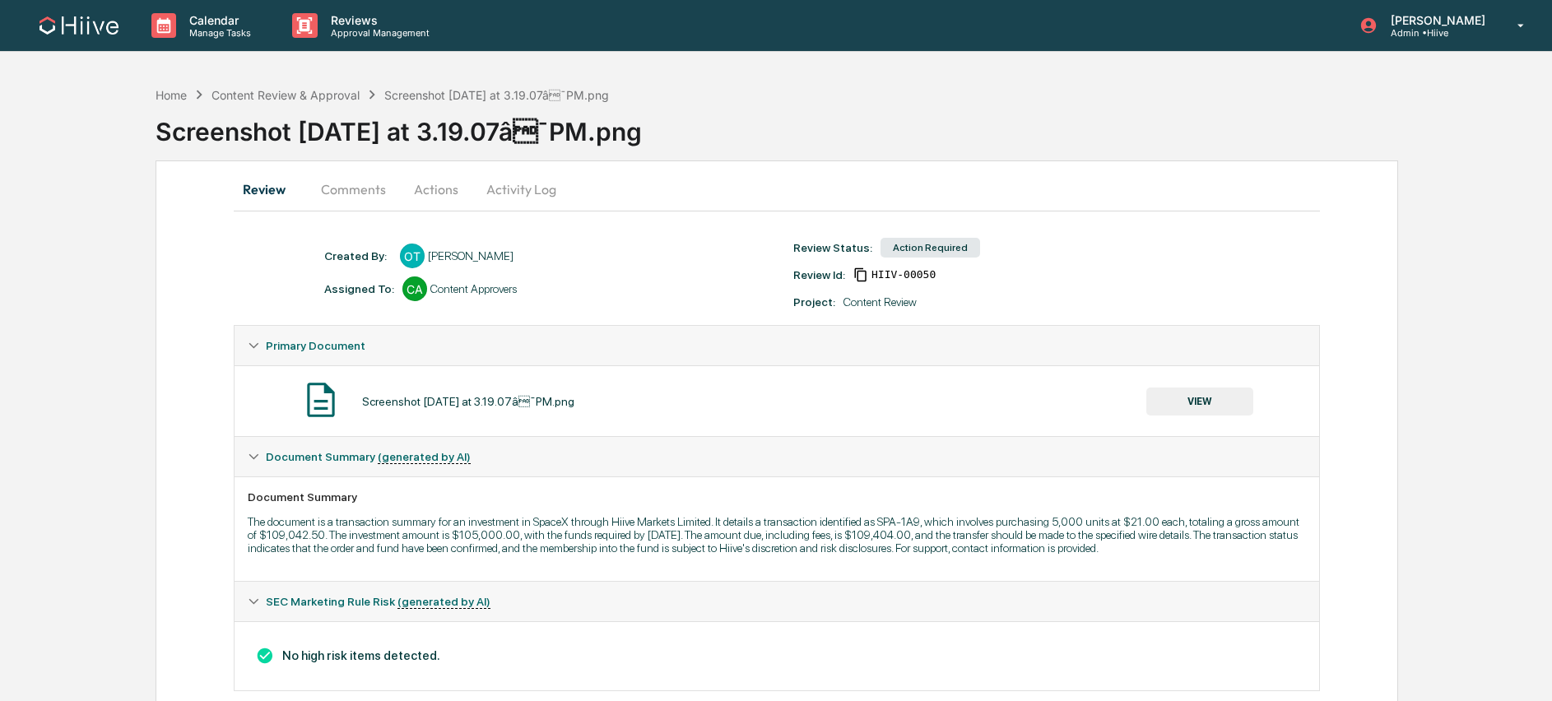
click at [353, 193] on button "Comments" at bounding box center [353, 188] width 91 height 39
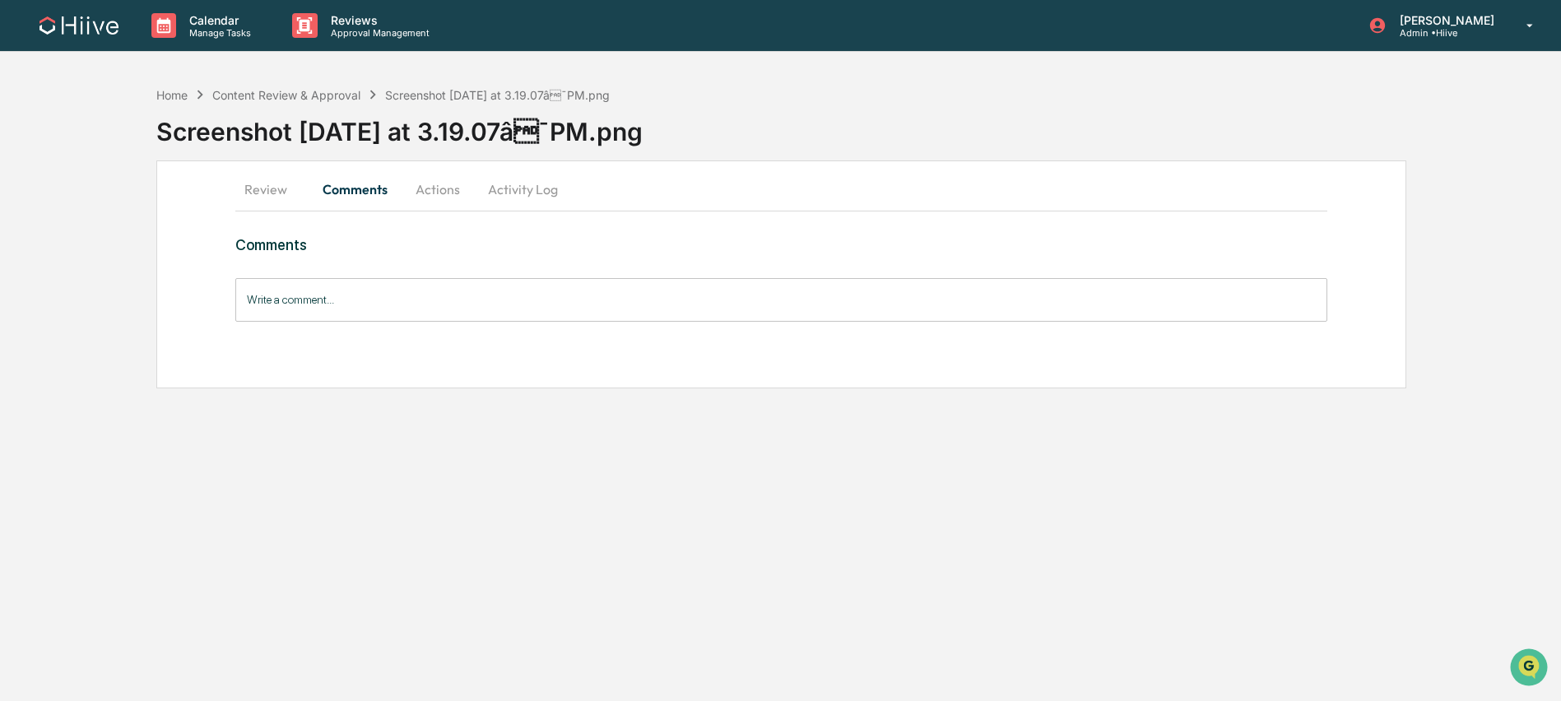
click at [279, 197] on button "Review" at bounding box center [272, 188] width 74 height 39
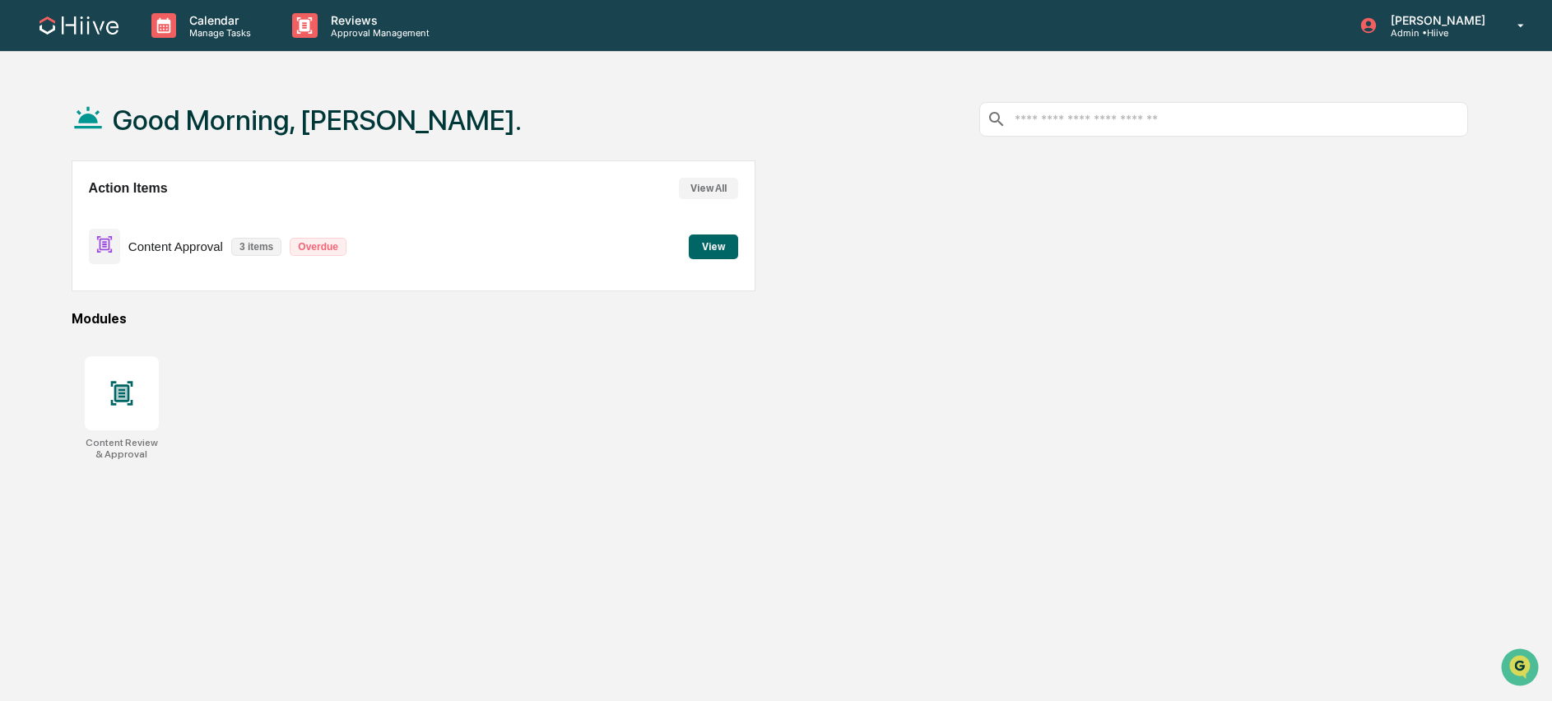
click at [711, 252] on button "View" at bounding box center [713, 246] width 49 height 25
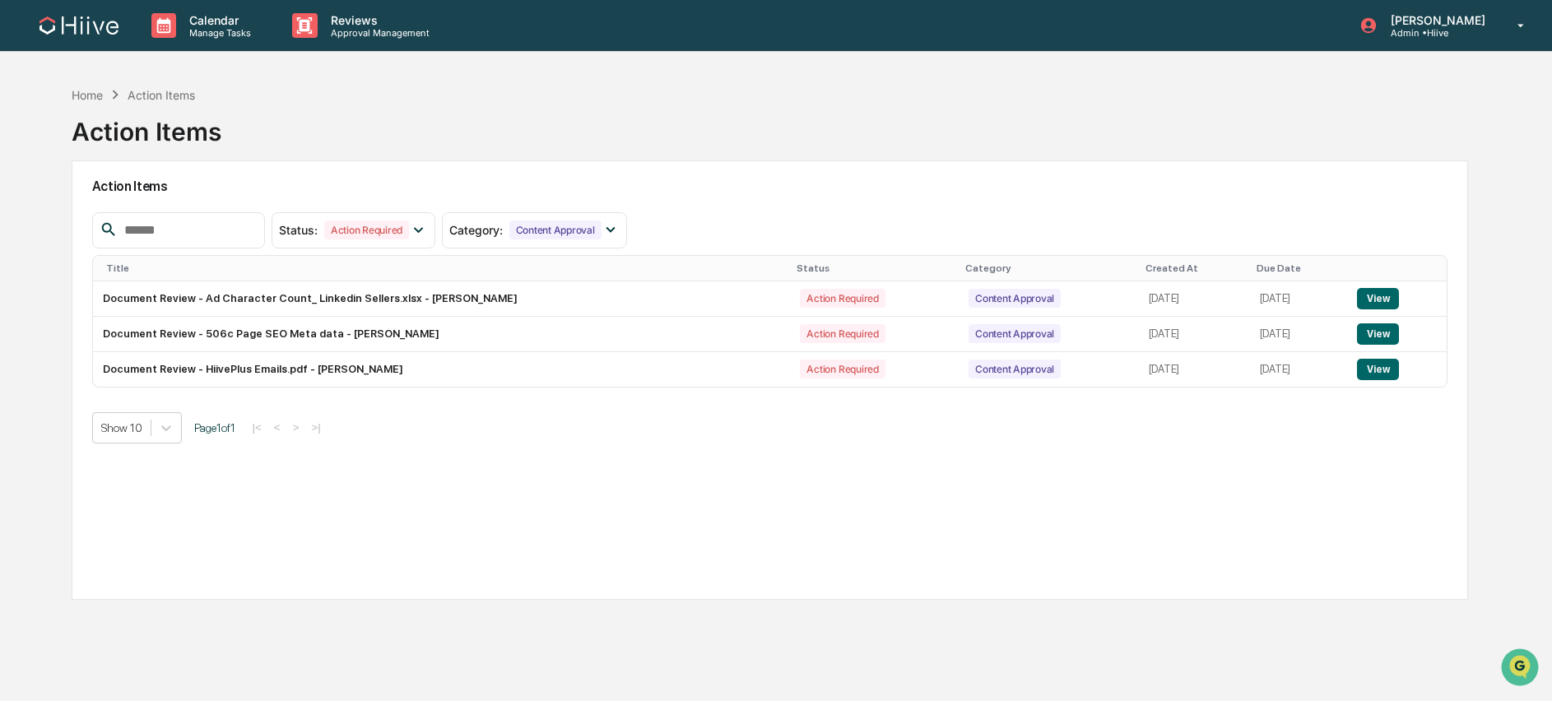
click at [172, 98] on div "Action Items" at bounding box center [161, 95] width 67 height 14
click at [99, 96] on div "Home" at bounding box center [87, 95] width 31 height 14
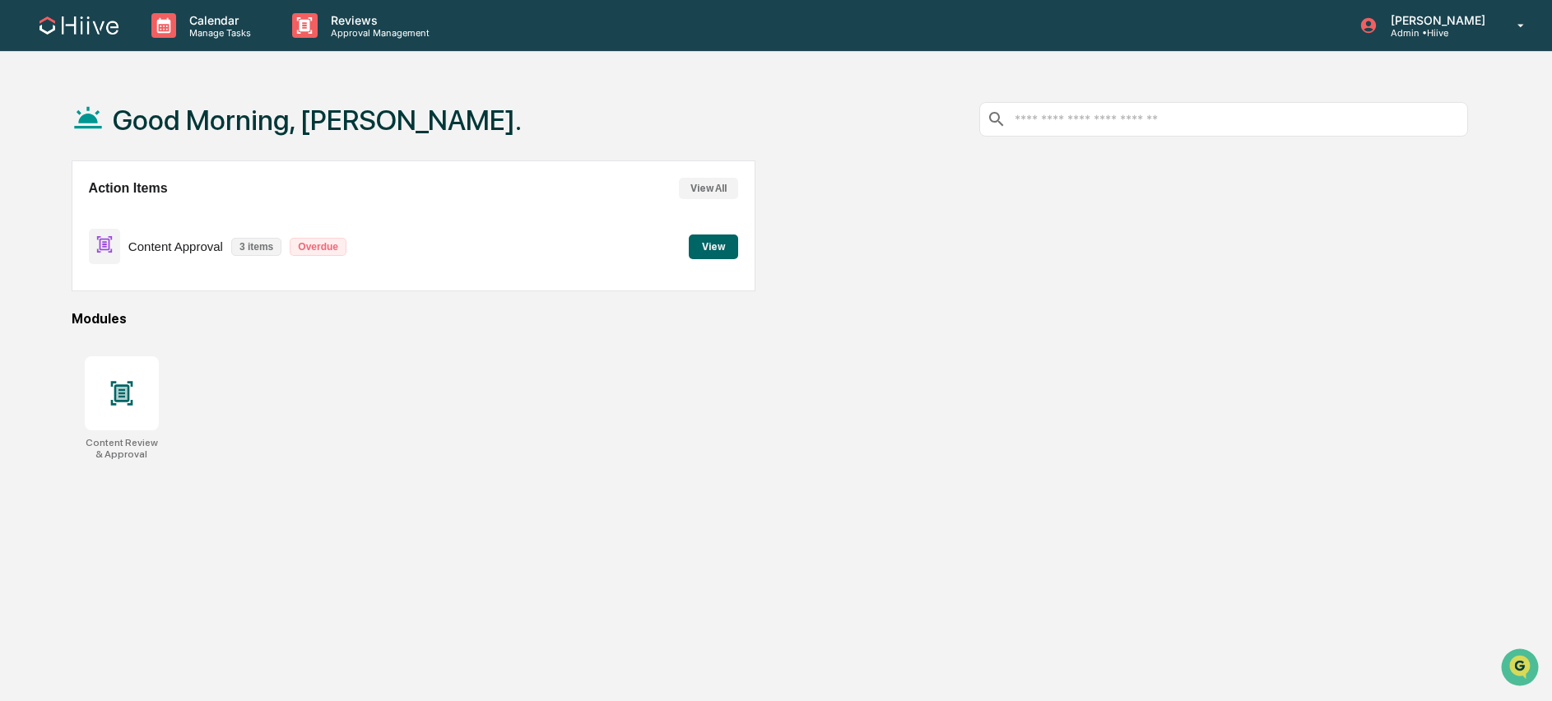
click at [709, 248] on button "View" at bounding box center [713, 246] width 49 height 25
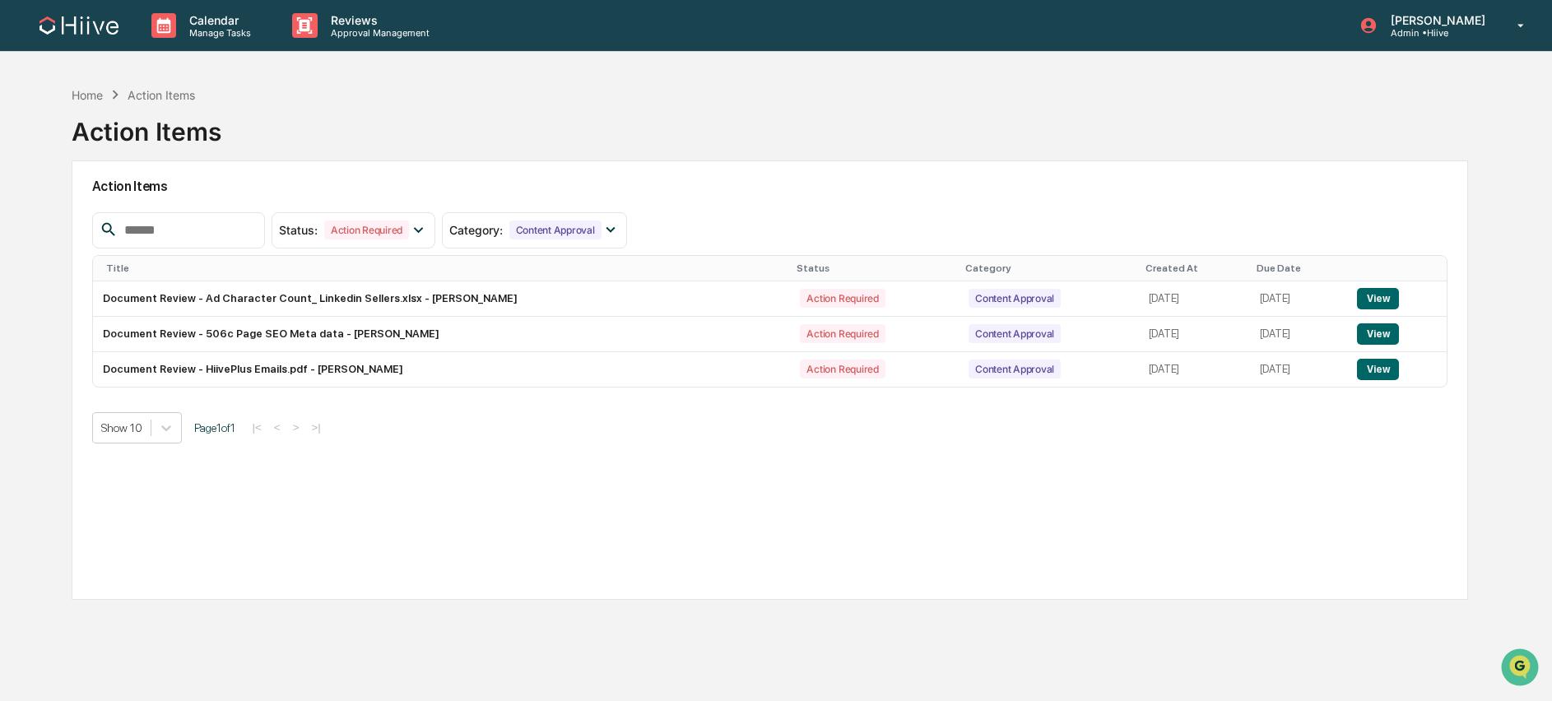
click at [152, 91] on div "Action Items" at bounding box center [161, 95] width 67 height 14
click at [82, 95] on div "Home" at bounding box center [87, 95] width 31 height 14
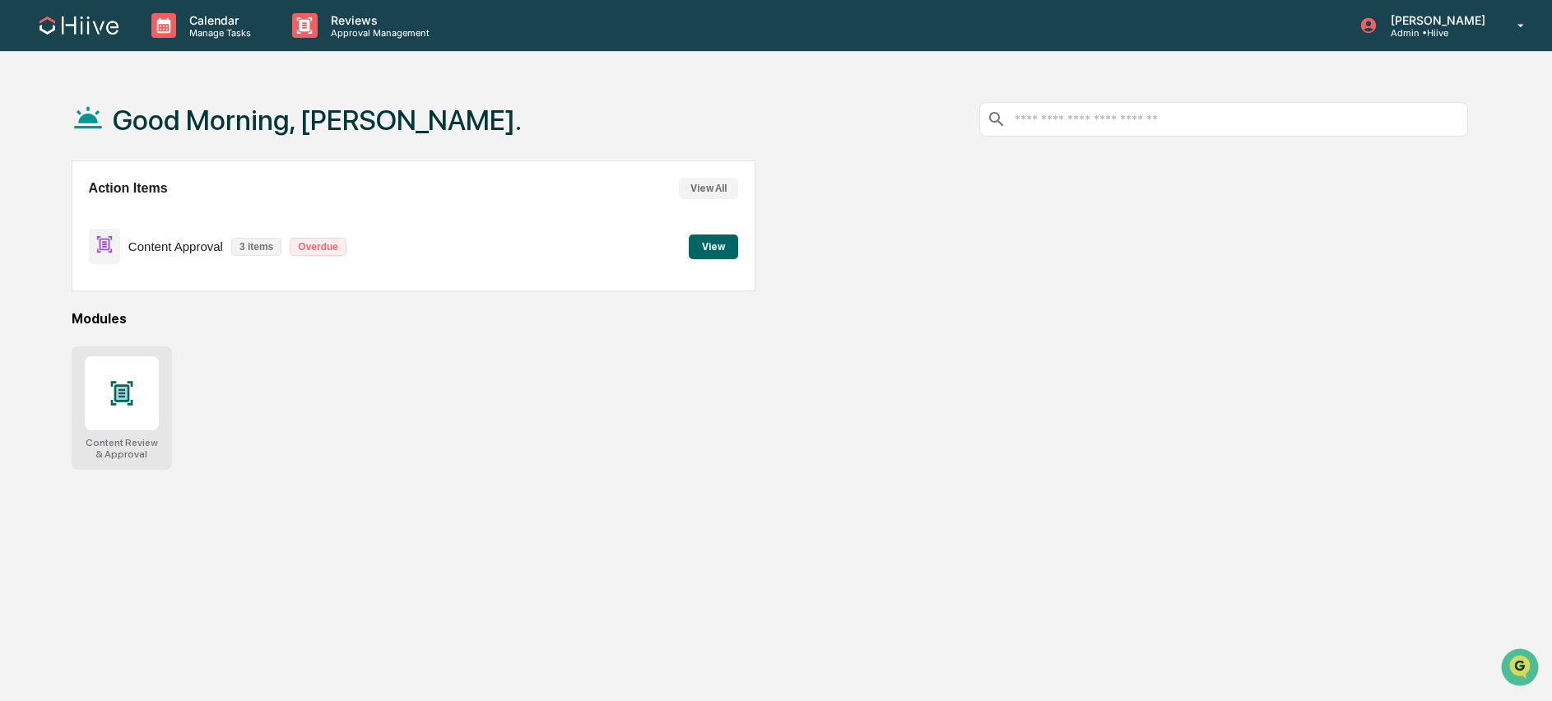
click at [116, 388] on icon at bounding box center [121, 393] width 11 height 13
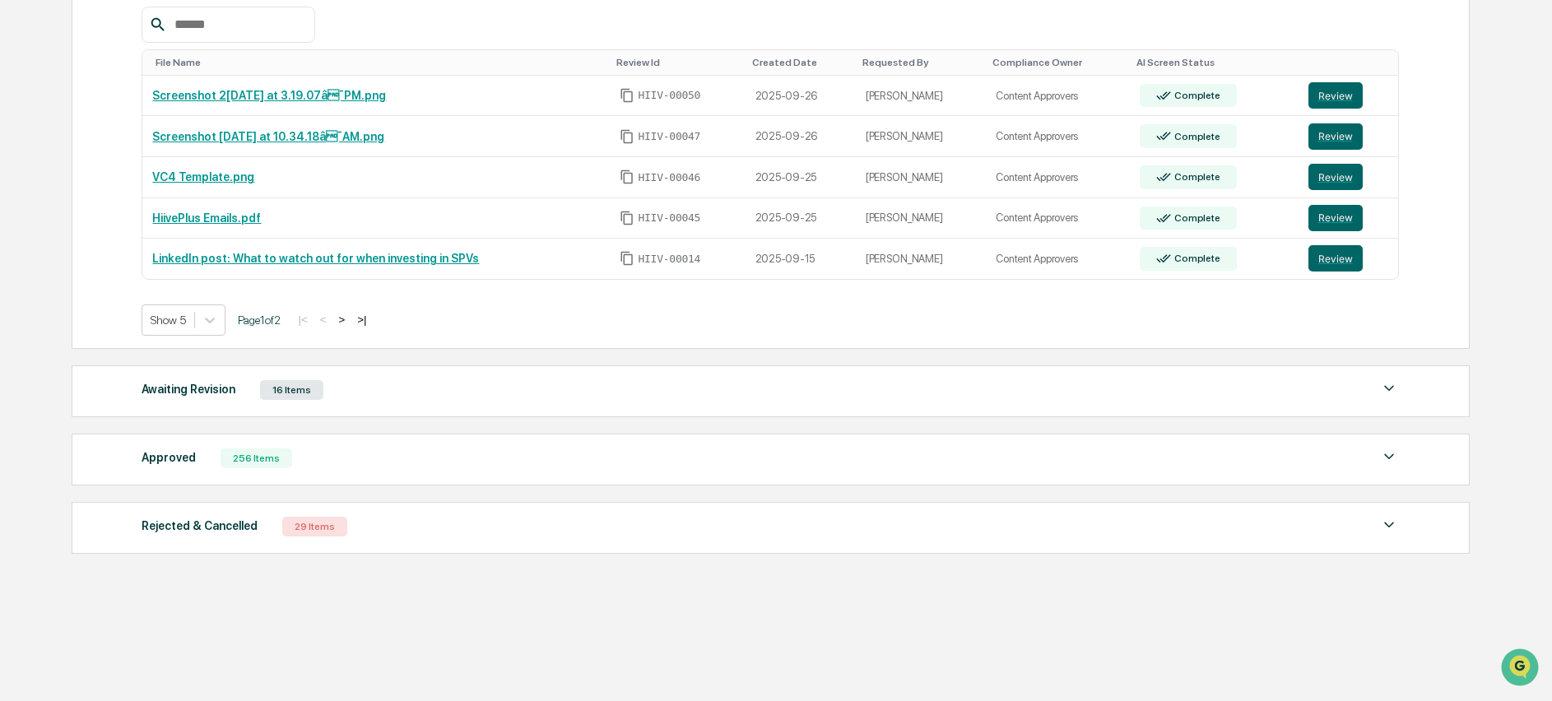
scroll to position [346, 0]
click at [189, 387] on div "Awaiting Revision" at bounding box center [189, 388] width 94 height 21
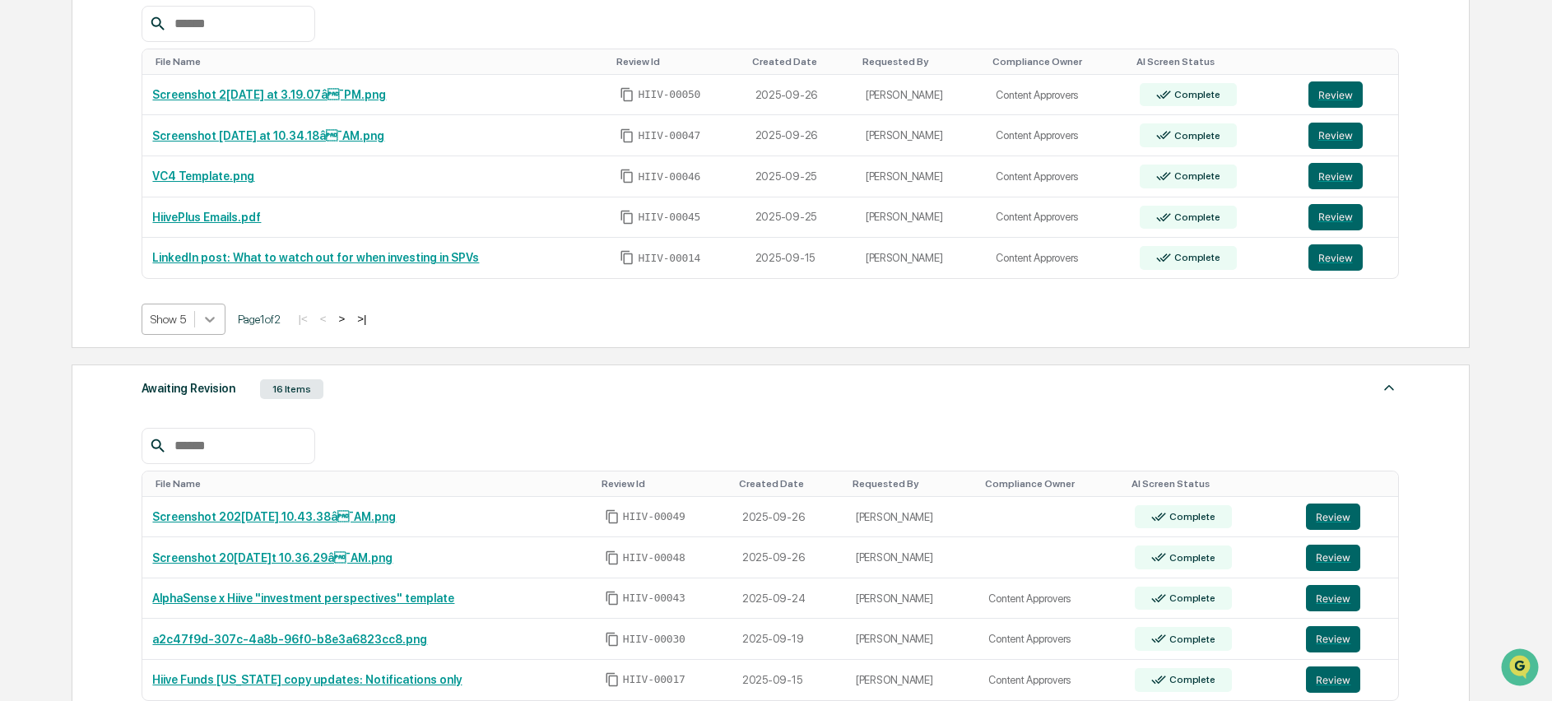
click at [213, 319] on icon at bounding box center [210, 319] width 16 height 16
click at [204, 416] on div "Show 20" at bounding box center [185, 411] width 87 height 26
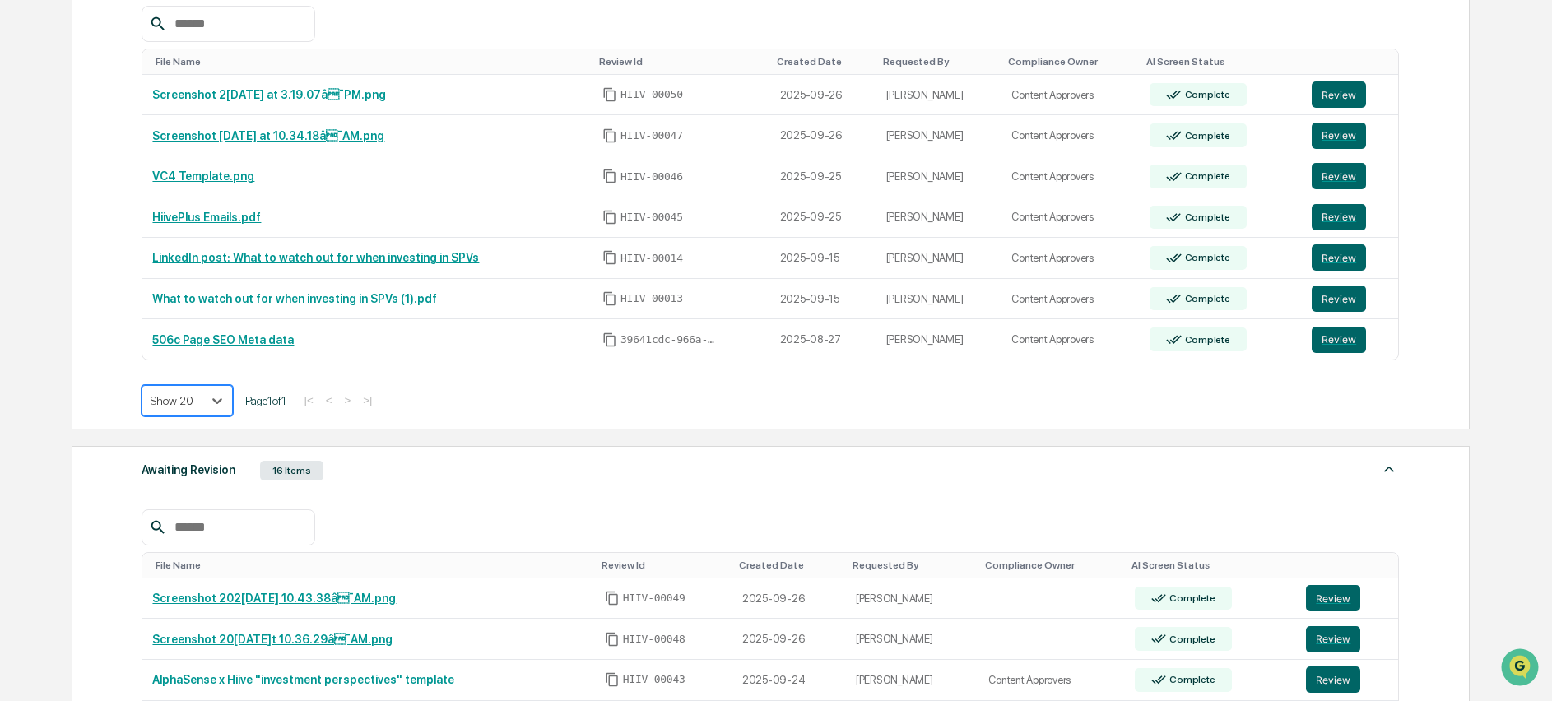
scroll to position [247, 0]
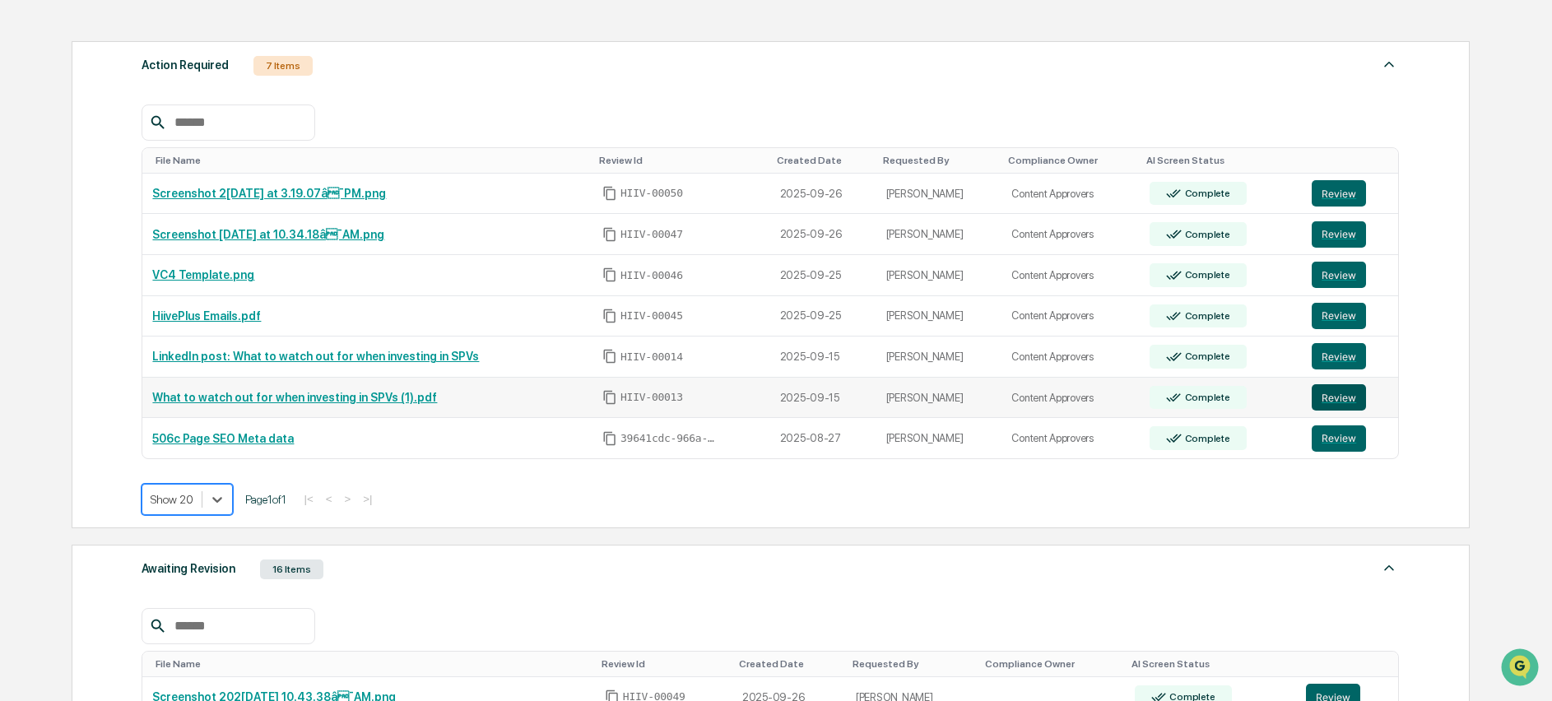
click at [1341, 402] on button "Review" at bounding box center [1339, 397] width 54 height 26
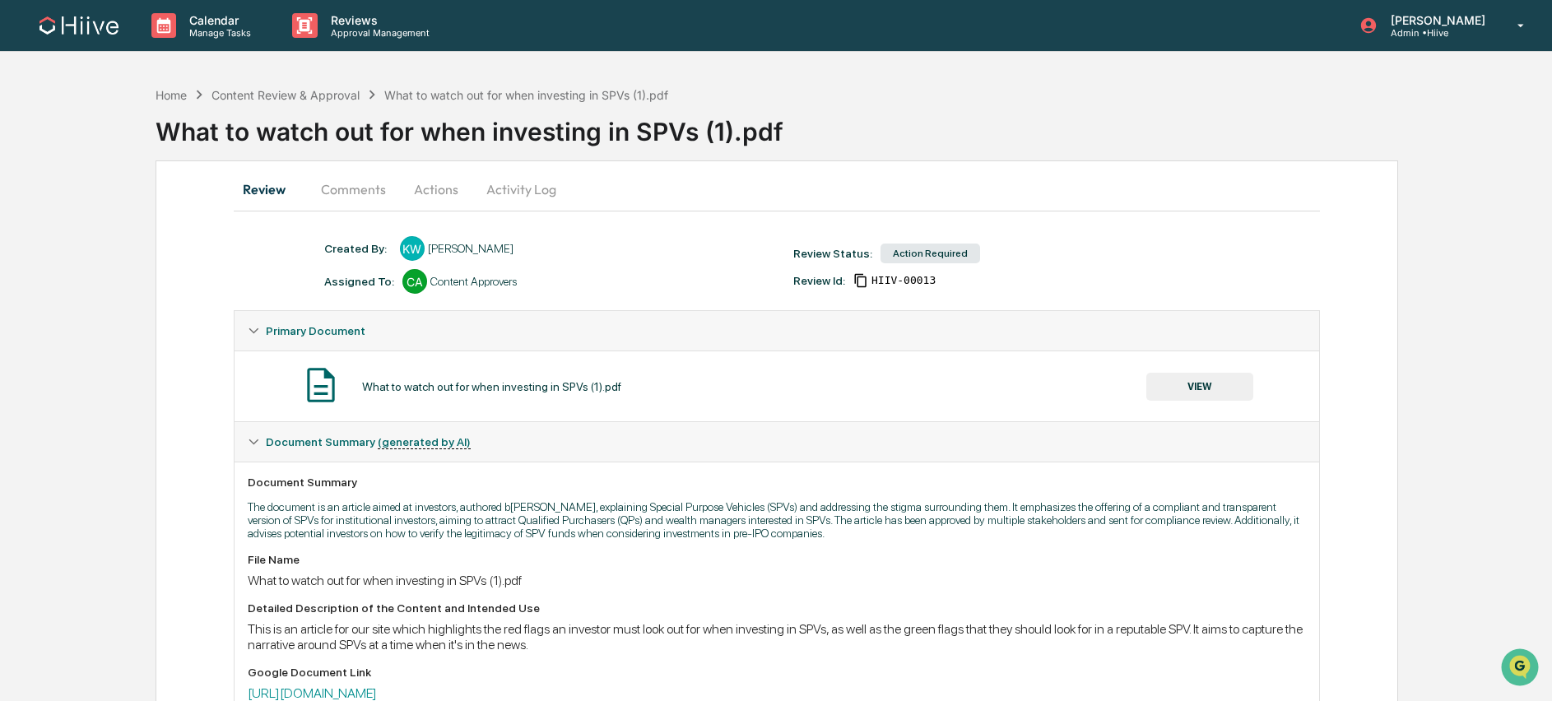
click at [321, 193] on button "Comments" at bounding box center [353, 188] width 91 height 39
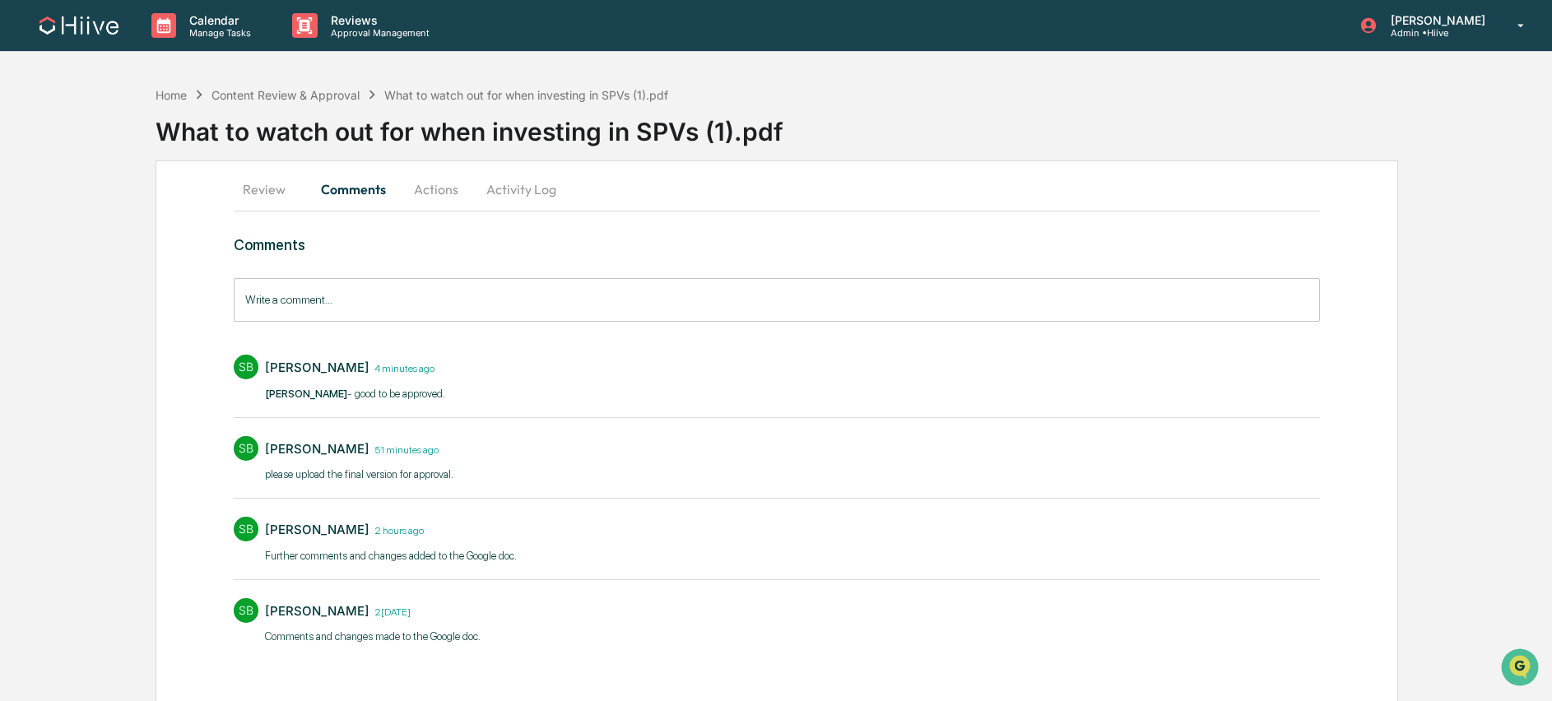
click at [267, 193] on button "Review" at bounding box center [271, 188] width 74 height 39
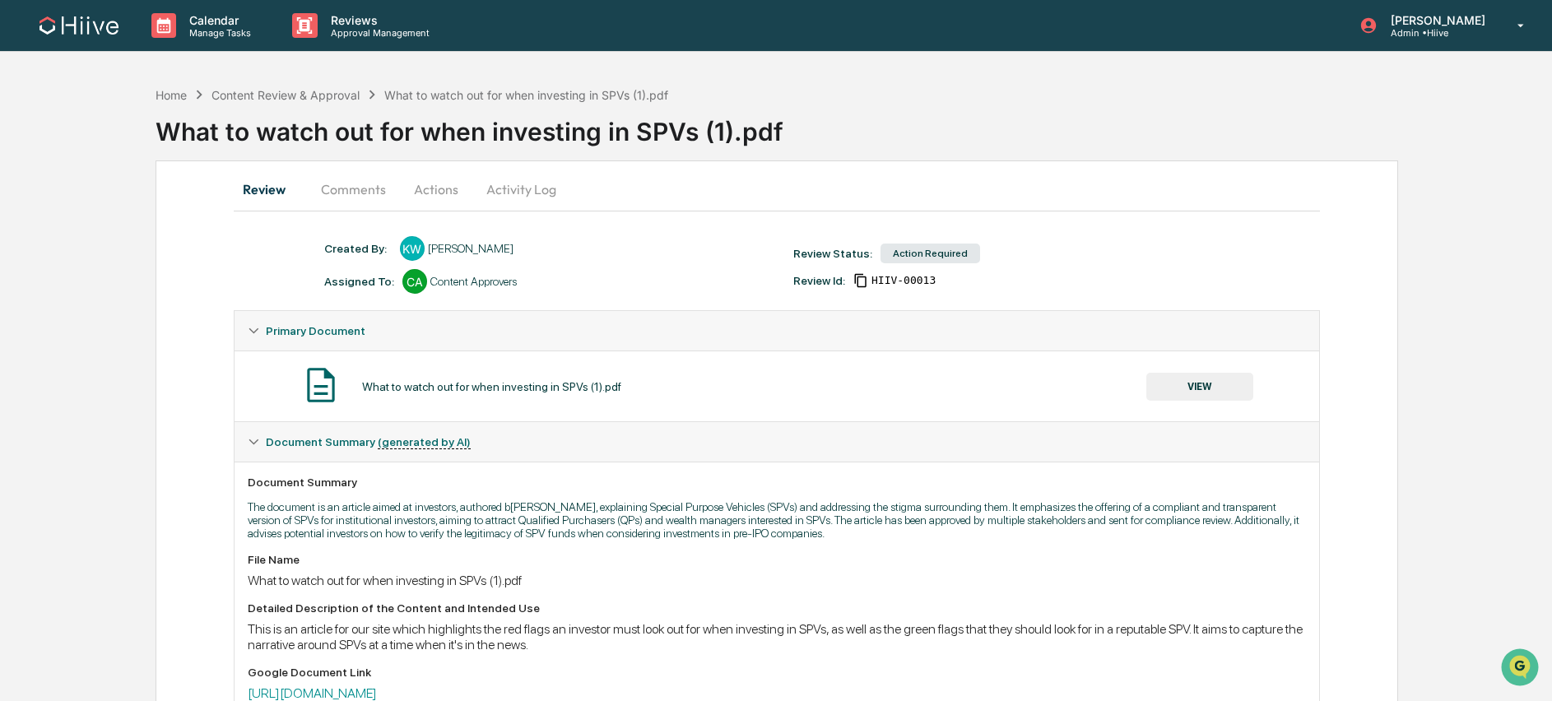
click at [1210, 383] on button "VIEW" at bounding box center [1199, 387] width 107 height 28
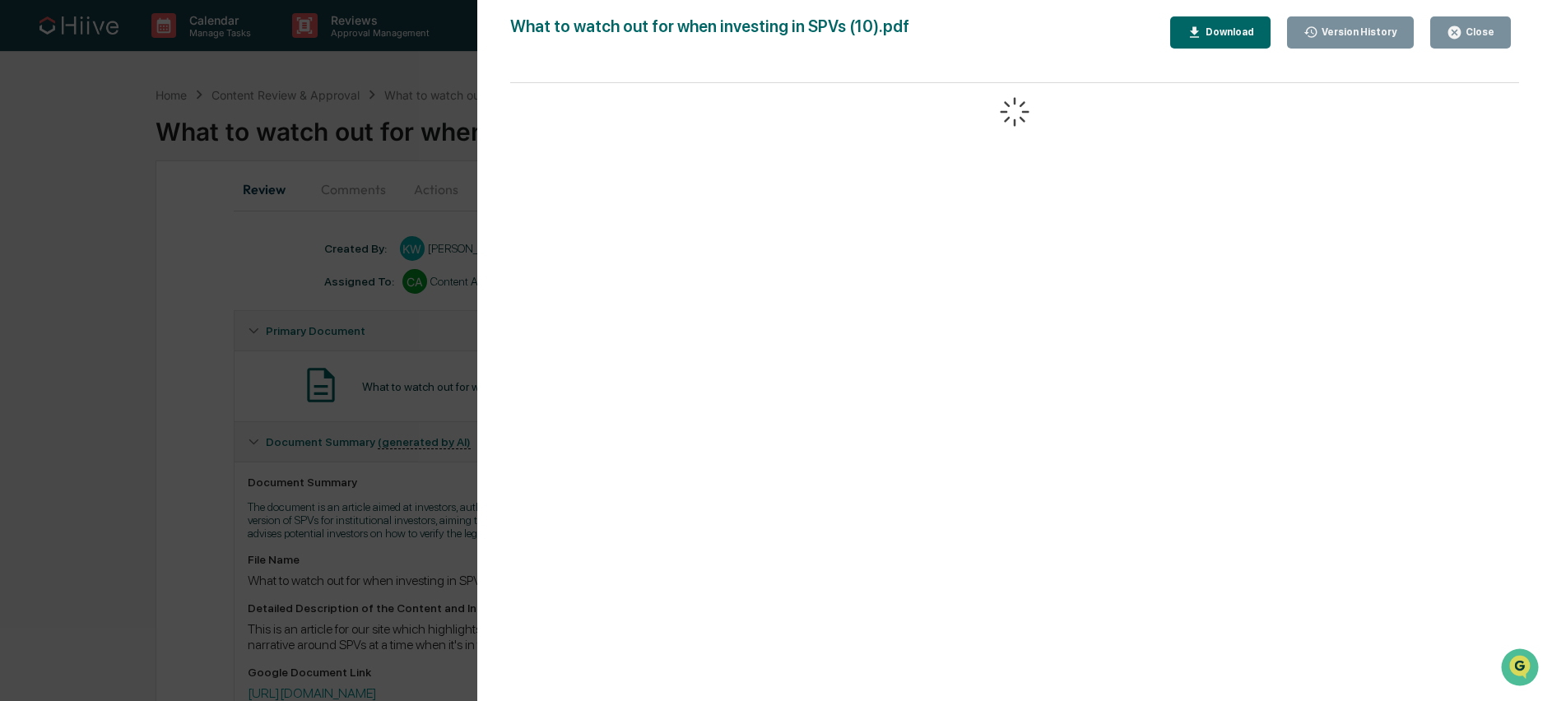
click at [1504, 29] on button "Close" at bounding box center [1470, 32] width 81 height 32
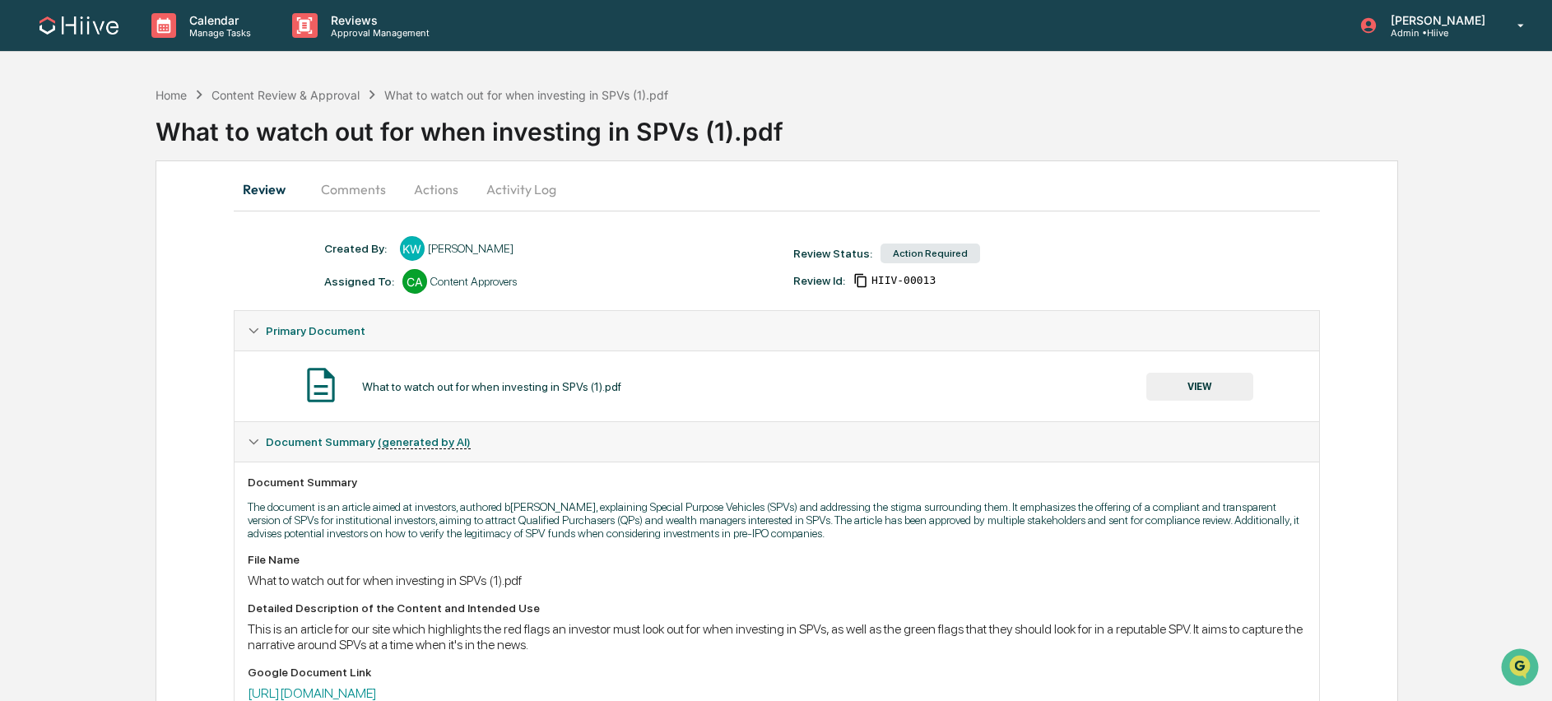
click at [444, 183] on button "Actions" at bounding box center [436, 188] width 74 height 39
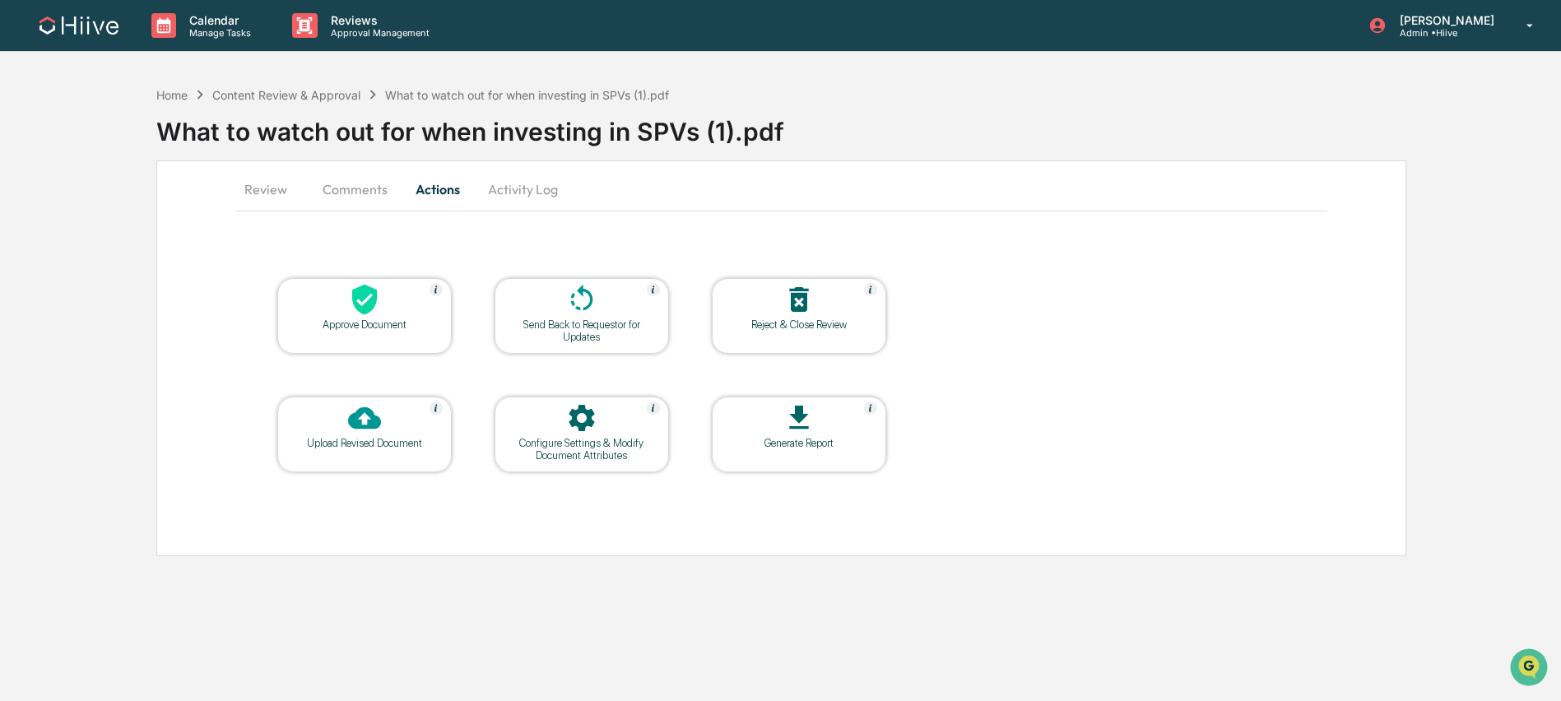
click at [367, 324] on div "Approve Document" at bounding box center [364, 324] width 148 height 12
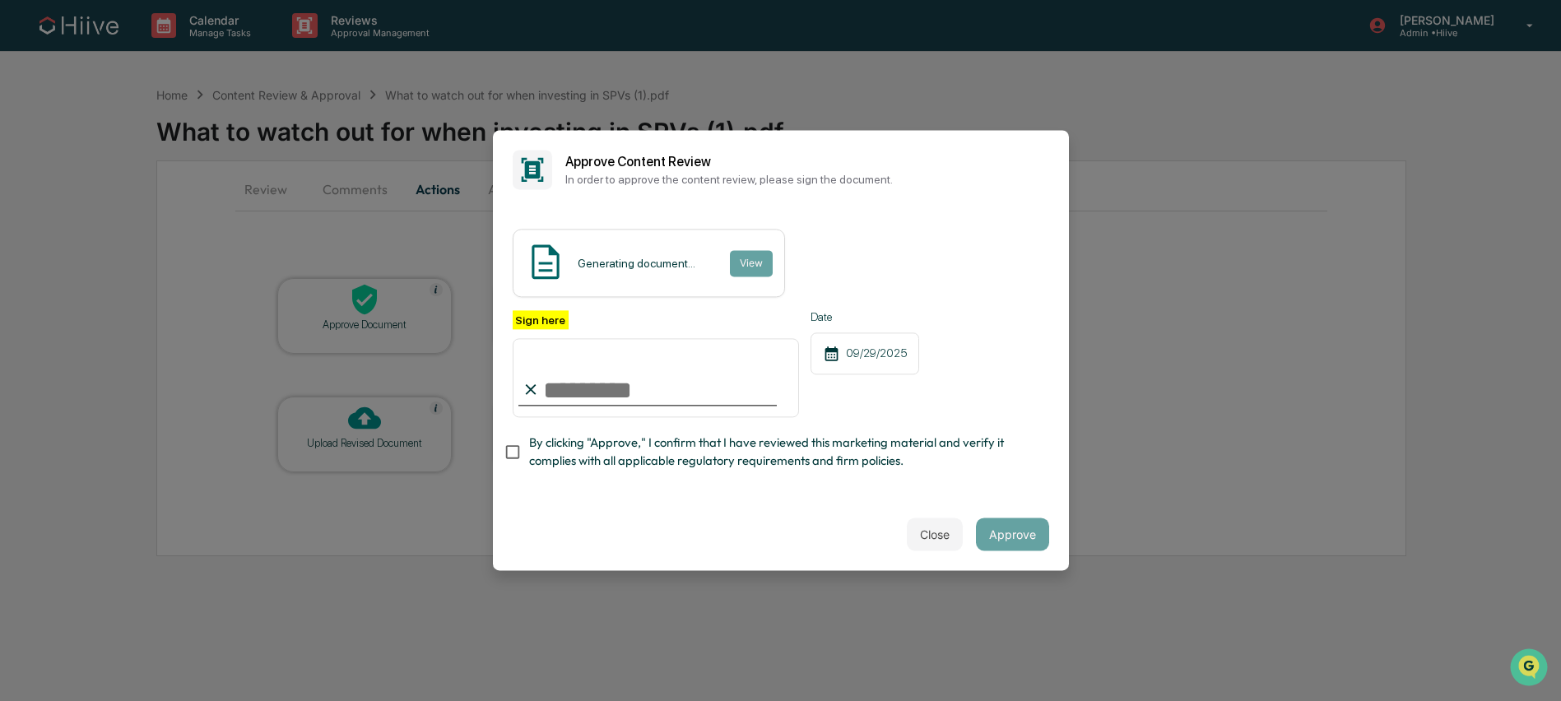
type input "**********"
click at [1022, 535] on button "Approve" at bounding box center [1012, 534] width 73 height 33
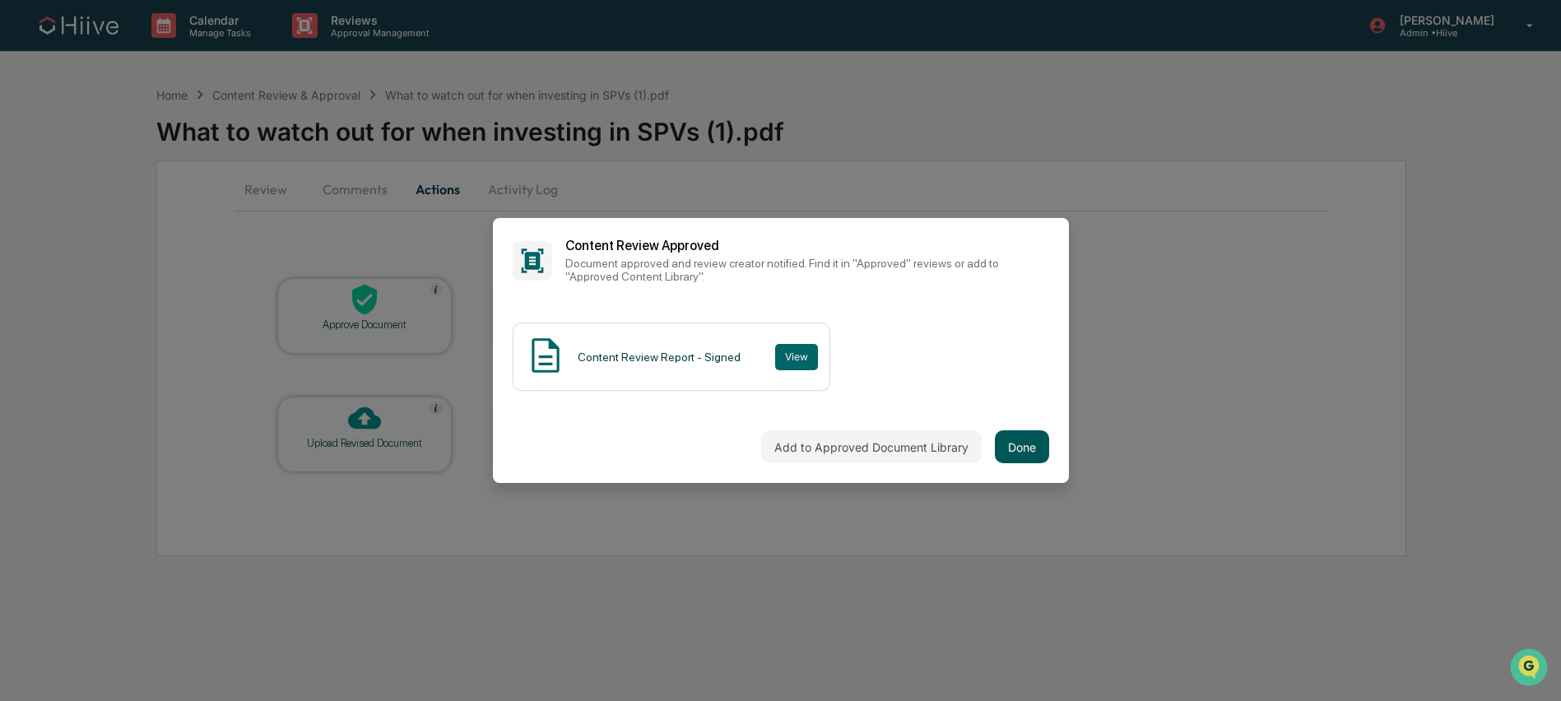
click at [1028, 456] on button "Done" at bounding box center [1022, 446] width 54 height 33
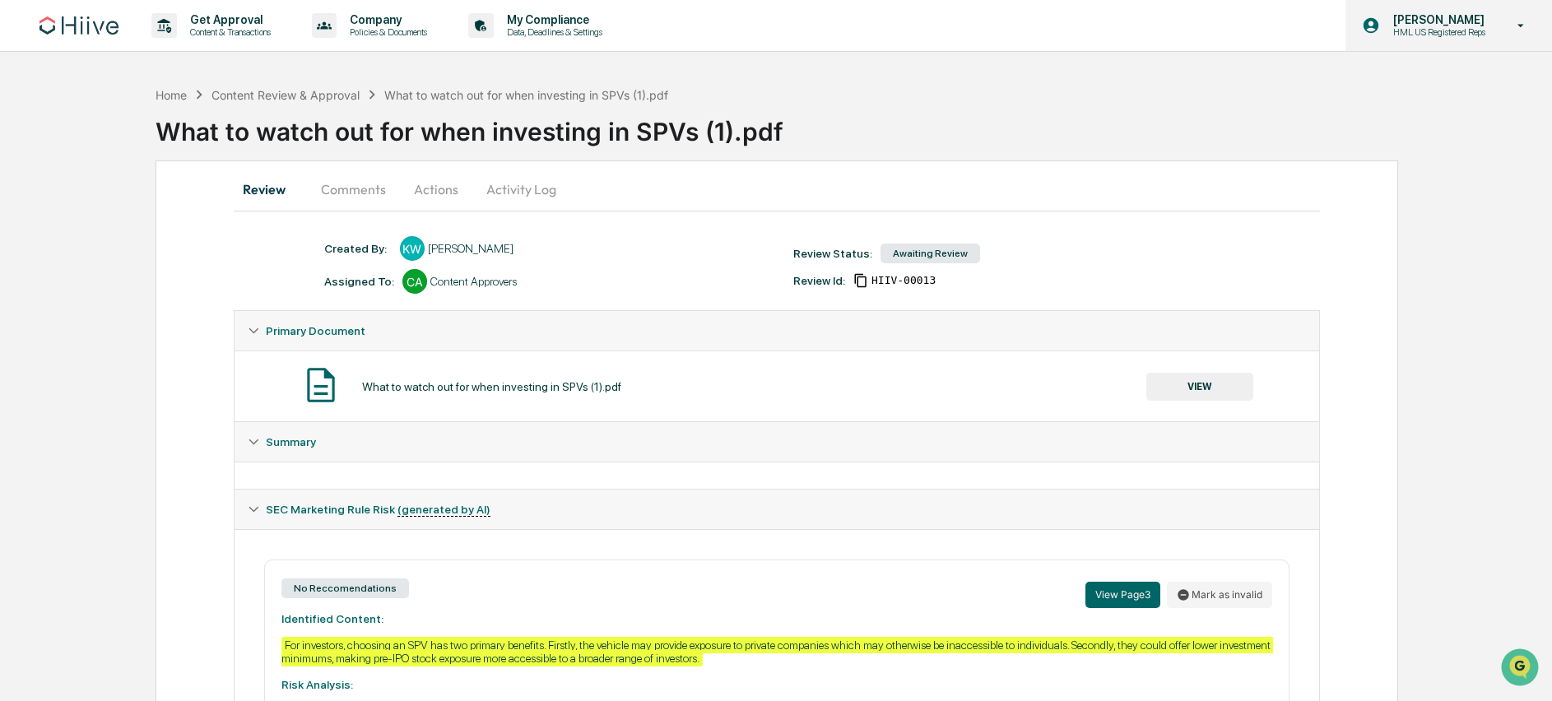
click at [1411, 24] on p "[PERSON_NAME]" at bounding box center [1437, 19] width 114 height 13
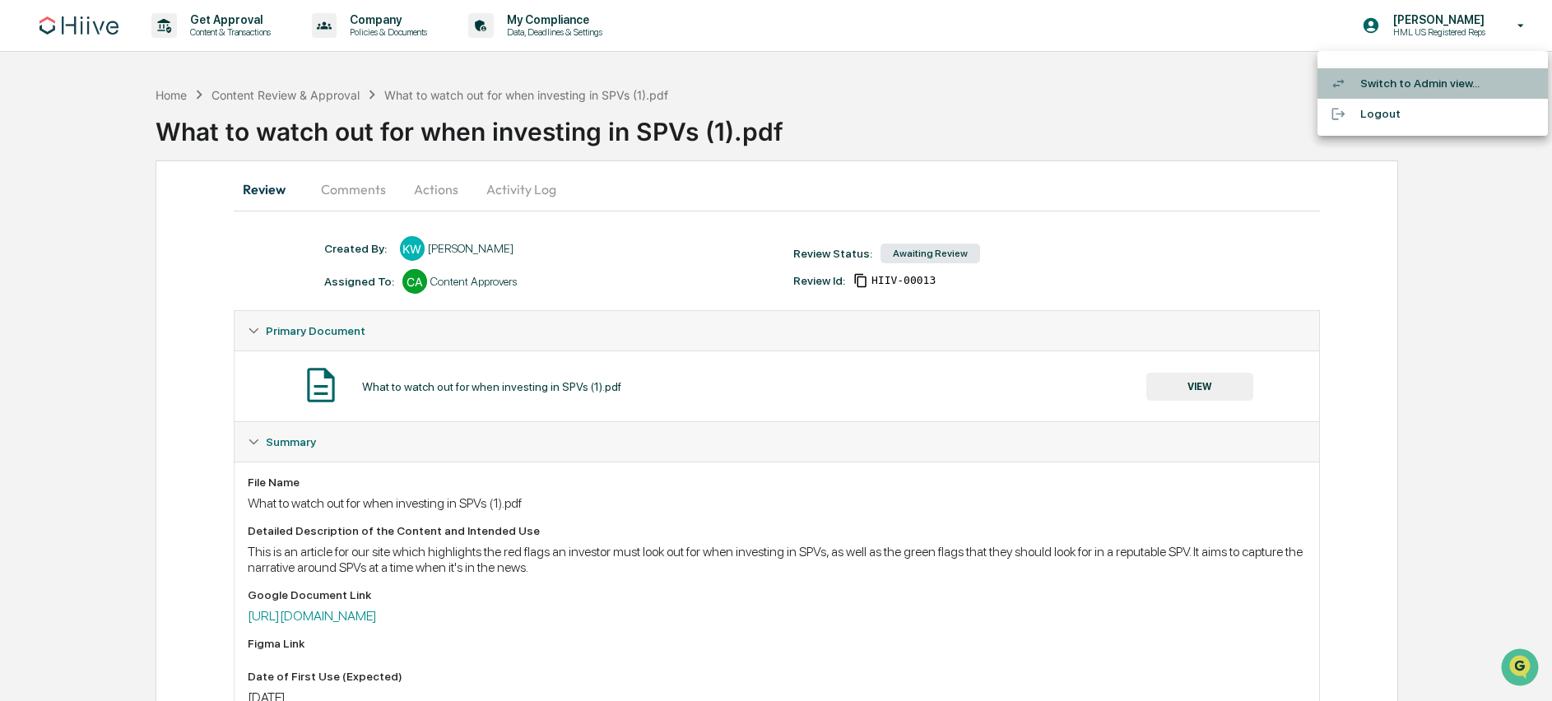
click at [1405, 81] on li "Switch to Admin view..." at bounding box center [1432, 83] width 230 height 30
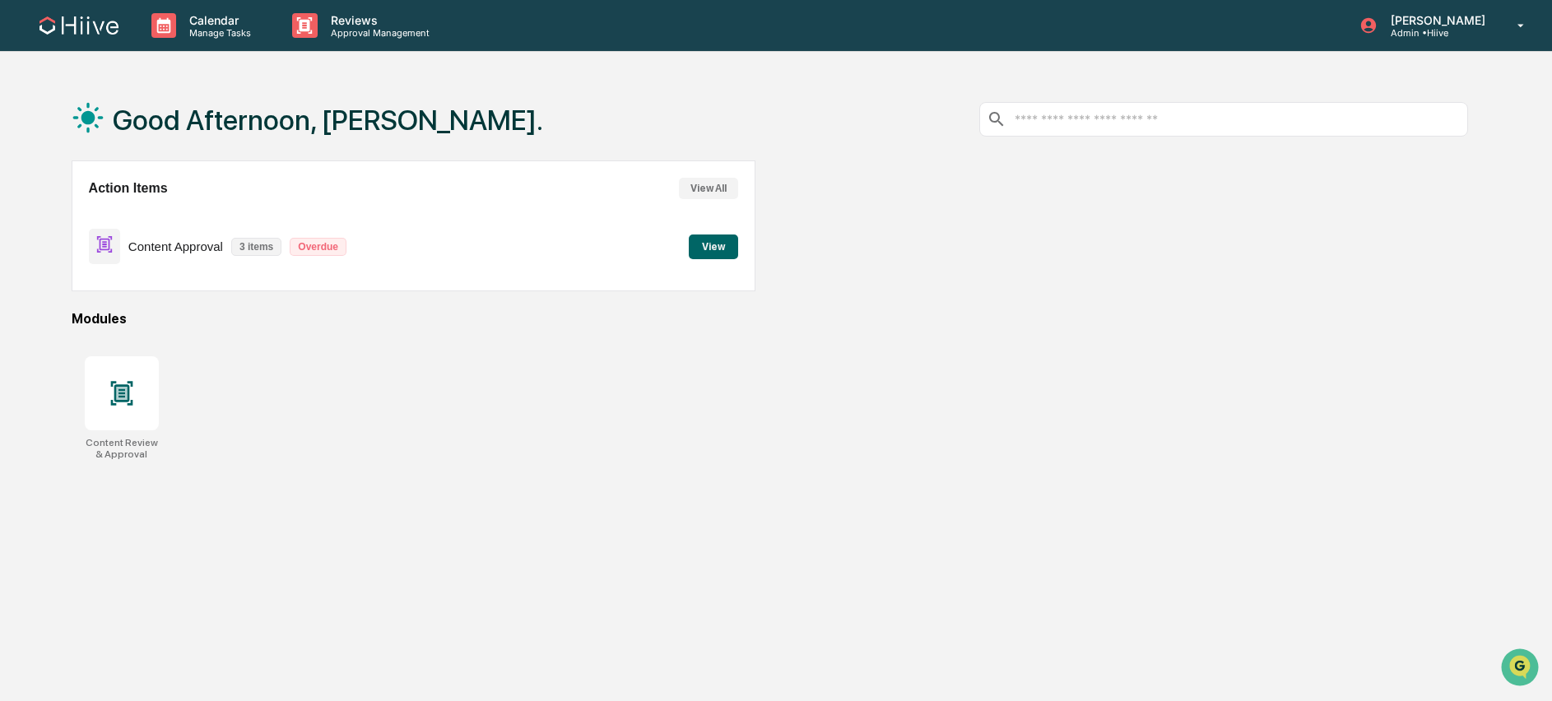
click at [710, 251] on button "View" at bounding box center [713, 246] width 49 height 25
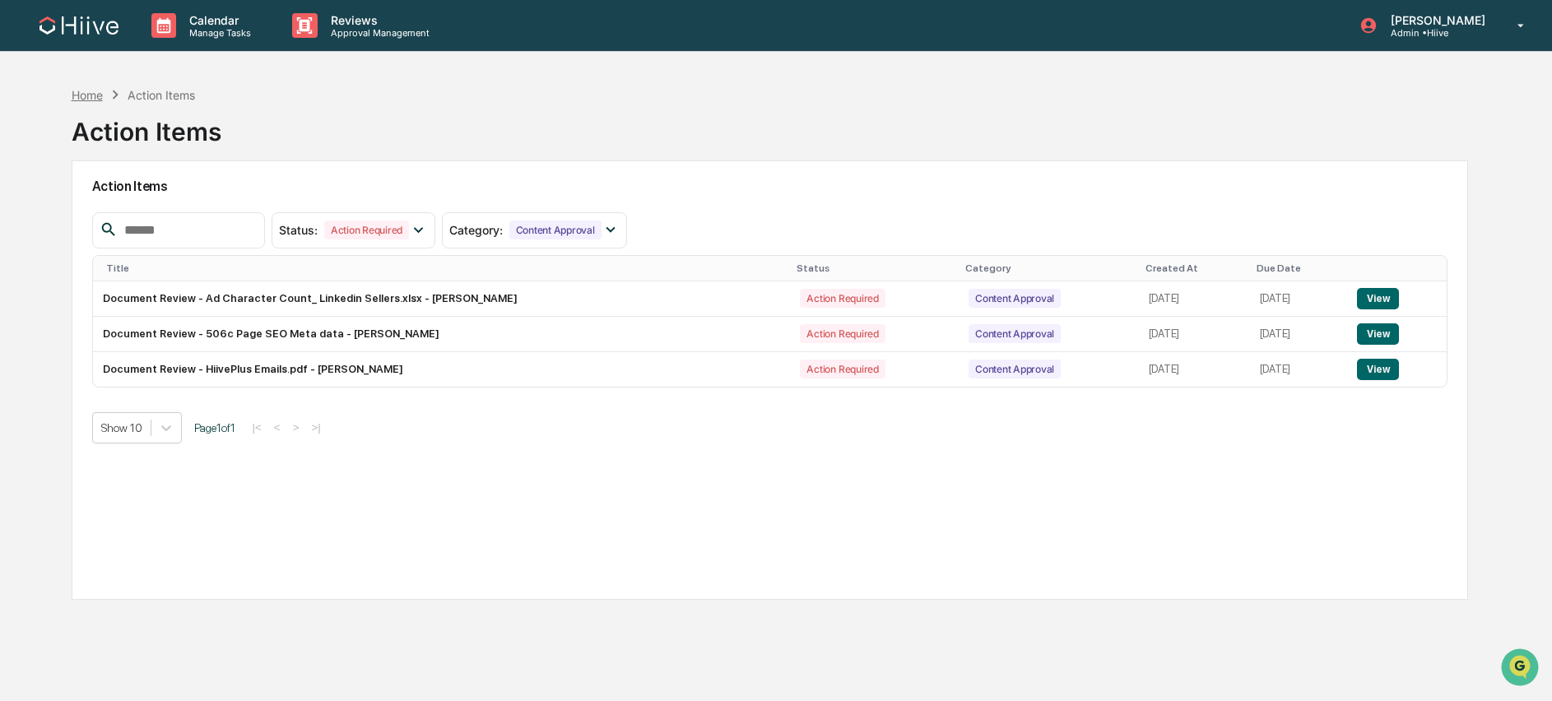
click at [93, 93] on div "Home" at bounding box center [87, 95] width 31 height 14
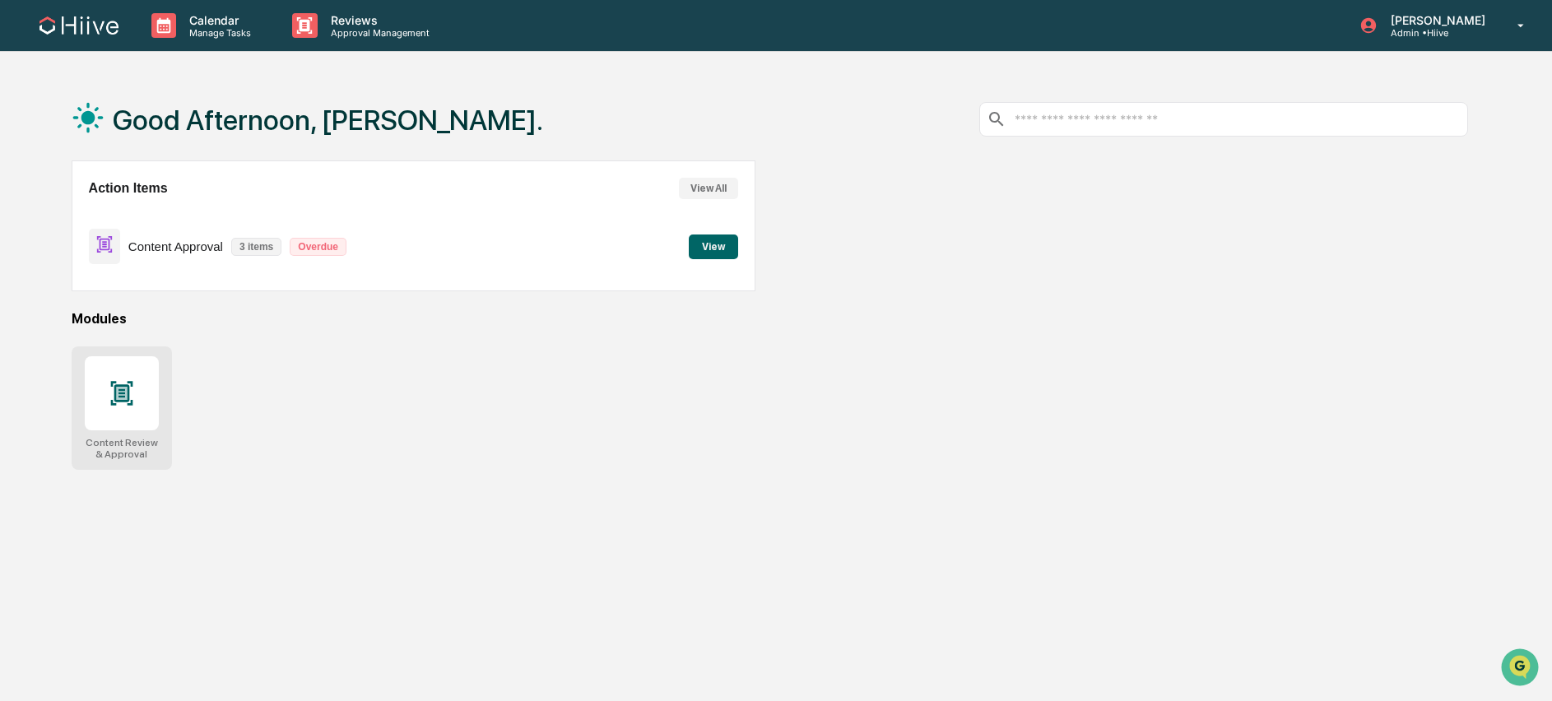
click at [91, 464] on div "Content Review & Approval" at bounding box center [122, 407] width 100 height 123
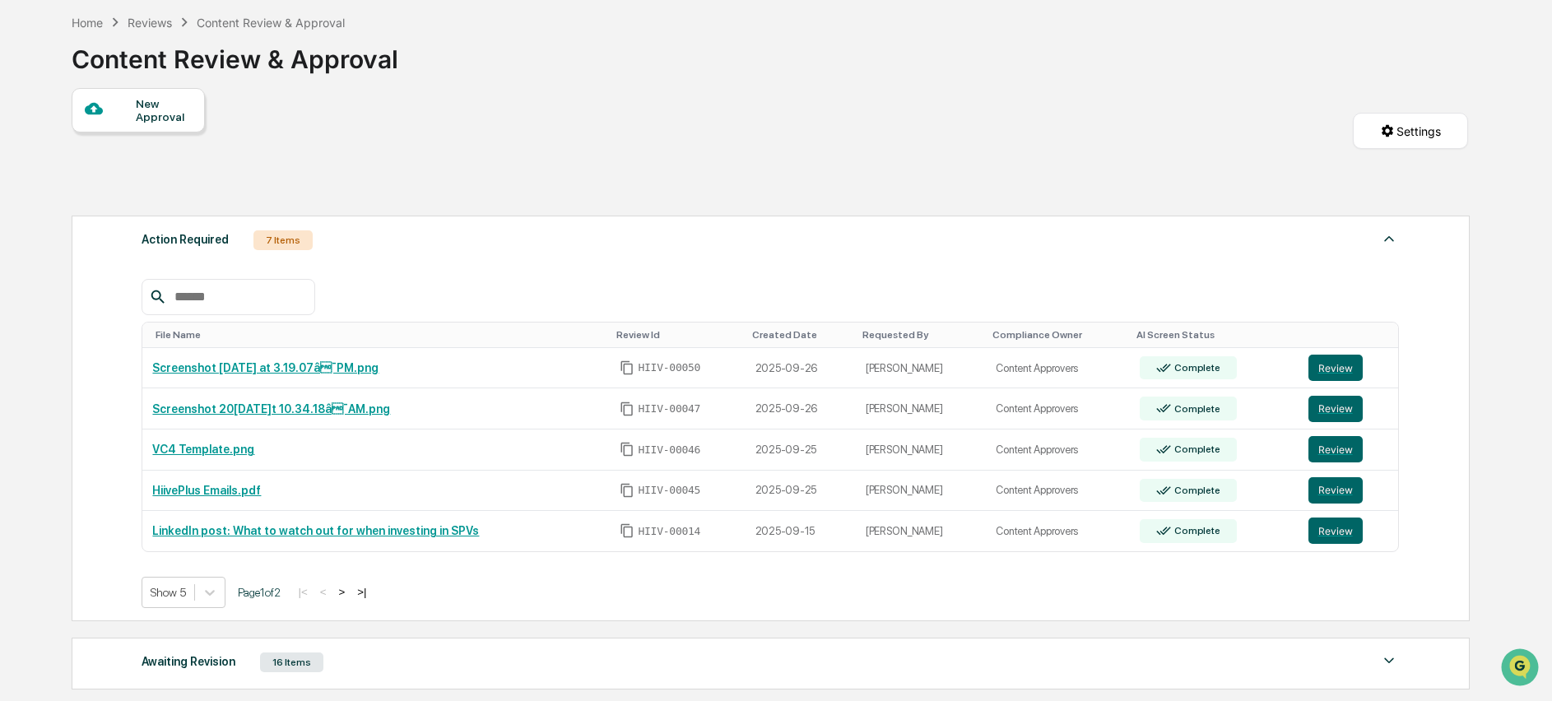
scroll to position [99, 0]
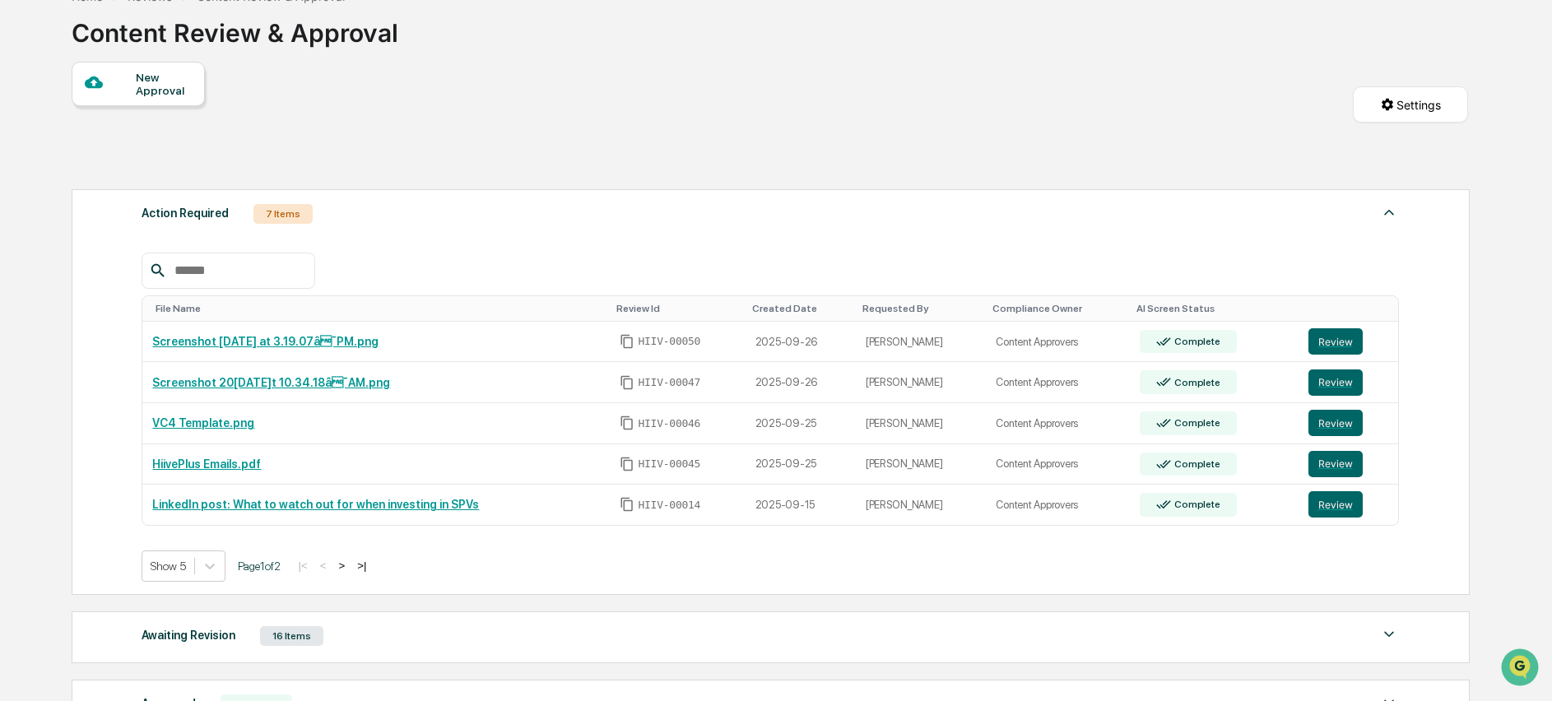
click at [350, 572] on button ">" at bounding box center [341, 566] width 16 height 14
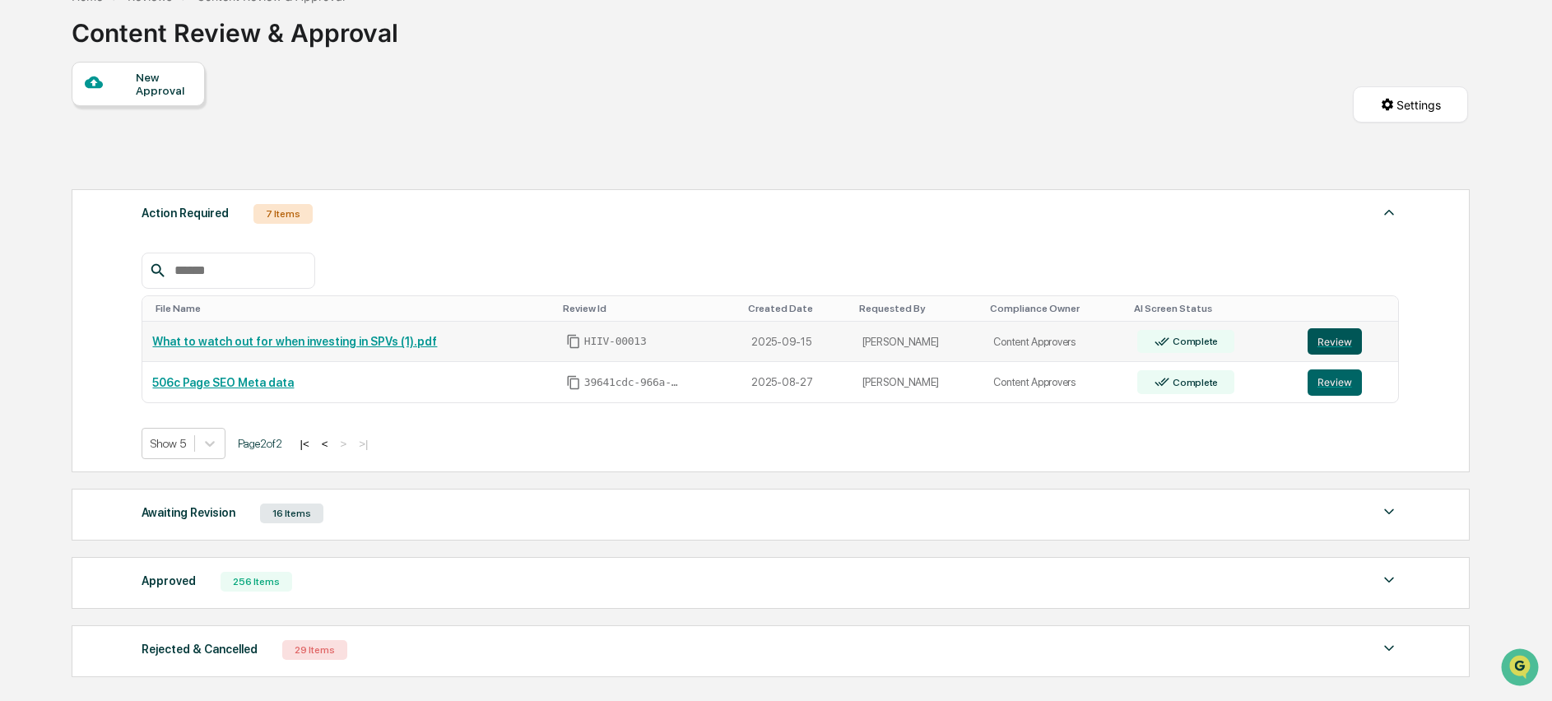
click at [1325, 343] on button "Review" at bounding box center [1334, 341] width 54 height 26
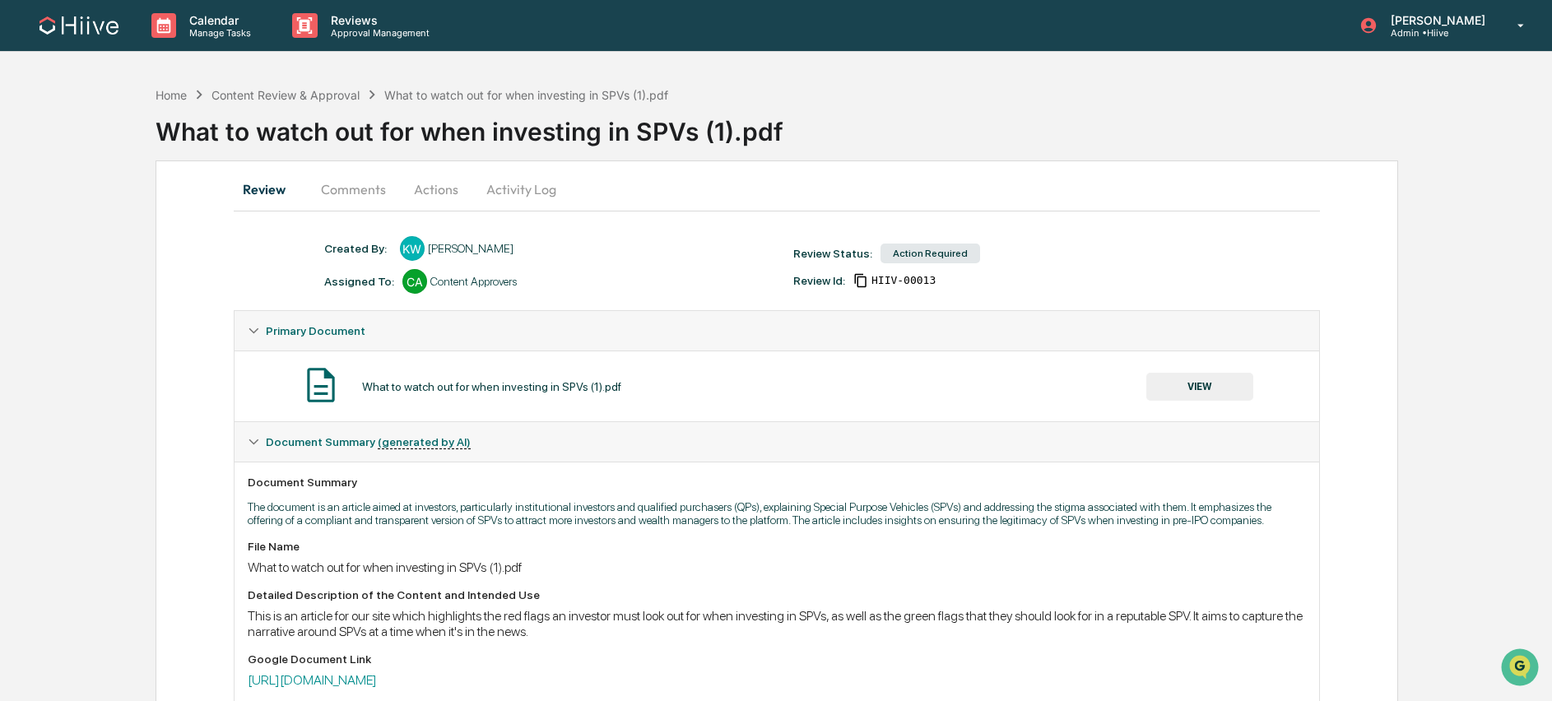
click at [416, 188] on button "Actions" at bounding box center [436, 188] width 74 height 39
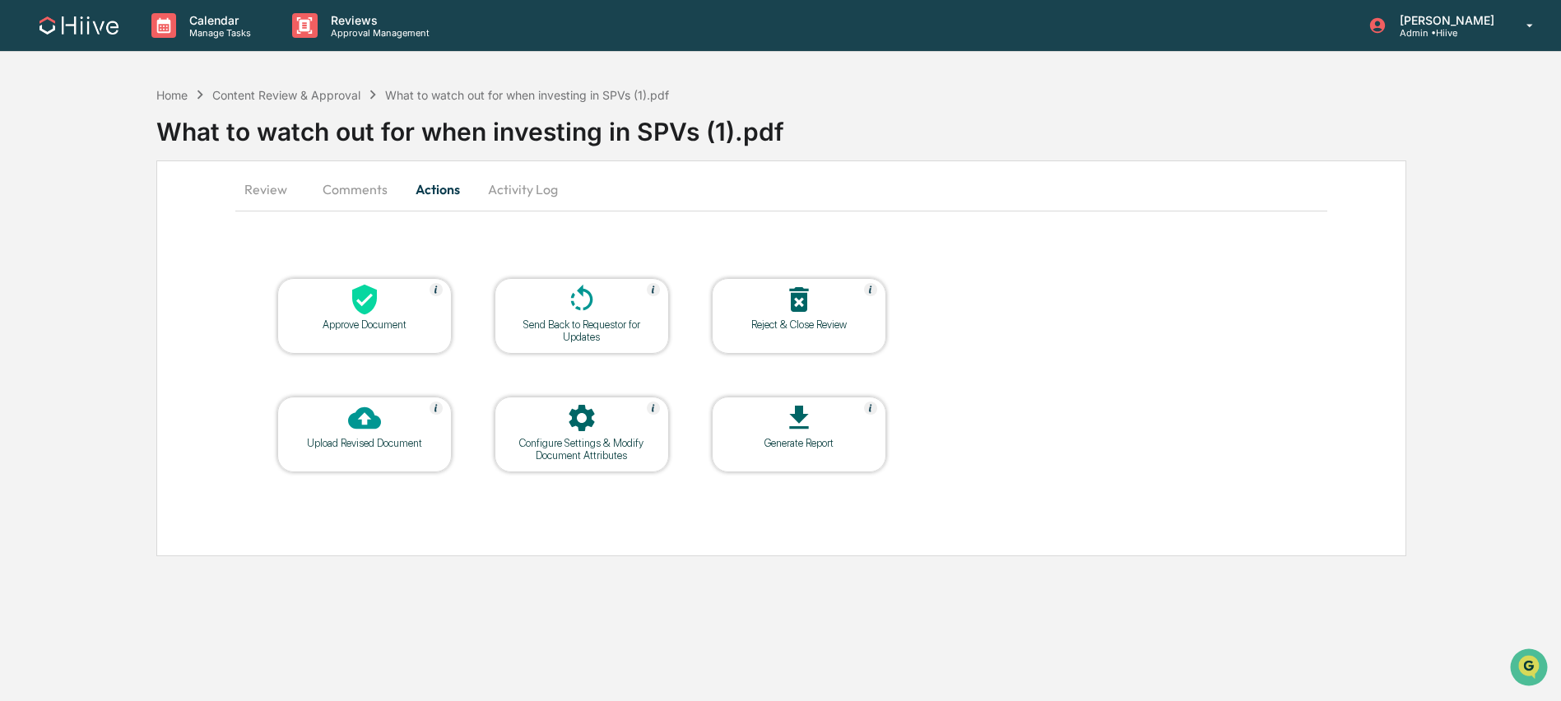
click at [353, 184] on button "Comments" at bounding box center [354, 188] width 91 height 39
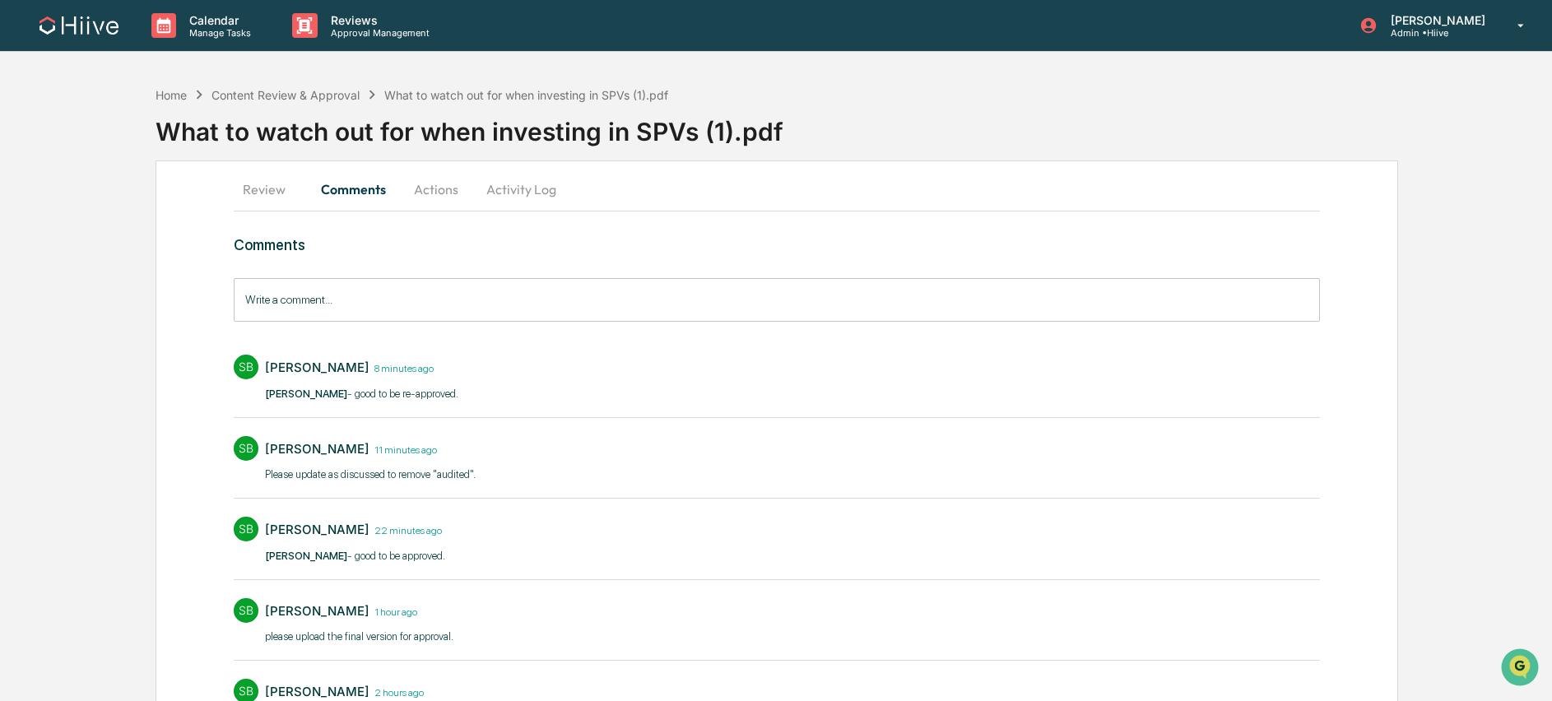
click at [415, 186] on button "Actions" at bounding box center [436, 188] width 74 height 39
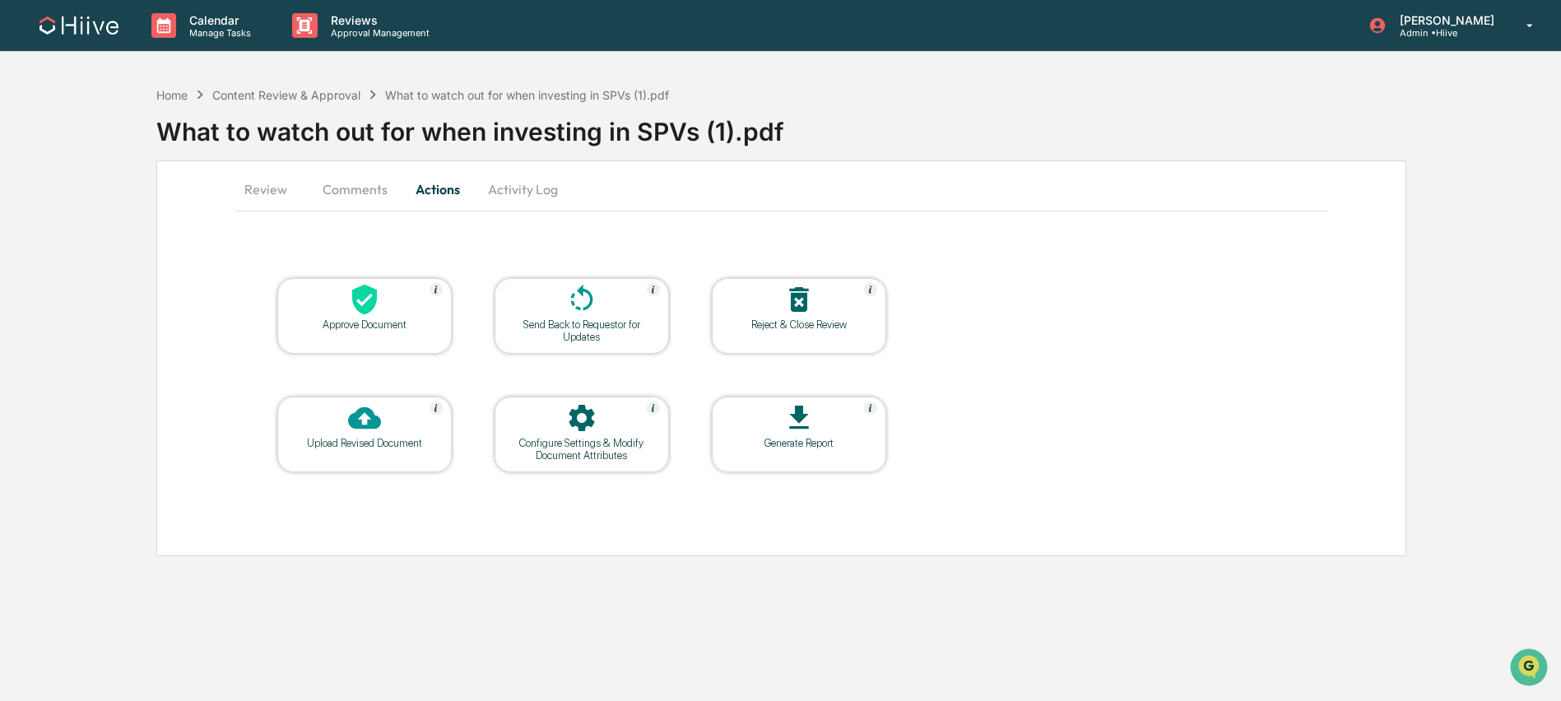
click at [350, 305] on icon at bounding box center [364, 299] width 33 height 33
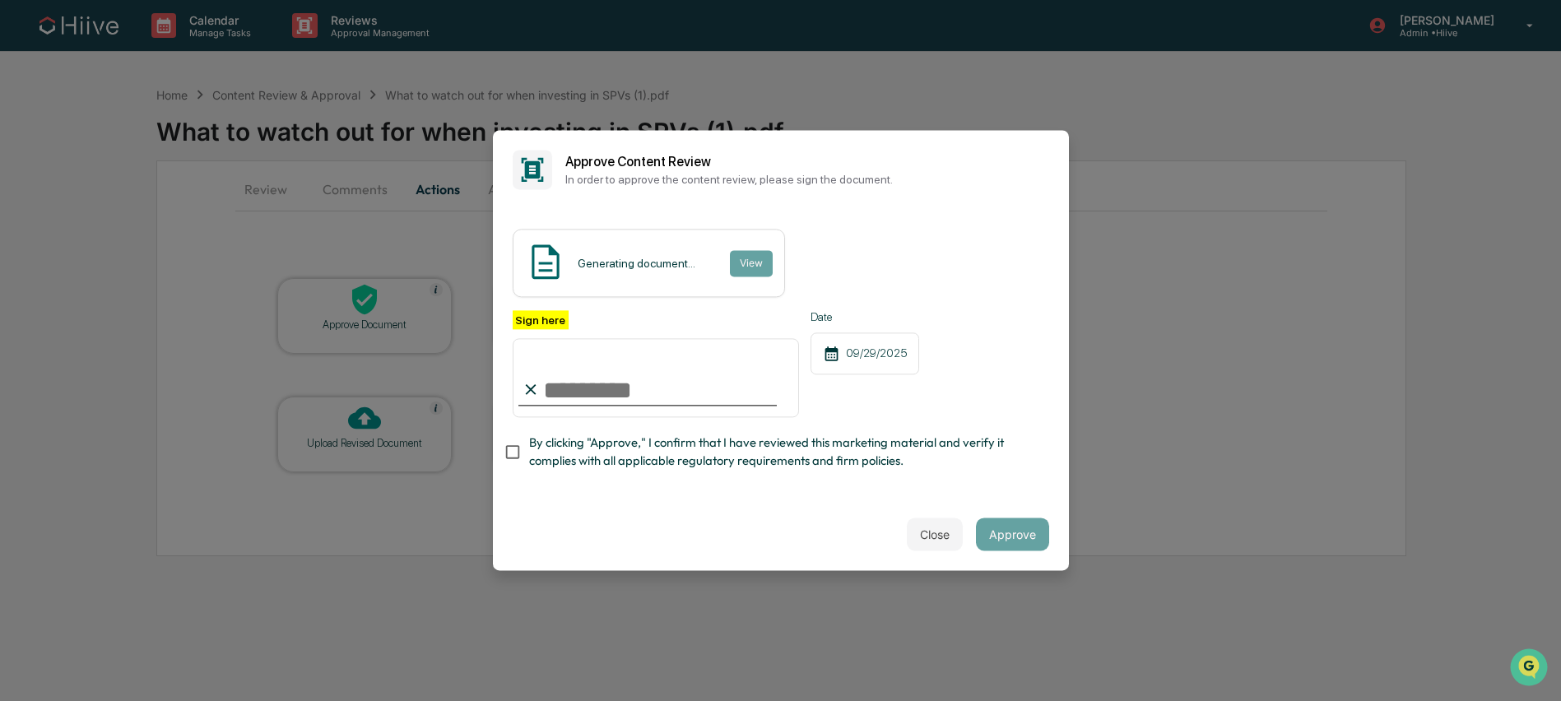
type input "**********"
click at [665, 456] on span "By clicking "Approve," I confirm that I have reviewed this marketing material a…" at bounding box center [782, 452] width 507 height 37
click at [1007, 536] on button "Approve" at bounding box center [1012, 534] width 73 height 33
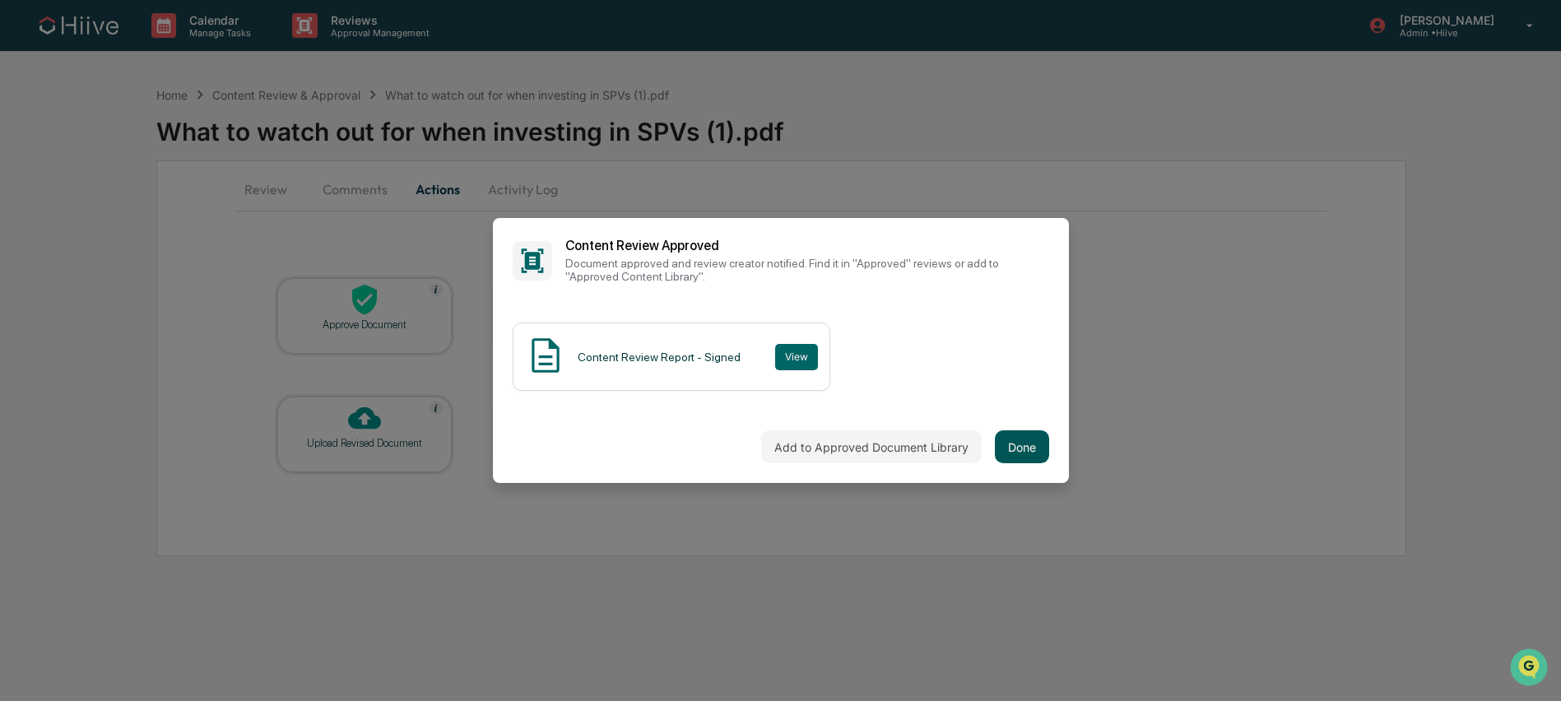
click at [1012, 450] on button "Done" at bounding box center [1022, 446] width 54 height 33
